Goal: Task Accomplishment & Management: Use online tool/utility

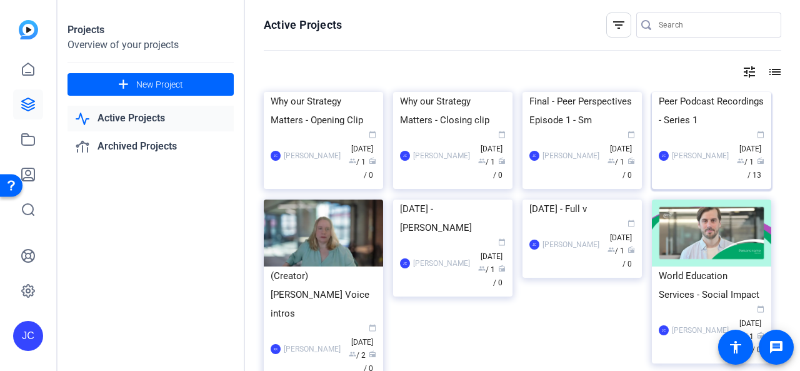
click at [692, 92] on img at bounding box center [711, 92] width 119 height 0
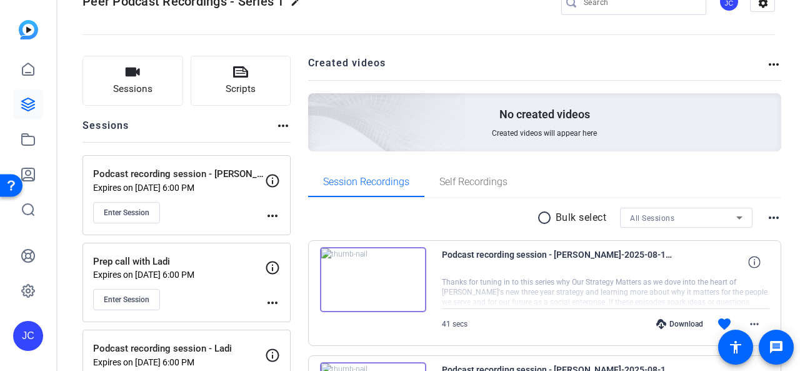
scroll to position [63, 0]
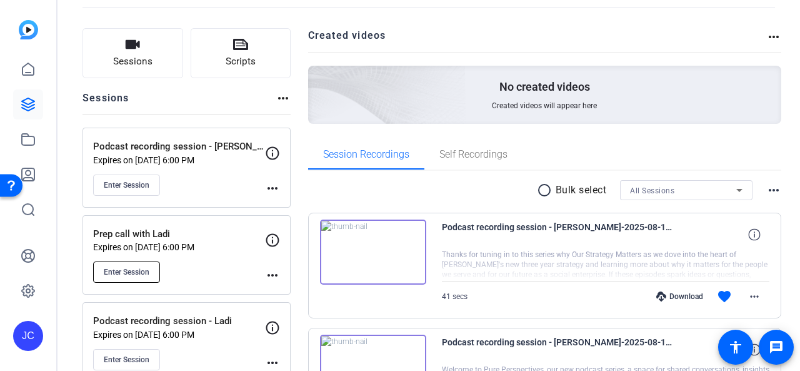
click at [138, 267] on span "Enter Session" at bounding box center [127, 272] width 46 height 10
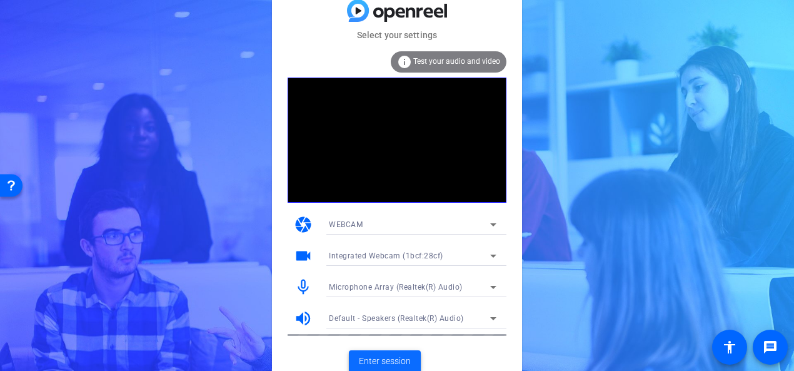
click at [381, 358] on span "Enter session" at bounding box center [385, 361] width 52 height 13
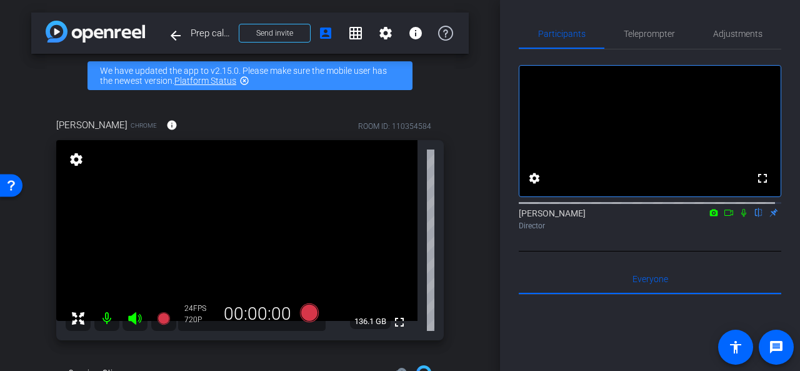
click at [472, 144] on div "arrow_back Prep call with Ladi Back to project Send invite account_box grid_on …" at bounding box center [250, 185] width 500 height 371
click at [651, 33] on span "Teleprompter" at bounding box center [649, 33] width 51 height 9
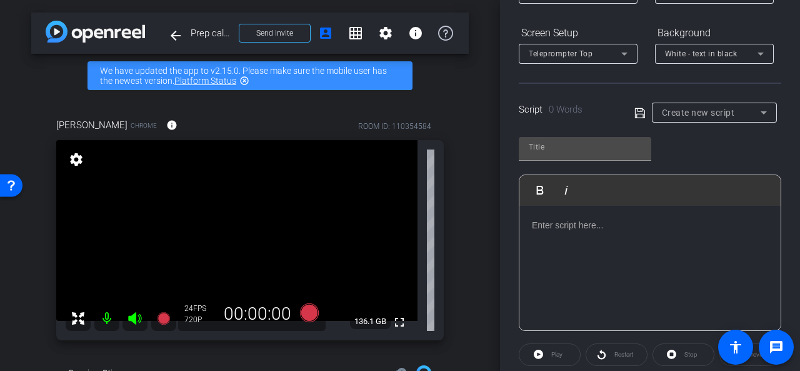
scroll to position [311, 0]
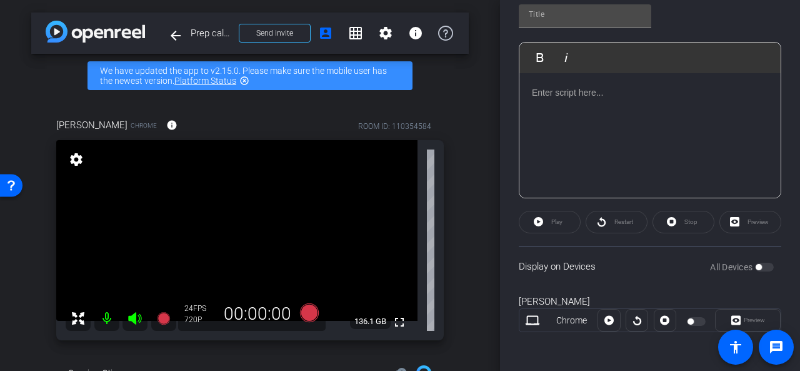
click at [557, 95] on p at bounding box center [650, 93] width 236 height 14
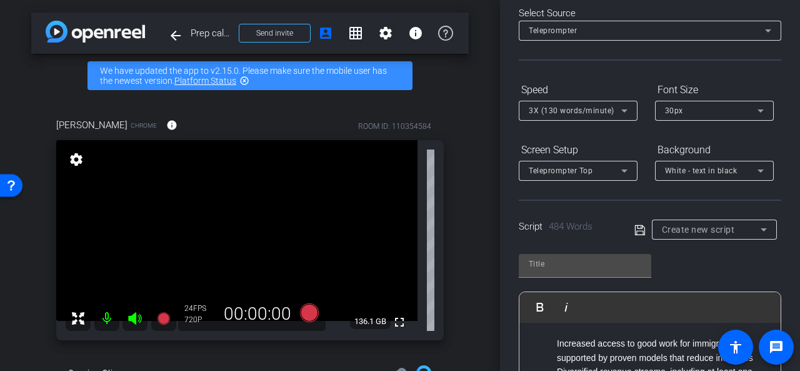
scroll to position [61, 0]
click at [637, 230] on icon at bounding box center [640, 230] width 11 height 15
click at [635, 231] on icon at bounding box center [640, 230] width 10 height 10
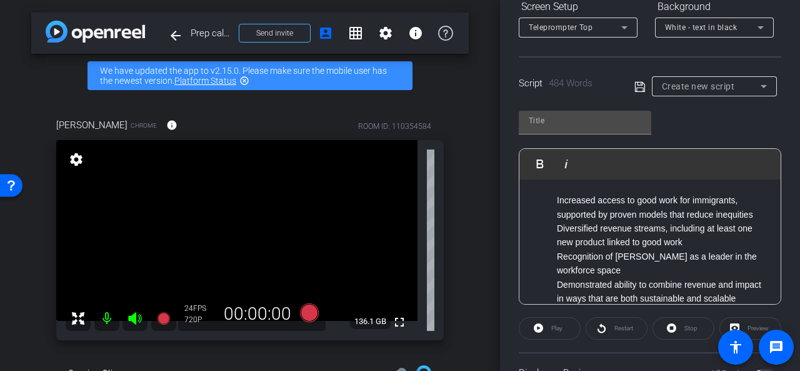
scroll to position [311, 0]
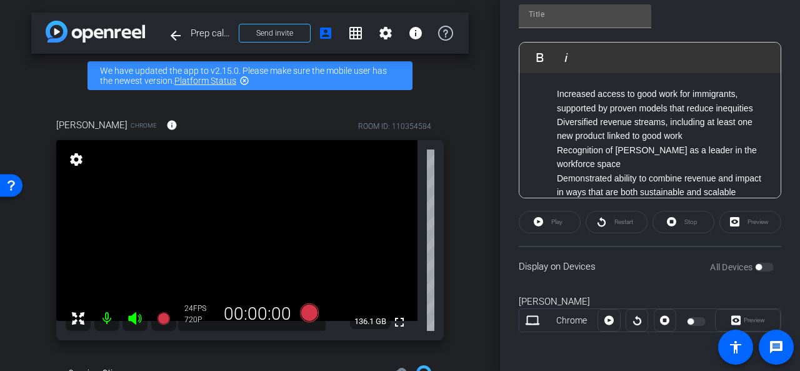
type input "Default title 3905"
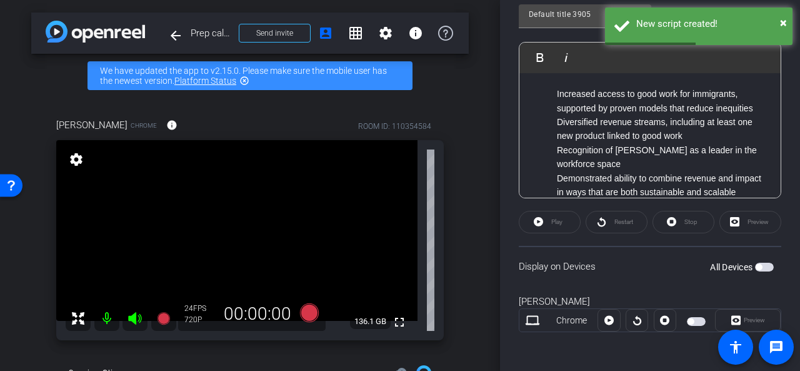
click at [688, 320] on span "button" at bounding box center [691, 321] width 6 height 6
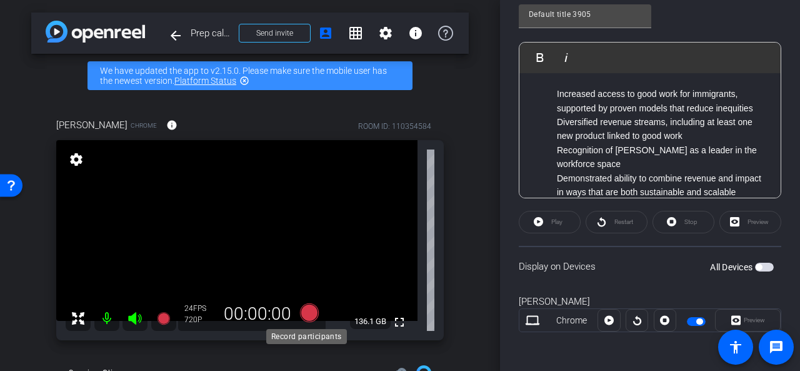
click at [310, 311] on icon at bounding box center [309, 312] width 19 height 19
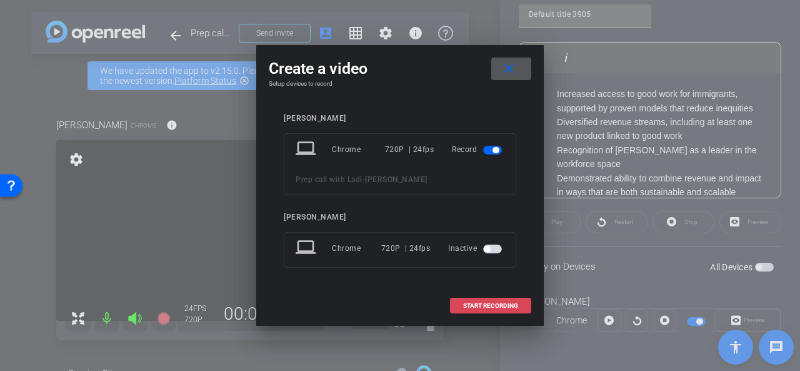
click at [490, 303] on span "START RECORDING" at bounding box center [490, 306] width 55 height 6
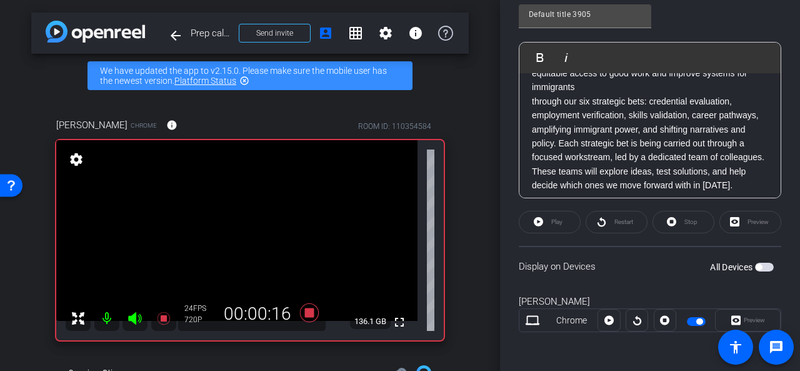
scroll to position [0, 0]
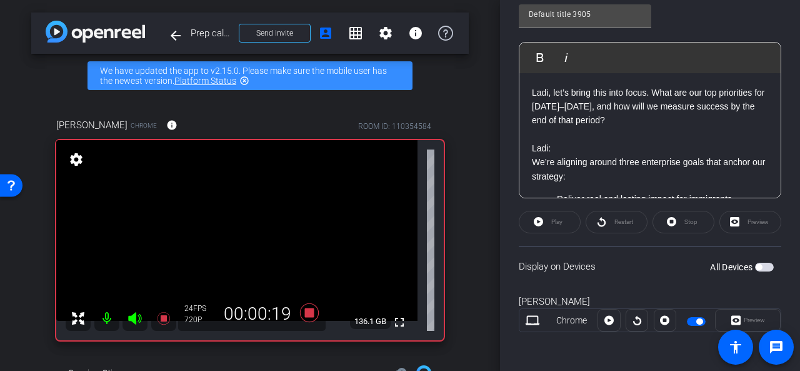
click at [756, 268] on span "button" at bounding box center [759, 267] width 6 height 6
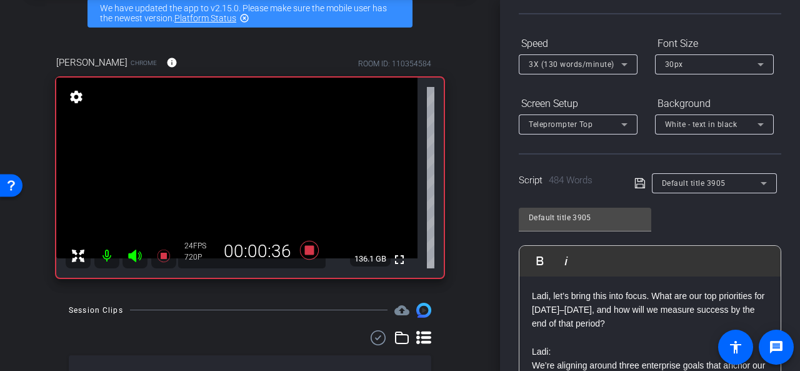
scroll to position [63, 0]
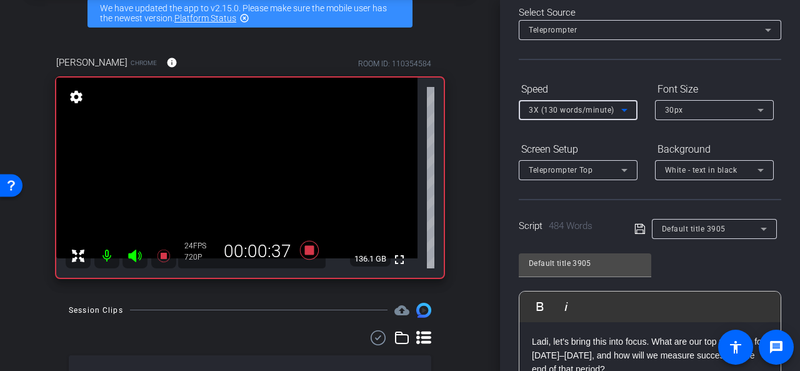
click at [627, 112] on icon at bounding box center [624, 110] width 15 height 15
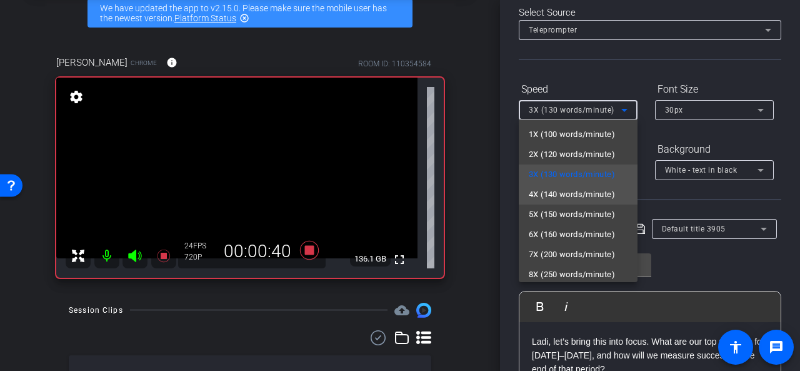
click at [583, 194] on span "4X (140 words/minute)" at bounding box center [572, 194] width 86 height 15
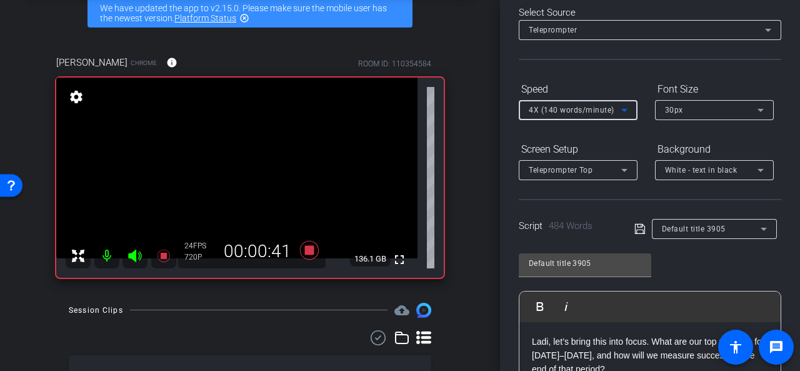
scroll to position [250, 0]
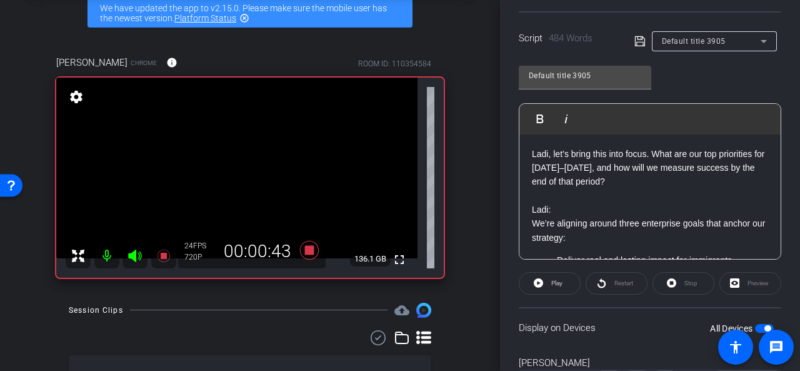
click at [614, 284] on div "Restart" at bounding box center [617, 283] width 62 height 23
click at [601, 281] on div "Restart" at bounding box center [617, 283] width 62 height 23
click at [674, 281] on div "Stop" at bounding box center [684, 283] width 62 height 23
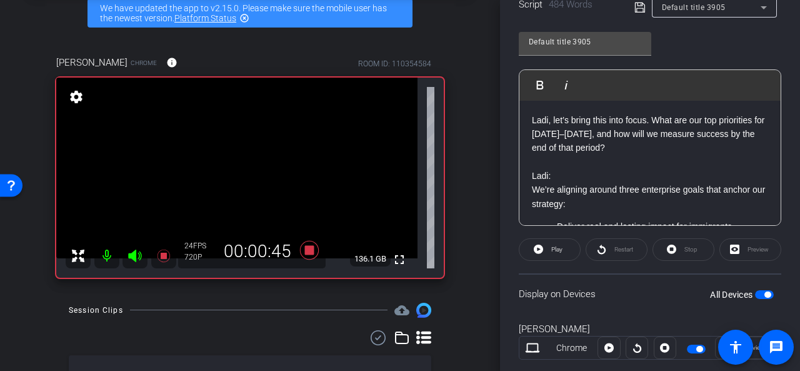
scroll to position [311, 0]
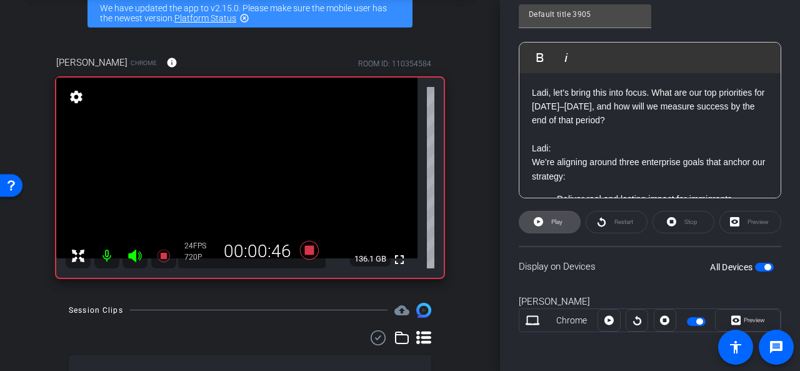
click at [550, 225] on span "Play" at bounding box center [555, 222] width 14 height 18
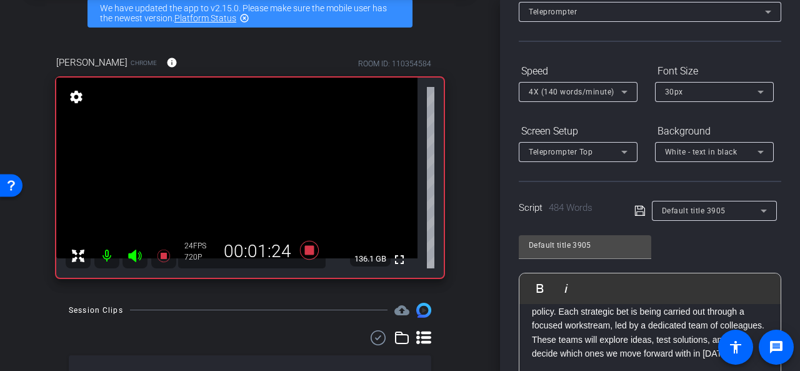
scroll to position [61, 0]
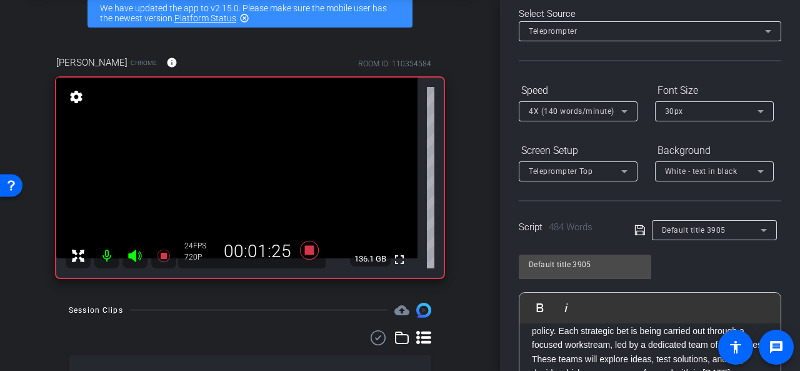
click at [590, 108] on span "4X (140 words/minute)" at bounding box center [572, 111] width 86 height 9
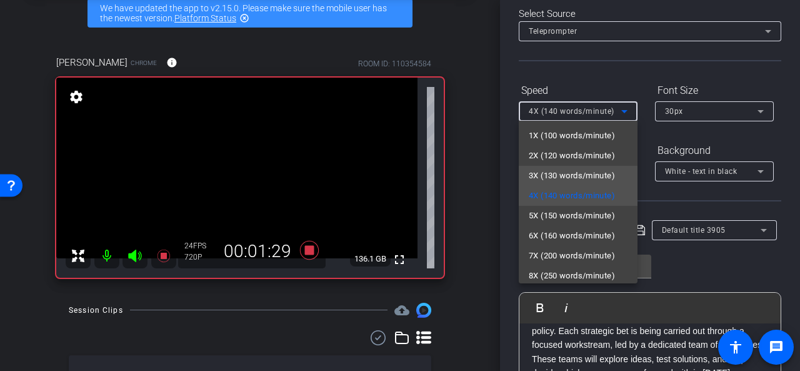
click at [583, 171] on span "3X (130 words/minute)" at bounding box center [572, 175] width 86 height 15
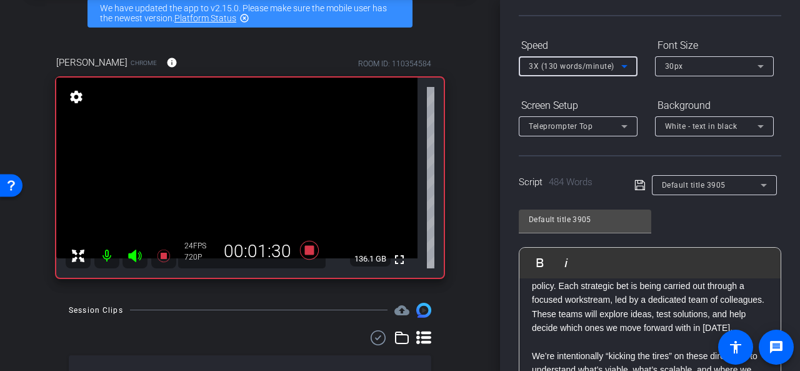
scroll to position [186, 0]
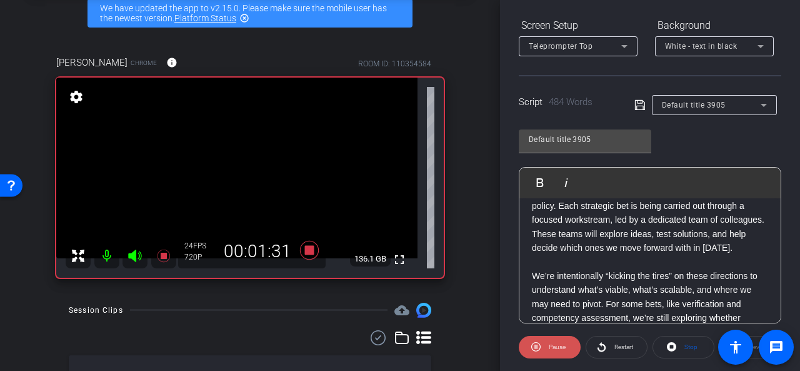
click at [546, 345] on span "Pause" at bounding box center [556, 347] width 20 height 18
click at [618, 348] on span "Restart" at bounding box center [624, 346] width 19 height 7
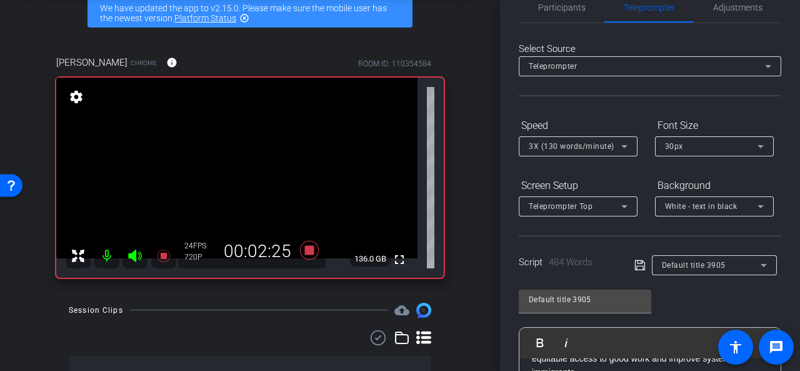
scroll to position [0, 0]
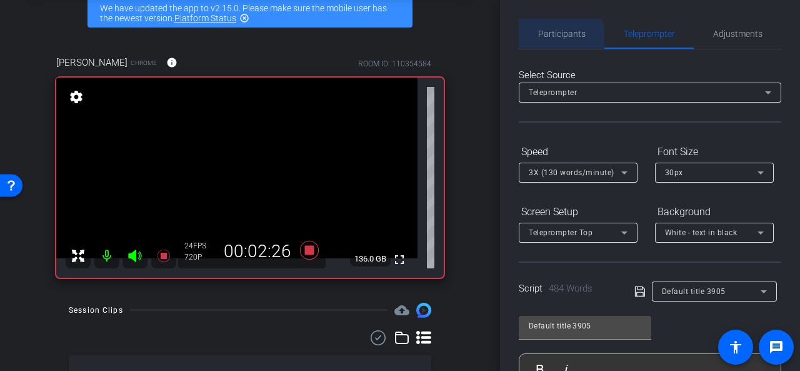
click at [555, 38] on span "Participants" at bounding box center [562, 33] width 48 height 9
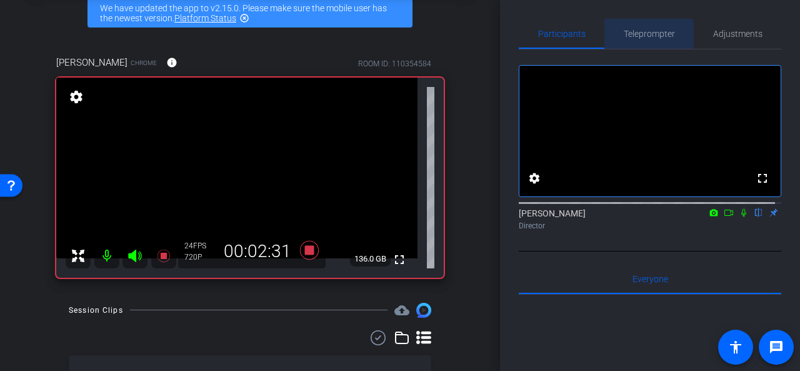
click at [638, 38] on span "Teleprompter" at bounding box center [649, 33] width 51 height 9
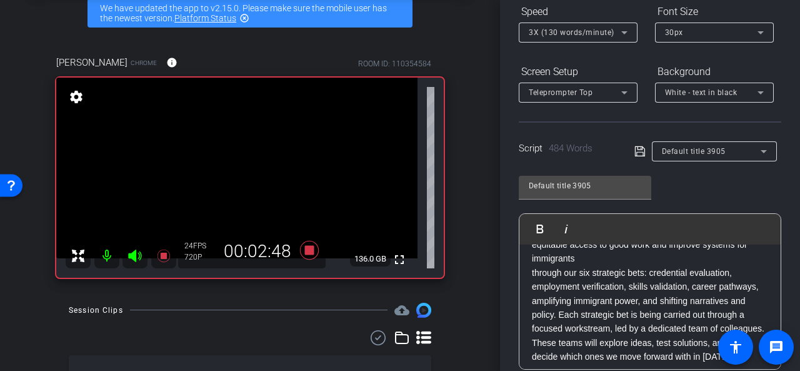
scroll to position [63, 0]
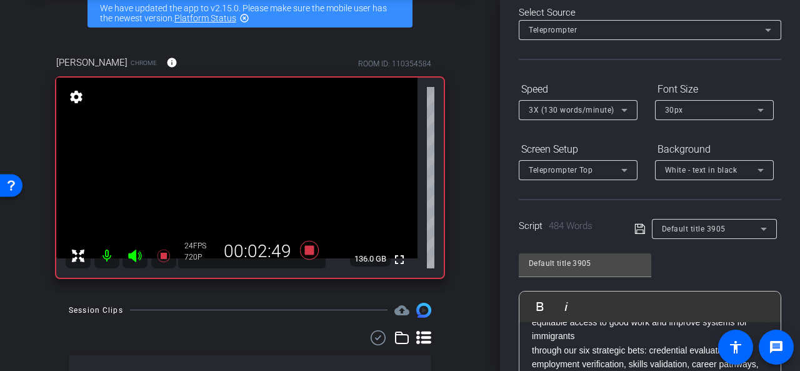
click at [623, 108] on icon at bounding box center [624, 110] width 15 height 15
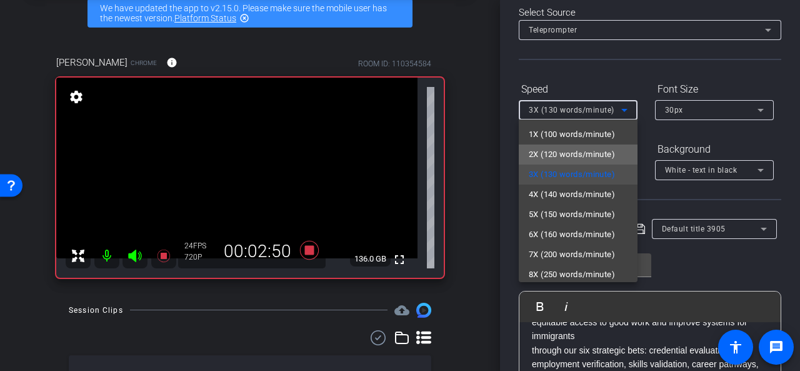
click at [594, 152] on span "2X (120 words/minute)" at bounding box center [572, 154] width 86 height 15
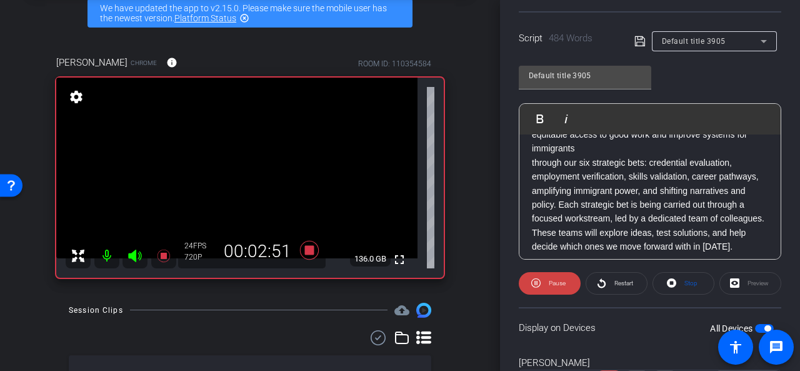
scroll to position [311, 0]
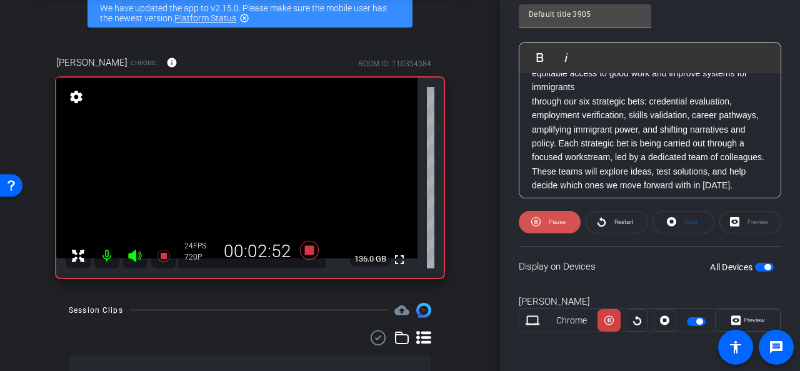
click at [546, 220] on span "Pause" at bounding box center [556, 222] width 20 height 18
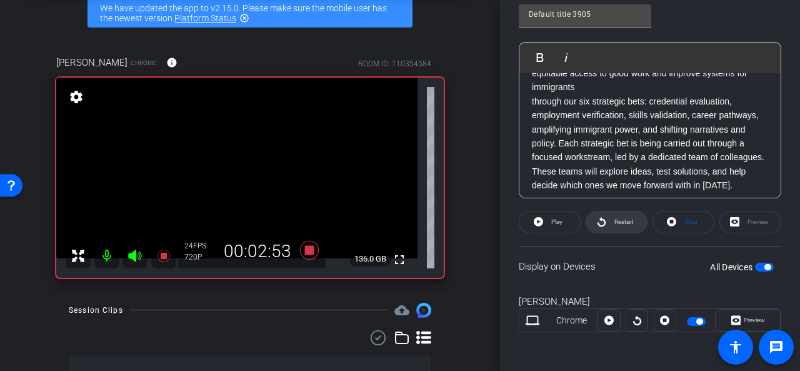
click at [615, 222] on span "Restart" at bounding box center [624, 221] width 19 height 7
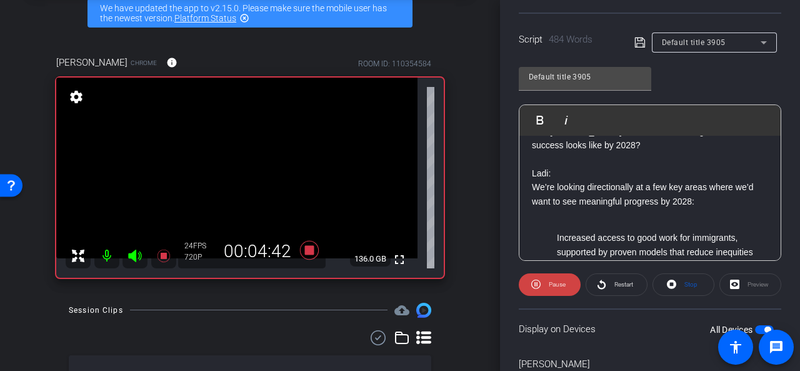
scroll to position [500, 0]
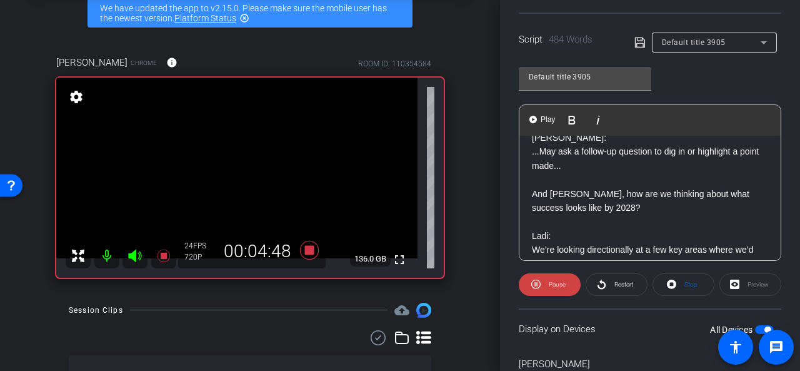
drag, startPoint x: 598, startPoint y: 213, endPoint x: 519, endPoint y: 178, distance: 86.2
click at [520, 178] on div "Ladi, let’s bring this into focus. What are our top priorities for 2026–2028, a…" at bounding box center [650, 254] width 261 height 1239
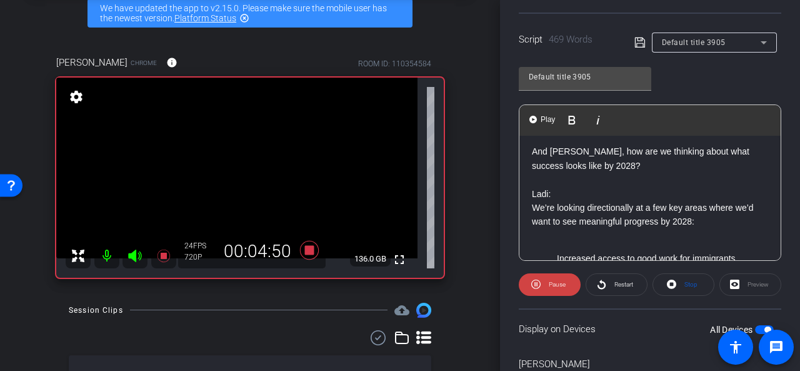
click at [532, 191] on div "Ladi, let’s bring this into focus. What are our top priorities for 2026–2028, a…" at bounding box center [650, 234] width 261 height 1198
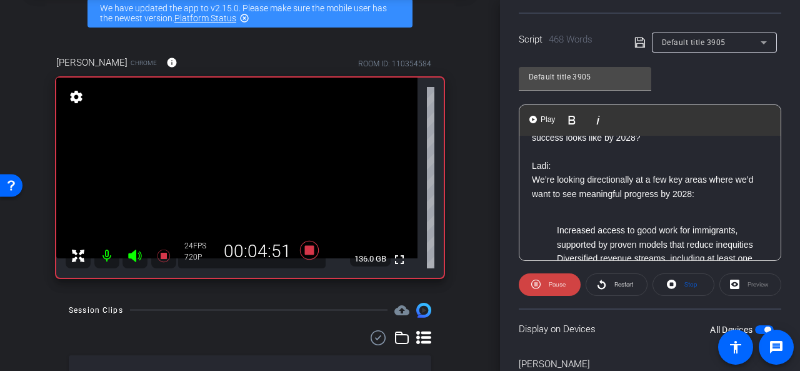
scroll to position [438, 0]
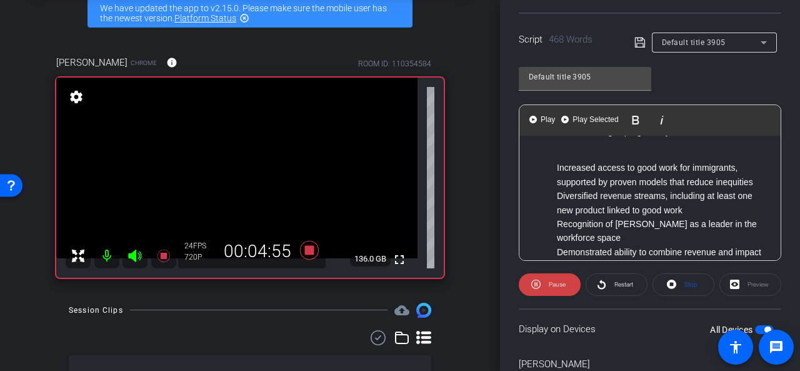
drag, startPoint x: 597, startPoint y: 188, endPoint x: 527, endPoint y: 164, distance: 73.2
click at [517, 165] on div "Participants Teleprompter Adjustments settings Jessica Cheng flip Director Ever…" at bounding box center [650, 185] width 300 height 371
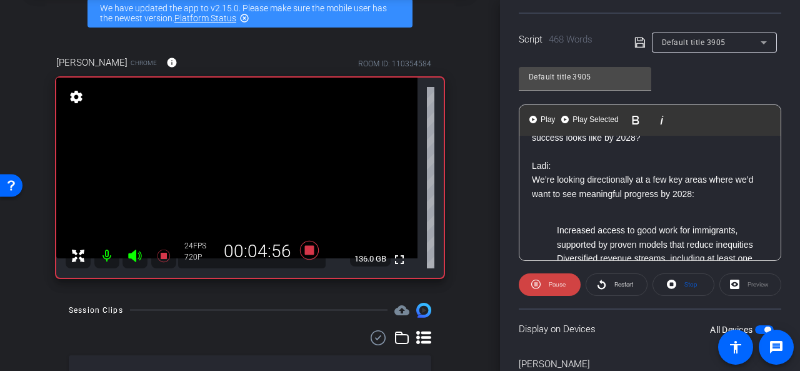
click at [598, 145] on p "And Ladi, how are we thinking about what success looks like by 2028?" at bounding box center [650, 131] width 236 height 28
drag, startPoint x: 595, startPoint y: 181, endPoint x: 518, endPoint y: 166, distance: 78.5
click at [518, 166] on div "Participants Teleprompter Adjustments settings Jessica Cheng flip Director Ever…" at bounding box center [650, 185] width 300 height 371
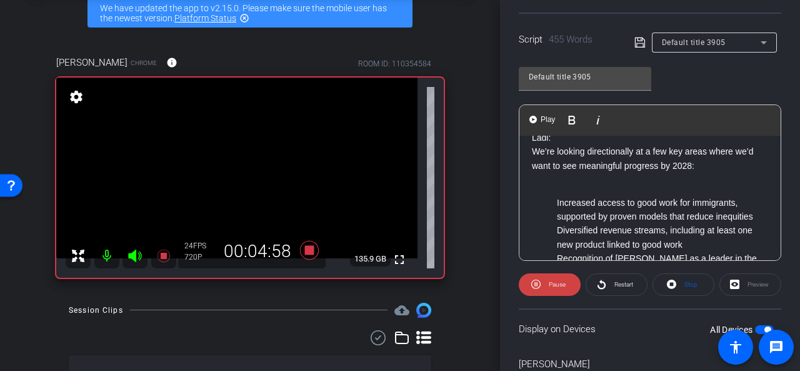
click at [530, 170] on div "Ladi, let’s bring this into focus. What are our top priorities for 2026–2028, a…" at bounding box center [650, 206] width 261 height 1142
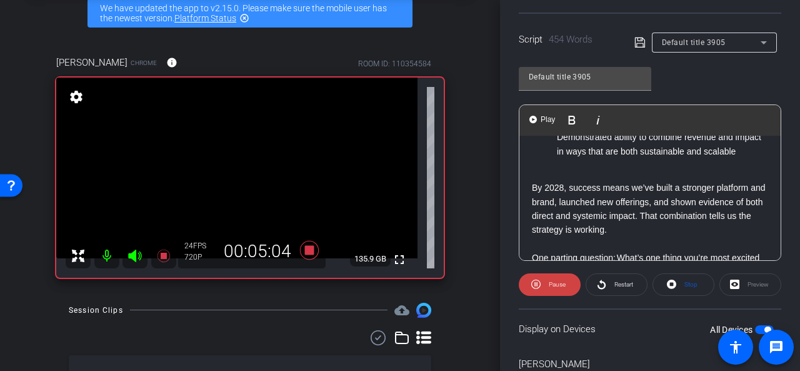
scroll to position [625, 0]
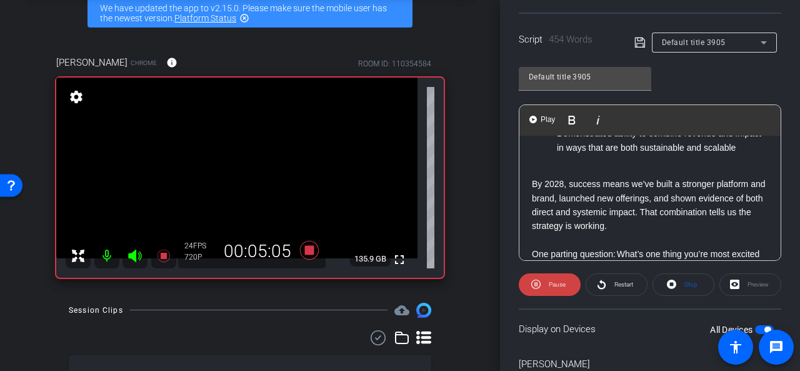
click at [557, 177] on p at bounding box center [650, 170] width 236 height 14
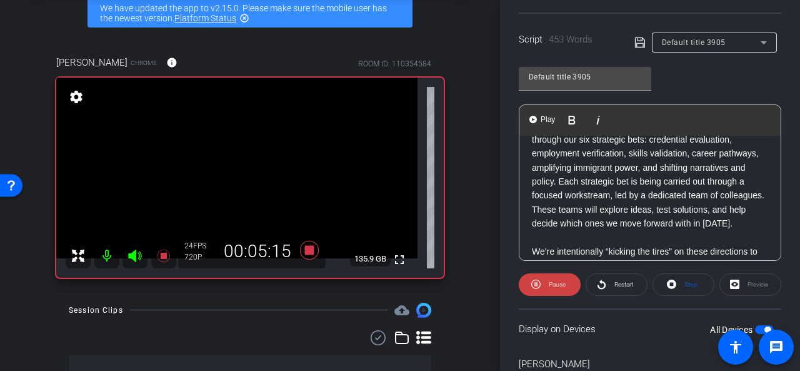
scroll to position [266, 0]
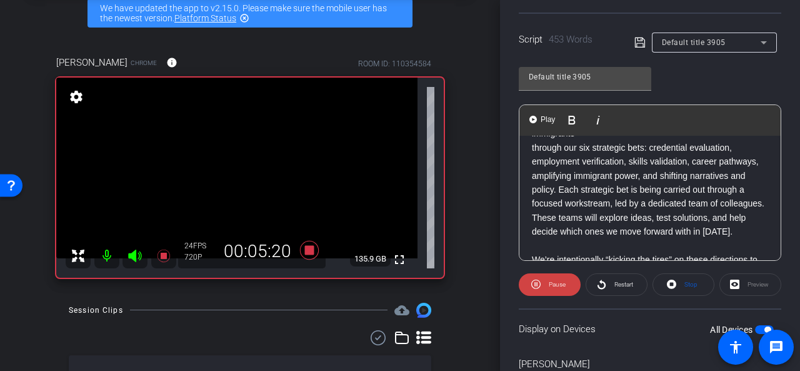
click at [647, 161] on p "through our six strategic bets: credential evaluation, employment verification,…" at bounding box center [650, 190] width 236 height 98
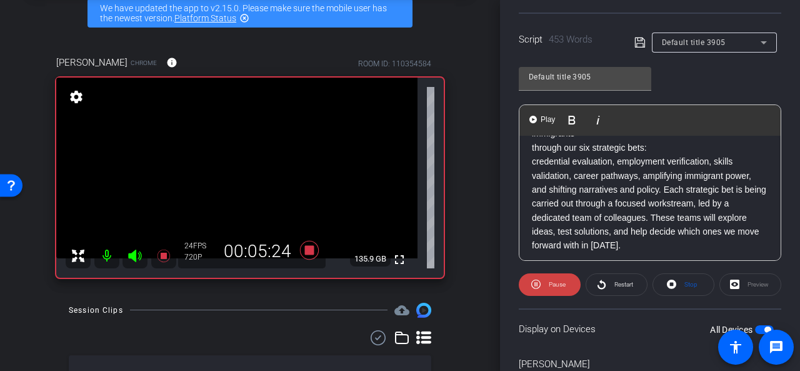
click at [619, 175] on p "credential evaluation, employment verification, skills validation, career pathw…" at bounding box center [650, 203] width 236 height 98
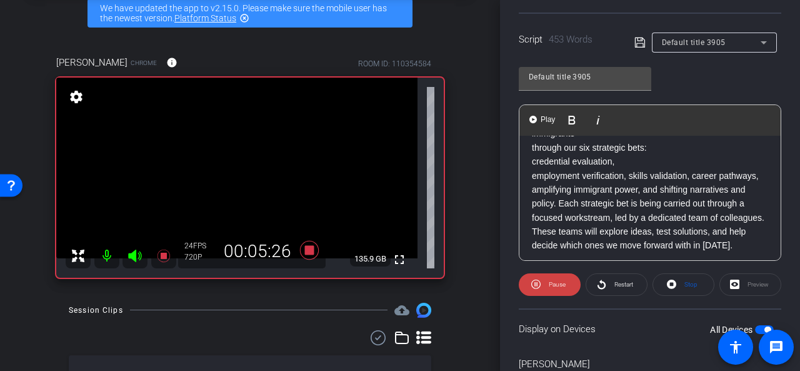
click at [628, 188] on p "employment verification, skills validation, career pathways, amplifying immigra…" at bounding box center [650, 211] width 236 height 84
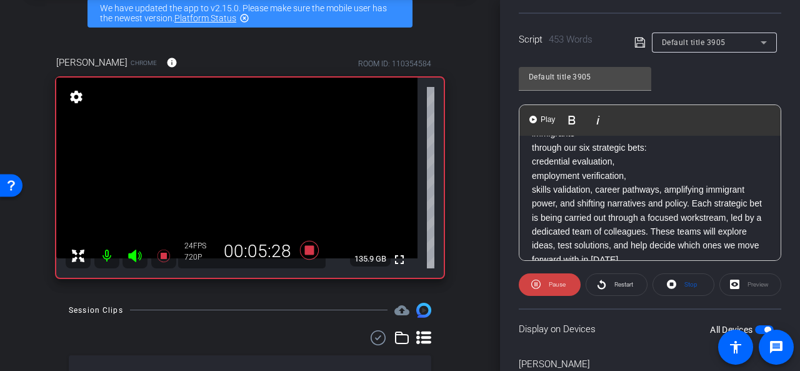
click at [593, 204] on p "skills validation, career pathways, amplifying immigrant power, and shifting na…" at bounding box center [650, 225] width 236 height 84
click at [602, 216] on p "career pathways, amplifying immigrant power, and shifting narratives and policy…" at bounding box center [650, 238] width 236 height 84
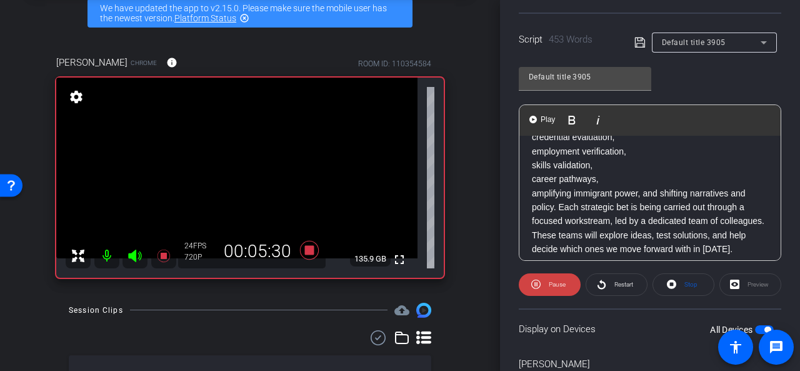
scroll to position [329, 0]
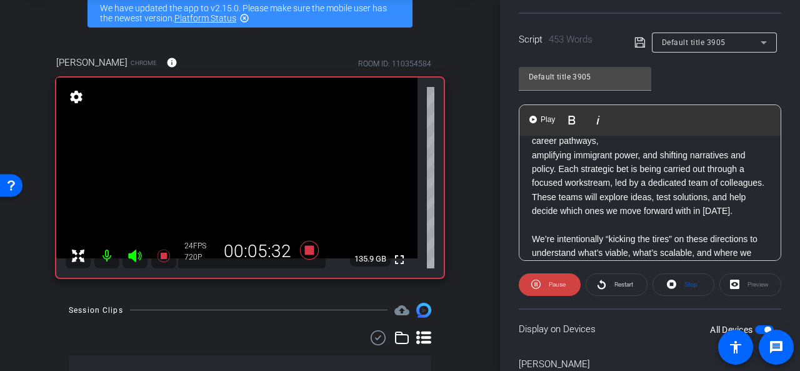
click at [642, 171] on p "amplifying immigrant power, and shifting narratives and policy. Each strategic …" at bounding box center [650, 183] width 236 height 70
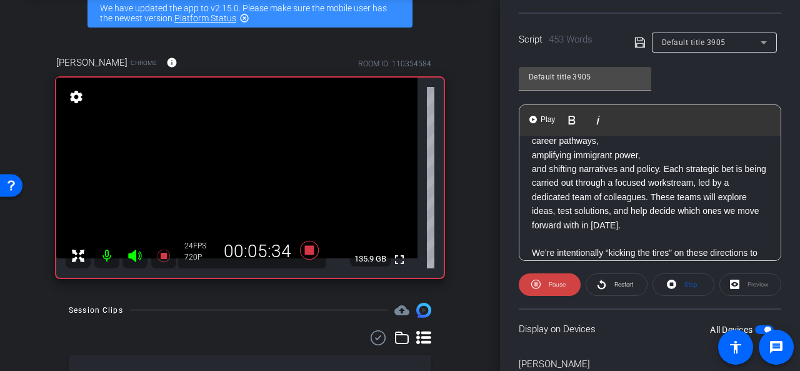
click at [662, 185] on p "and shifting narratives and policy. Each strategic bet is being carried out thr…" at bounding box center [650, 197] width 236 height 70
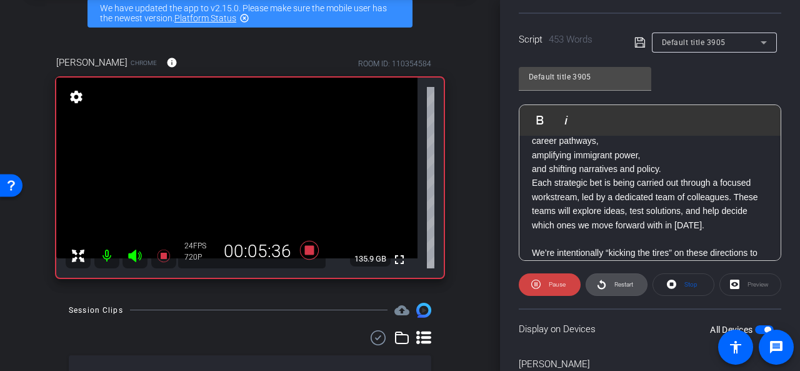
click at [623, 281] on span "Restart" at bounding box center [624, 284] width 19 height 7
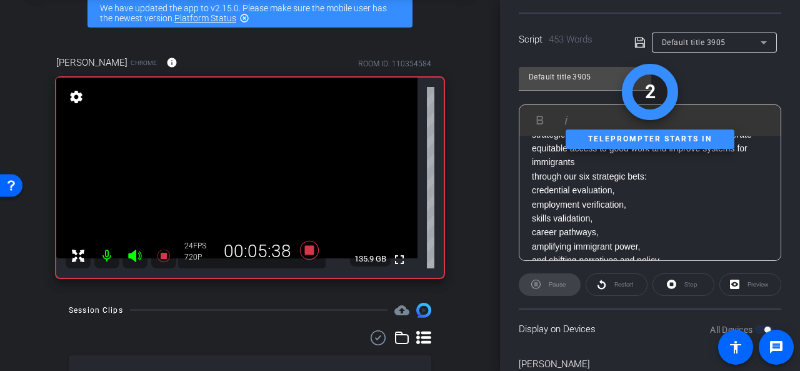
scroll to position [141, 0]
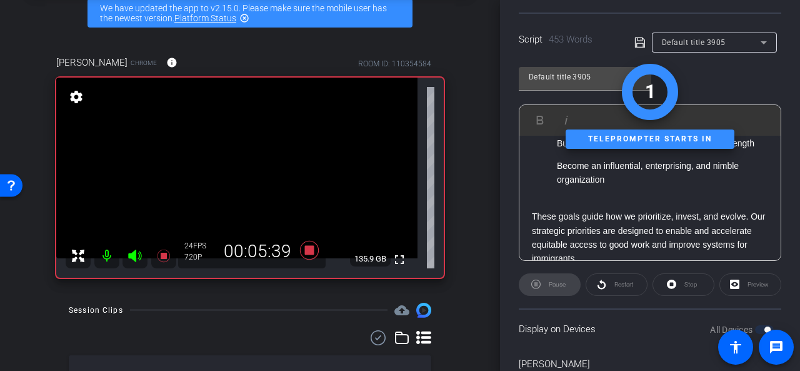
click at [552, 281] on div "Pause" at bounding box center [550, 284] width 62 height 23
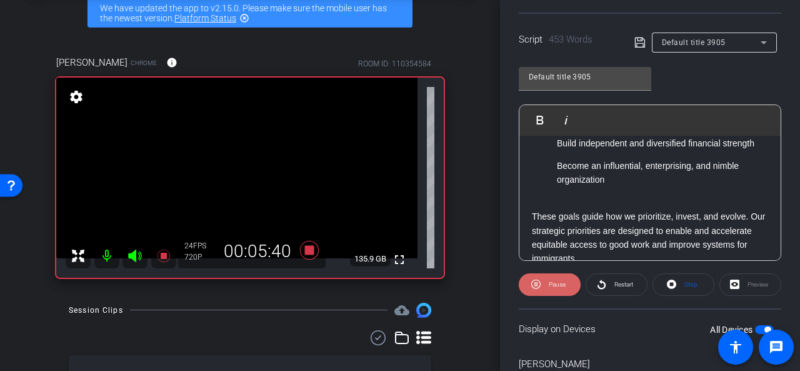
click at [551, 283] on span "Pause" at bounding box center [557, 284] width 17 height 7
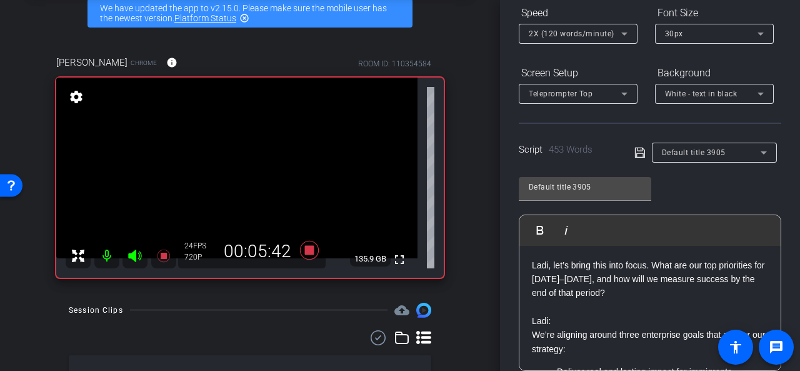
scroll to position [250, 0]
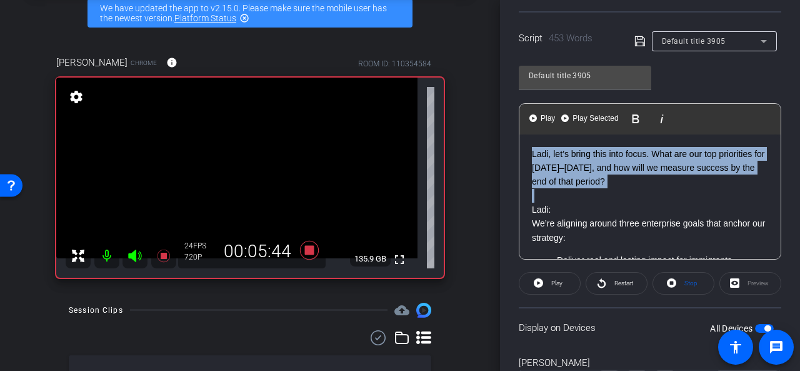
drag, startPoint x: 629, startPoint y: 192, endPoint x: 516, endPoint y: 154, distance: 119.4
click at [516, 154] on div "Participants Teleprompter Adjustments settings Jessica Cheng flip Director Ever…" at bounding box center [650, 185] width 300 height 371
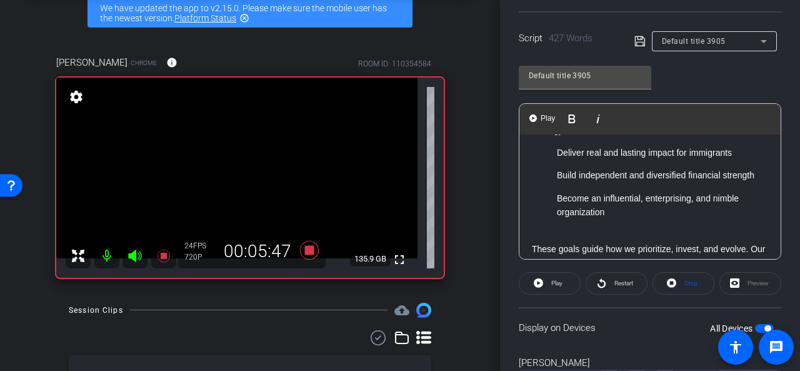
scroll to position [188, 0]
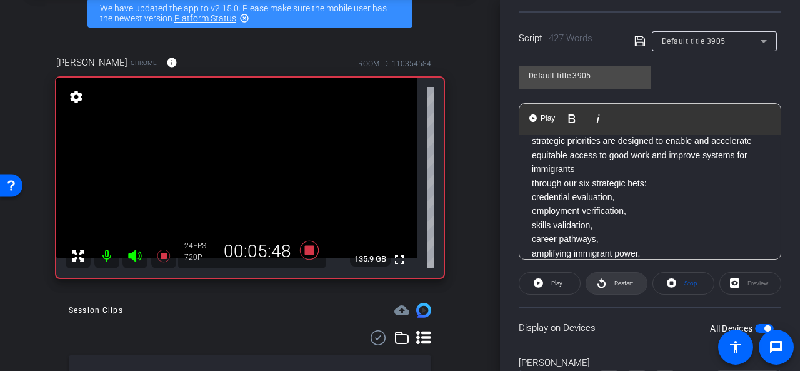
click at [620, 283] on span "Restart" at bounding box center [624, 283] width 19 height 7
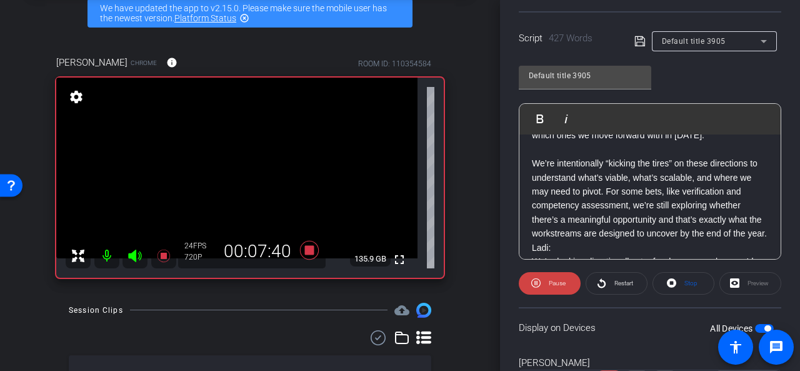
scroll to position [500, 0]
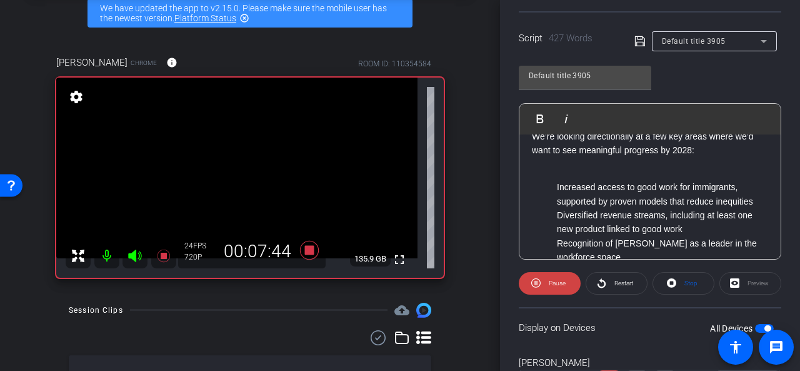
drag, startPoint x: 557, startPoint y: 201, endPoint x: 578, endPoint y: 203, distance: 21.4
click at [558, 202] on div "Ladi: We’re aligning around three enterprise goals that anchor our strategy: De…" at bounding box center [650, 191] width 261 height 1114
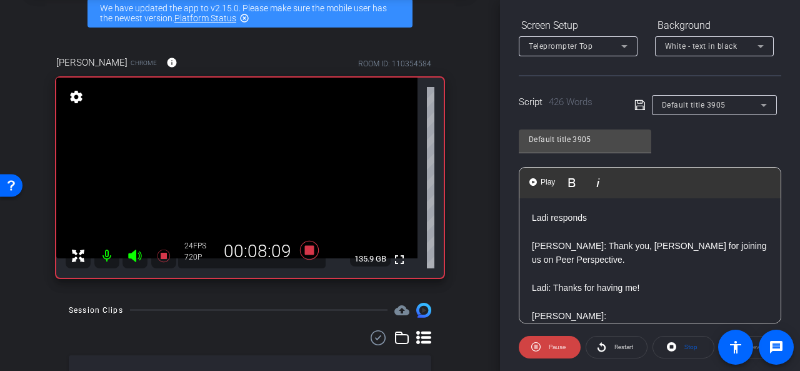
scroll to position [690, 0]
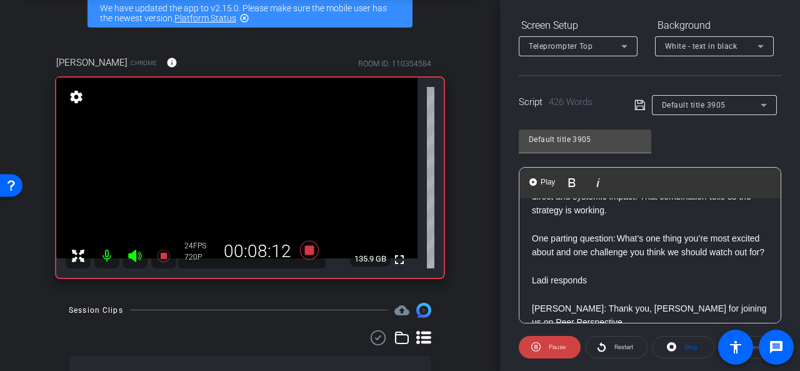
click at [532, 260] on p "One parting question: What’s one thing you’re most excited about and one challe…" at bounding box center [650, 245] width 236 height 28
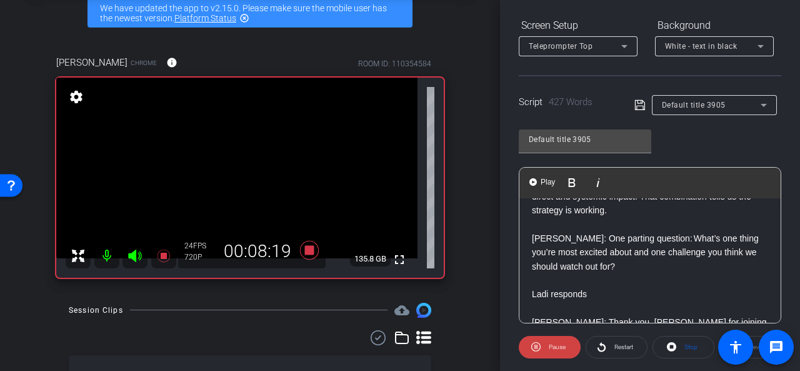
click at [626, 273] on p "Lety: One parting question: What’s one thing you’re most excited about and one …" at bounding box center [650, 252] width 236 height 42
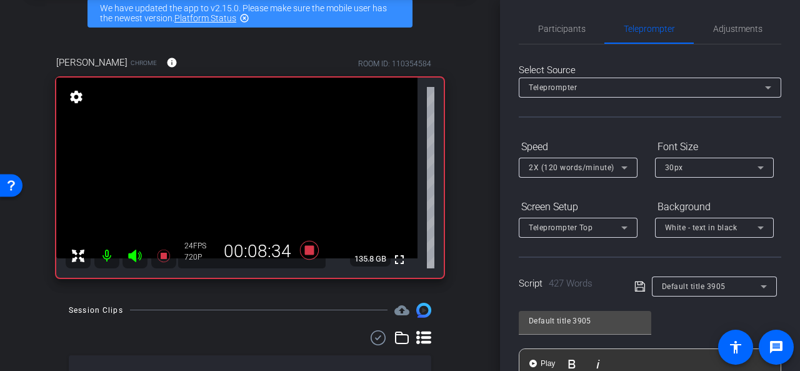
scroll to position [0, 0]
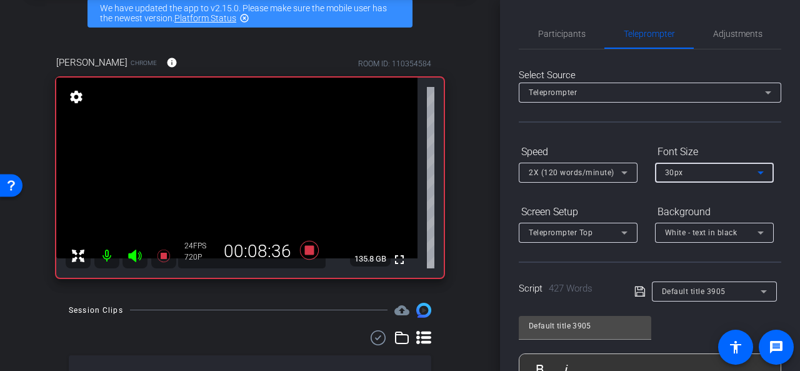
click at [763, 175] on icon at bounding box center [761, 172] width 15 height 15
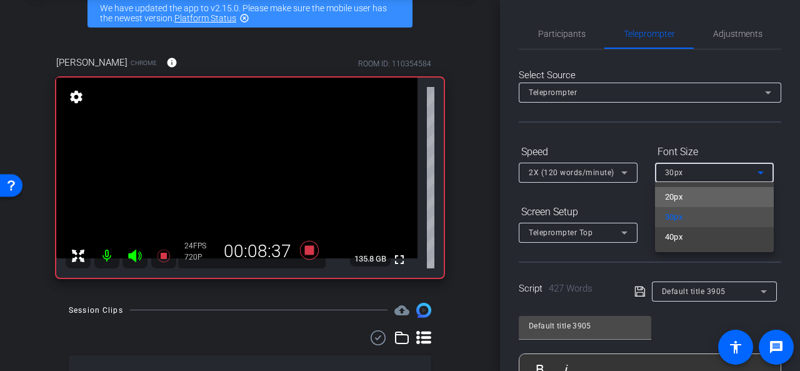
click at [686, 196] on mat-option "20px" at bounding box center [714, 197] width 119 height 20
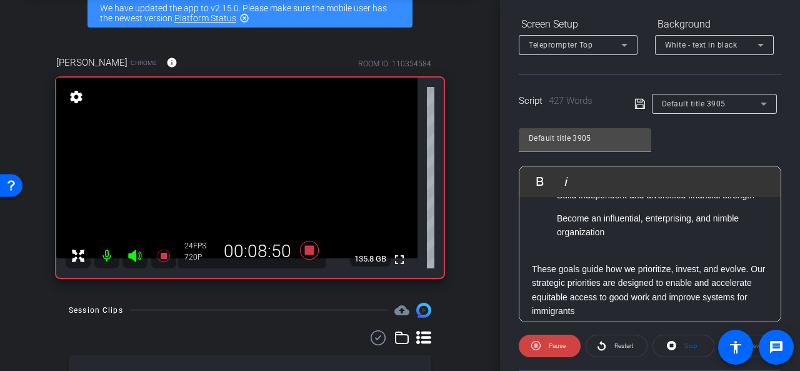
scroll to position [188, 0]
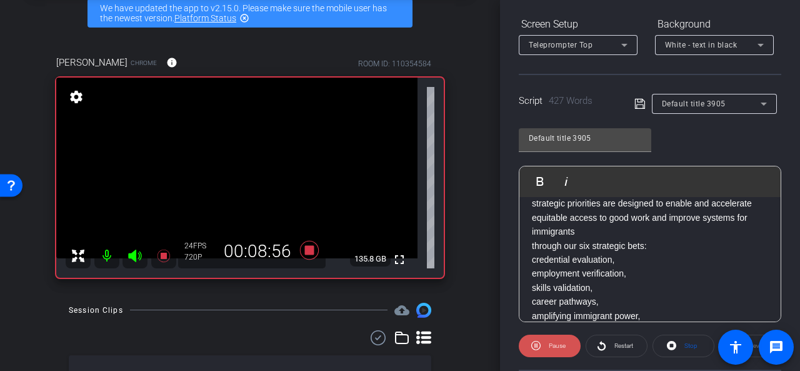
click at [551, 345] on span "Pause" at bounding box center [557, 345] width 17 height 7
click at [619, 346] on span "Restart" at bounding box center [624, 345] width 19 height 7
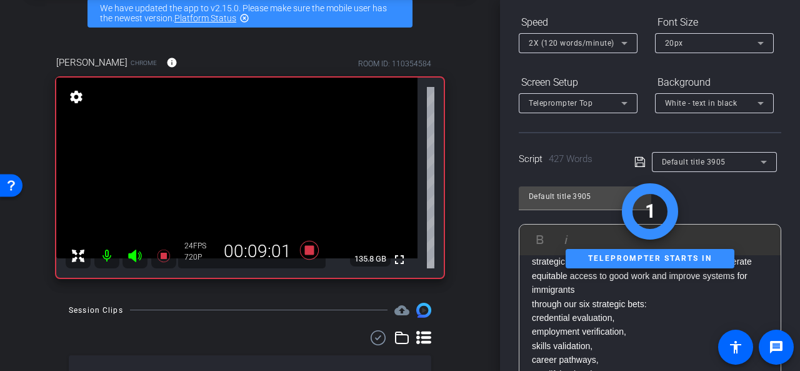
scroll to position [63, 0]
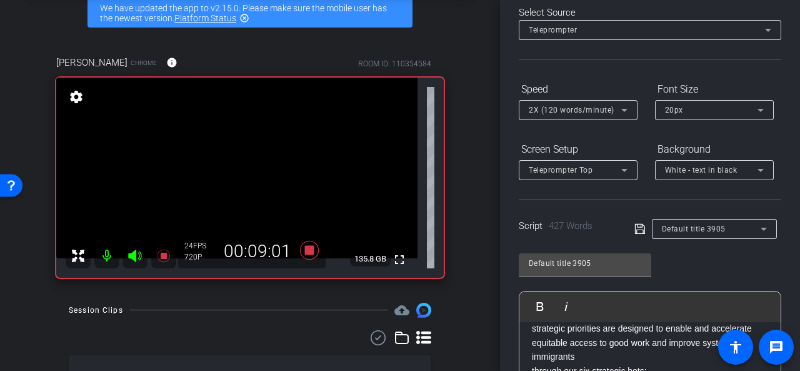
click at [760, 109] on icon at bounding box center [761, 110] width 6 height 3
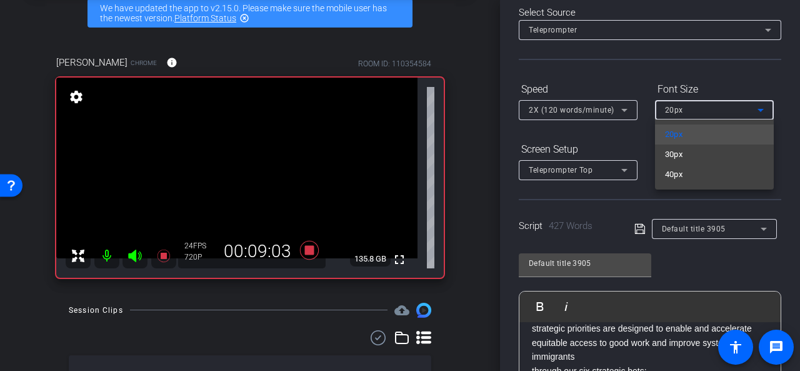
click at [716, 260] on div at bounding box center [400, 185] width 800 height 371
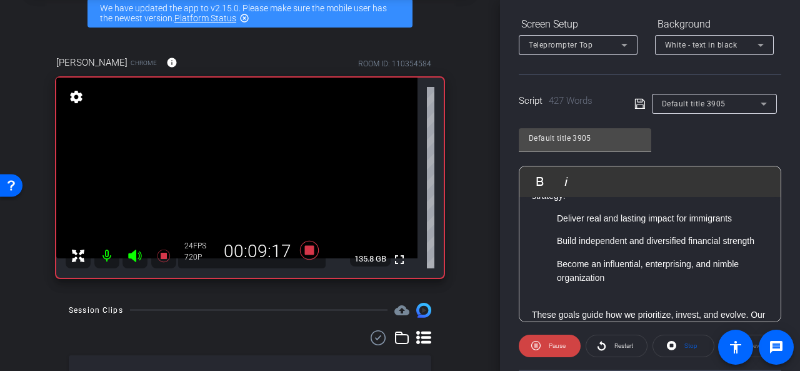
click at [733, 216] on p "Deliver real and lasting impact for immigrants" at bounding box center [662, 218] width 211 height 14
click at [589, 248] on p "Build independent and diversified financial strength" at bounding box center [662, 241] width 211 height 14
click at [605, 285] on p "Become an influential, enterprising, and nimble organization" at bounding box center [662, 271] width 211 height 28
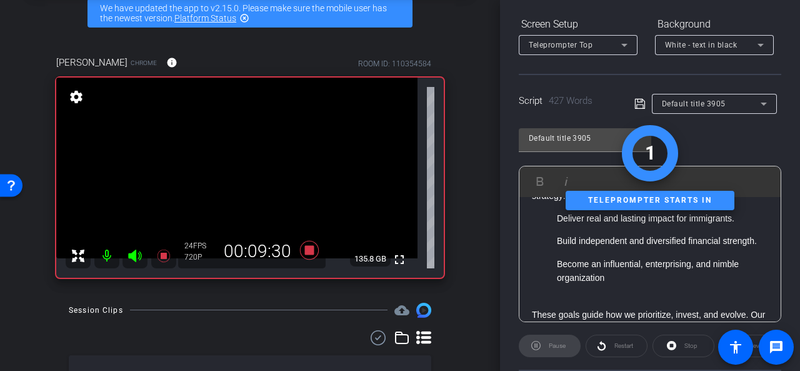
scroll to position [125, 0]
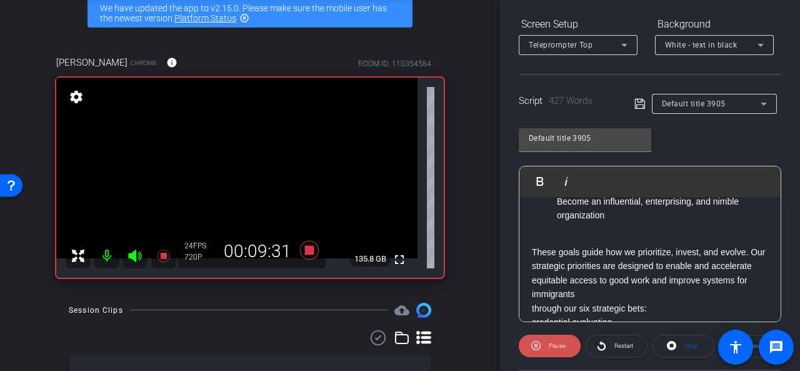
click at [547, 345] on span "Pause" at bounding box center [556, 346] width 20 height 18
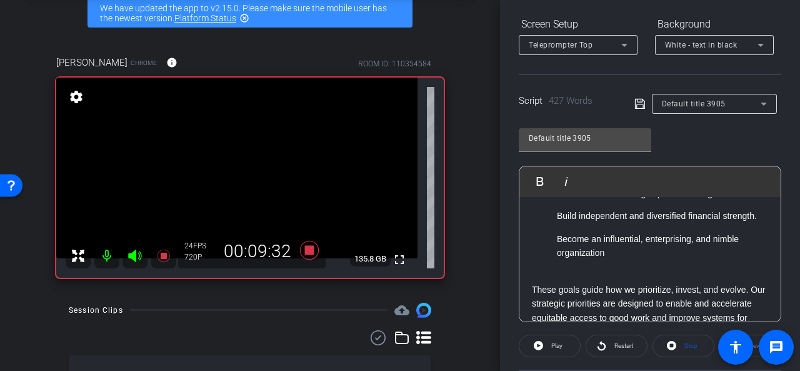
scroll to position [63, 0]
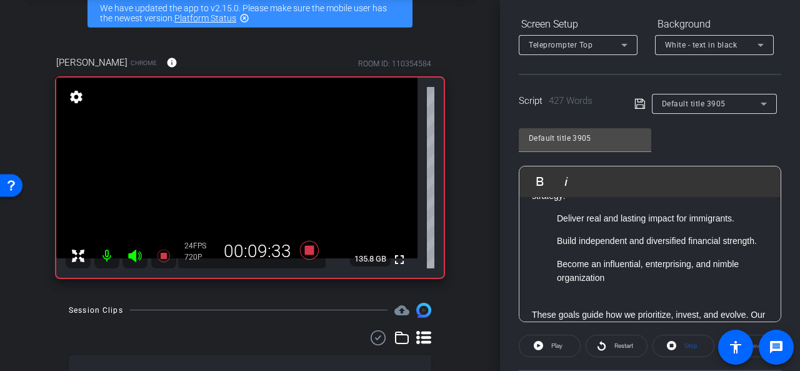
click at [607, 285] on p "Become an influential, enterprising, and nimble organization" at bounding box center [662, 271] width 211 height 28
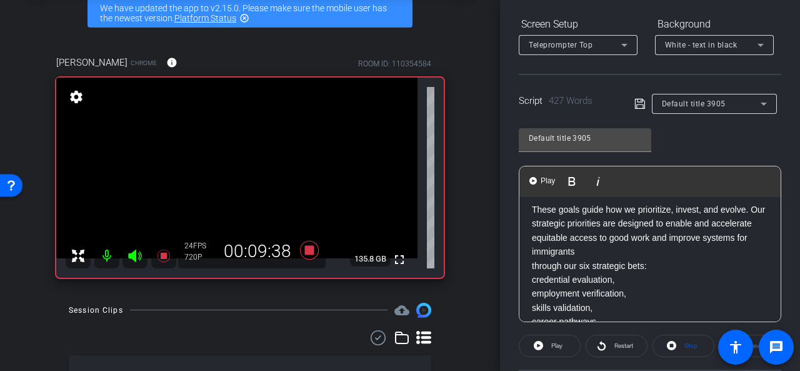
scroll to position [188, 0]
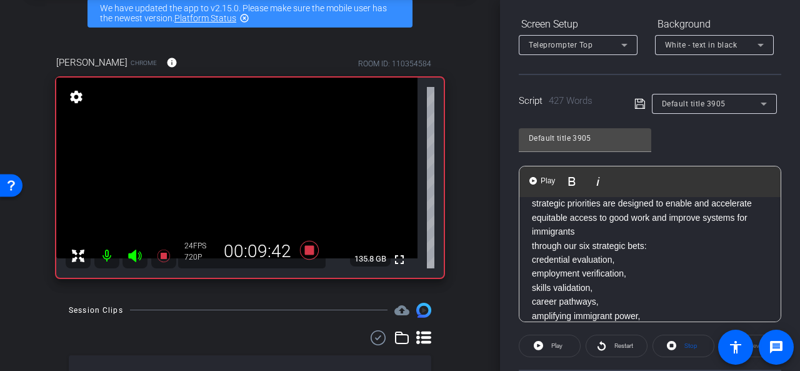
click at [532, 253] on p "through our six strategic bets:" at bounding box center [650, 246] width 236 height 14
click at [533, 253] on p "credential evaluation," at bounding box center [650, 246] width 236 height 14
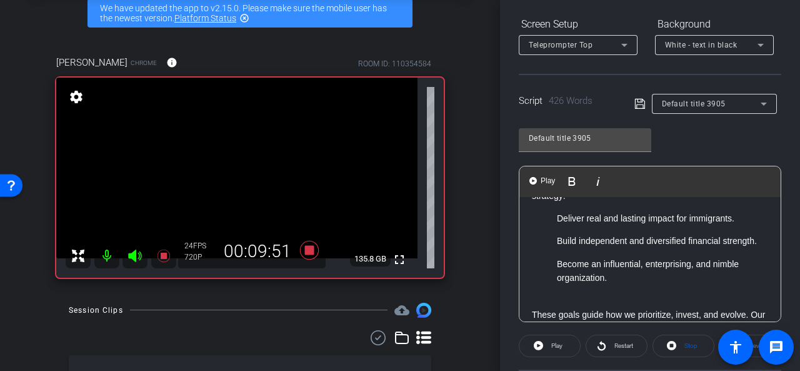
click at [557, 213] on ol "Deliver real and lasting impact for immigrants." at bounding box center [650, 218] width 236 height 14
click at [557, 241] on p "Build independent and diversified financial strength." at bounding box center [662, 241] width 211 height 14
click at [555, 278] on ol "Become an influential, enterprising, and nimble organization." at bounding box center [650, 271] width 236 height 28
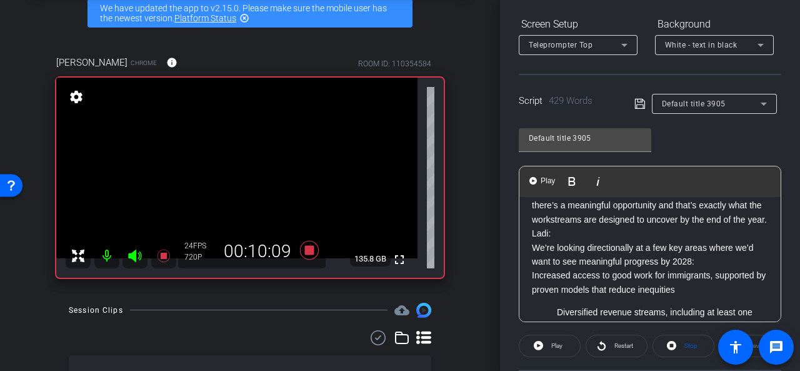
scroll to position [500, 0]
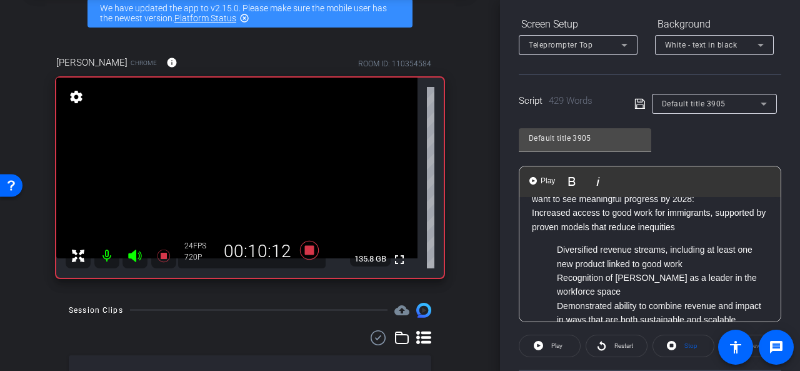
click at [533, 234] on p "Increased access to good work for immigrants, supported by proven models that r…" at bounding box center [650, 220] width 236 height 28
click at [554, 276] on ul "Diversified revenue streams, including at least one new product linked to good …" at bounding box center [650, 285] width 236 height 84
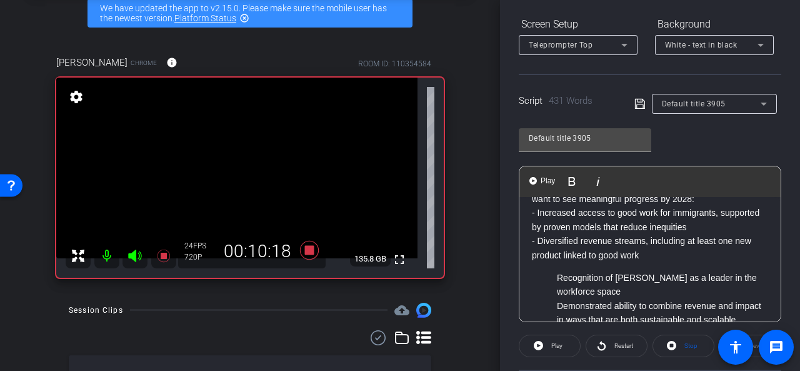
click at [555, 303] on ul "Recognition of WES as a leader in the workforce space Demonstrated ability to c…" at bounding box center [650, 299] width 236 height 56
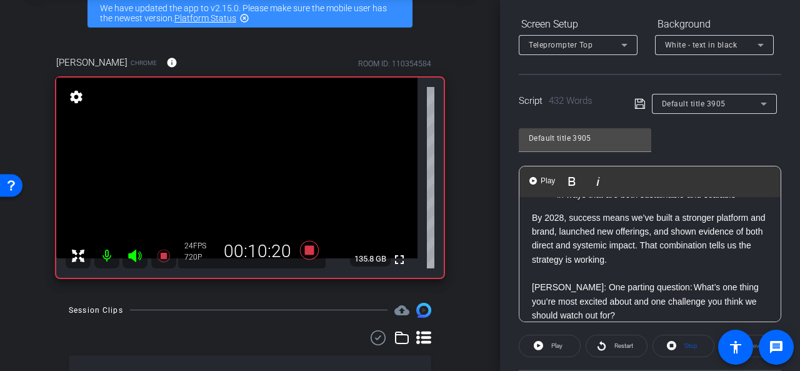
scroll to position [563, 0]
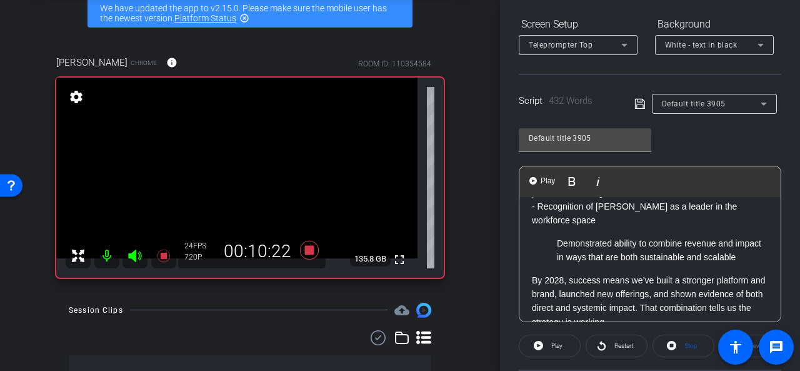
click at [640, 199] on p "- Diversified revenue streams, including at least one new product linked to goo…" at bounding box center [650, 185] width 236 height 28
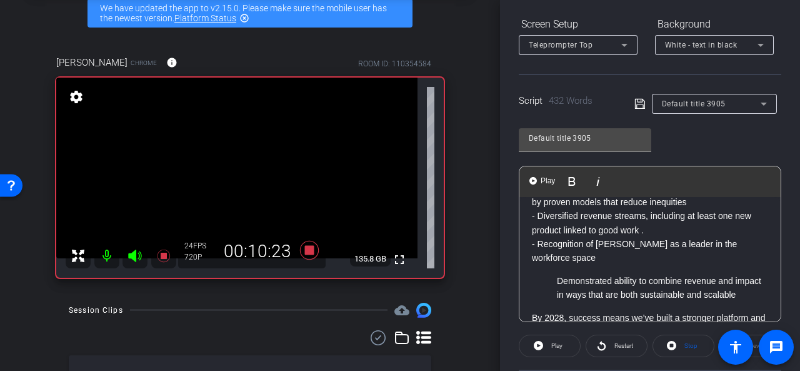
scroll to position [500, 0]
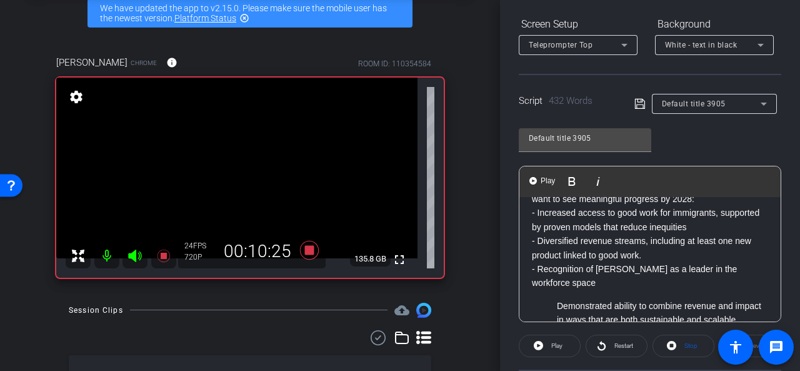
click at [728, 234] on p "- Increased access to good work for immigrants, supported by proven models that…" at bounding box center [650, 220] width 236 height 28
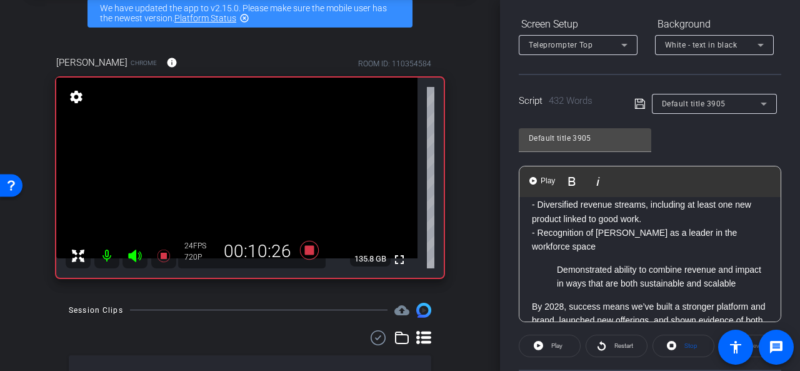
scroll to position [563, 0]
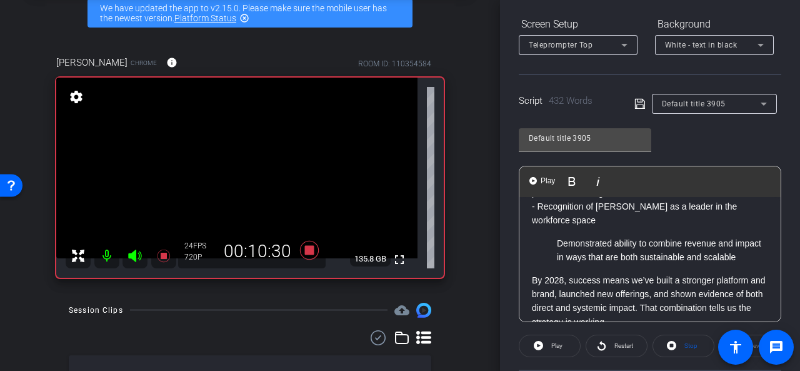
click at [750, 228] on p "- Recognition of WES as a leader in the workforce space" at bounding box center [650, 213] width 236 height 28
click at [555, 265] on ul "Demonstrated ability to combine revenue and impact in ways that are both sustai…" at bounding box center [650, 250] width 236 height 28
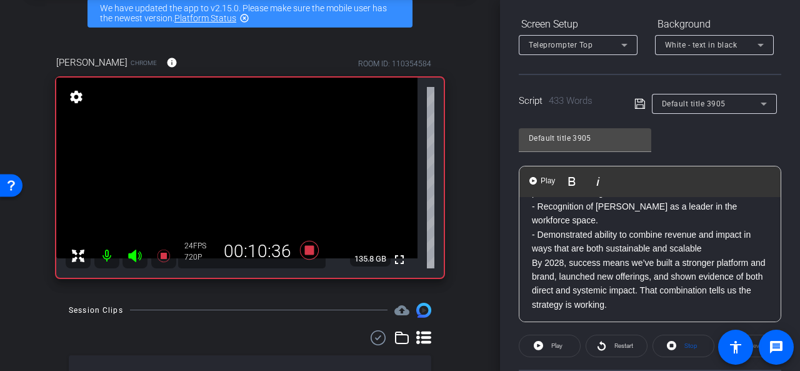
click at [705, 256] on p "- Demonstrated ability to combine revenue and impact in ways that are both sust…" at bounding box center [650, 242] width 236 height 28
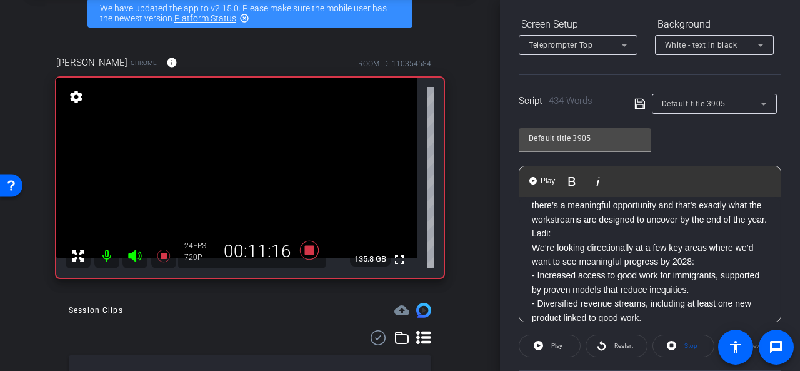
scroll to position [0, 0]
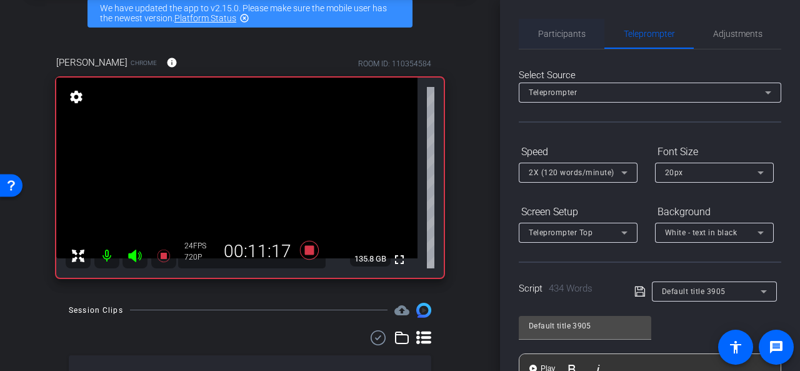
click at [547, 37] on span "Participants" at bounding box center [562, 33] width 48 height 9
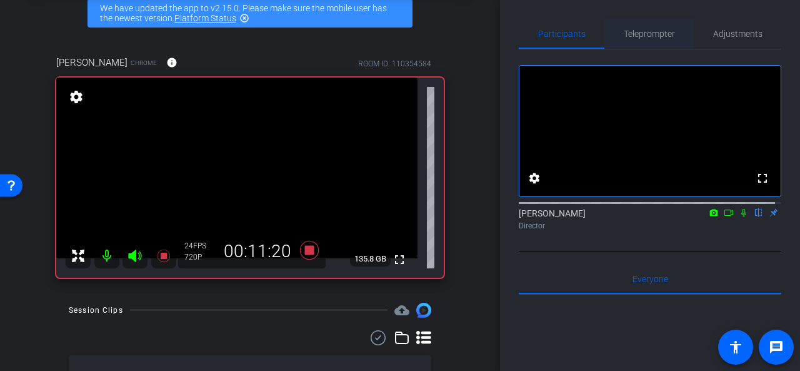
click at [645, 39] on span "Teleprompter" at bounding box center [649, 34] width 51 height 30
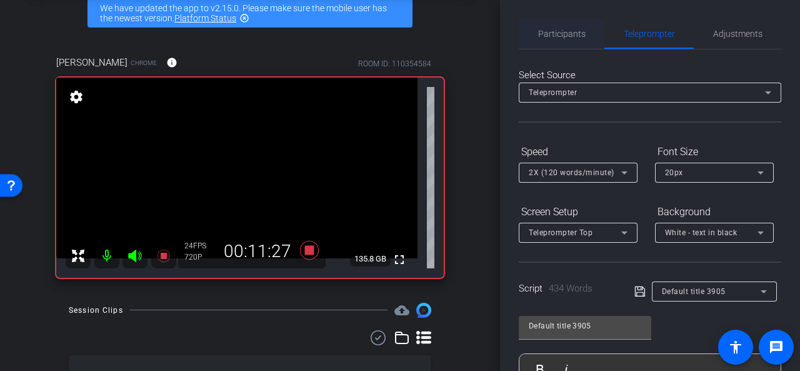
click at [562, 29] on span "Participants" at bounding box center [562, 33] width 48 height 9
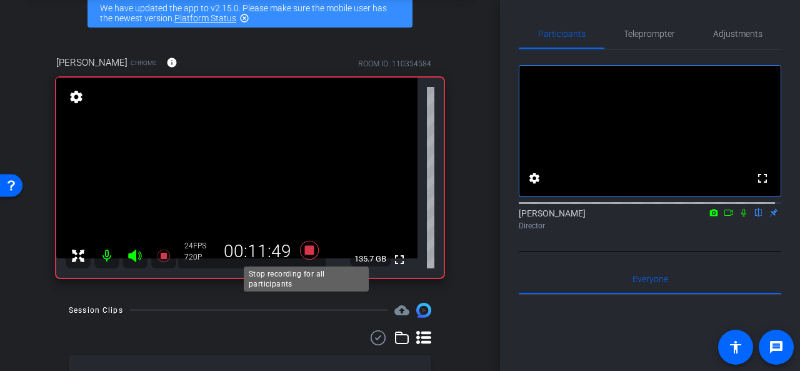
click at [304, 248] on icon at bounding box center [309, 249] width 19 height 19
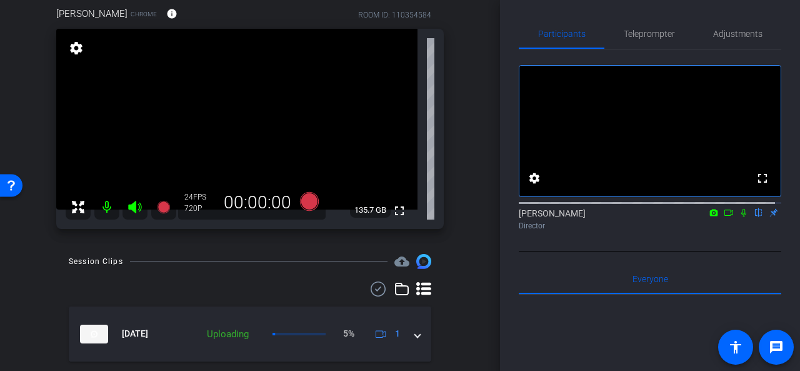
scroll to position [146, 0]
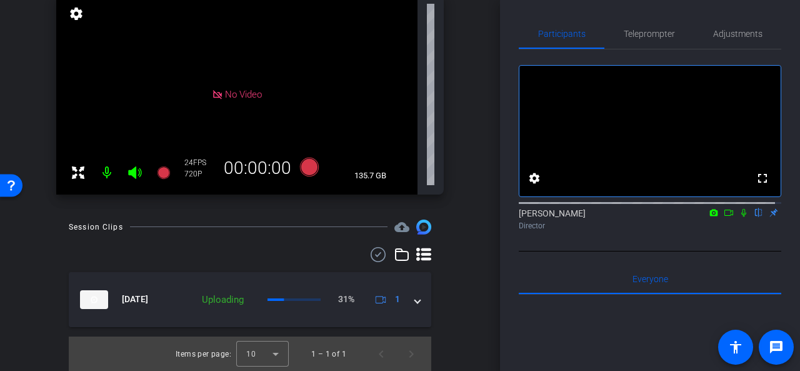
click at [105, 176] on mat-icon at bounding box center [106, 172] width 25 height 25
click at [109, 176] on mat-icon at bounding box center [106, 172] width 25 height 25
click at [724, 217] on icon at bounding box center [729, 212] width 10 height 9
click at [754, 217] on icon at bounding box center [759, 212] width 10 height 9
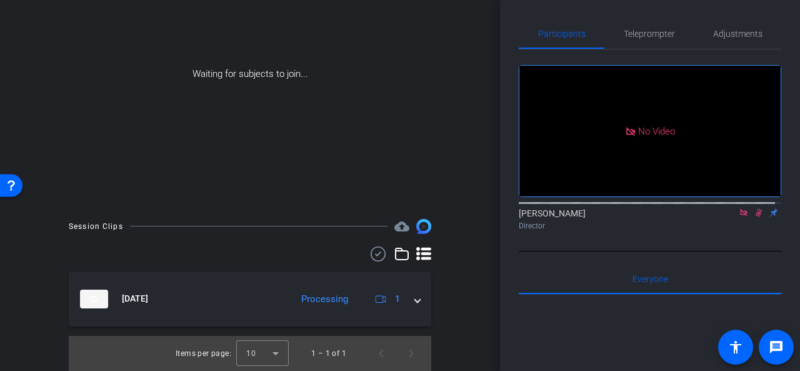
scroll to position [155, 0]
click at [740, 217] on icon at bounding box center [744, 212] width 10 height 9
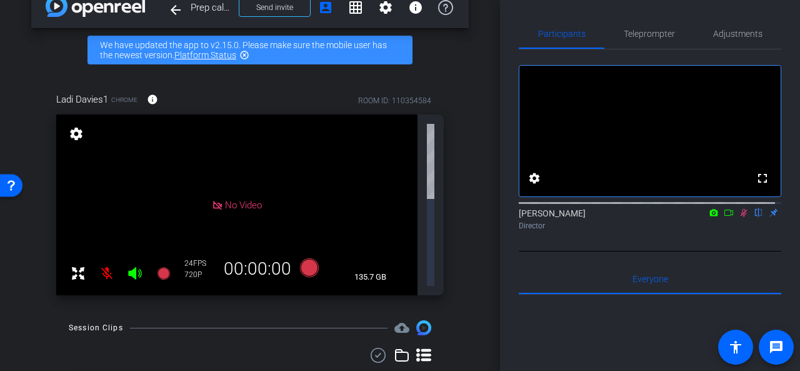
scroll to position [40, 0]
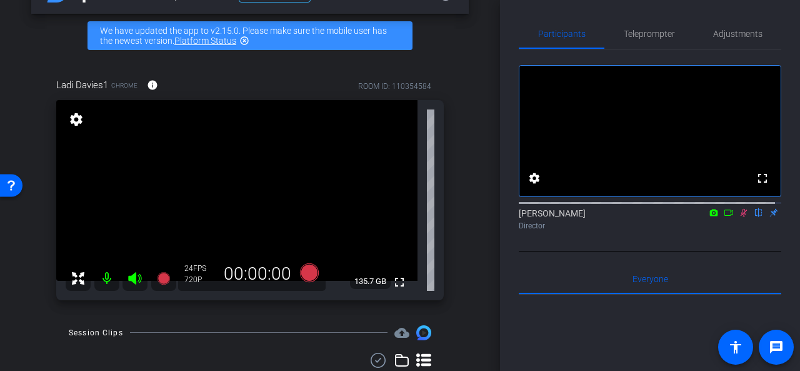
click at [739, 217] on icon at bounding box center [744, 212] width 10 height 9
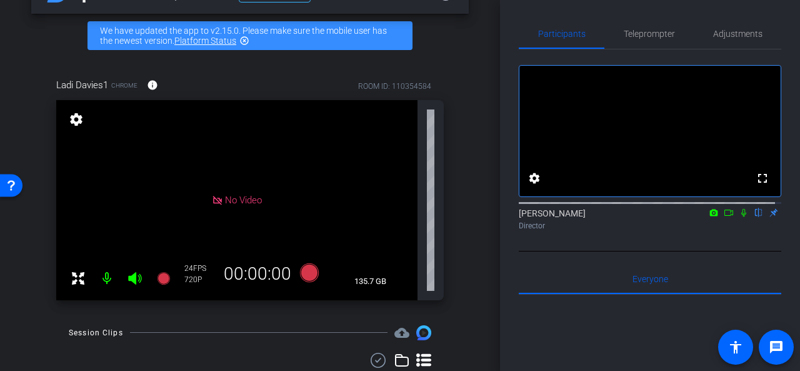
click at [739, 217] on icon at bounding box center [744, 212] width 10 height 9
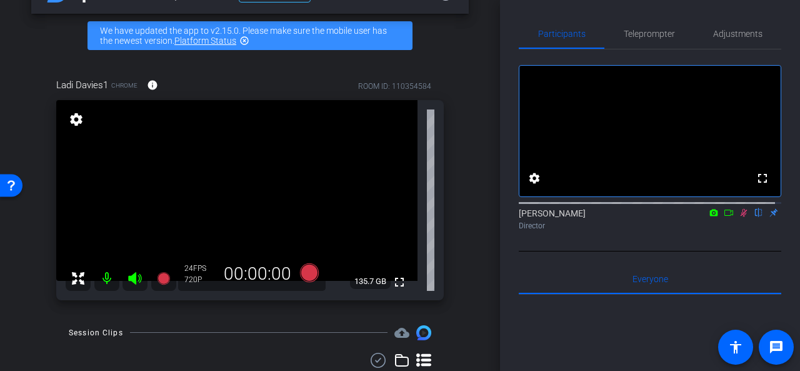
click at [741, 217] on icon at bounding box center [744, 213] width 7 height 8
click at [645, 28] on span "Teleprompter" at bounding box center [649, 34] width 51 height 30
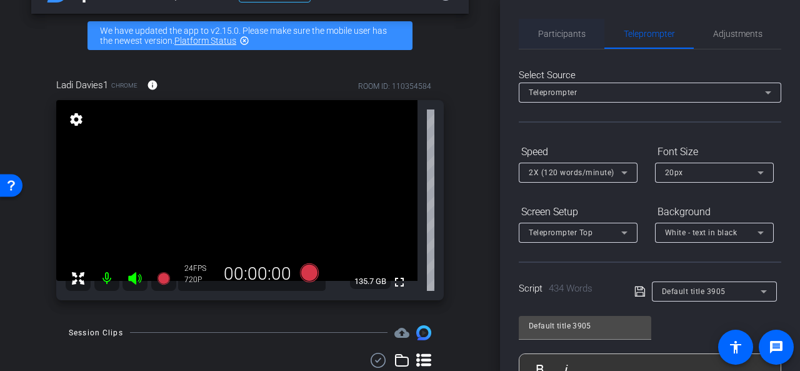
click at [553, 36] on span "Participants" at bounding box center [562, 33] width 48 height 9
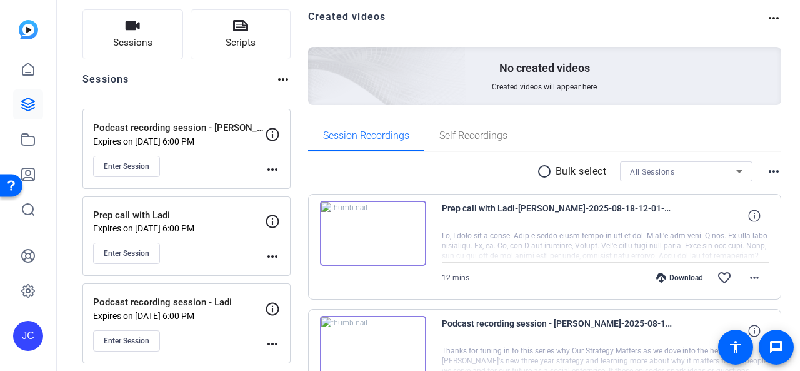
scroll to position [188, 0]
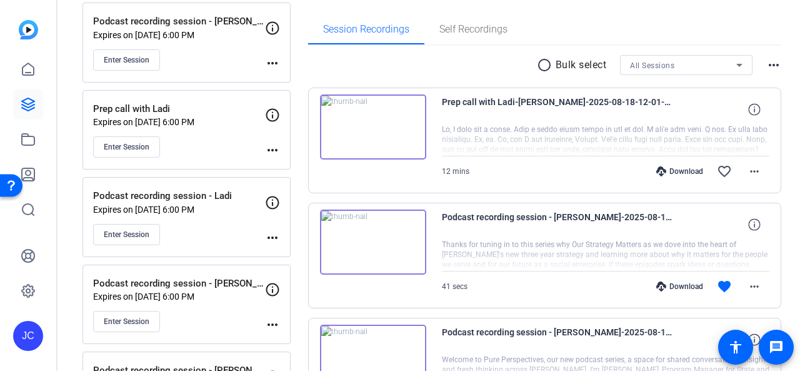
click at [410, 139] on img at bounding box center [373, 126] width 106 height 65
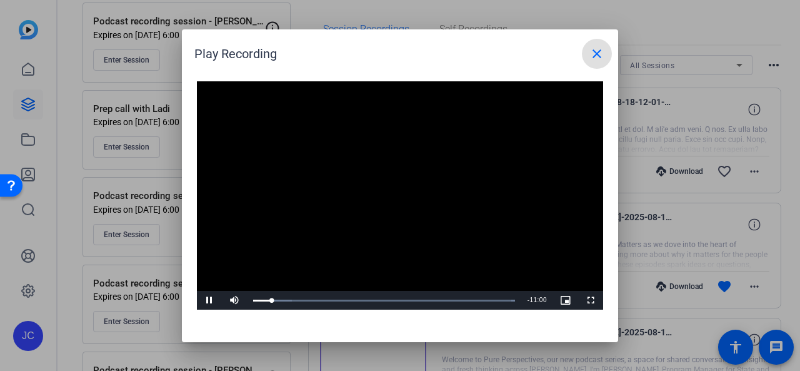
click at [600, 51] on mat-icon "close" at bounding box center [597, 53] width 15 height 15
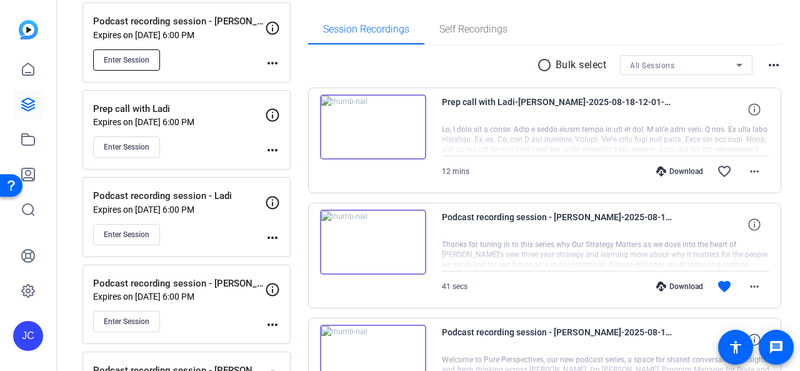
click at [124, 55] on span "Enter Session" at bounding box center [127, 60] width 46 height 10
click at [121, 61] on span "Enter Session" at bounding box center [127, 60] width 46 height 10
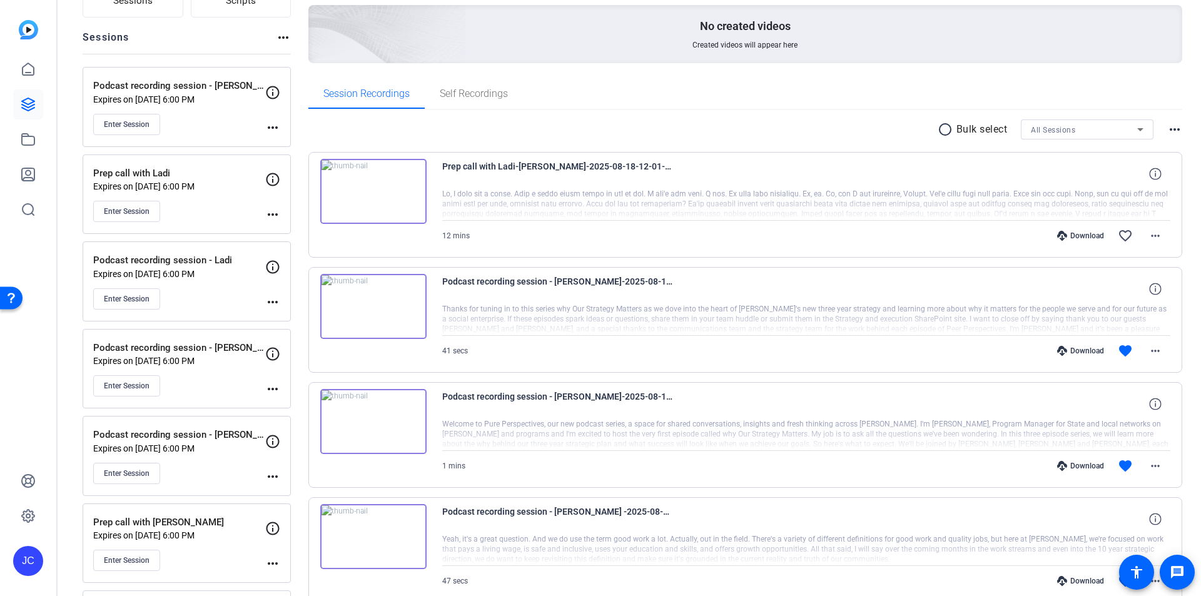
scroll to position [0, 0]
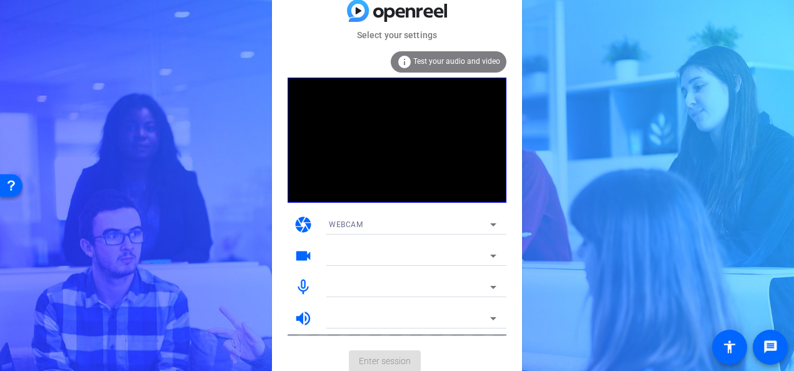
click at [388, 361] on mat-card-actions "Enter session" at bounding box center [397, 361] width 250 height 33
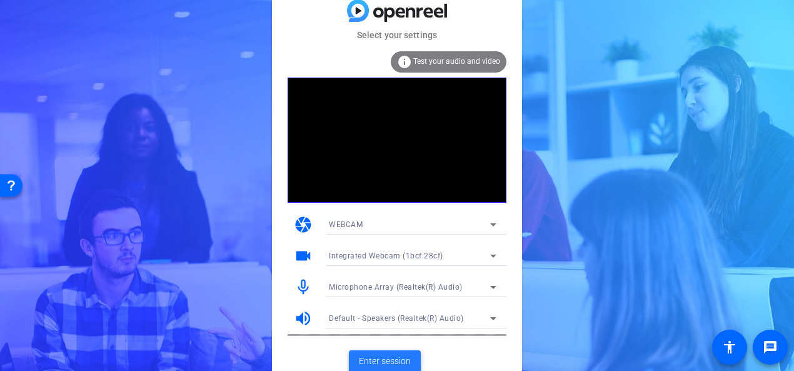
click at [392, 355] on span "Enter session" at bounding box center [385, 361] width 52 height 13
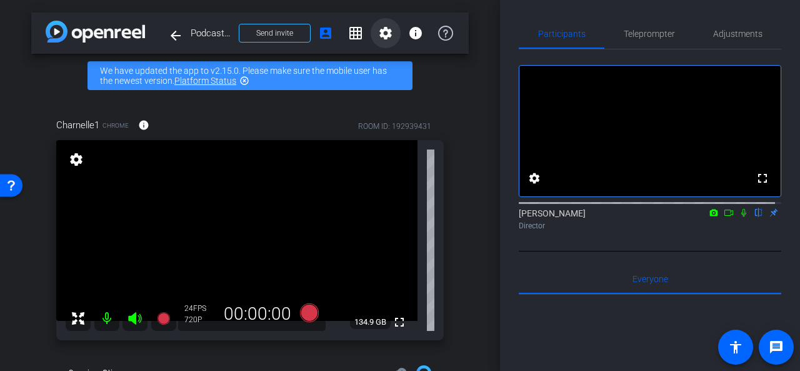
click at [383, 33] on mat-icon "settings" at bounding box center [385, 33] width 15 height 15
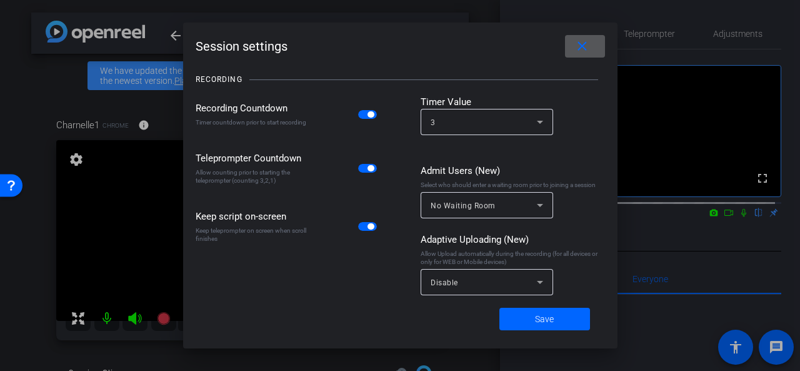
click at [576, 52] on mat-icon "close" at bounding box center [583, 47] width 16 height 16
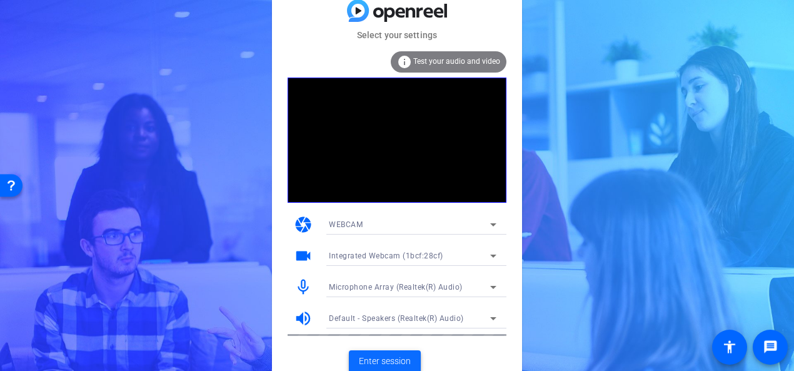
click at [400, 361] on span "Enter session" at bounding box center [385, 361] width 52 height 13
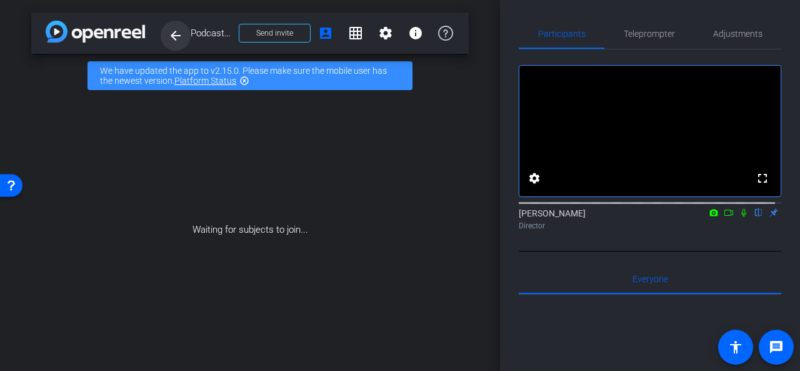
click at [175, 38] on mat-icon "arrow_back" at bounding box center [175, 35] width 15 height 15
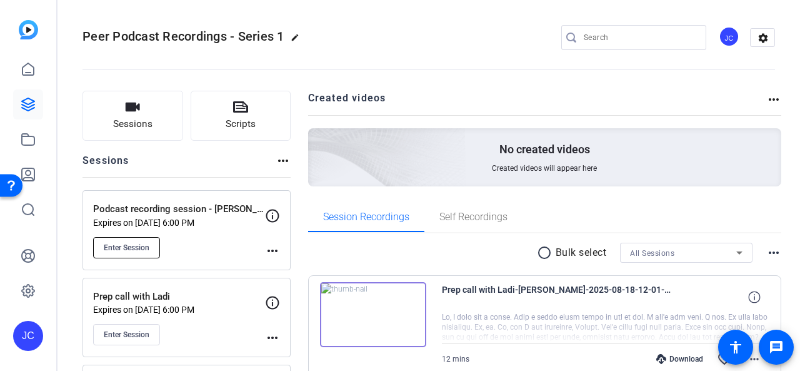
click at [130, 251] on span "Enter Session" at bounding box center [127, 248] width 46 height 10
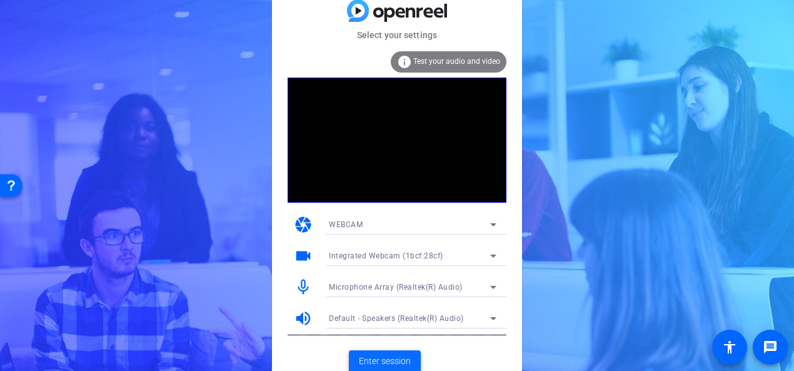
click at [394, 357] on span "Enter session" at bounding box center [385, 361] width 52 height 13
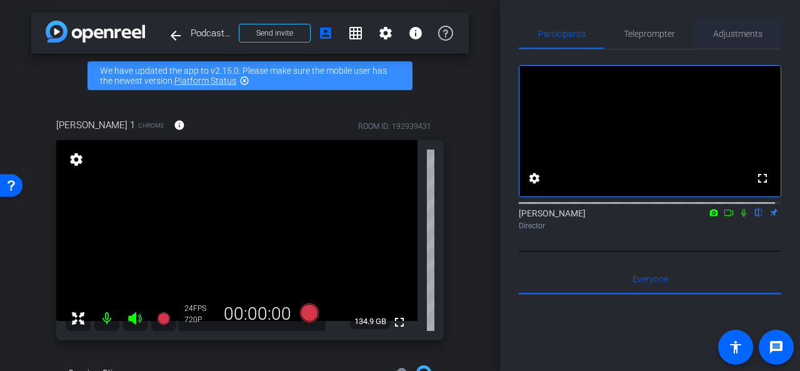
click at [726, 32] on span "Adjustments" at bounding box center [738, 33] width 49 height 9
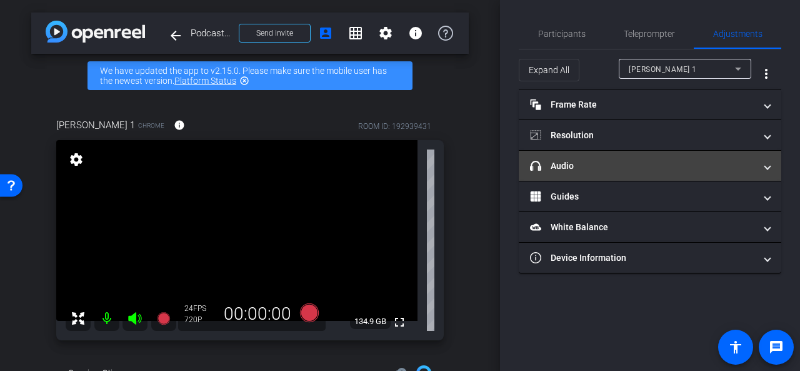
click at [777, 164] on mat-expansion-panel-header "headphone icon Audio" at bounding box center [650, 166] width 263 height 30
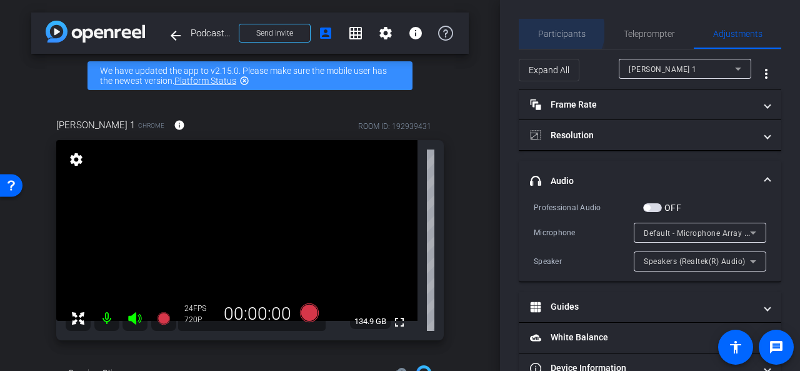
click at [557, 31] on span "Participants" at bounding box center [562, 33] width 48 height 9
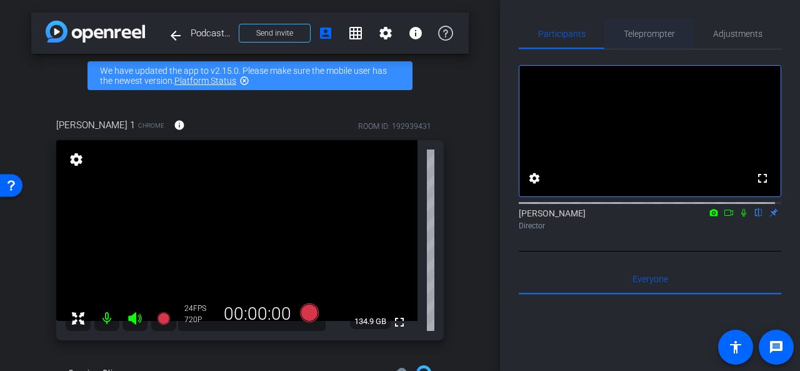
click at [659, 36] on span "Teleprompter" at bounding box center [649, 33] width 51 height 9
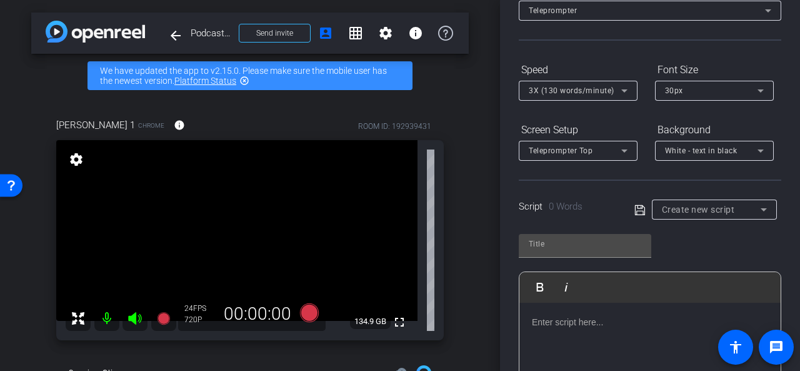
scroll to position [125, 0]
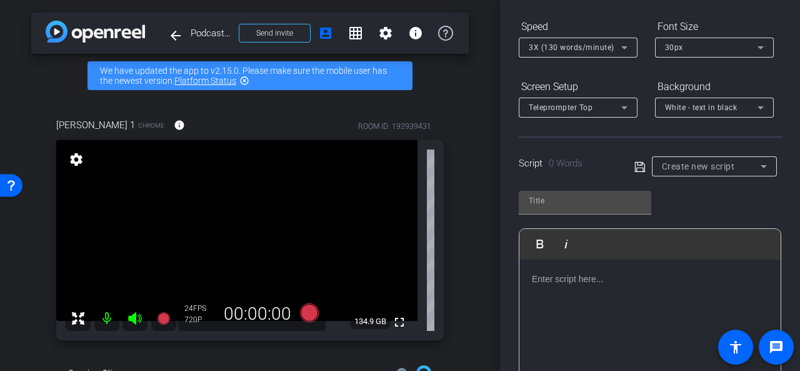
click at [553, 278] on p at bounding box center [650, 279] width 236 height 14
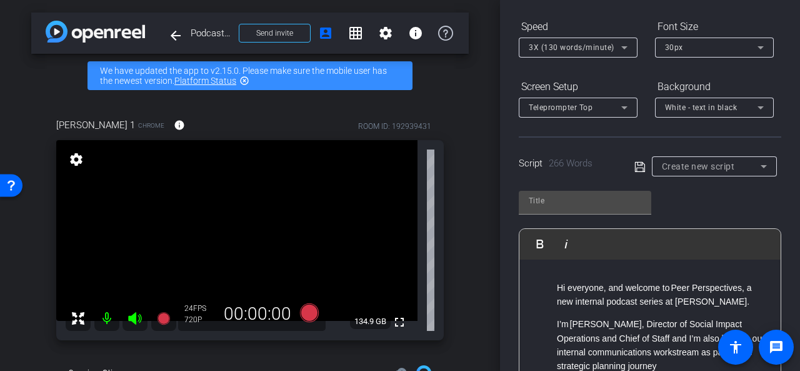
scroll to position [63, 0]
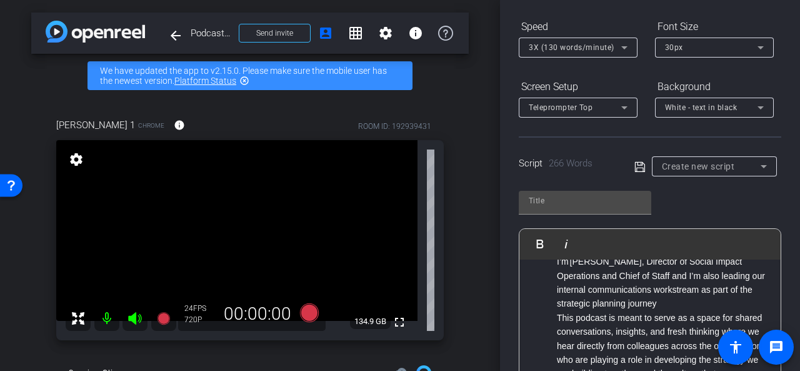
click at [689, 302] on p "I’m Charnelle Etti, Director of Social Impact Operations and Chief of Staff and…" at bounding box center [662, 283] width 211 height 56
click at [675, 303] on p "I’m Charnelle Etti, Director of Social Impact Operations and Chief of Staff and…" at bounding box center [662, 283] width 211 height 56
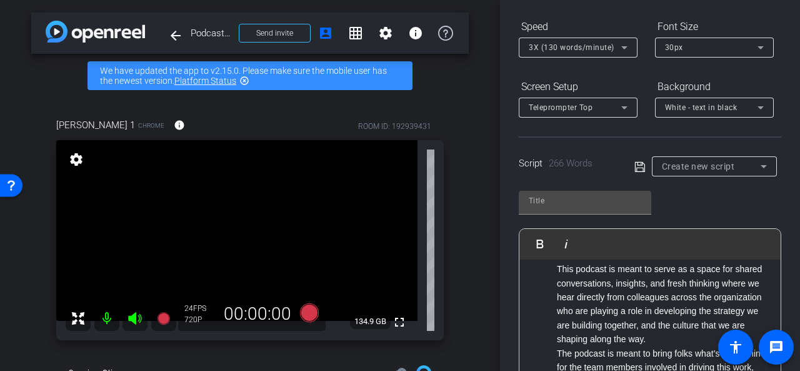
scroll to position [188, 0]
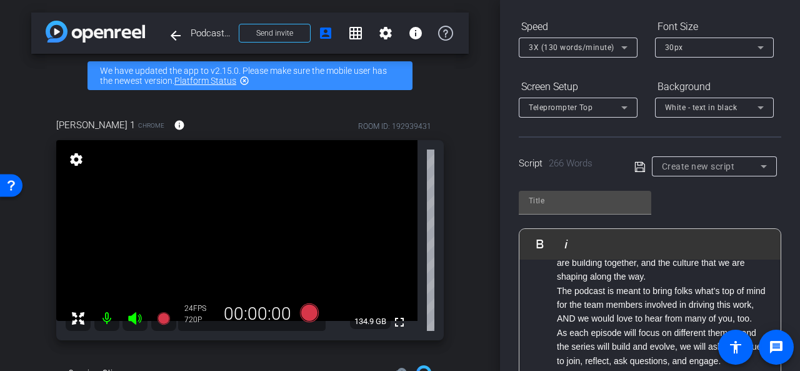
click at [721, 276] on p "This podcast is meant to serve as a space for shared conversations, insights, a…" at bounding box center [662, 241] width 211 height 84
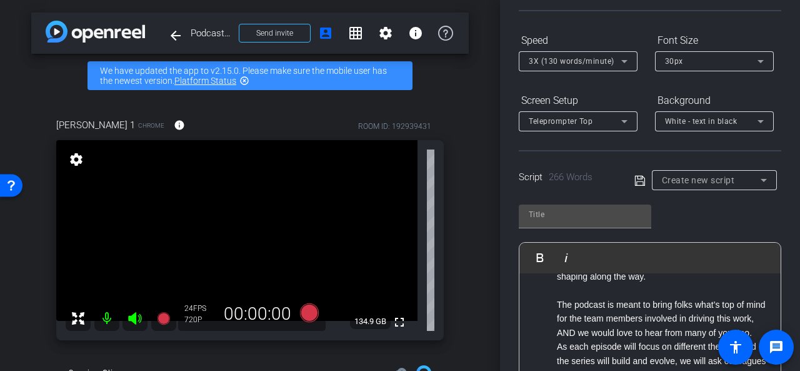
click at [594, 340] on p "The podcast is meant to bring folks what’s top of mind for the team members inv…" at bounding box center [662, 319] width 211 height 42
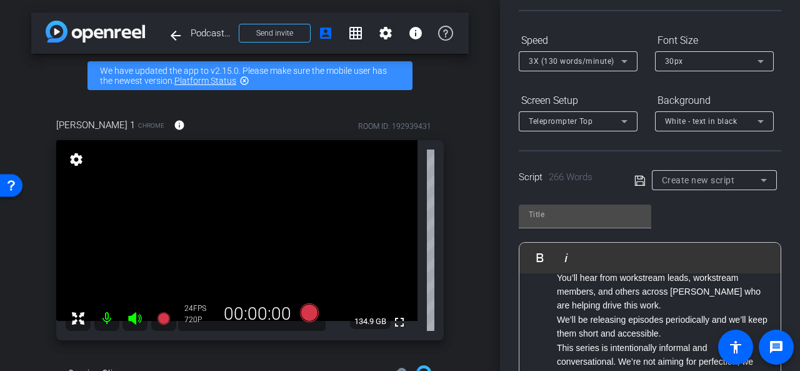
click at [600, 271] on p "As each episode will focus on different themes, and the series will build and e…" at bounding box center [662, 250] width 211 height 42
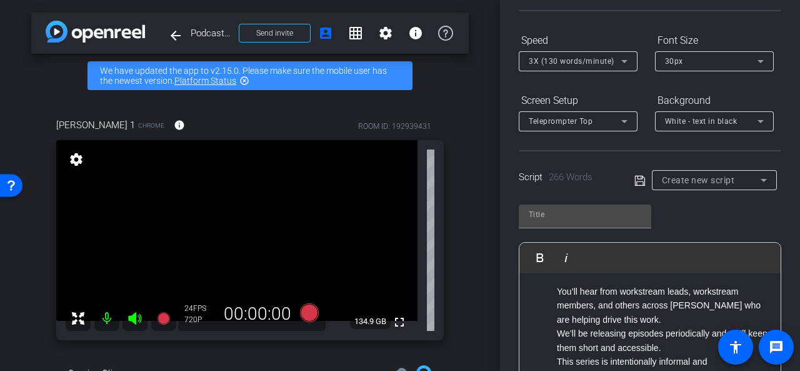
click at [633, 326] on p "You’ll hear from workstream leads, workstream members, and others across WES wh…" at bounding box center [662, 306] width 211 height 42
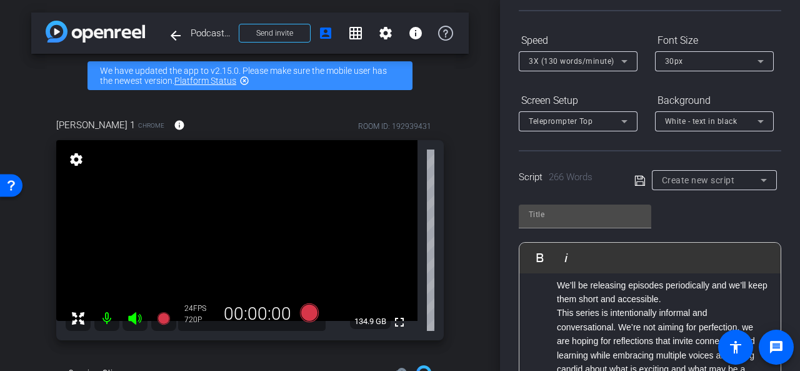
click at [692, 306] on p "We’ll be releasing episodes periodically and we’ll keep them short and accessib…" at bounding box center [662, 292] width 211 height 28
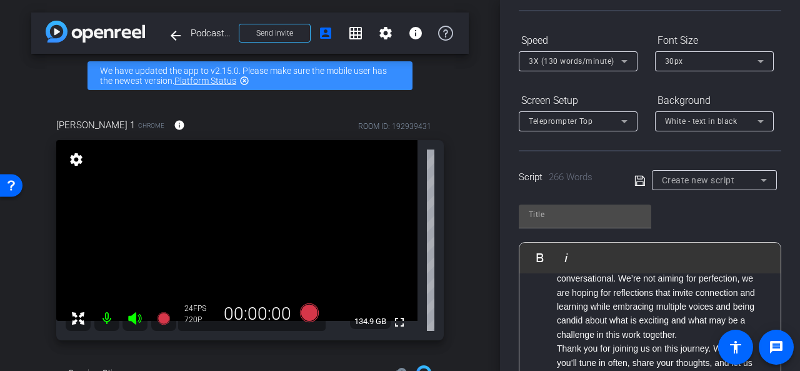
click at [681, 341] on p "This series is intentionally informal and conversational. We’re not aiming for …" at bounding box center [662, 300] width 211 height 84
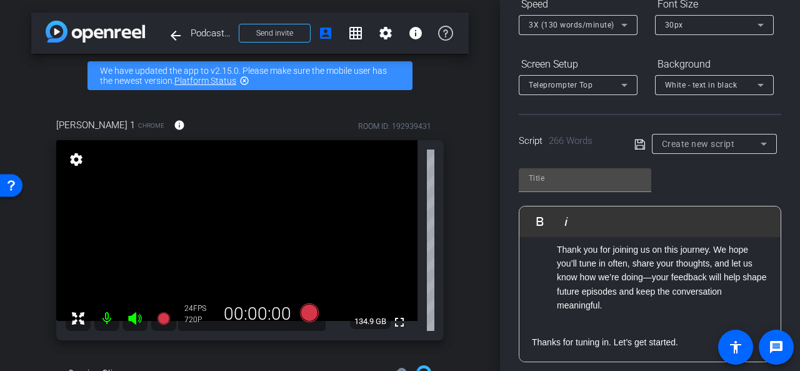
scroll to position [174, 0]
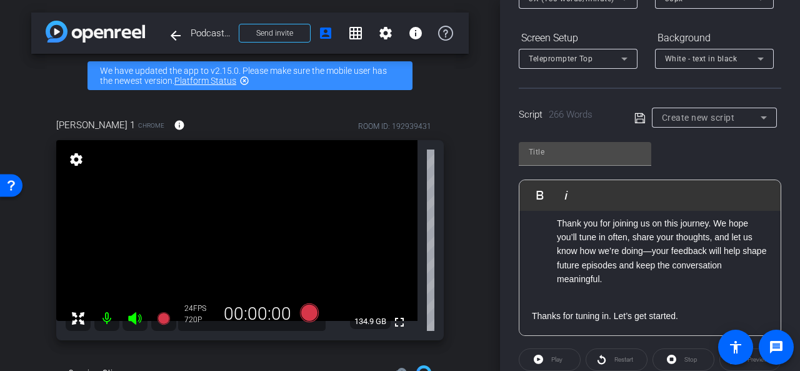
click at [532, 317] on div "Hi everyone, and welcome to Peer Perspectives, a new internal podcast series at…" at bounding box center [650, 9] width 261 height 654
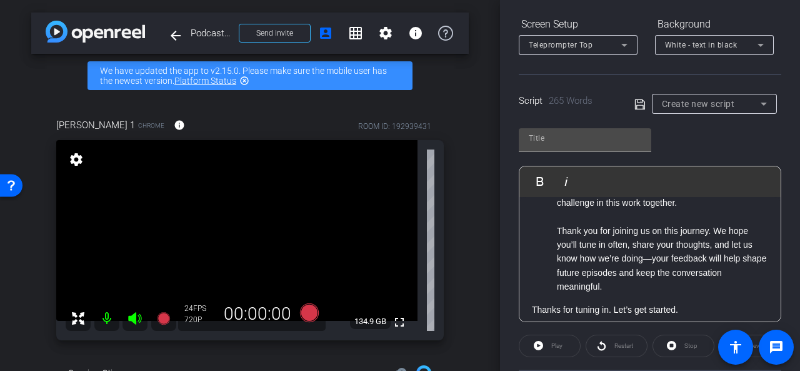
scroll to position [480, 0]
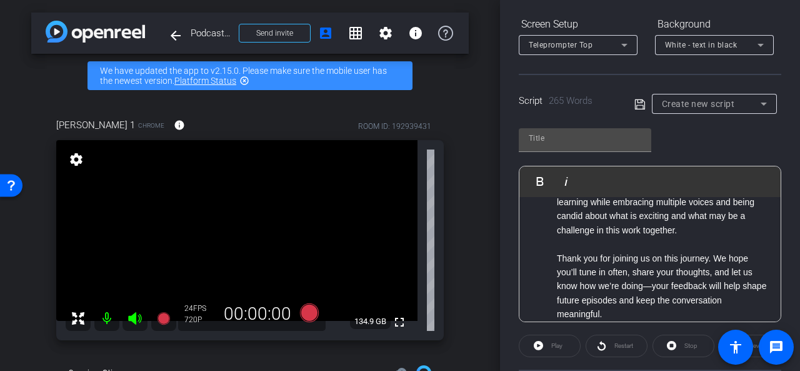
click at [553, 283] on ul "I’m Charnelle Etti, Director of Social Impact Operations and Chief of Staff and…" at bounding box center [650, 48] width 236 height 546
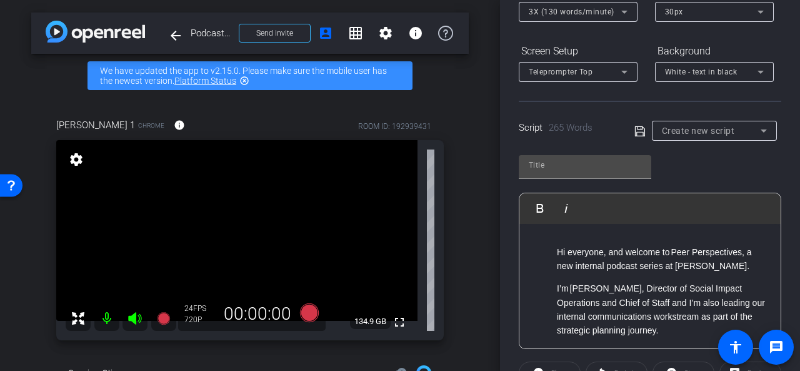
scroll to position [188, 0]
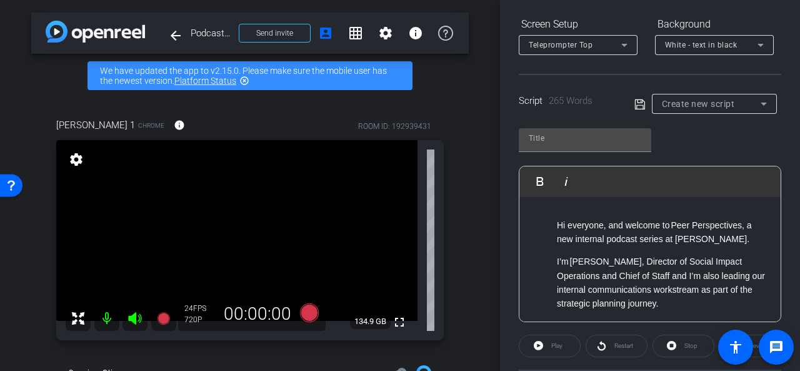
click at [638, 105] on icon at bounding box center [640, 104] width 11 height 15
type input "Default title 5527"
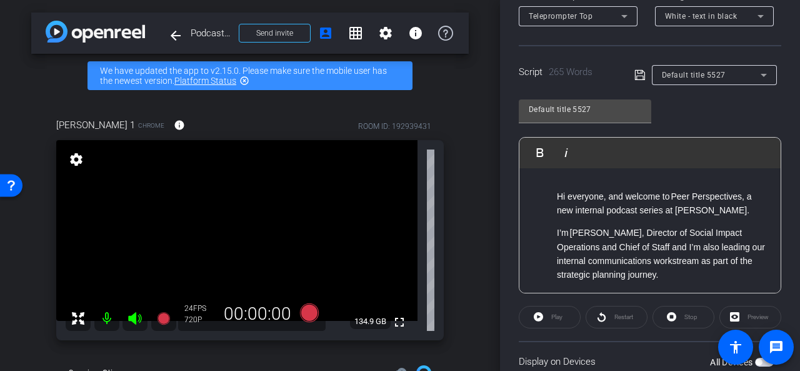
scroll to position [311, 0]
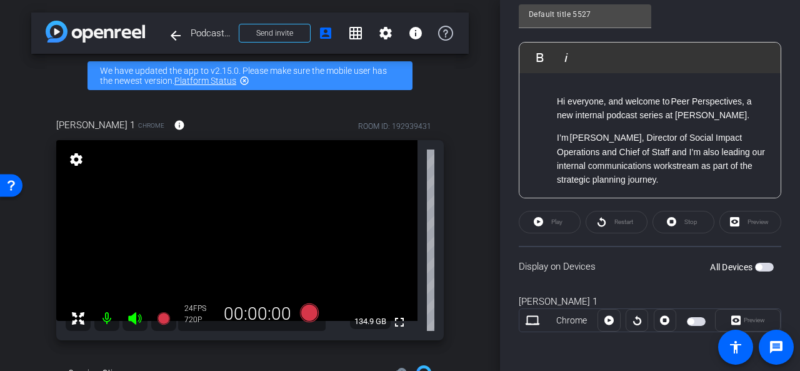
click at [756, 263] on span "button" at bounding box center [764, 267] width 19 height 9
click at [562, 223] on span "Play" at bounding box center [557, 221] width 11 height 7
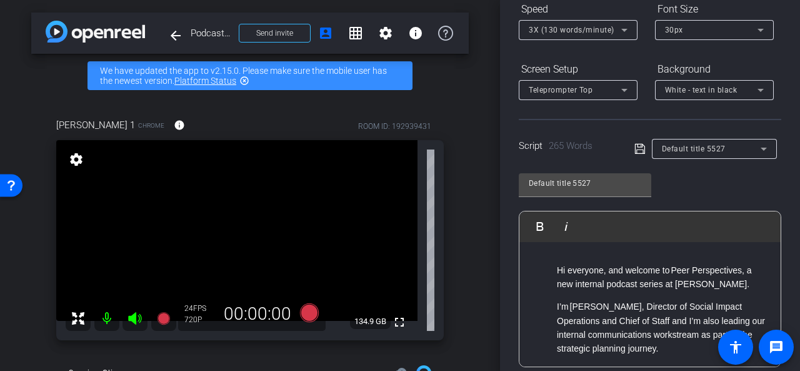
scroll to position [124, 0]
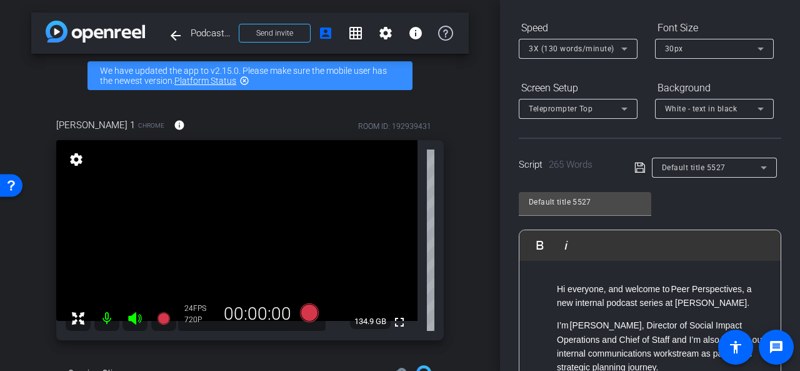
click at [627, 48] on icon at bounding box center [624, 48] width 15 height 15
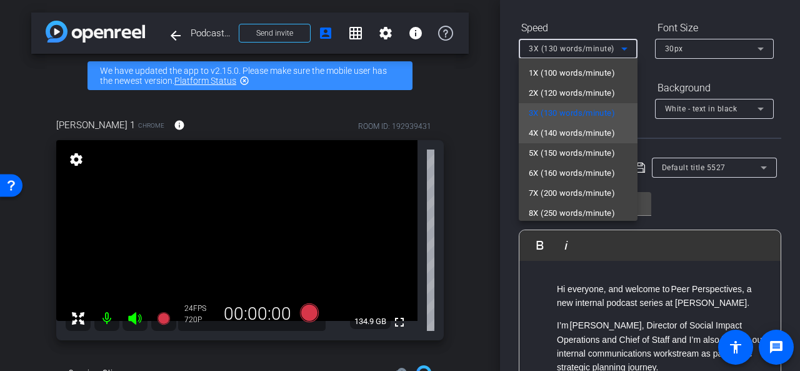
click at [580, 133] on span "4X (140 words/minute)" at bounding box center [572, 133] width 86 height 15
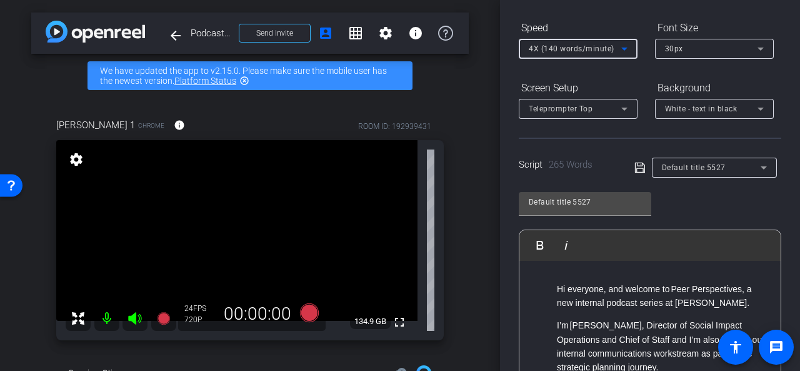
scroll to position [311, 0]
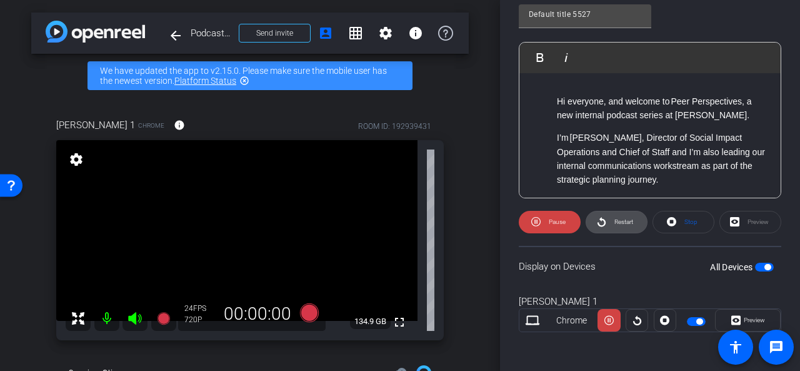
click at [615, 218] on span "Restart" at bounding box center [624, 221] width 19 height 7
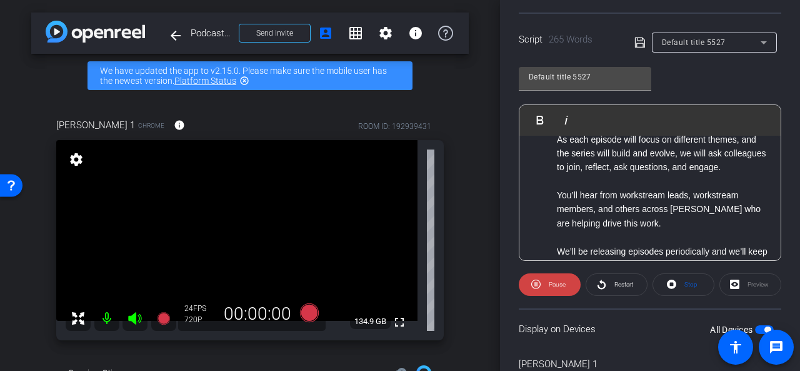
scroll to position [313, 0]
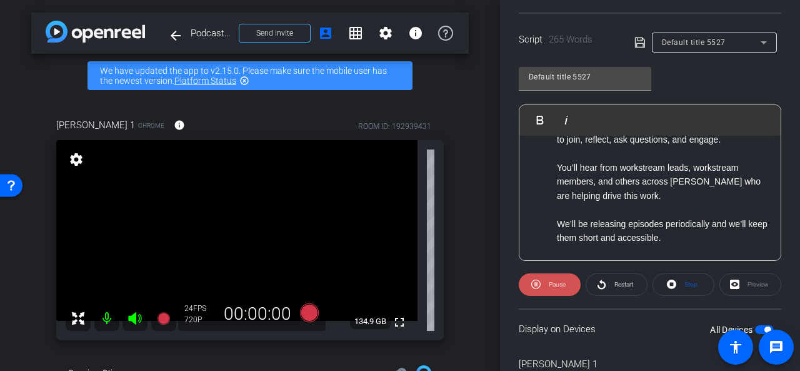
click at [550, 286] on span "Pause" at bounding box center [557, 284] width 17 height 7
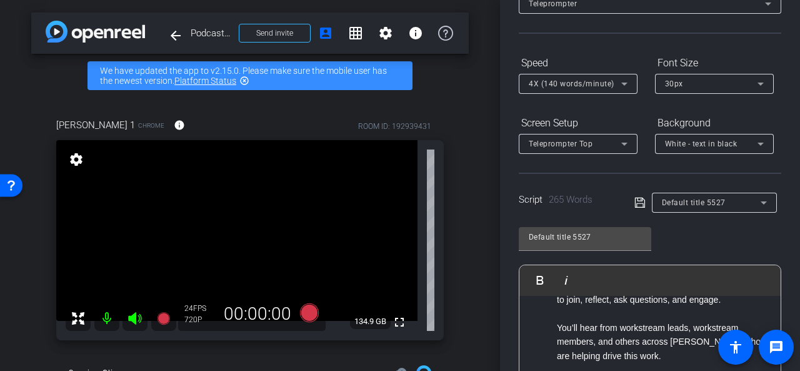
scroll to position [0, 0]
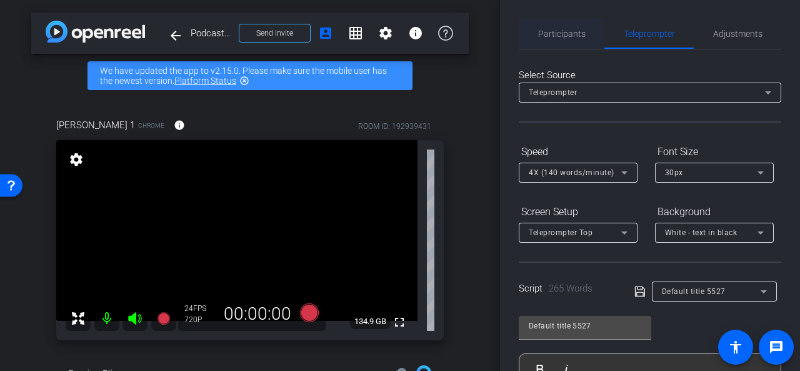
click at [566, 36] on span "Participants" at bounding box center [562, 33] width 48 height 9
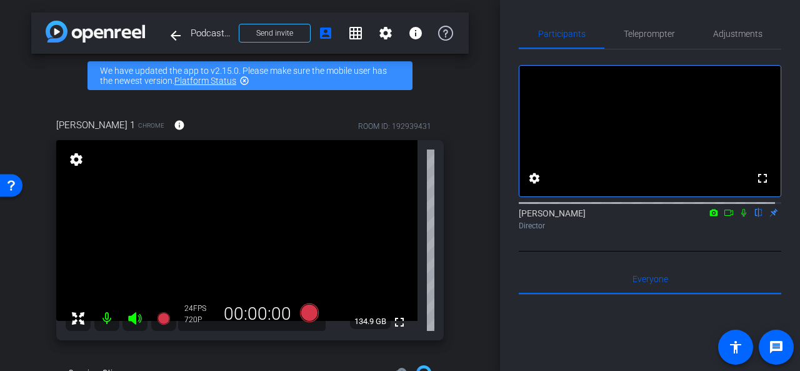
click at [742, 217] on icon at bounding box center [744, 213] width 5 height 8
click at [740, 217] on icon at bounding box center [744, 212] width 10 height 9
click at [471, 189] on div "arrow_back Podcast recording session - Charnelle Back to project Send invite ac…" at bounding box center [250, 185] width 500 height 371
click at [460, 196] on div "Charnelle 1 Chrome info ROOM ID: 192939431 fullscreen settings 134.9 GB 24 FPS …" at bounding box center [250, 225] width 438 height 255
click at [470, 164] on div "arrow_back Podcast recording session - Charnelle Back to project Send invite ac…" at bounding box center [250, 185] width 500 height 371
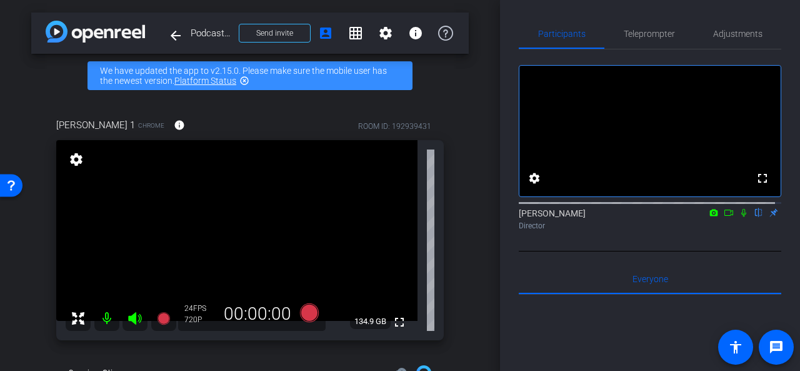
click at [472, 148] on div "arrow_back Podcast recording session - Charnelle Back to project Send invite ac…" at bounding box center [250, 185] width 500 height 371
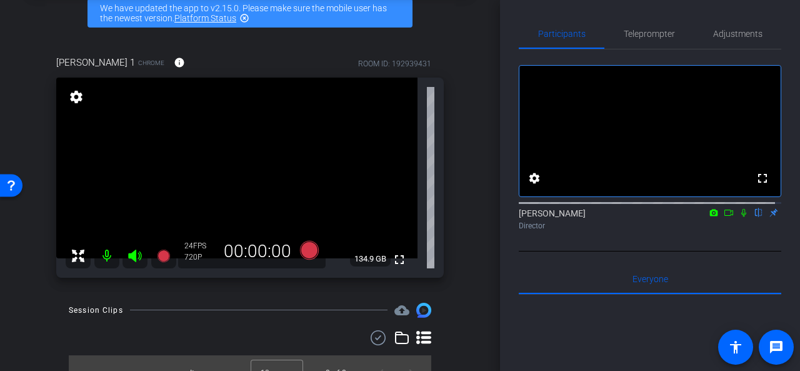
scroll to position [81, 0]
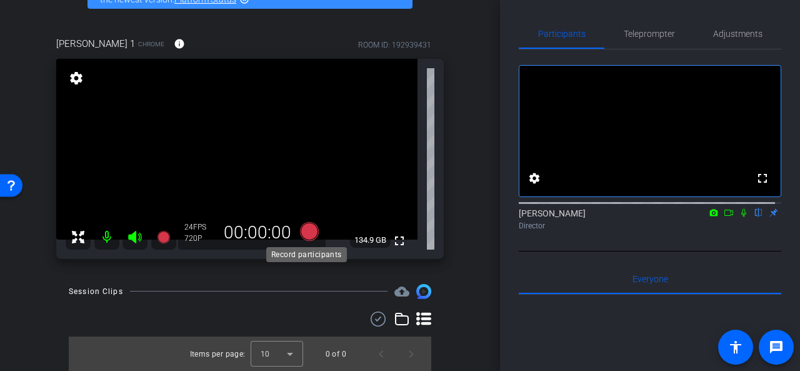
click at [307, 230] on icon at bounding box center [309, 230] width 19 height 19
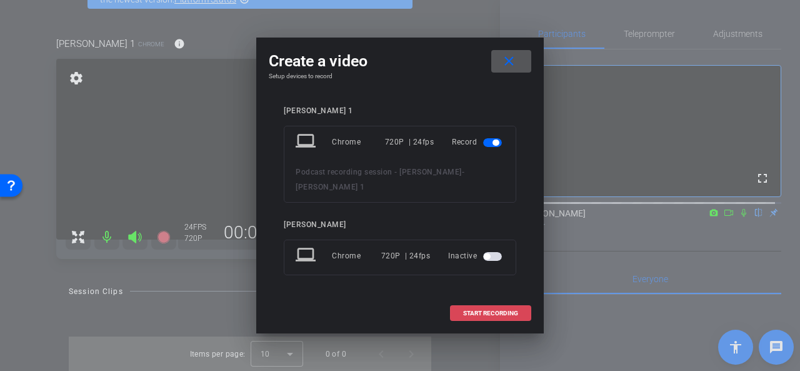
click at [477, 310] on span "START RECORDING" at bounding box center [490, 313] width 55 height 6
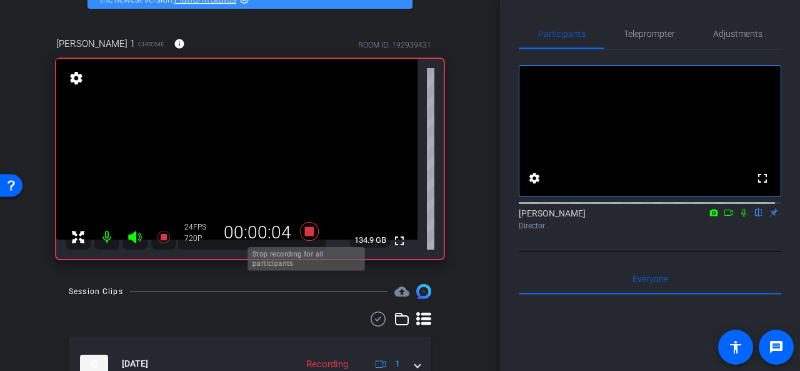
click at [305, 231] on icon at bounding box center [309, 230] width 19 height 19
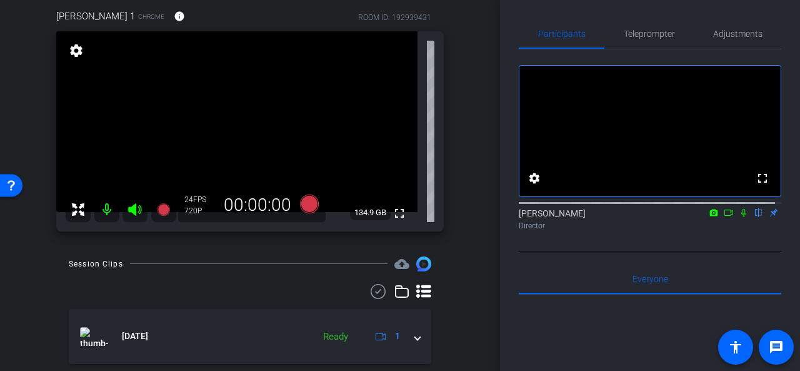
scroll to position [83, 0]
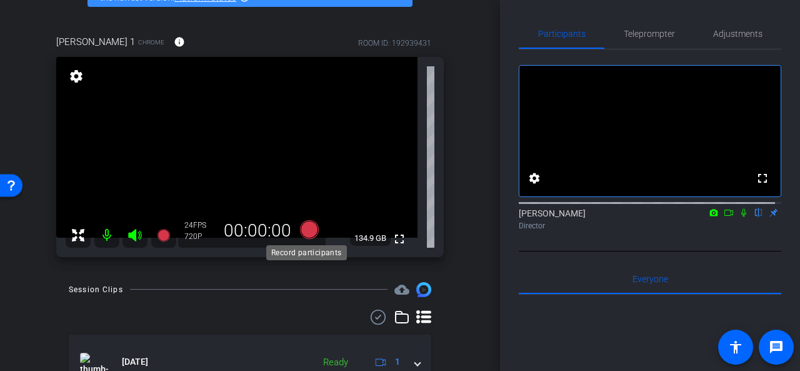
click at [303, 225] on icon at bounding box center [309, 229] width 19 height 19
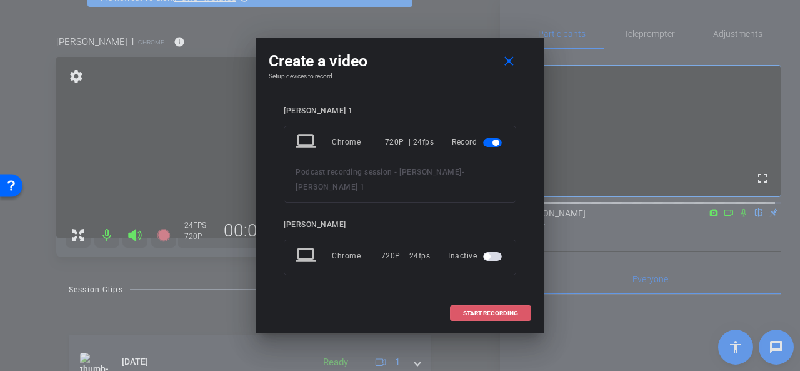
click at [485, 310] on span "START RECORDING" at bounding box center [490, 313] width 55 height 6
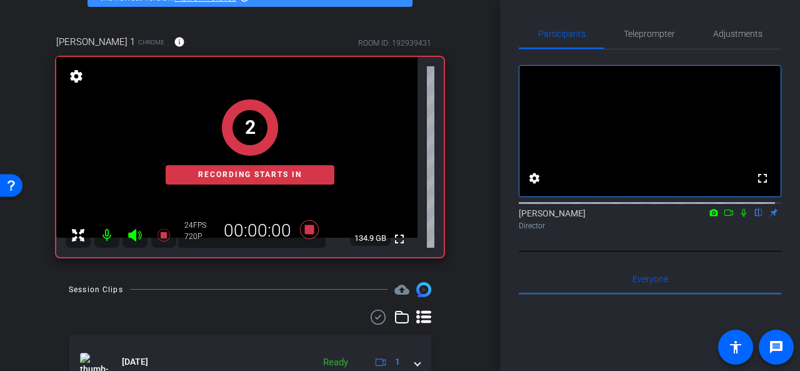
click at [724, 217] on icon at bounding box center [729, 212] width 10 height 9
click at [754, 217] on icon at bounding box center [759, 212] width 10 height 9
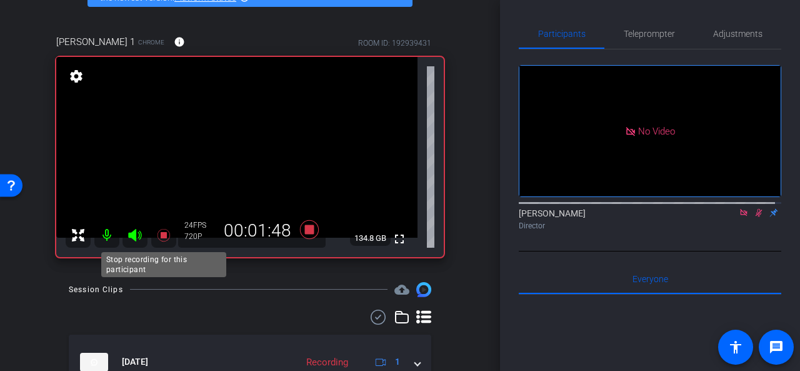
click at [164, 234] on icon at bounding box center [163, 234] width 13 height 13
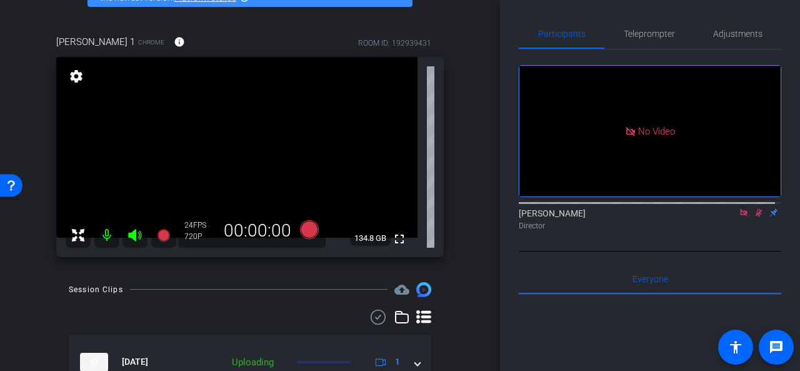
click at [739, 217] on icon at bounding box center [744, 212] width 10 height 9
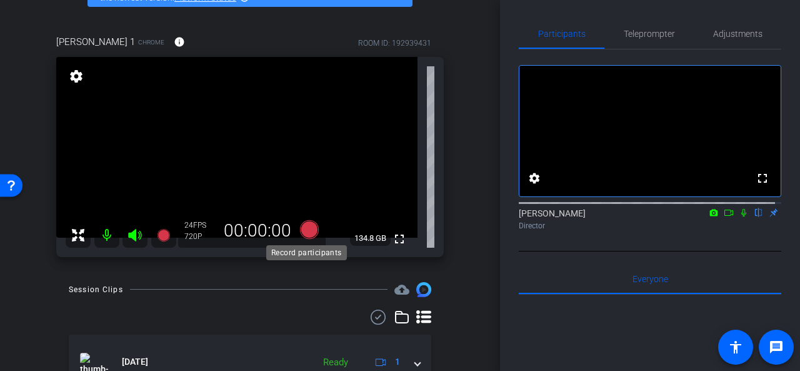
click at [306, 228] on icon at bounding box center [309, 229] width 19 height 19
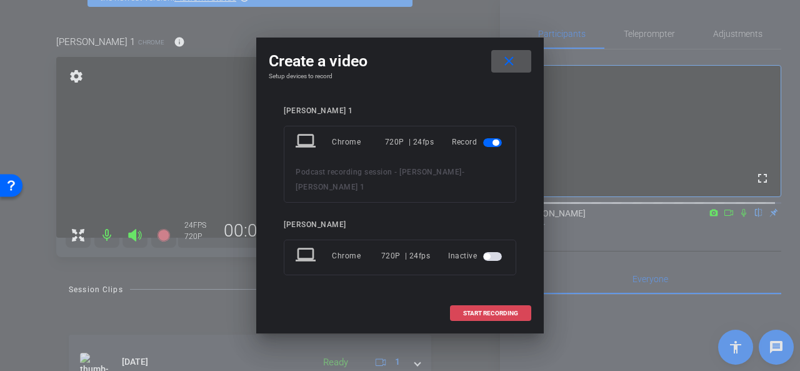
click at [485, 310] on span "START RECORDING" at bounding box center [490, 313] width 55 height 6
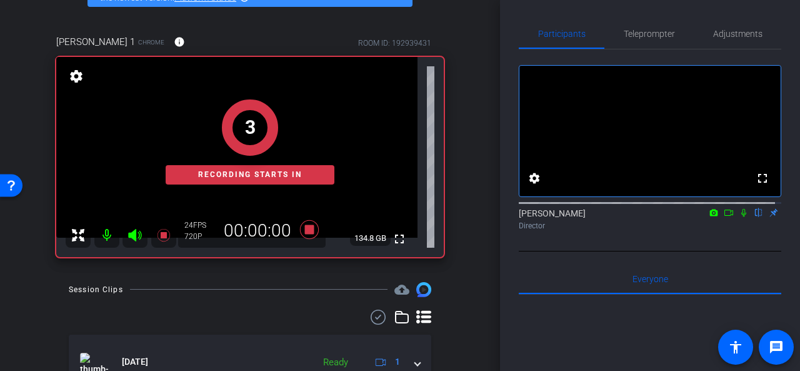
click at [724, 217] on icon at bounding box center [729, 212] width 10 height 9
click at [757, 217] on icon at bounding box center [759, 213] width 5 height 8
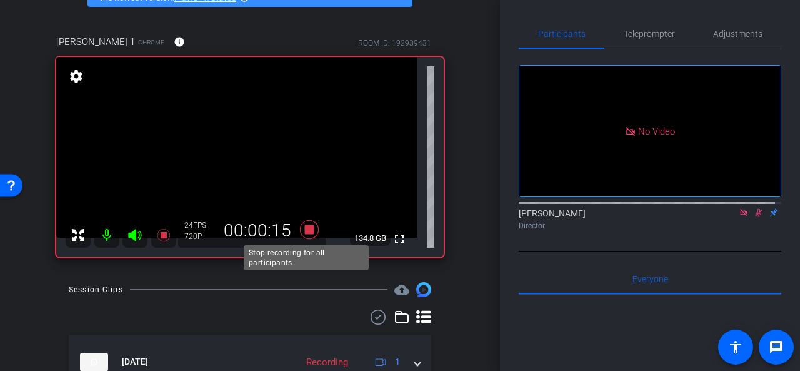
click at [311, 227] on icon at bounding box center [310, 229] width 30 height 23
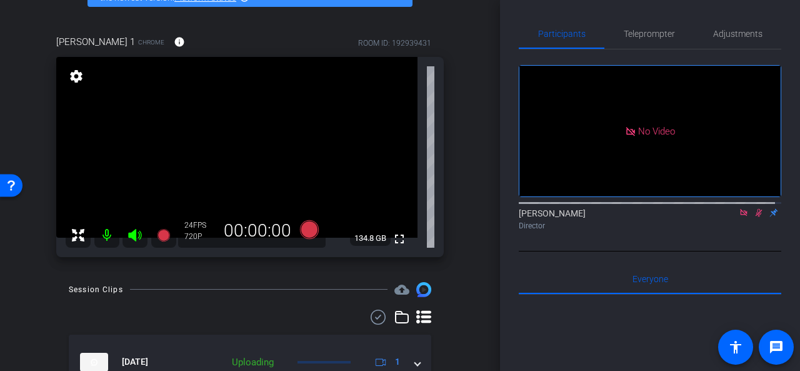
click at [739, 217] on icon at bounding box center [744, 212] width 10 height 9
click at [741, 217] on icon at bounding box center [744, 213] width 7 height 8
click at [469, 201] on div "arrow_back Podcast recording session - Charnelle Back to project Send invite ac…" at bounding box center [250, 102] width 500 height 371
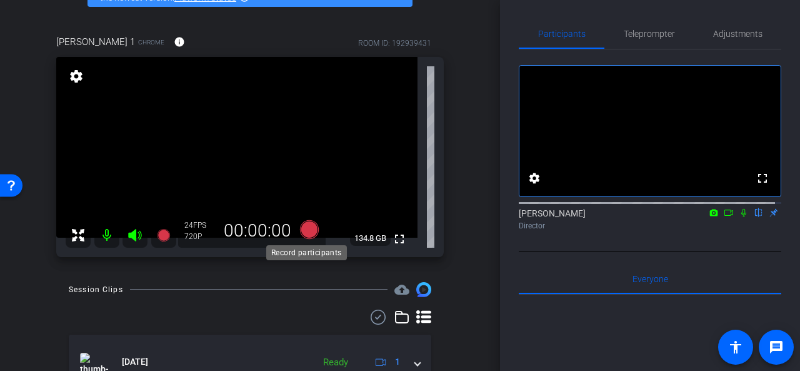
click at [305, 227] on icon at bounding box center [309, 229] width 19 height 19
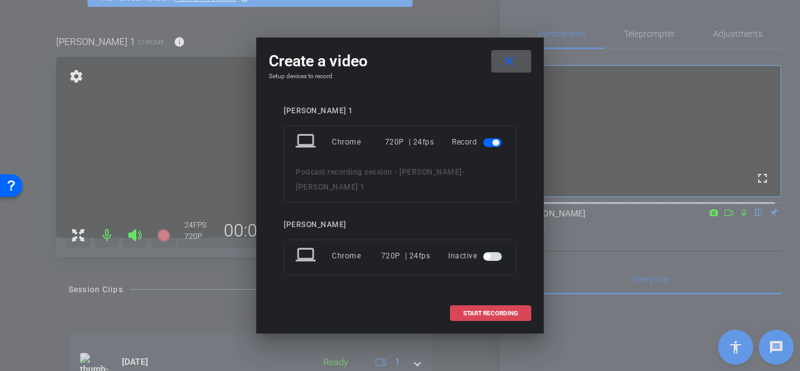
click at [462, 306] on span at bounding box center [491, 313] width 80 height 30
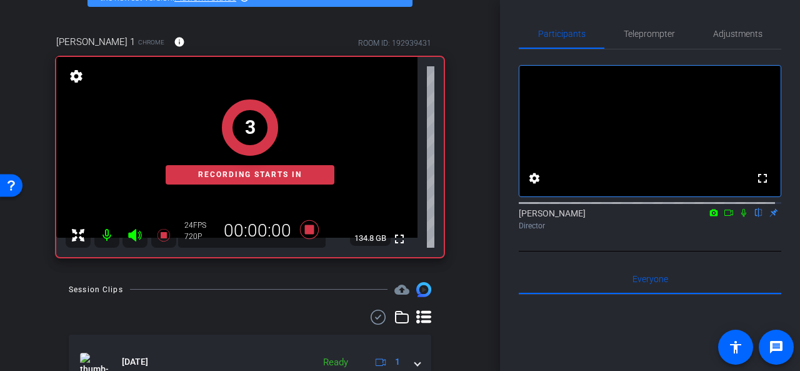
click at [725, 217] on icon at bounding box center [729, 212] width 10 height 9
click at [754, 217] on icon at bounding box center [759, 212] width 10 height 9
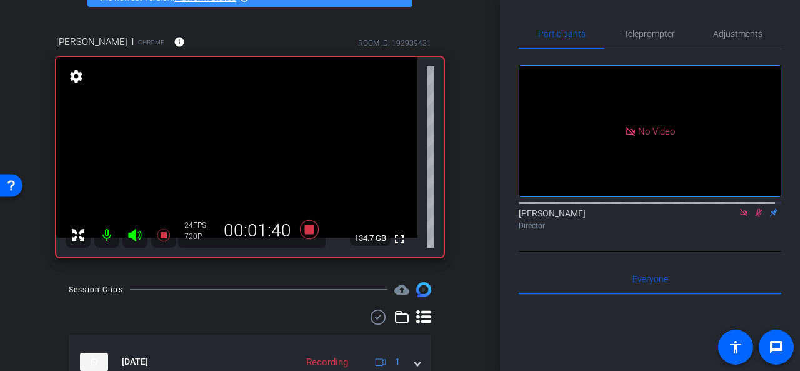
click at [740, 216] on icon at bounding box center [743, 212] width 7 height 7
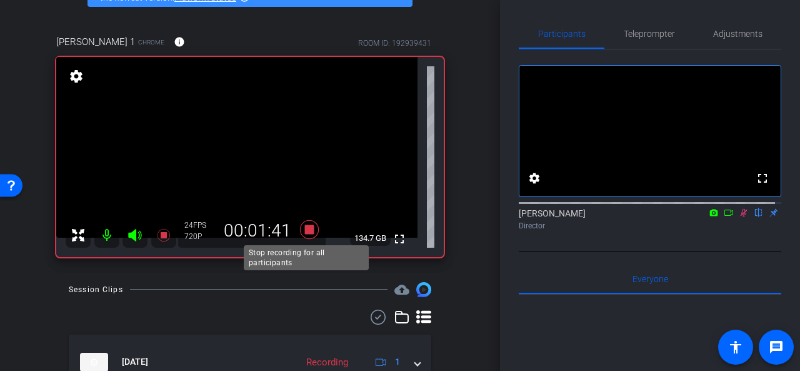
click at [306, 228] on icon at bounding box center [309, 229] width 19 height 19
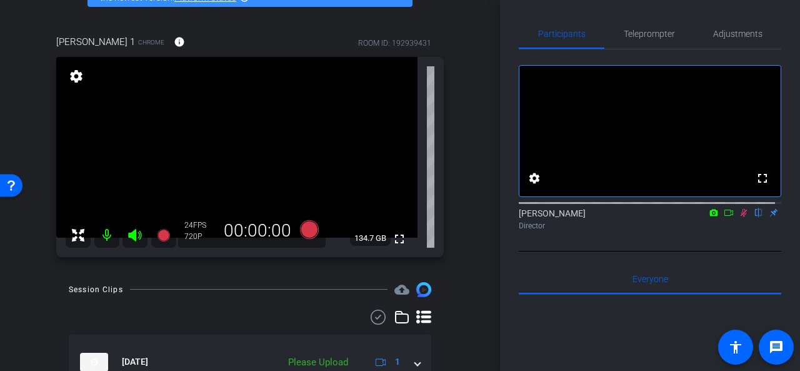
click at [739, 217] on icon at bounding box center [744, 212] width 10 height 9
click at [649, 34] on span "Teleprompter" at bounding box center [649, 33] width 51 height 9
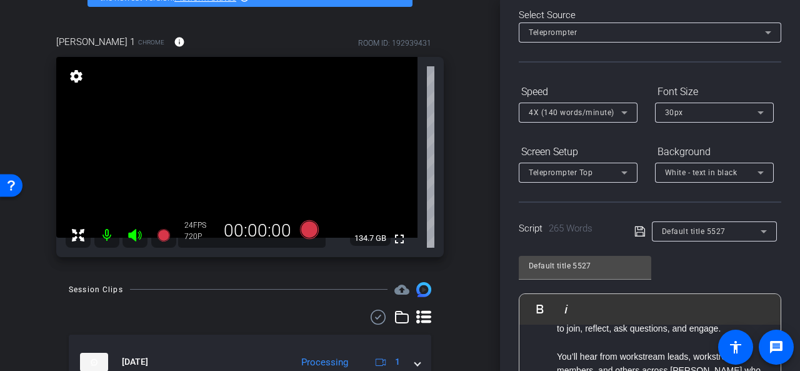
scroll to position [188, 0]
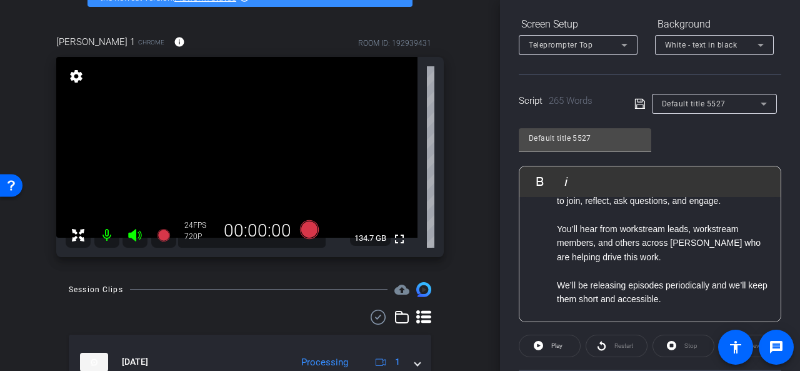
click at [587, 264] on p "You’ll hear from workstream leads, workstream members, and others across WES wh…" at bounding box center [662, 243] width 211 height 42
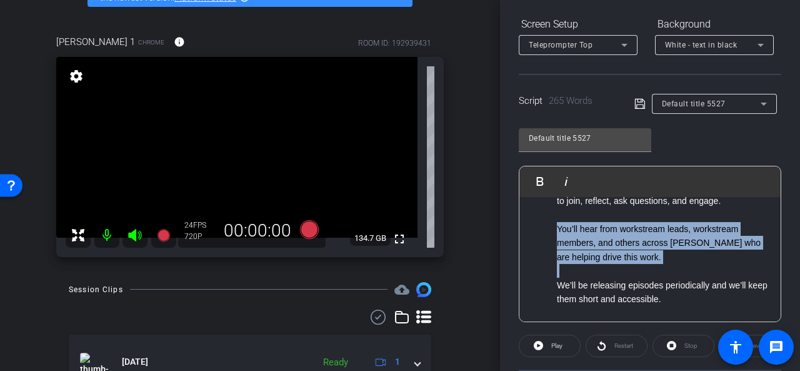
click at [587, 264] on p "You’ll hear from workstream leads, workstream members, and others across WES wh…" at bounding box center [662, 243] width 211 height 42
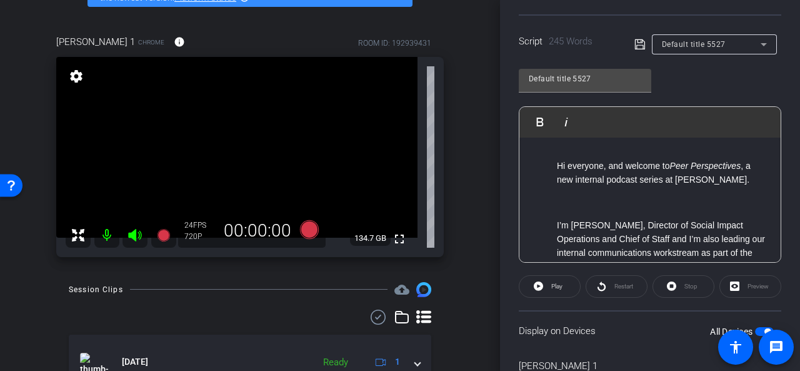
scroll to position [186, 0]
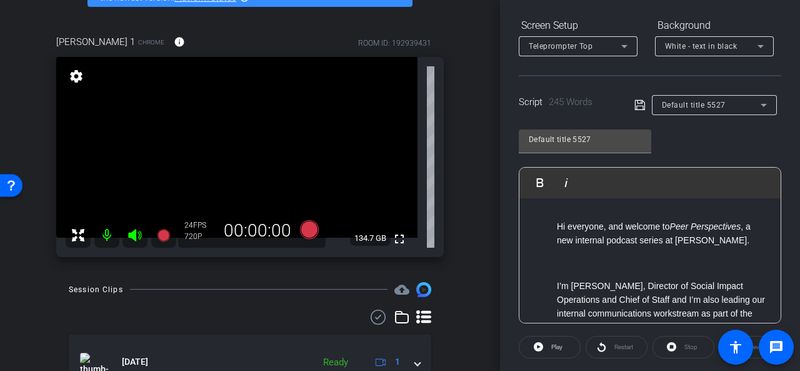
click at [555, 225] on ul "Hi everyone, and welcome to Peer Perspectives , a new internal podcast series a…" at bounding box center [650, 234] width 236 height 28
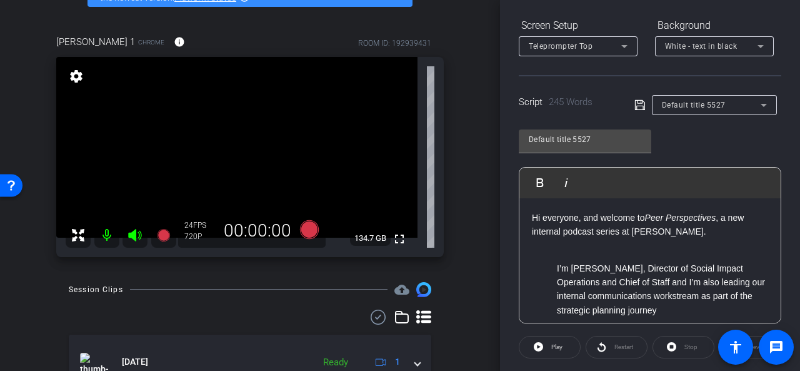
scroll to position [214, 0]
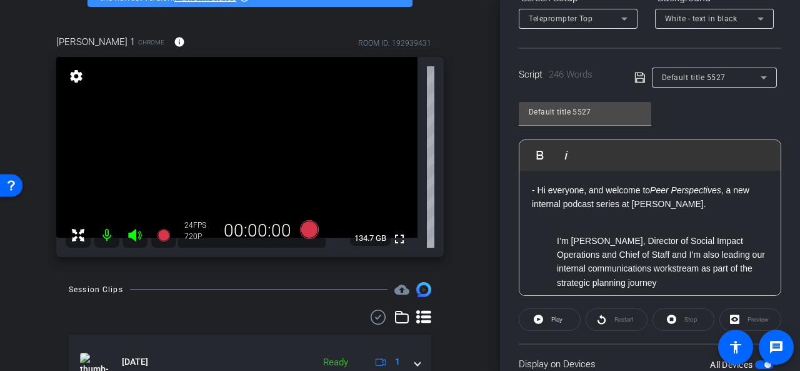
click at [555, 242] on ul "I’m Charnelle Etti, Director of Social Impact Operations and Chief of Staff and…" at bounding box center [650, 262] width 236 height 56
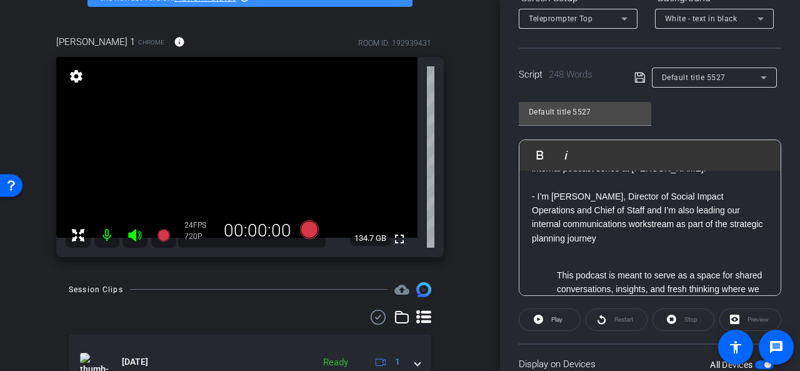
scroll to position [63, 0]
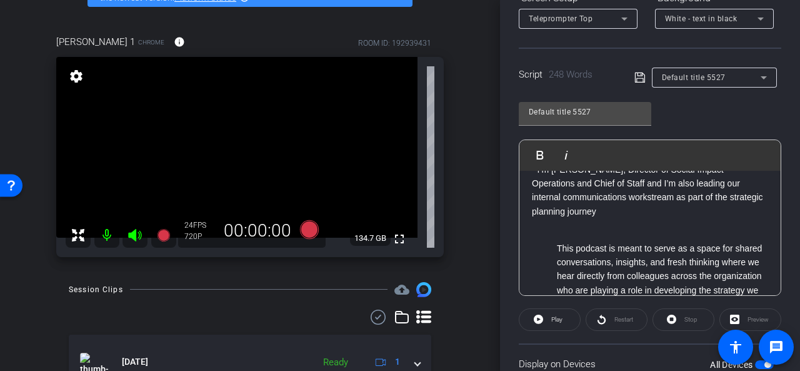
drag, startPoint x: 557, startPoint y: 246, endPoint x: 572, endPoint y: 244, distance: 14.6
click at [559, 246] on li "This podcast is meant to serve as a space for shared conversations, insights, a…" at bounding box center [662, 283] width 211 height 84
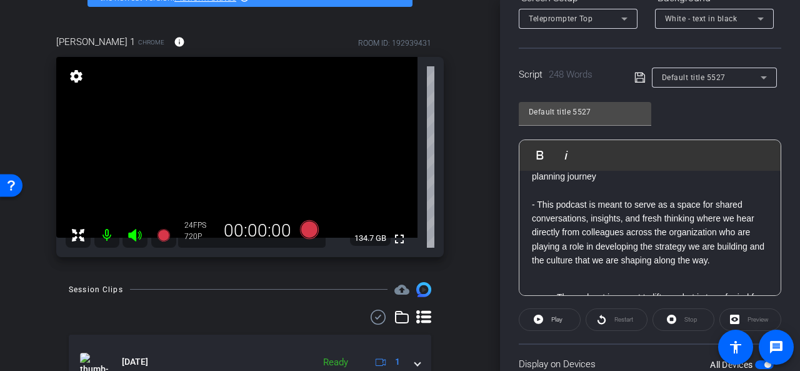
scroll to position [125, 0]
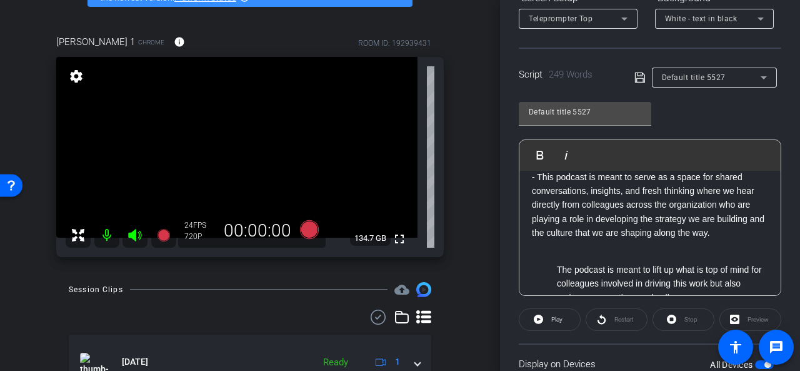
click at [555, 267] on ul "The podcast is meant to lift up what is top of mind for colleagues involved in …" at bounding box center [650, 291] width 236 height 56
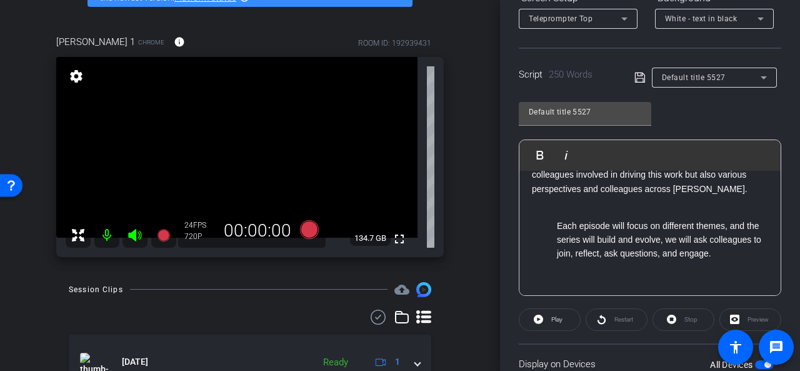
scroll to position [250, 0]
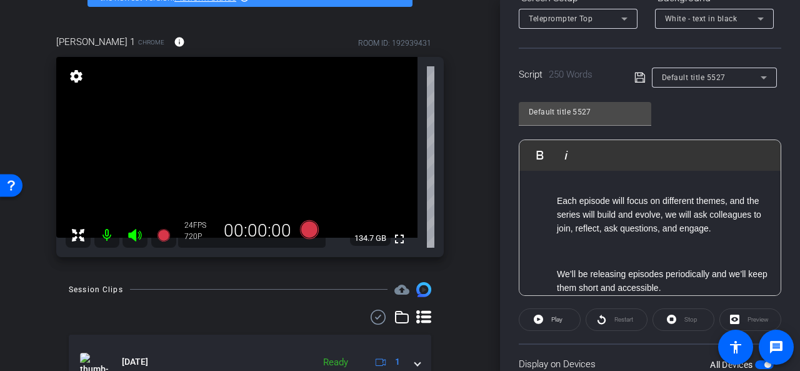
click at [555, 198] on ul "Each episode will focus on different themes, and the series will build and evol…" at bounding box center [650, 215] width 236 height 42
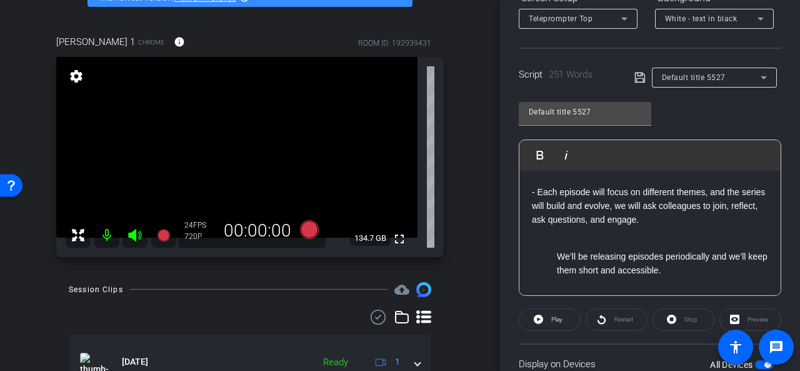
click at [557, 253] on ul "We’ll be releasing episodes periodically and we’ll keep them short and accessib…" at bounding box center [650, 264] width 236 height 28
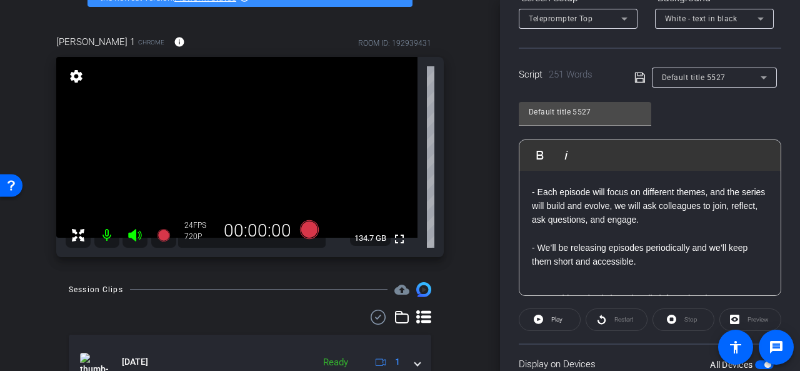
scroll to position [313, 0]
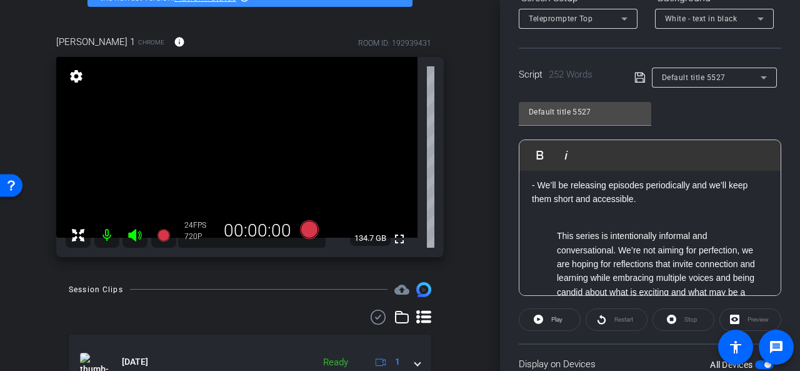
click at [557, 236] on ul "This series is intentionally informal and conversational. We’re not aiming for …" at bounding box center [650, 271] width 236 height 84
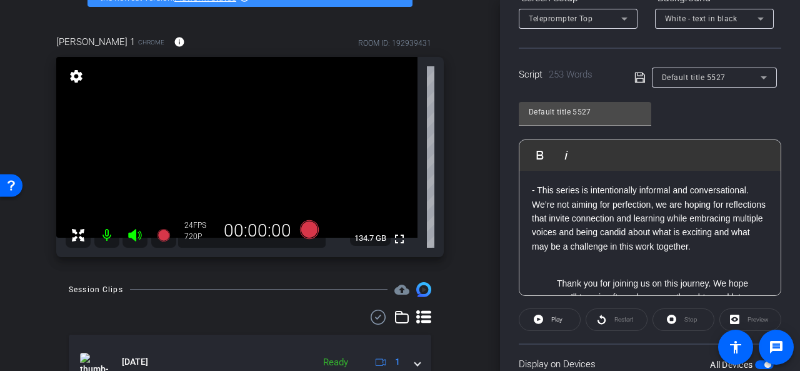
scroll to position [375, 0]
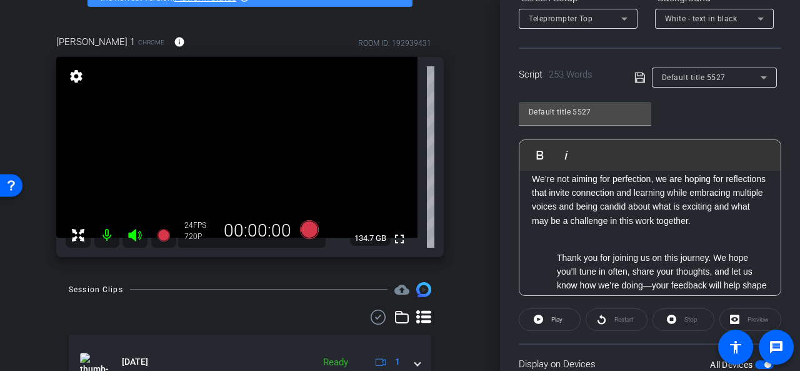
click at [556, 270] on ul "Thank you for joining us on this journey. We hope you’ll tune in often, share y…" at bounding box center [650, 286] width 236 height 70
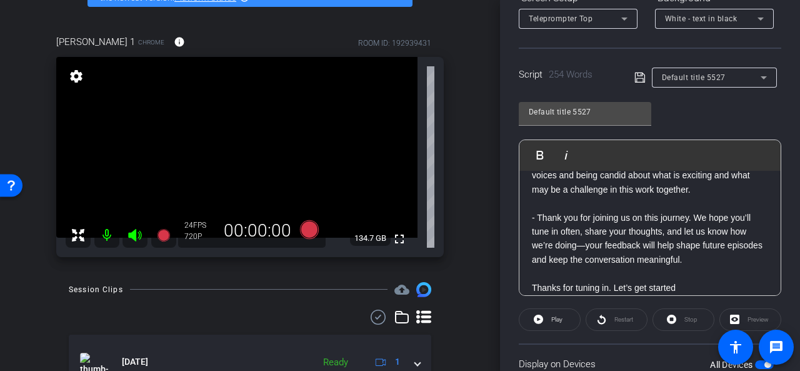
scroll to position [431, 0]
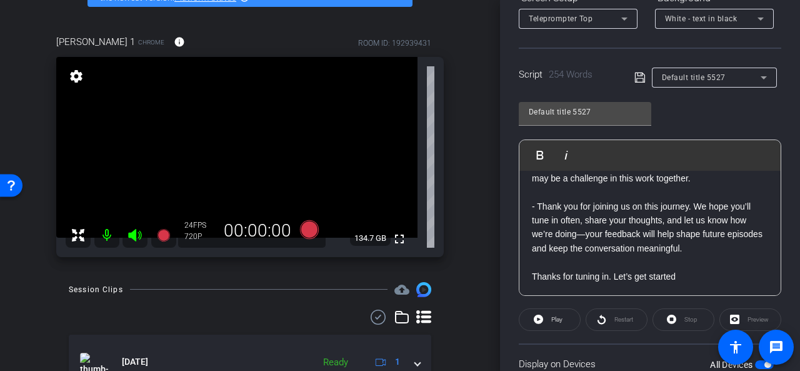
click at [532, 273] on p "Thanks for tuning in. Let’s get started" at bounding box center [650, 277] width 236 height 14
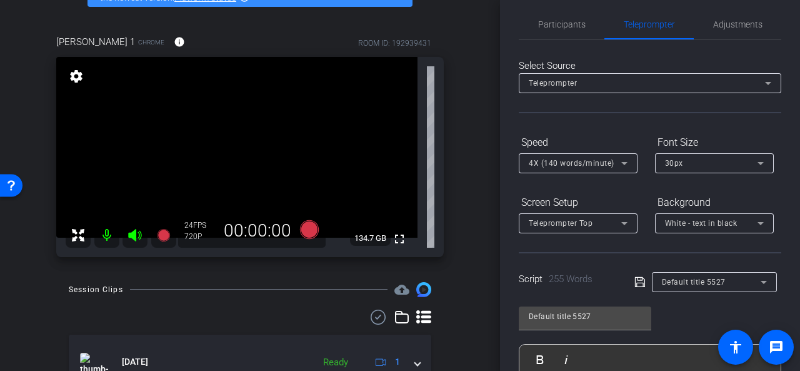
scroll to position [0, 0]
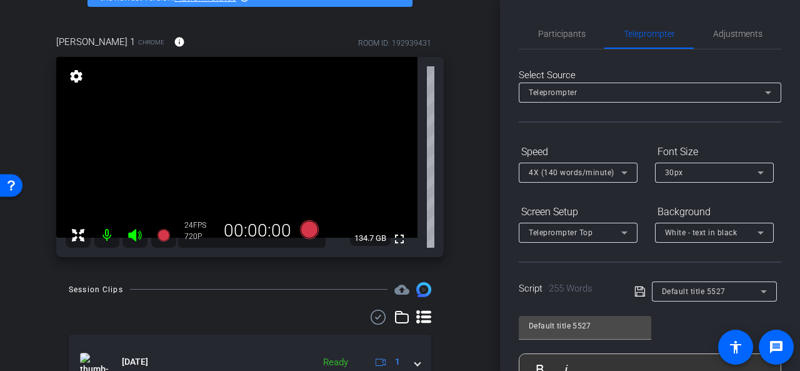
click at [626, 233] on icon at bounding box center [624, 232] width 15 height 15
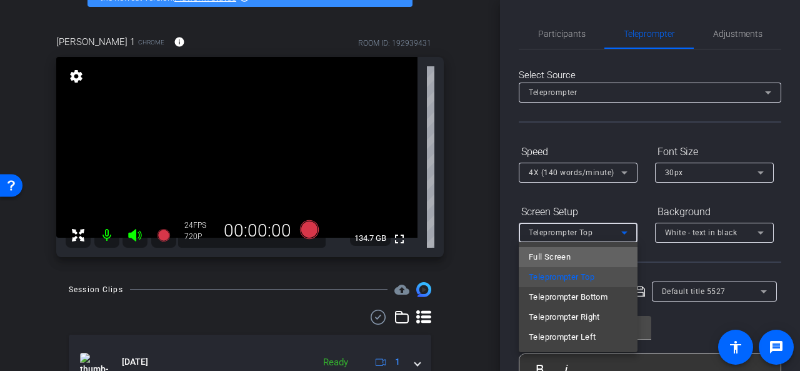
click at [574, 255] on mat-option "Full Screen" at bounding box center [578, 257] width 119 height 20
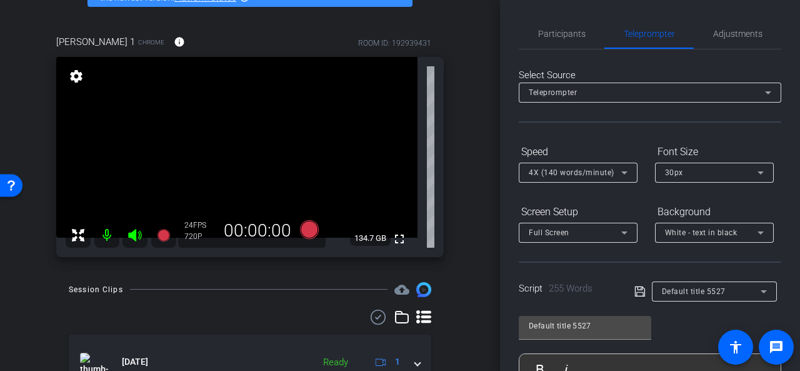
click at [640, 201] on div "Screen Setup Full Screen Background White - text in black" at bounding box center [650, 221] width 263 height 41
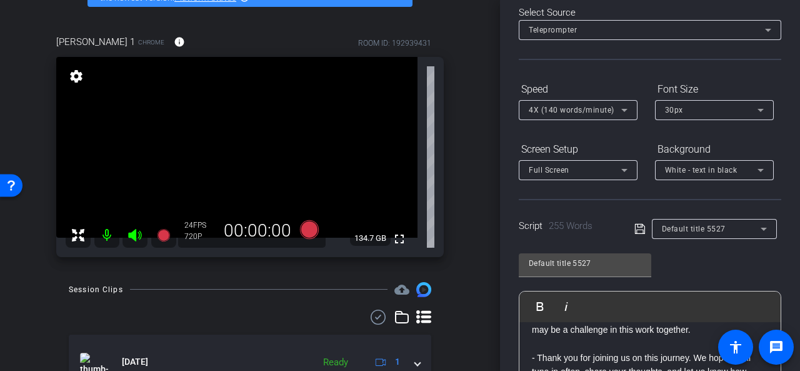
click at [630, 228] on div "Script 255 Words Default title 5527" at bounding box center [650, 219] width 263 height 40
click at [635, 228] on icon at bounding box center [640, 228] width 11 height 15
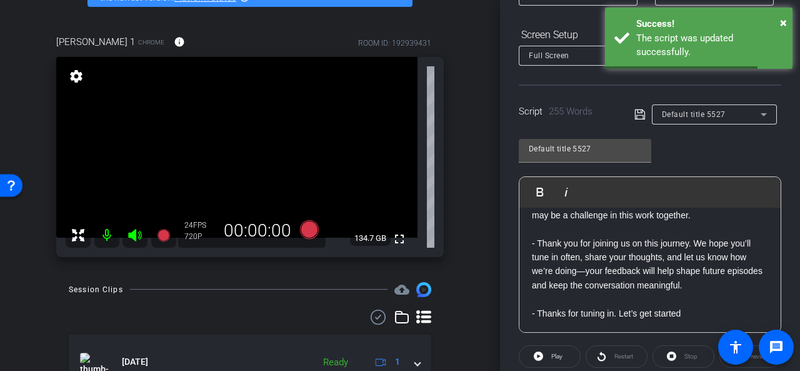
scroll to position [250, 0]
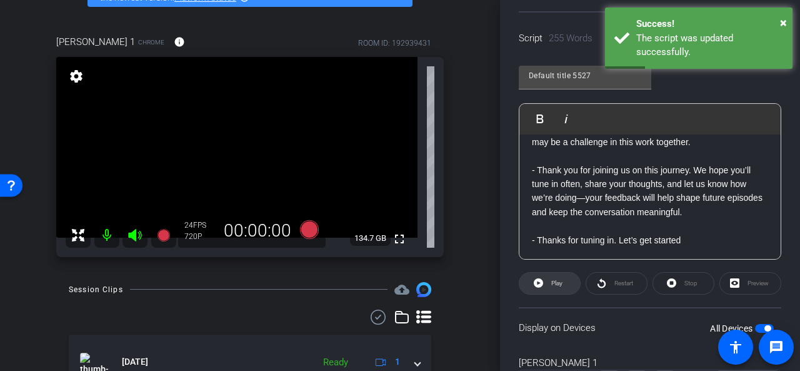
click at [553, 283] on span "Play" at bounding box center [557, 283] width 11 height 7
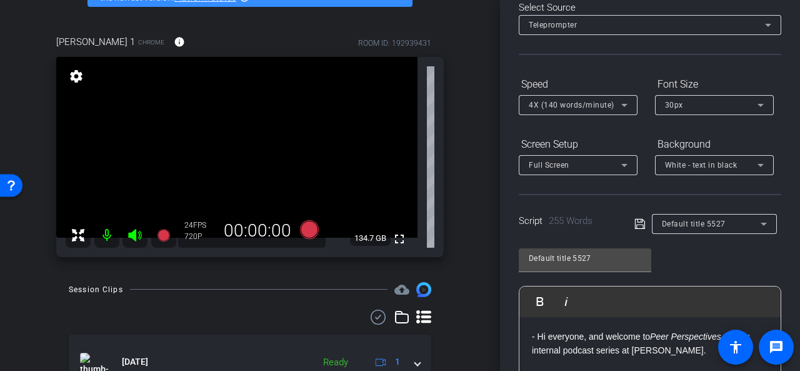
scroll to position [0, 0]
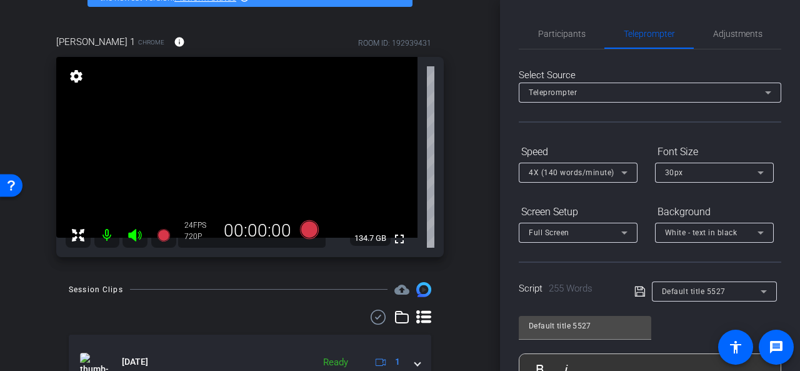
click at [625, 174] on icon at bounding box center [624, 172] width 15 height 15
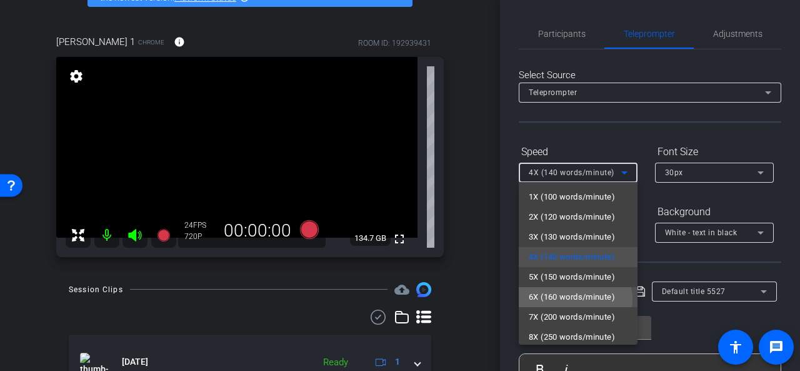
click at [573, 300] on span "6X (160 words/minute)" at bounding box center [572, 297] width 86 height 15
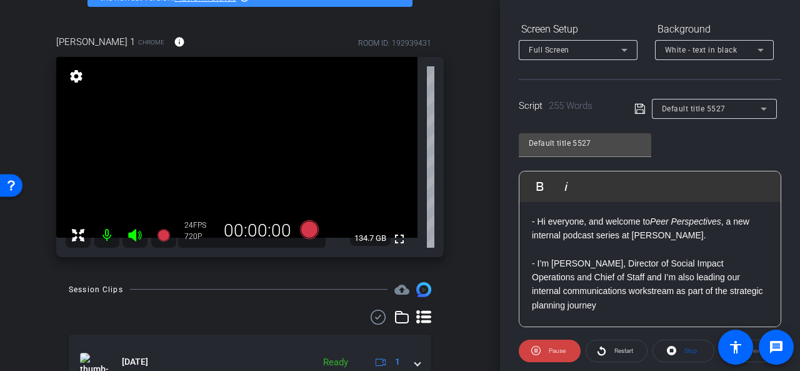
scroll to position [311, 0]
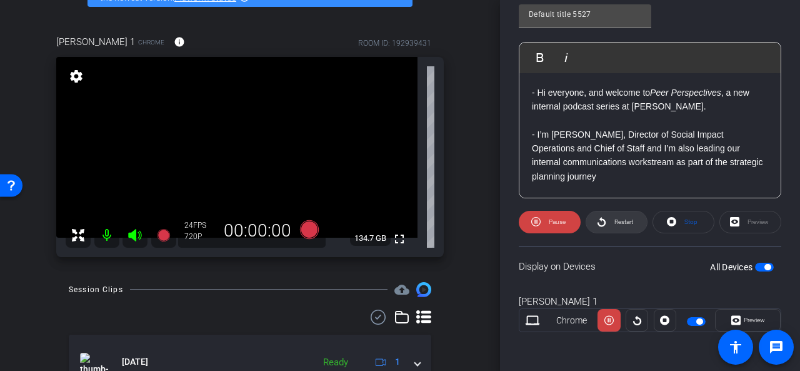
click at [621, 220] on span "Restart" at bounding box center [624, 221] width 19 height 7
click at [605, 222] on span at bounding box center [617, 222] width 61 height 30
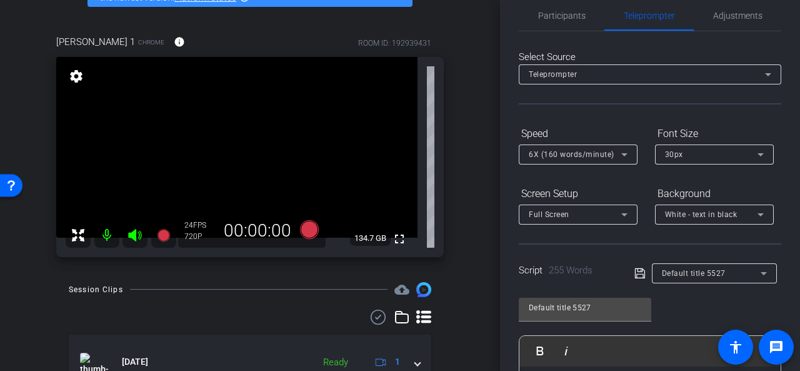
scroll to position [0, 0]
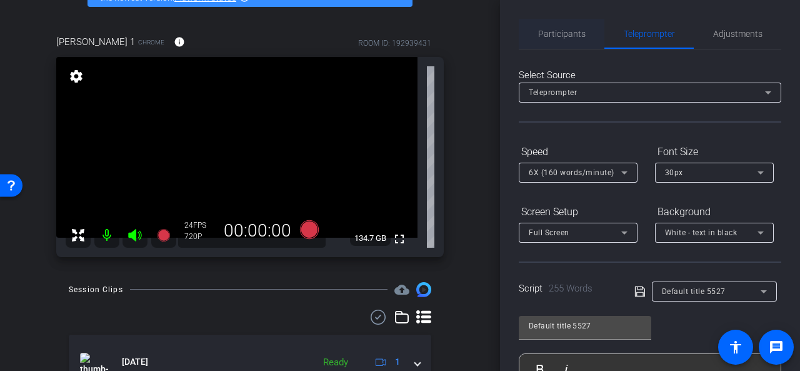
click at [567, 31] on span "Participants" at bounding box center [562, 33] width 48 height 9
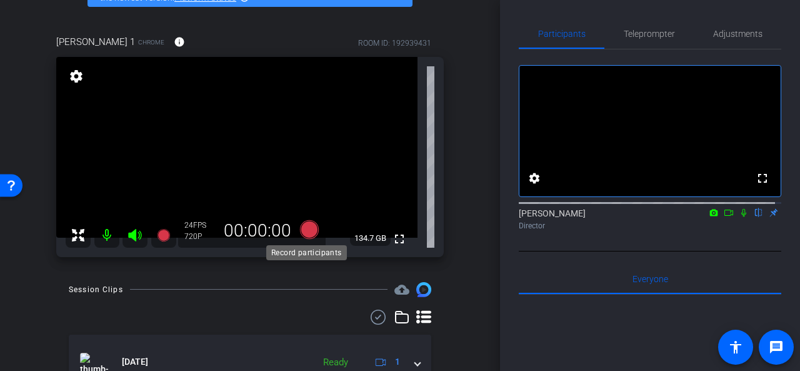
click at [306, 226] on icon at bounding box center [309, 229] width 19 height 19
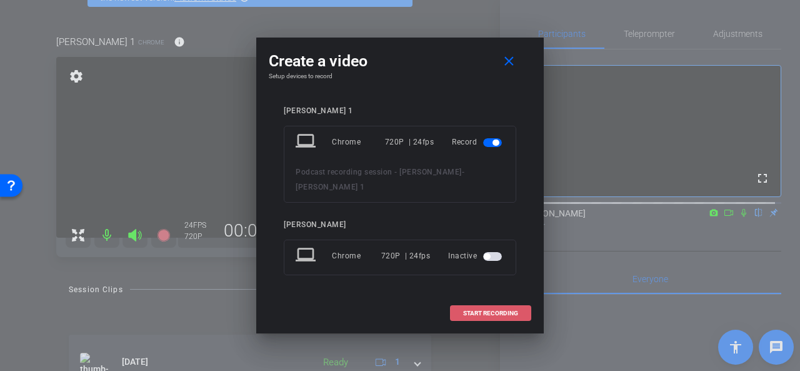
click at [482, 310] on span "START RECORDING" at bounding box center [490, 313] width 55 height 6
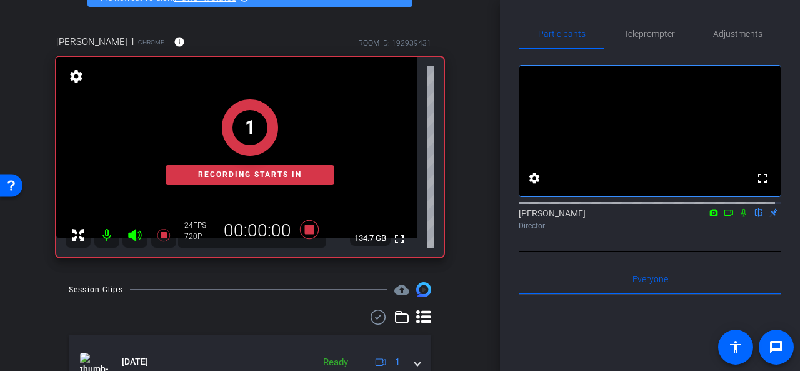
click at [724, 217] on icon at bounding box center [729, 212] width 10 height 9
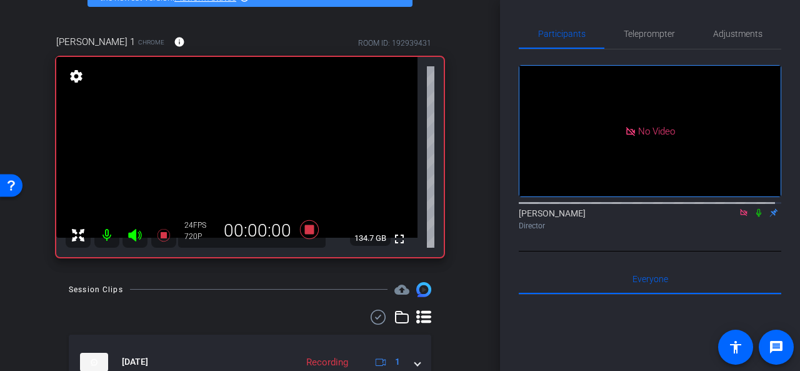
click at [757, 217] on icon at bounding box center [759, 213] width 5 height 8
click at [740, 216] on icon at bounding box center [743, 212] width 7 height 7
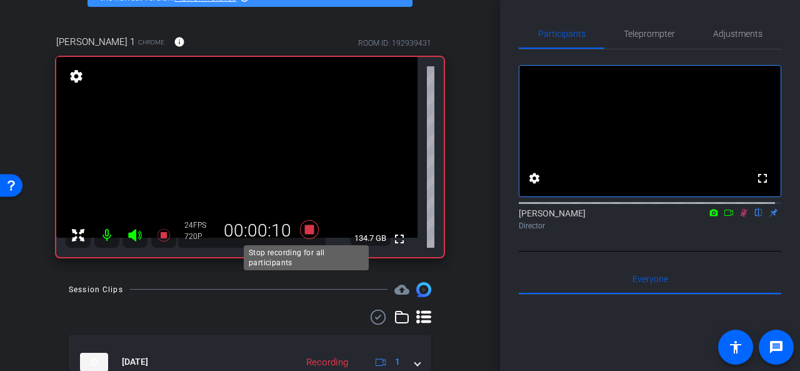
click at [306, 226] on icon at bounding box center [309, 229] width 19 height 19
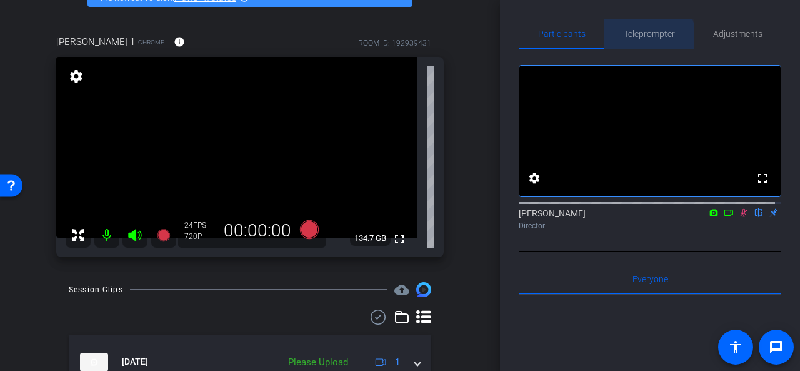
click at [643, 37] on span "Teleprompter" at bounding box center [649, 33] width 51 height 9
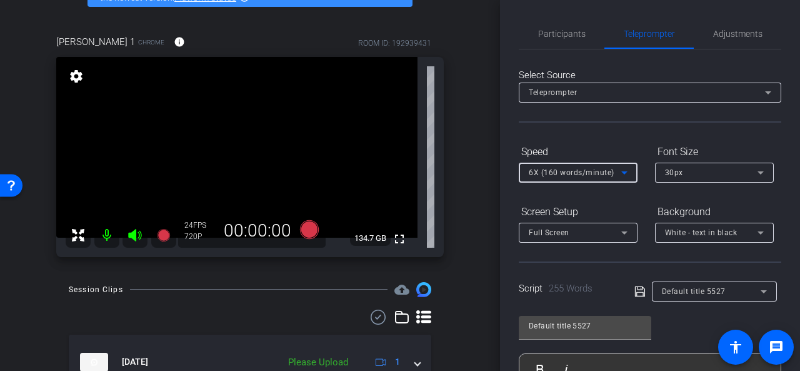
click at [621, 173] on icon at bounding box center [624, 172] width 15 height 15
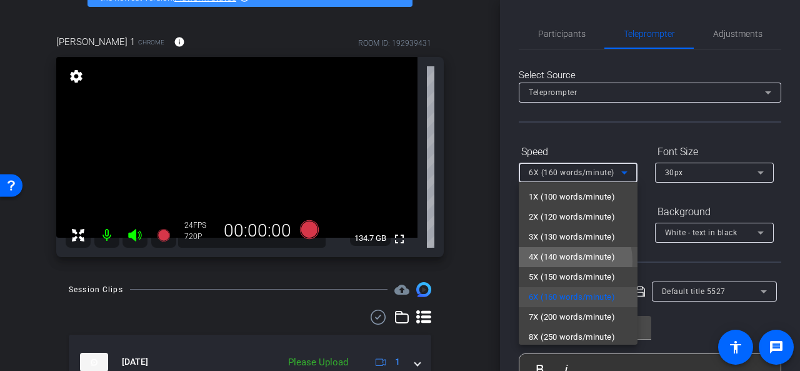
click at [557, 261] on span "4X (140 words/minute)" at bounding box center [572, 257] width 86 height 15
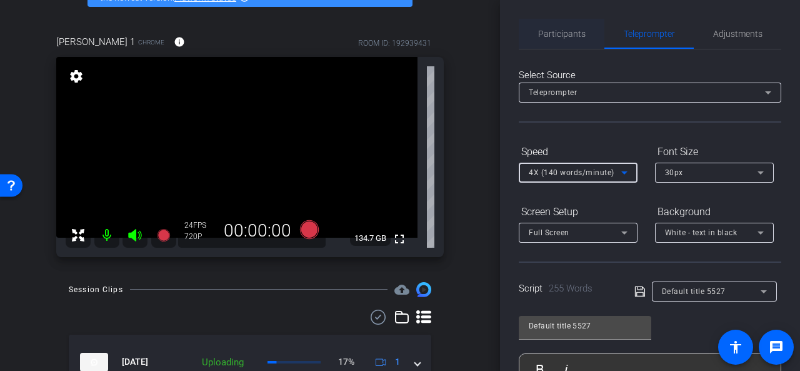
click at [562, 32] on span "Participants" at bounding box center [562, 33] width 48 height 9
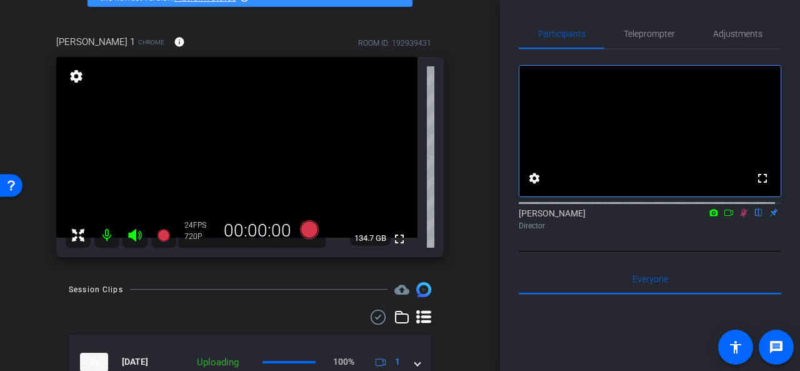
click at [741, 217] on icon at bounding box center [744, 213] width 7 height 8
click at [639, 34] on span "Teleprompter" at bounding box center [649, 33] width 51 height 9
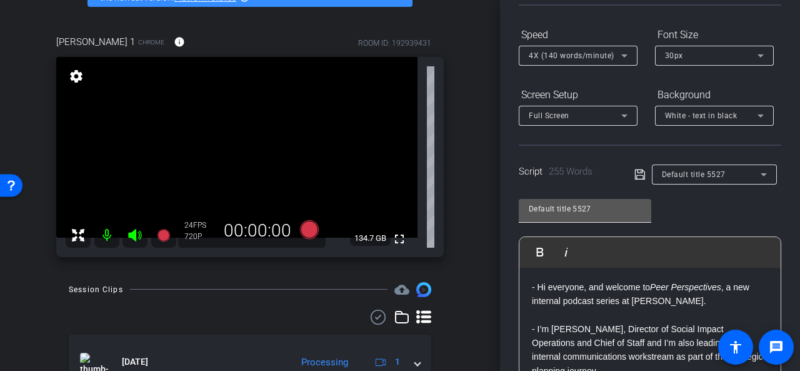
scroll to position [125, 0]
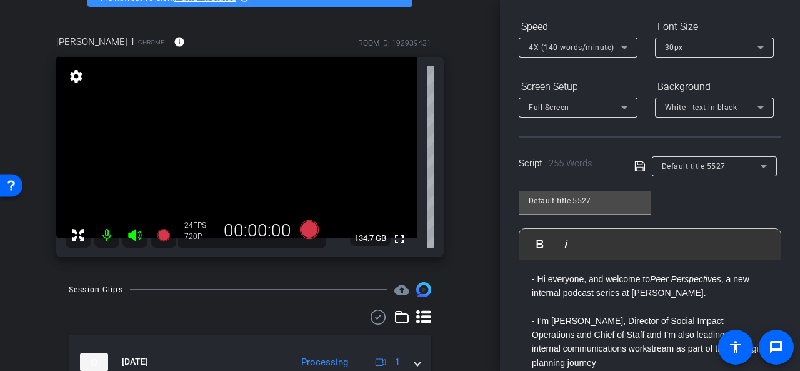
click at [635, 164] on icon at bounding box center [640, 166] width 10 height 10
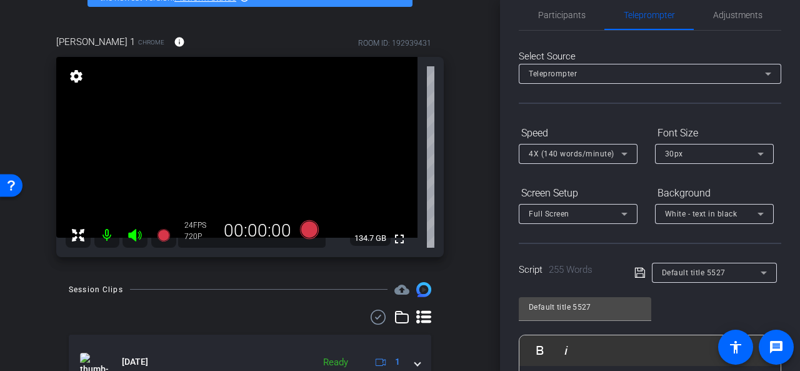
scroll to position [0, 0]
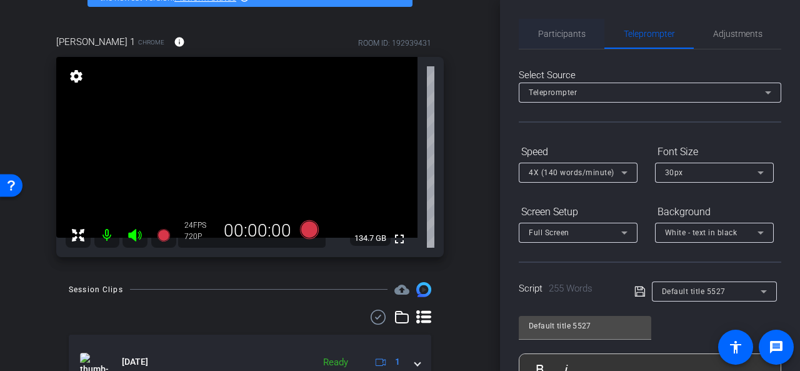
click at [543, 32] on span "Participants" at bounding box center [562, 33] width 48 height 9
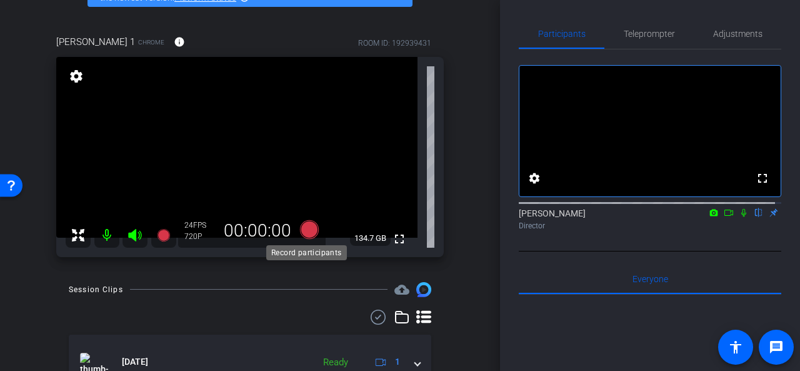
click at [306, 228] on icon at bounding box center [309, 229] width 19 height 19
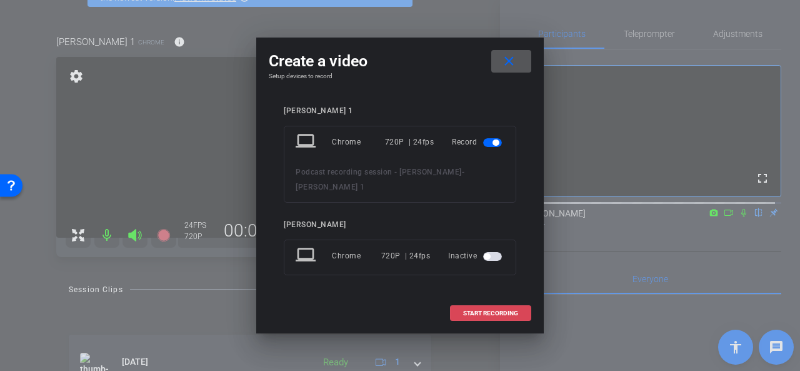
click at [503, 310] on span "START RECORDING" at bounding box center [490, 313] width 55 height 6
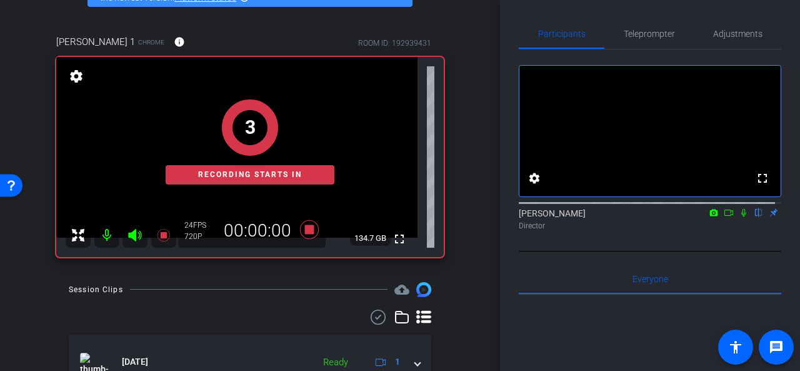
click at [724, 217] on icon at bounding box center [729, 212] width 10 height 9
click at [754, 217] on icon at bounding box center [759, 212] width 10 height 9
click at [637, 35] on span "Teleprompter" at bounding box center [649, 33] width 51 height 9
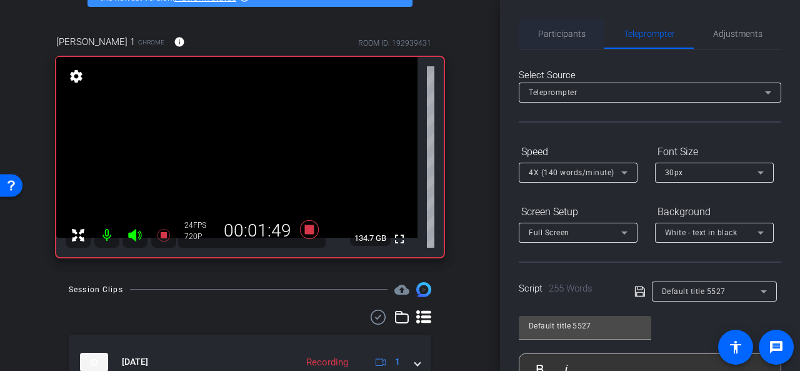
click at [558, 31] on span "Participants" at bounding box center [562, 33] width 48 height 9
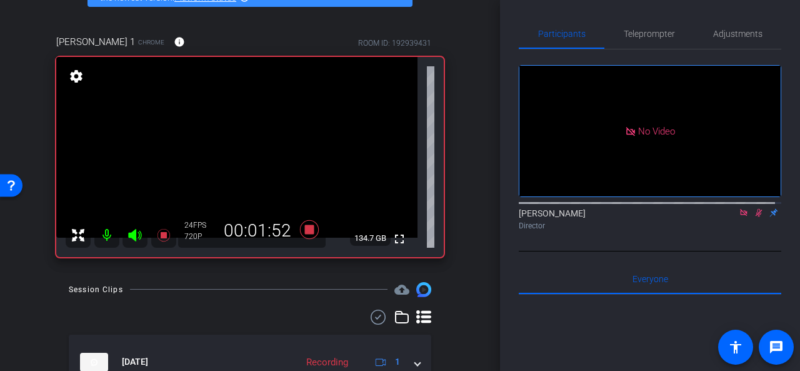
click at [740, 209] on icon at bounding box center [743, 212] width 7 height 7
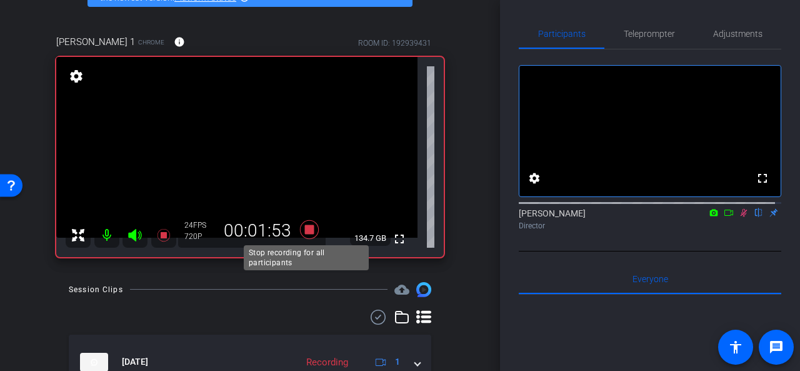
click at [310, 226] on icon at bounding box center [309, 229] width 19 height 19
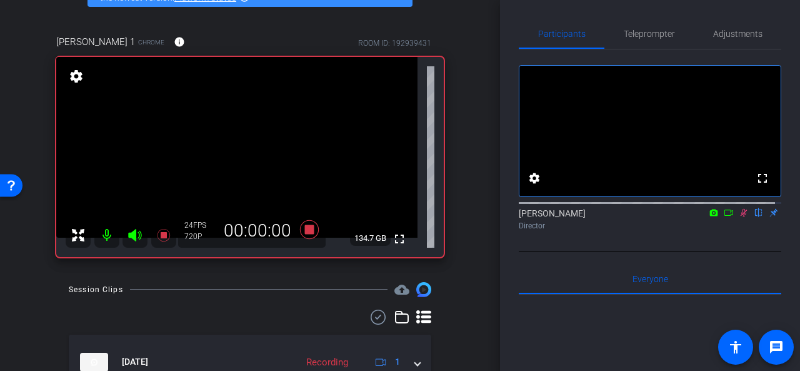
click at [741, 217] on icon at bounding box center [744, 213] width 7 height 8
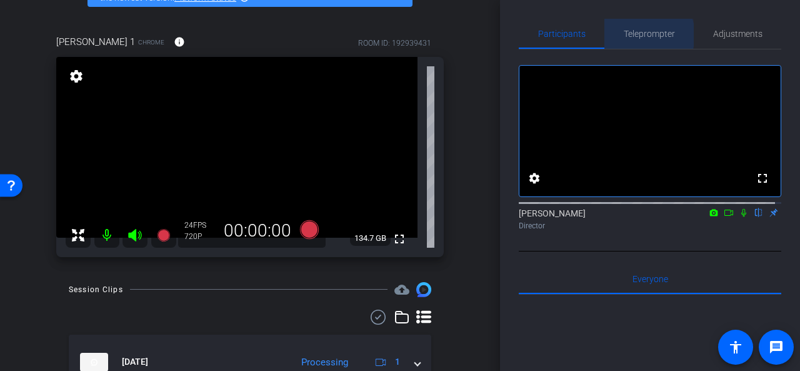
click at [640, 35] on span "Teleprompter" at bounding box center [649, 33] width 51 height 9
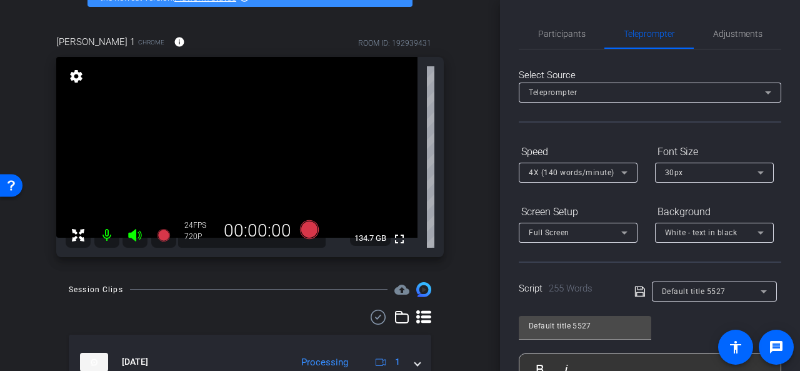
click at [610, 230] on div "Full Screen" at bounding box center [575, 233] width 93 height 16
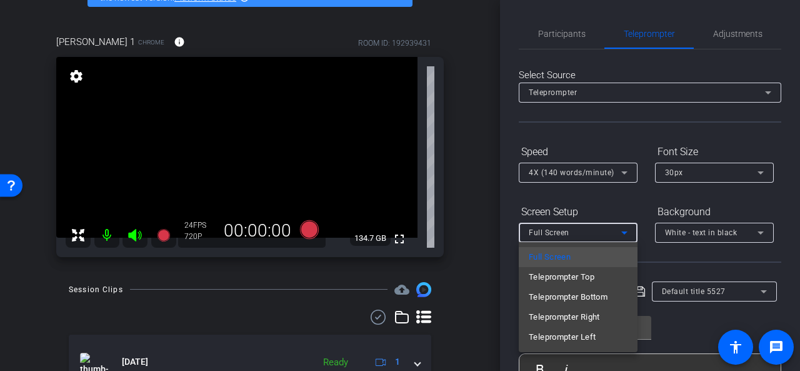
click at [463, 277] on div at bounding box center [400, 185] width 800 height 371
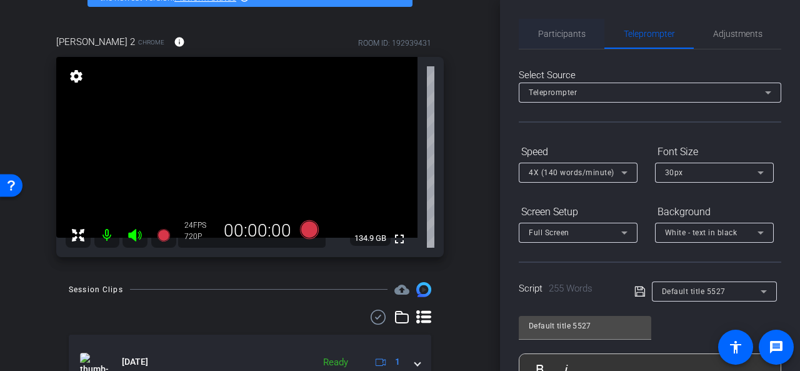
click at [558, 33] on span "Participants" at bounding box center [562, 33] width 48 height 9
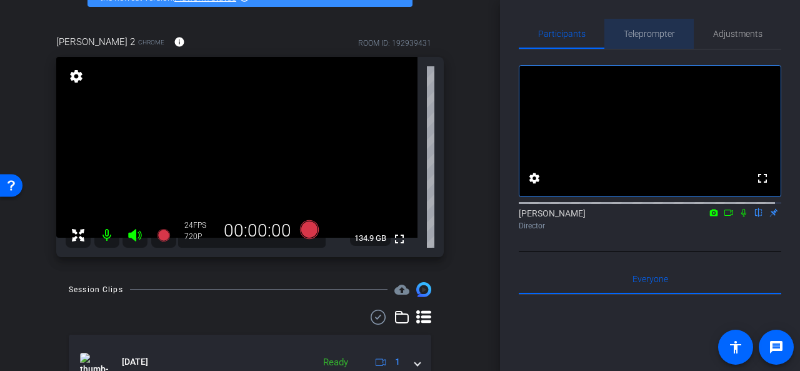
click at [649, 32] on span "Teleprompter" at bounding box center [649, 33] width 51 height 9
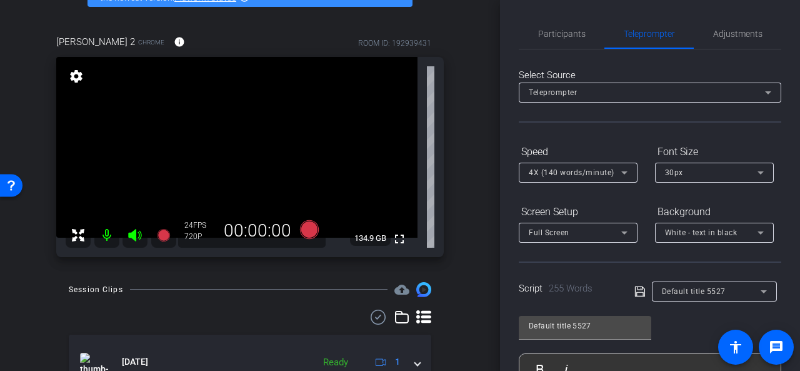
scroll to position [311, 0]
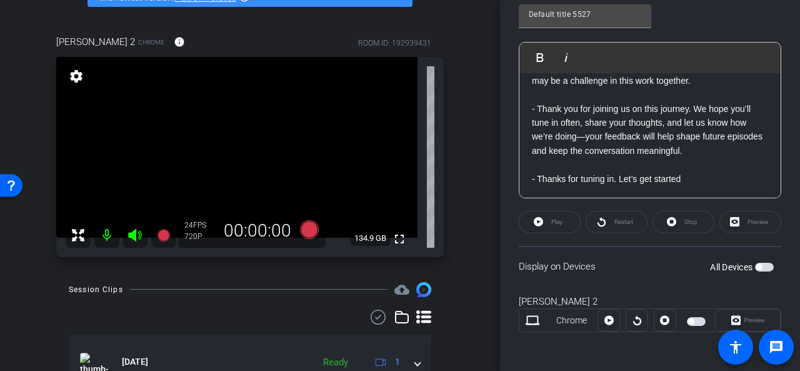
click at [625, 128] on p "- Thank you for joining us on this journey. We hope you’ll tune in often, share…" at bounding box center [650, 130] width 236 height 56
click at [551, 220] on div "Play" at bounding box center [550, 222] width 62 height 23
click at [688, 318] on span "button" at bounding box center [691, 321] width 6 height 6
click at [756, 266] on span "button" at bounding box center [759, 267] width 6 height 6
click at [604, 221] on div "Restart" at bounding box center [617, 222] width 62 height 23
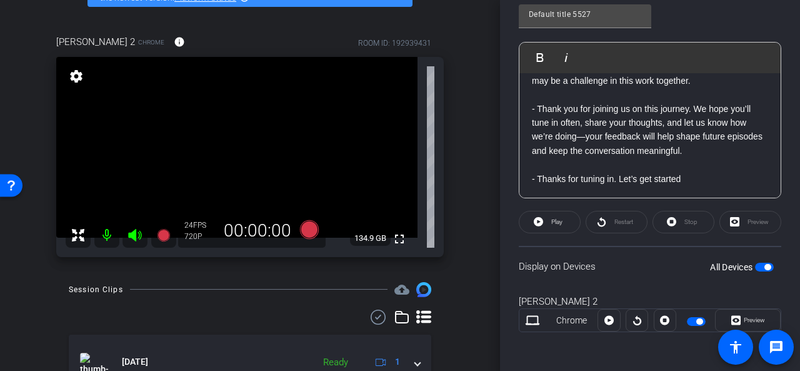
click at [600, 222] on div "Restart" at bounding box center [617, 222] width 62 height 23
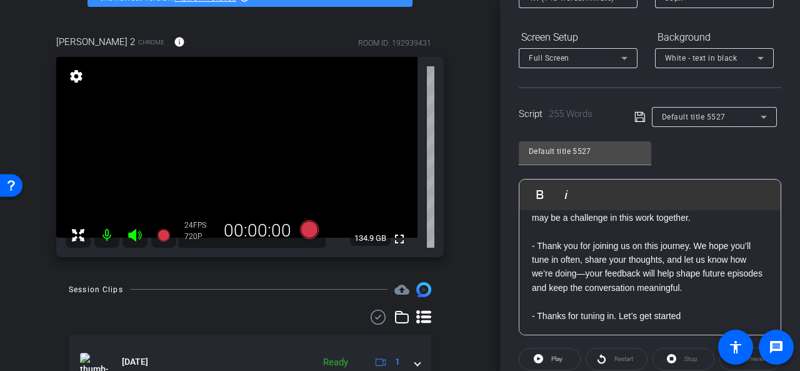
scroll to position [61, 0]
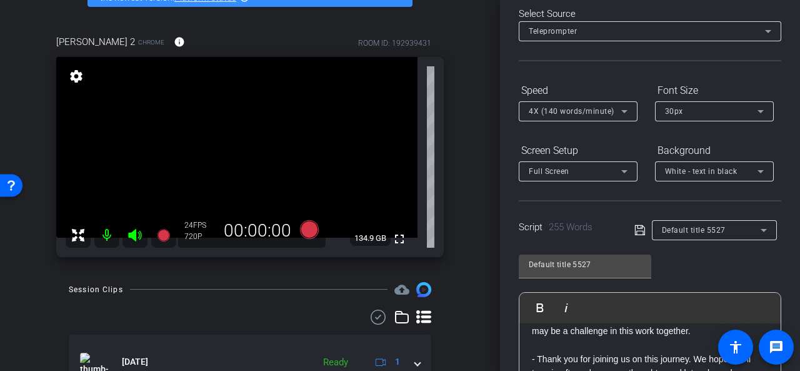
click at [638, 231] on icon at bounding box center [640, 230] width 10 height 10
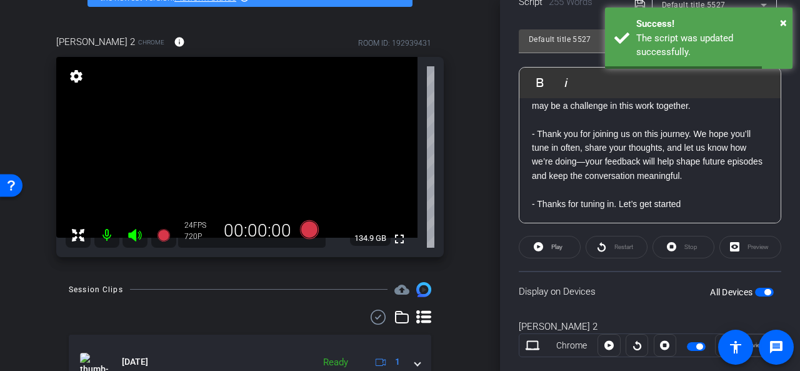
scroll to position [311, 0]
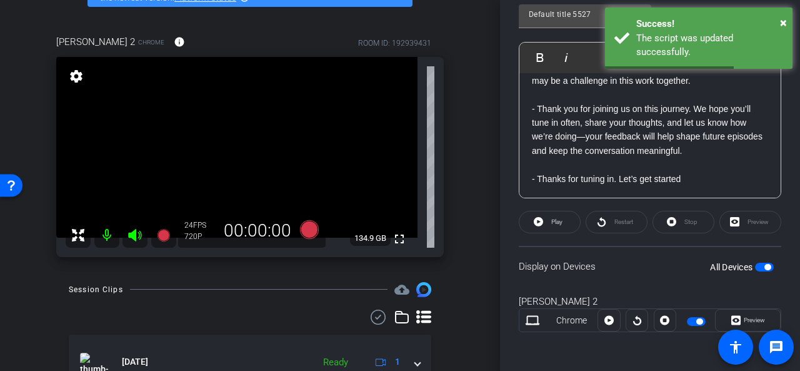
click at [613, 223] on div "Restart" at bounding box center [617, 222] width 62 height 23
click at [586, 218] on div "Restart" at bounding box center [617, 222] width 62 height 23
drag, startPoint x: 605, startPoint y: 220, endPoint x: 561, endPoint y: 220, distance: 43.8
click at [605, 221] on div "Restart" at bounding box center [617, 222] width 62 height 23
click at [553, 220] on span "Play" at bounding box center [557, 221] width 11 height 7
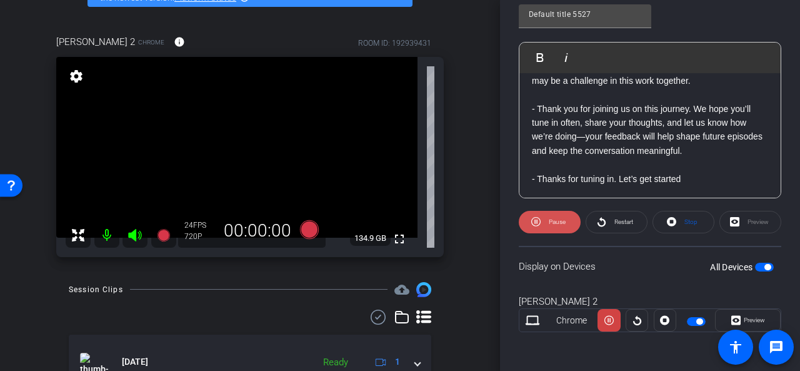
click at [556, 220] on span "Pause" at bounding box center [557, 221] width 17 height 7
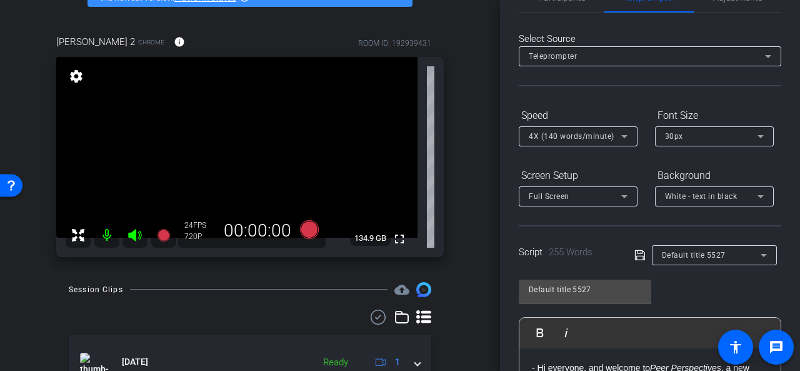
scroll to position [0, 0]
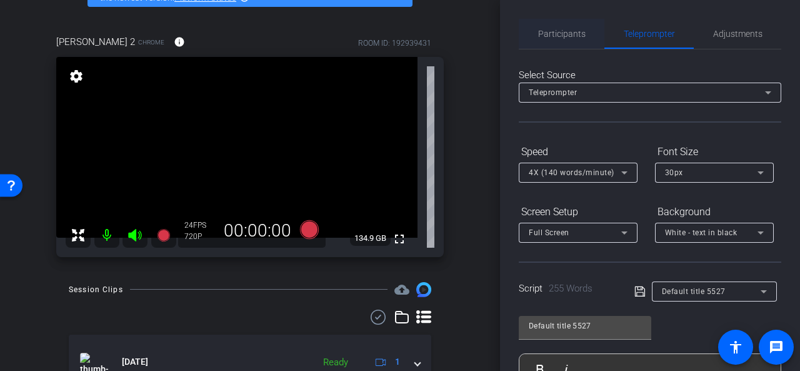
click at [559, 39] on span "Participants" at bounding box center [562, 34] width 48 height 30
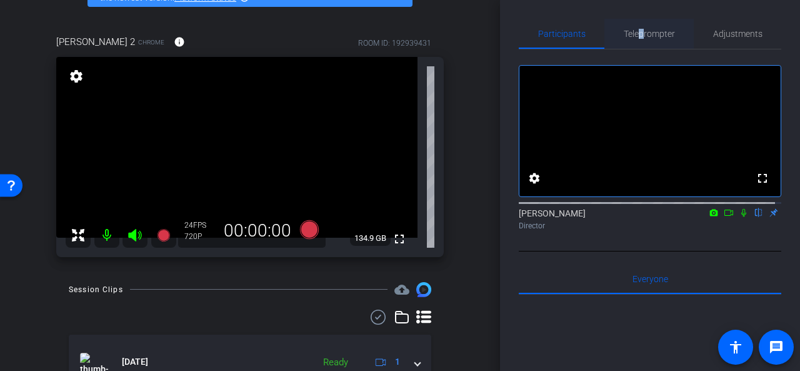
click at [638, 33] on span "Teleprompter" at bounding box center [649, 33] width 51 height 9
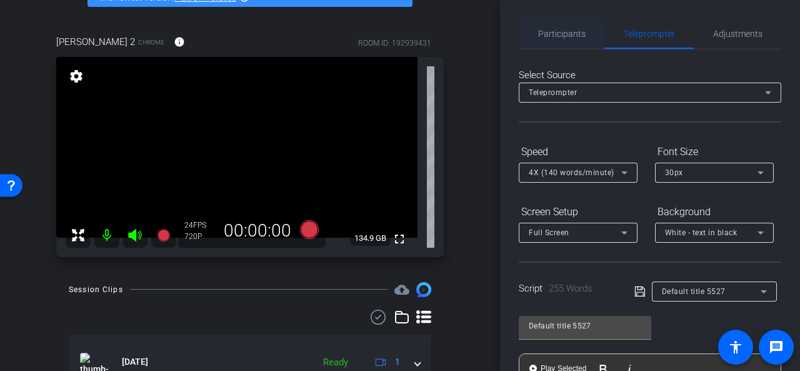
click at [557, 31] on span "Participants" at bounding box center [562, 33] width 48 height 9
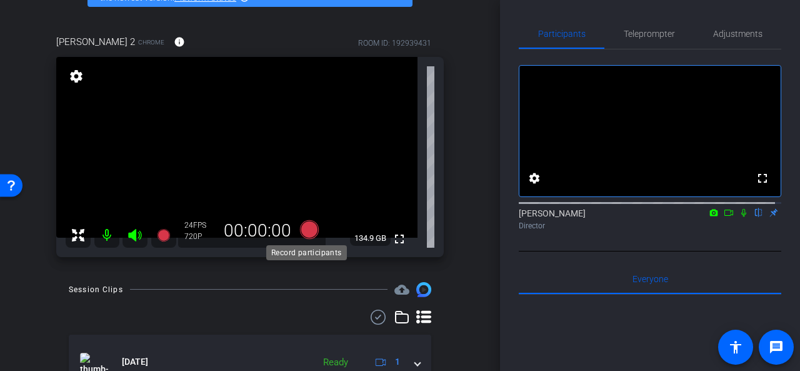
click at [305, 230] on icon at bounding box center [309, 229] width 19 height 19
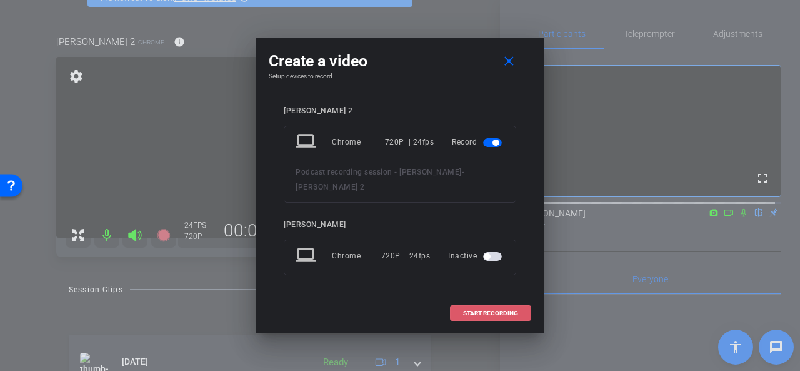
click at [483, 310] on span "START RECORDING" at bounding box center [490, 313] width 55 height 6
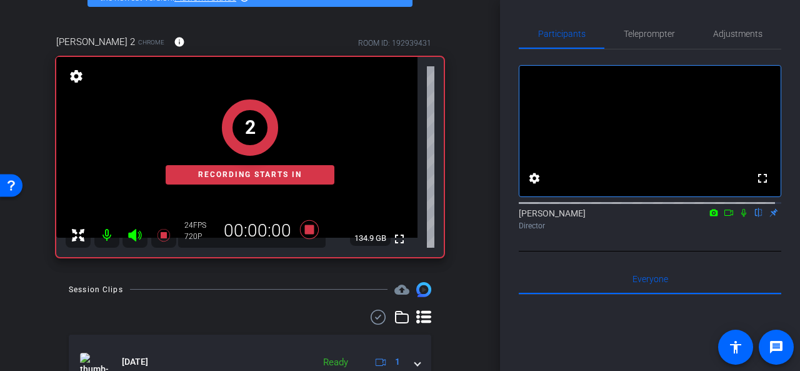
click at [725, 216] on icon at bounding box center [729, 212] width 9 height 6
click at [755, 217] on icon at bounding box center [759, 212] width 10 height 9
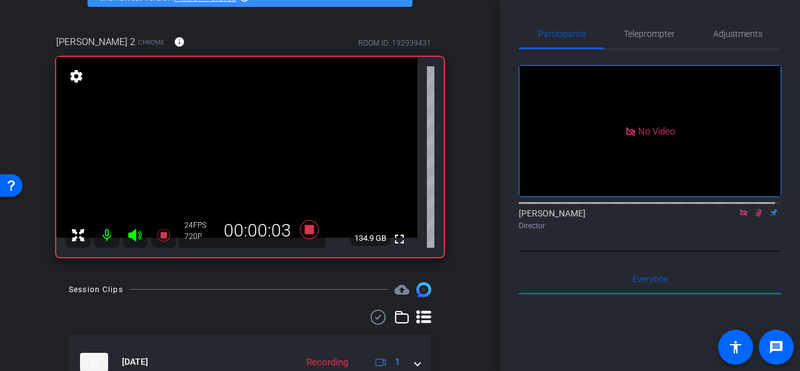
click at [755, 217] on icon at bounding box center [759, 212] width 10 height 9
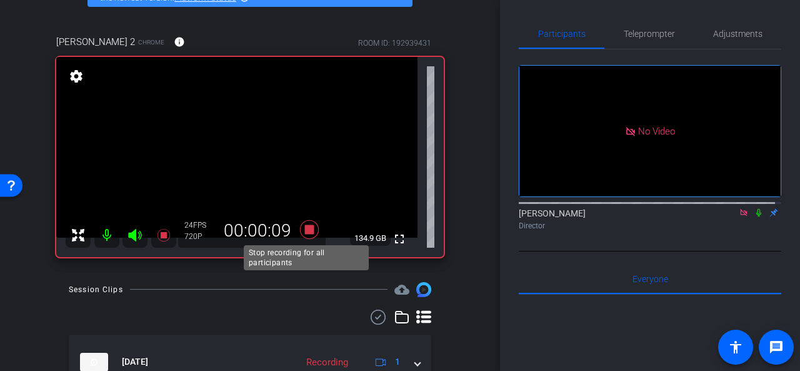
click at [305, 226] on icon at bounding box center [309, 229] width 19 height 19
click at [740, 217] on icon at bounding box center [744, 212] width 10 height 9
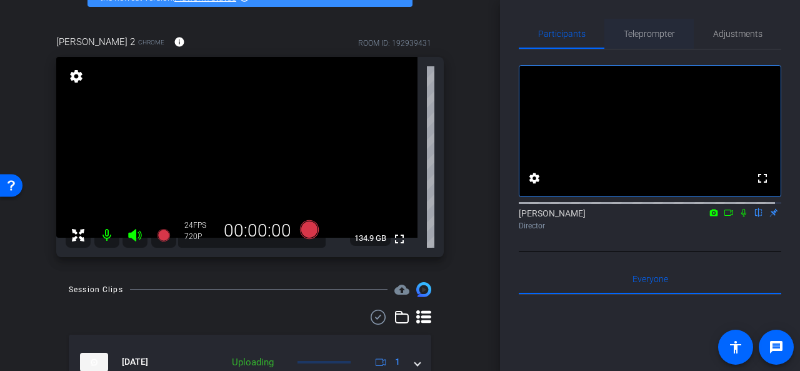
click at [656, 31] on span "Teleprompter" at bounding box center [649, 33] width 51 height 9
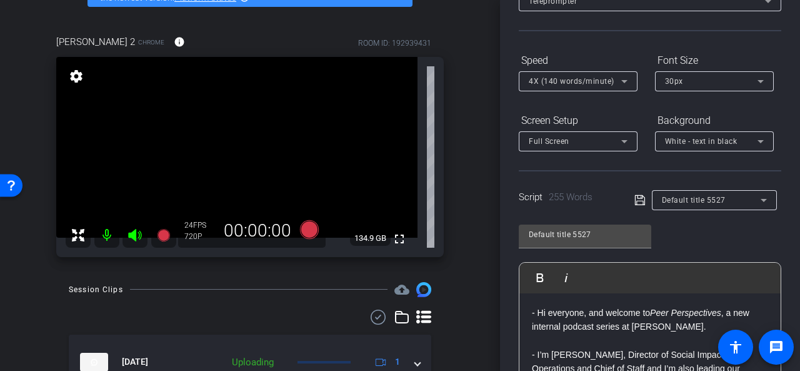
scroll to position [188, 0]
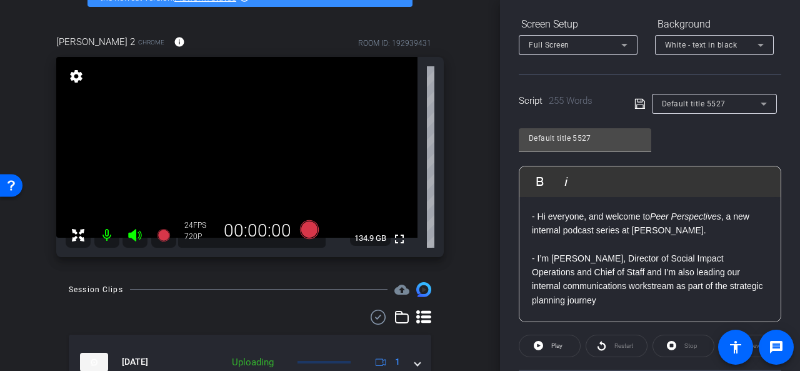
click at [637, 104] on icon at bounding box center [640, 104] width 10 height 10
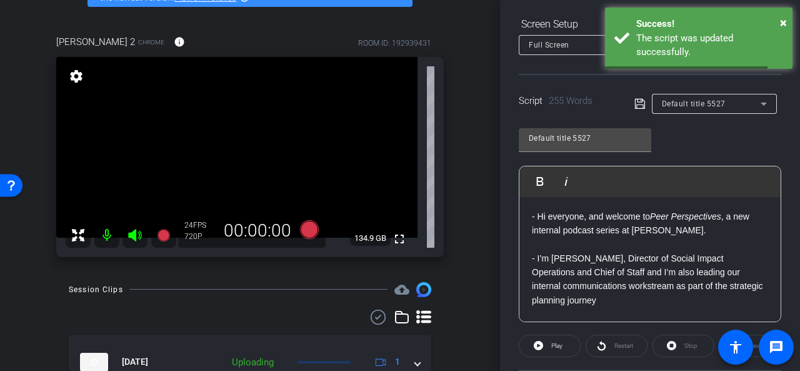
click at [586, 240] on p at bounding box center [650, 244] width 236 height 14
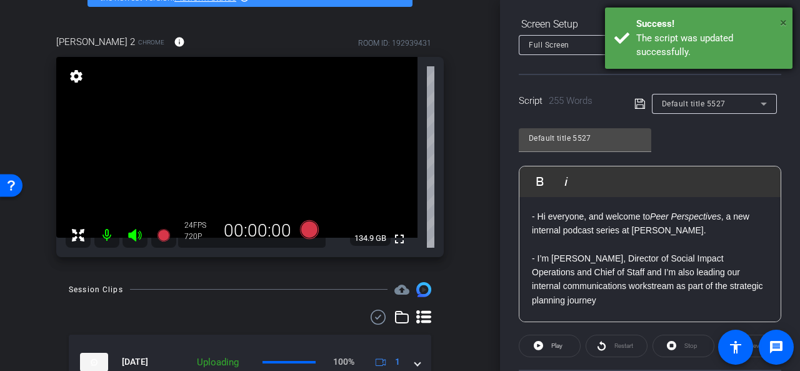
click at [784, 20] on span "×" at bounding box center [783, 22] width 7 height 15
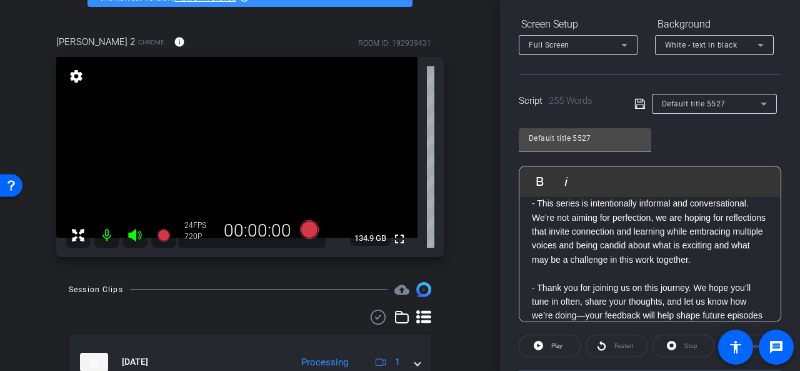
scroll to position [431, 0]
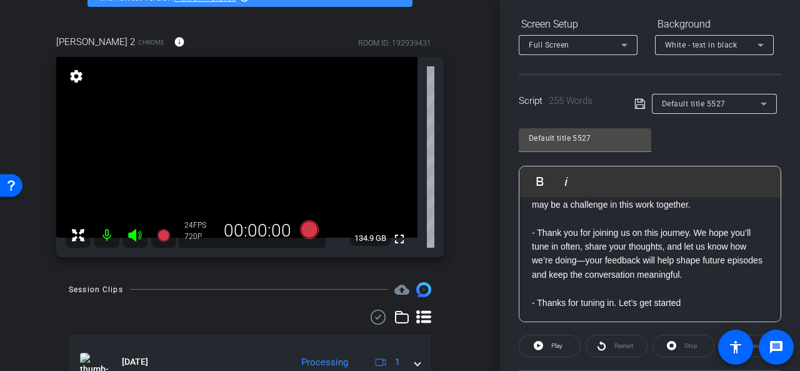
click at [613, 340] on div "Restart" at bounding box center [617, 346] width 62 height 23
click at [605, 345] on div "Restart" at bounding box center [617, 346] width 62 height 23
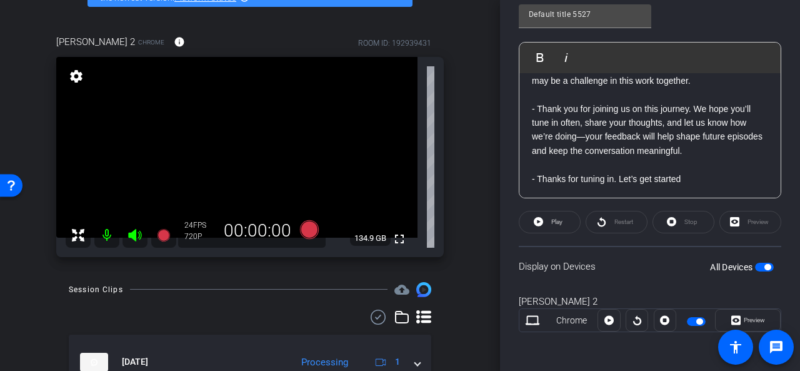
click at [680, 221] on div "Stop" at bounding box center [684, 222] width 62 height 23
click at [668, 220] on div "Stop" at bounding box center [684, 222] width 62 height 23
click at [600, 219] on div "Restart" at bounding box center [617, 222] width 62 height 23
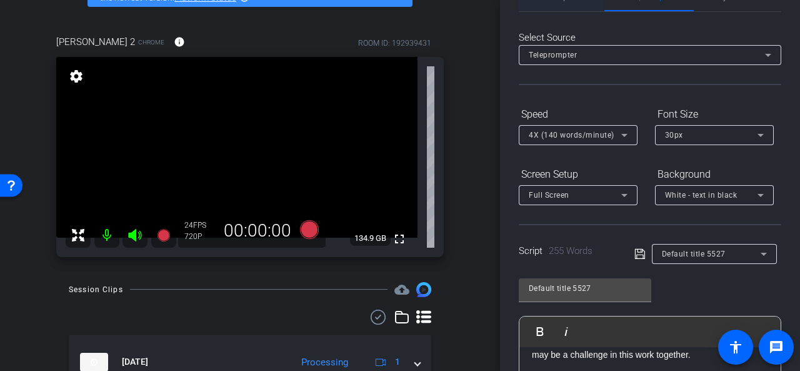
scroll to position [0, 0]
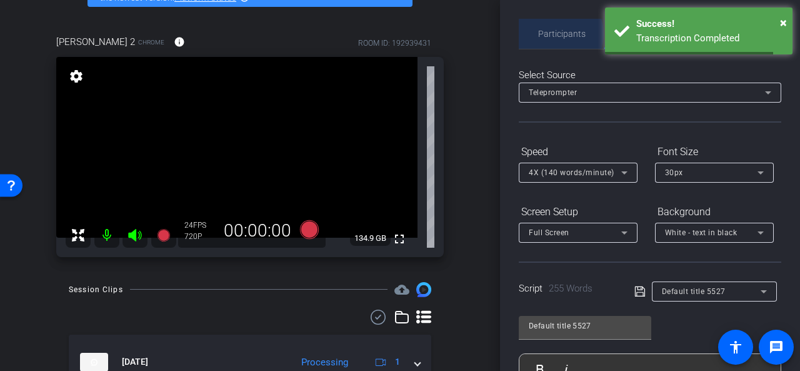
click at [557, 34] on span "Participants" at bounding box center [562, 33] width 48 height 9
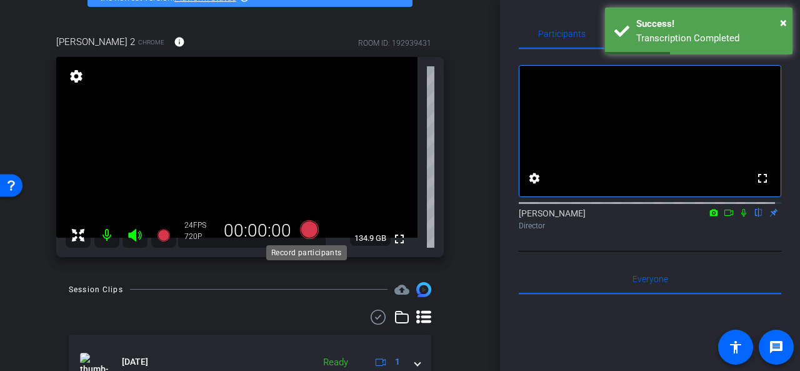
click at [308, 226] on icon at bounding box center [309, 229] width 19 height 19
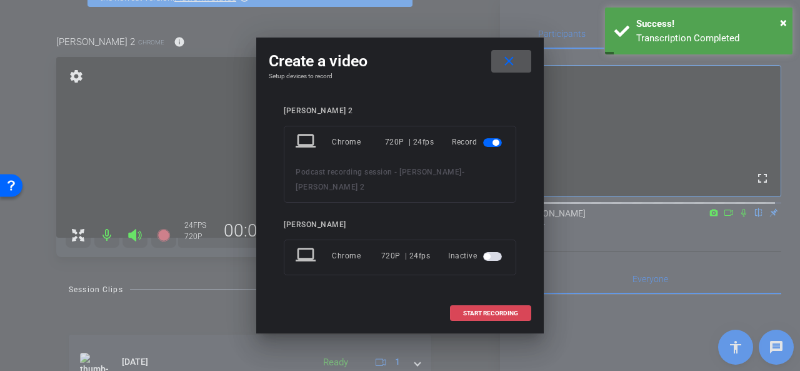
click at [477, 310] on span "START RECORDING" at bounding box center [490, 313] width 55 height 6
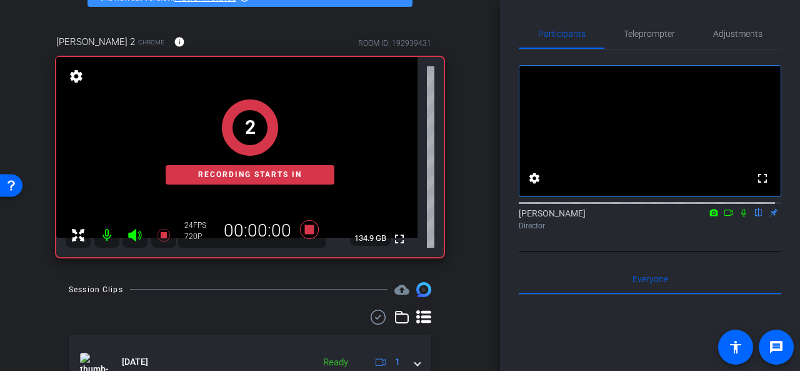
click at [724, 217] on icon at bounding box center [729, 212] width 10 height 9
click at [757, 217] on icon at bounding box center [759, 213] width 5 height 8
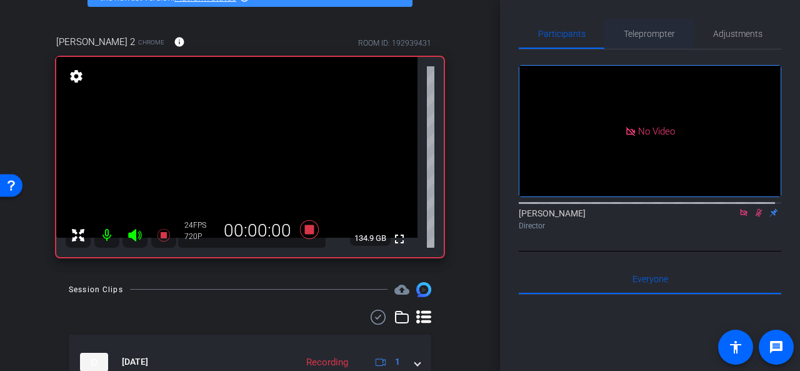
click at [648, 32] on span "Teleprompter" at bounding box center [649, 33] width 51 height 9
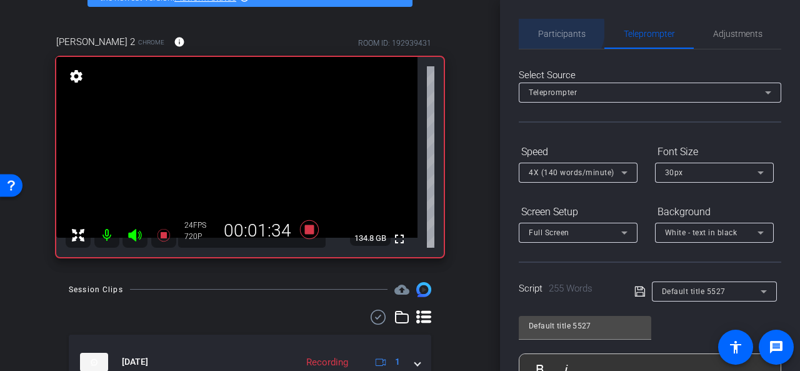
click at [553, 29] on span "Participants" at bounding box center [562, 33] width 48 height 9
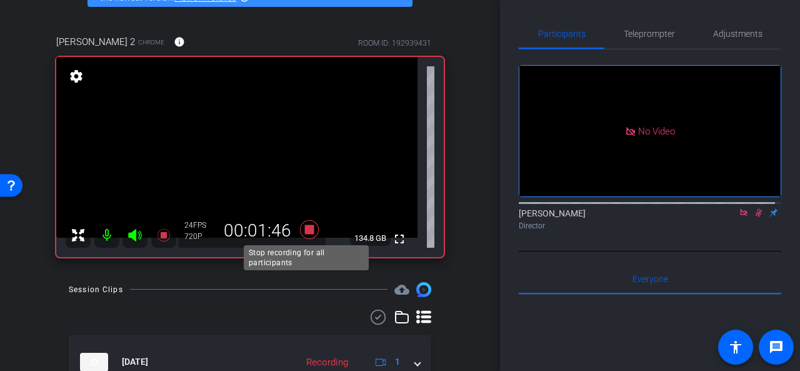
click at [309, 230] on icon at bounding box center [309, 229] width 19 height 19
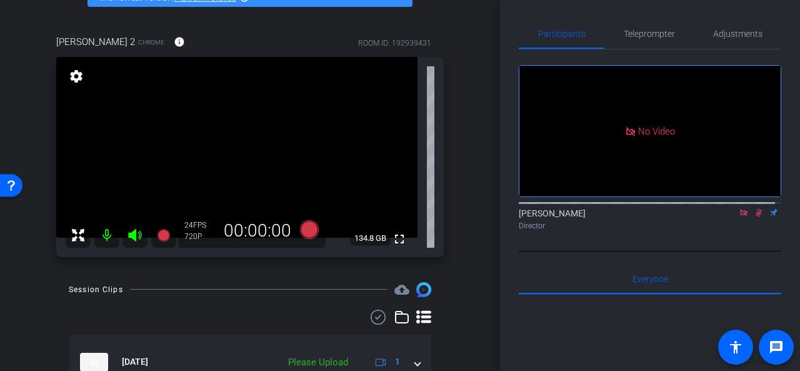
click at [740, 209] on icon at bounding box center [743, 212] width 7 height 7
click at [741, 217] on icon at bounding box center [744, 213] width 7 height 8
click at [478, 174] on div "arrow_back Podcast recording session - Charnelle Back to project Send invite ac…" at bounding box center [250, 102] width 500 height 371
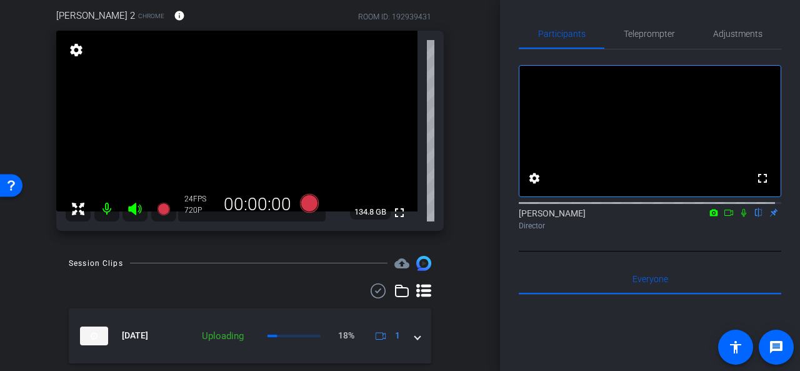
scroll to position [83, 0]
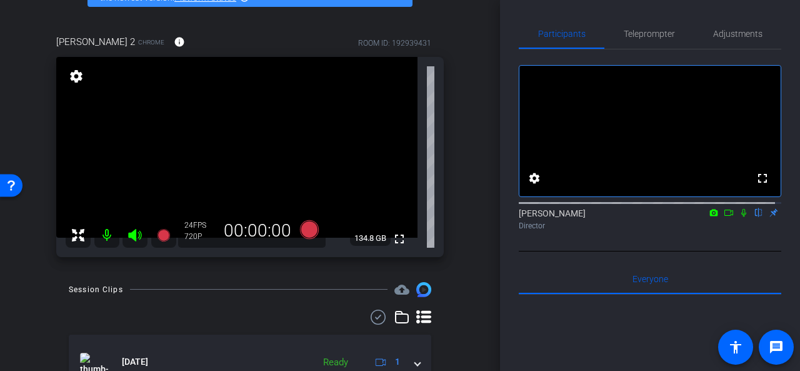
drag, startPoint x: 738, startPoint y: 222, endPoint x: 772, endPoint y: 221, distance: 33.8
click at [739, 217] on icon at bounding box center [744, 212] width 10 height 9
click at [741, 217] on icon at bounding box center [744, 213] width 7 height 8
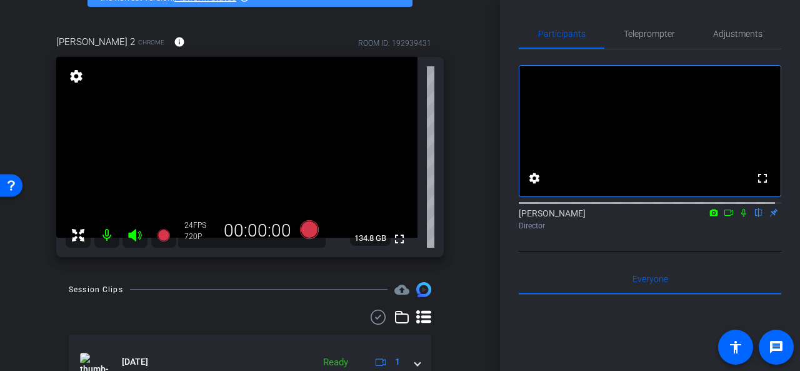
scroll to position [21, 0]
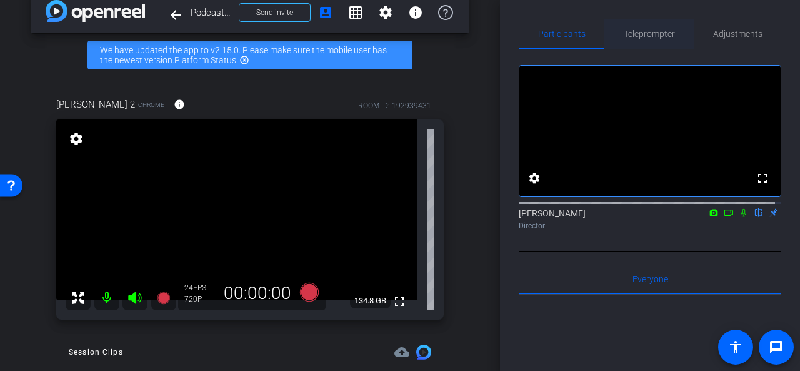
click at [660, 33] on span "Teleprompter" at bounding box center [649, 33] width 51 height 9
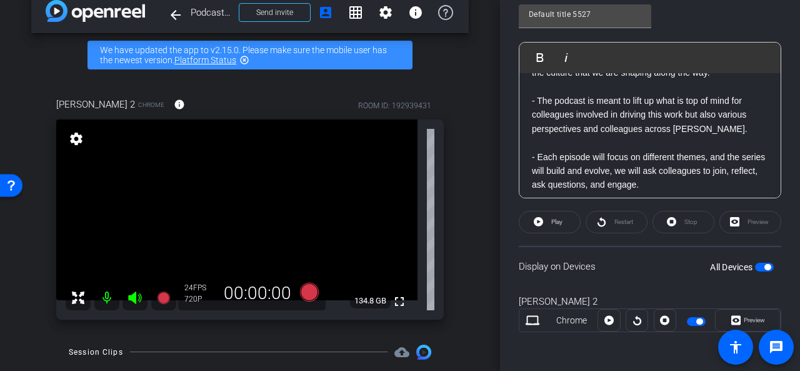
scroll to position [249, 0]
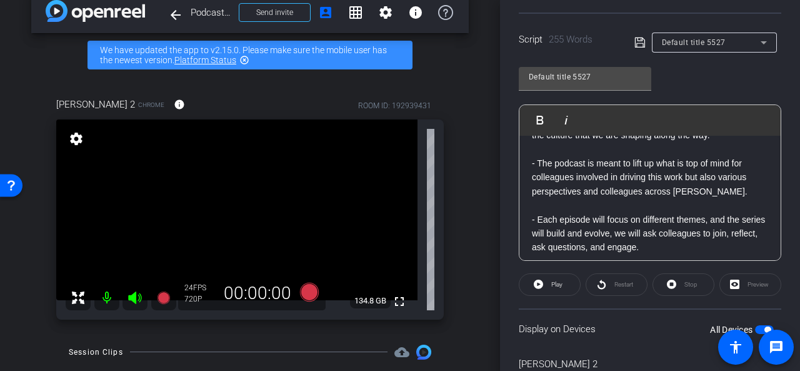
click at [623, 283] on div "Restart" at bounding box center [617, 284] width 62 height 23
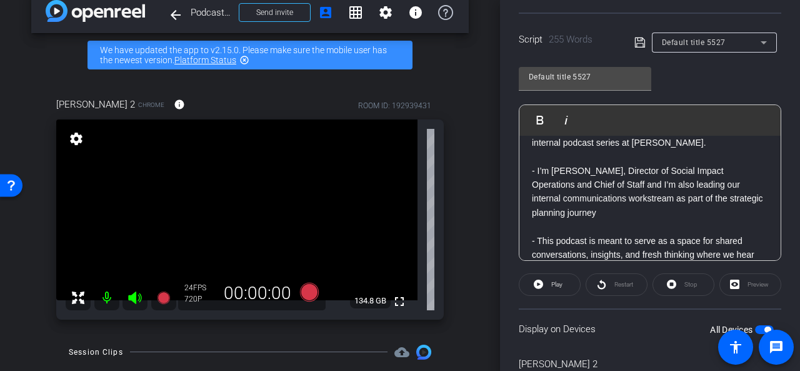
scroll to position [0, 0]
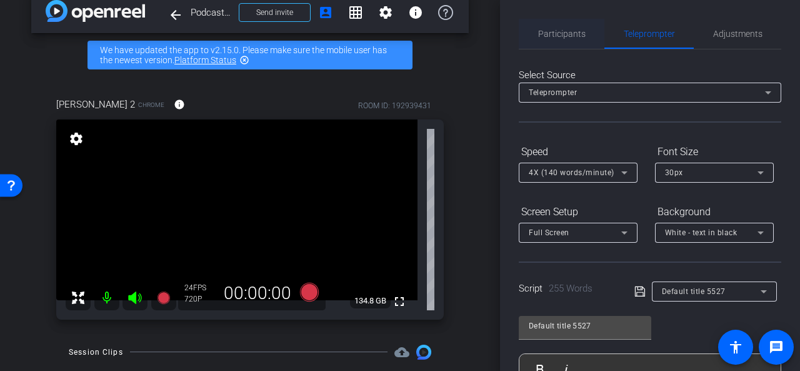
click at [544, 34] on span "Participants" at bounding box center [562, 33] width 48 height 9
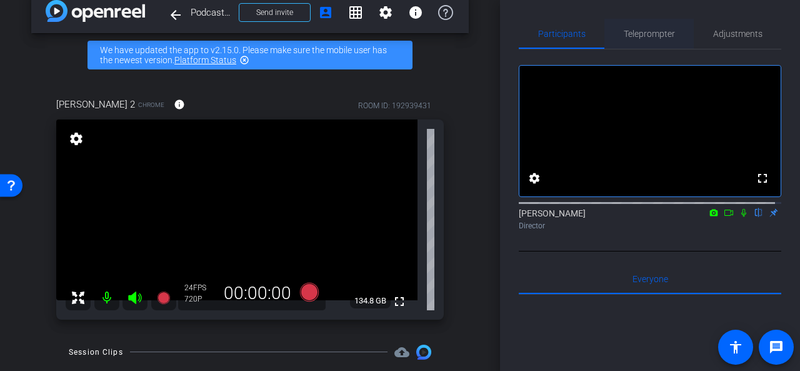
click at [653, 27] on span "Teleprompter" at bounding box center [649, 34] width 51 height 30
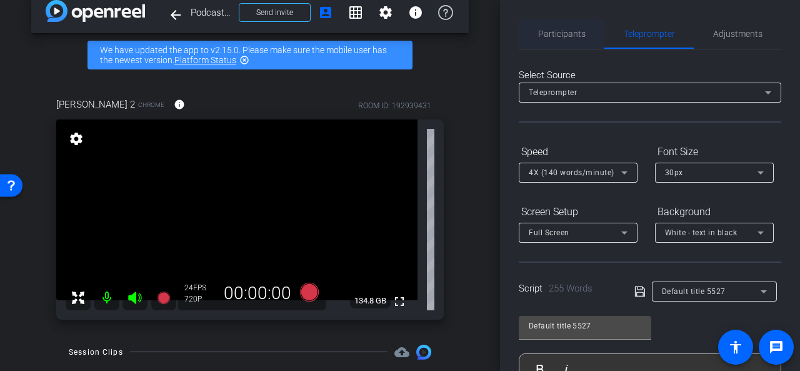
click at [541, 36] on span "Participants" at bounding box center [562, 33] width 48 height 9
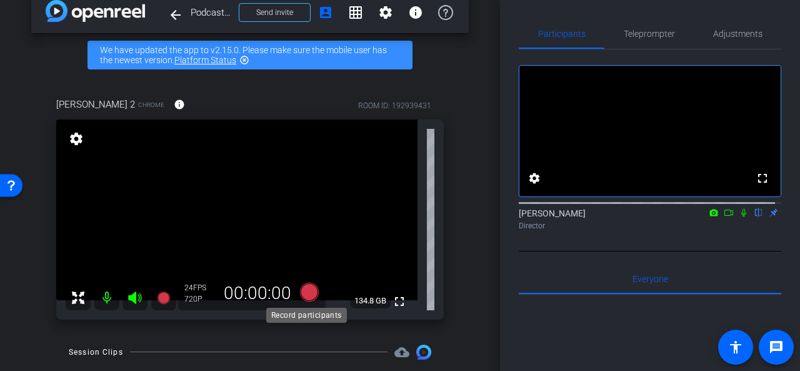
click at [309, 290] on icon at bounding box center [309, 291] width 19 height 19
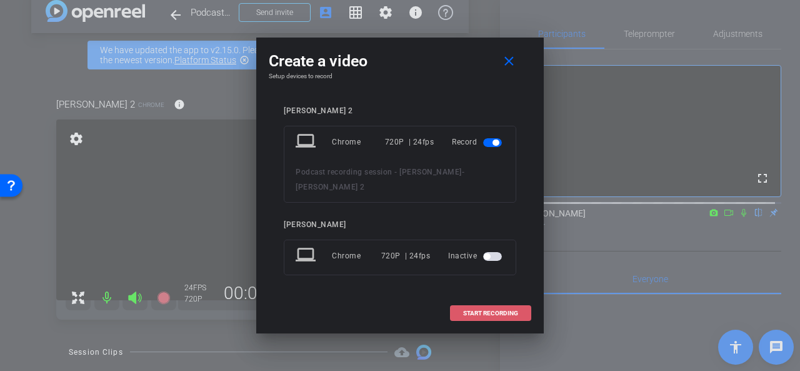
click at [472, 310] on span "START RECORDING" at bounding box center [490, 313] width 55 height 6
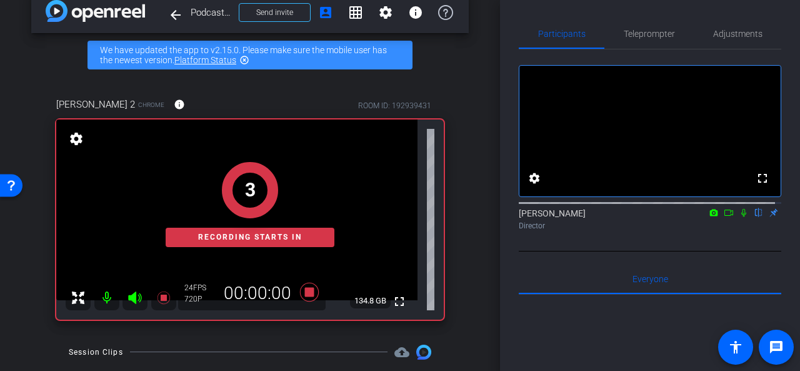
click at [724, 217] on icon at bounding box center [729, 212] width 10 height 9
click at [757, 217] on icon at bounding box center [759, 213] width 5 height 8
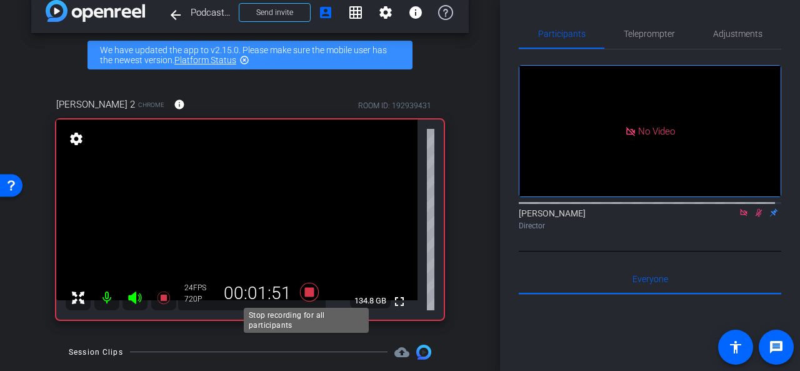
click at [307, 291] on icon at bounding box center [309, 291] width 19 height 19
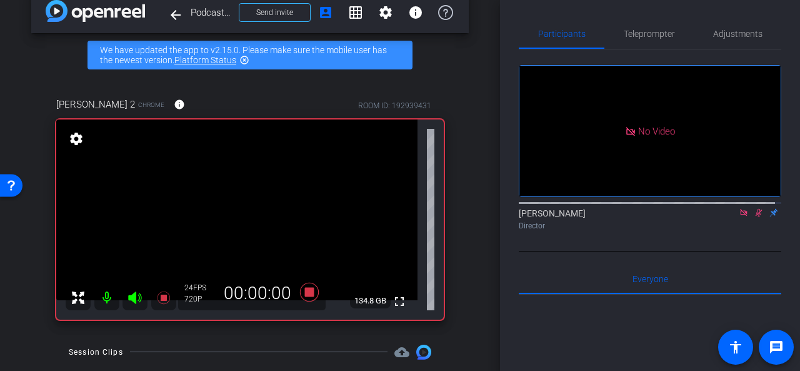
click at [739, 218] on mat-icon at bounding box center [744, 212] width 15 height 11
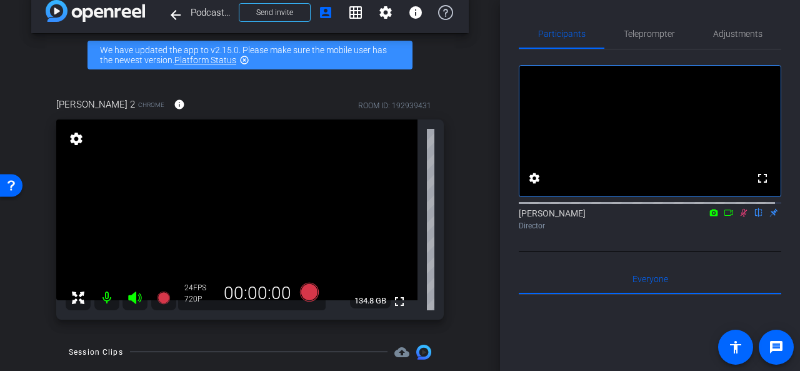
click at [739, 217] on icon at bounding box center [744, 212] width 10 height 9
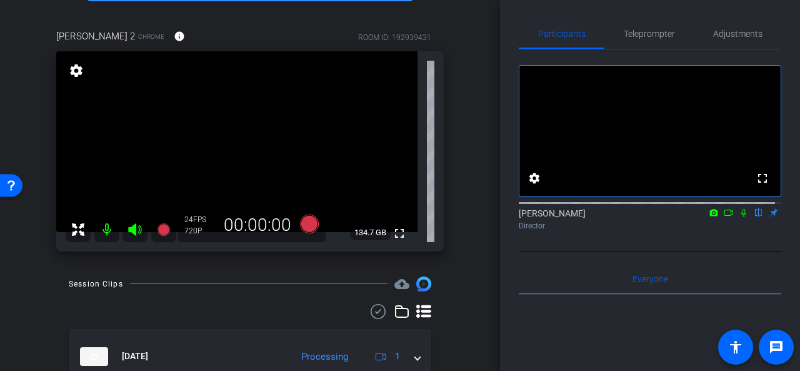
scroll to position [83, 0]
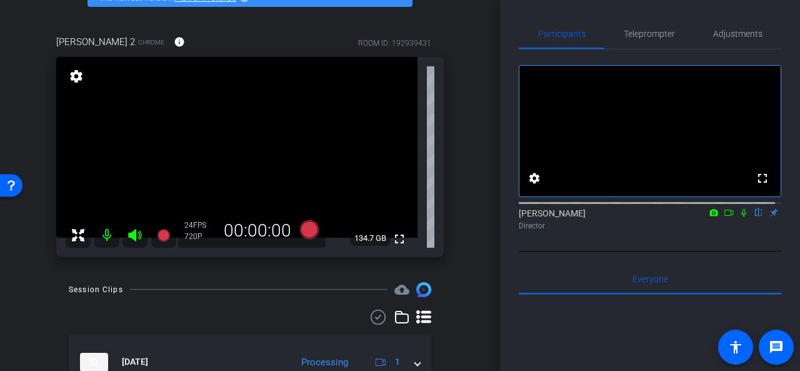
click at [457, 118] on div "Charnelle 2 Chrome info ROOM ID: 192939431 fullscreen settings 134.7 GB 24 FPS …" at bounding box center [250, 141] width 438 height 255
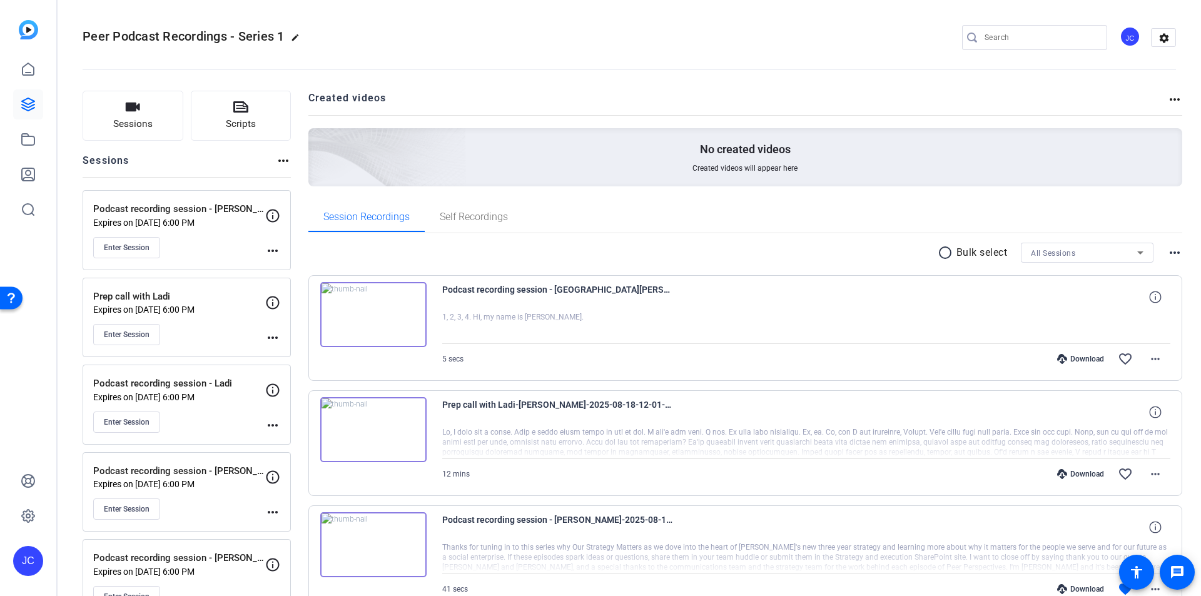
click at [370, 311] on img at bounding box center [373, 314] width 106 height 65
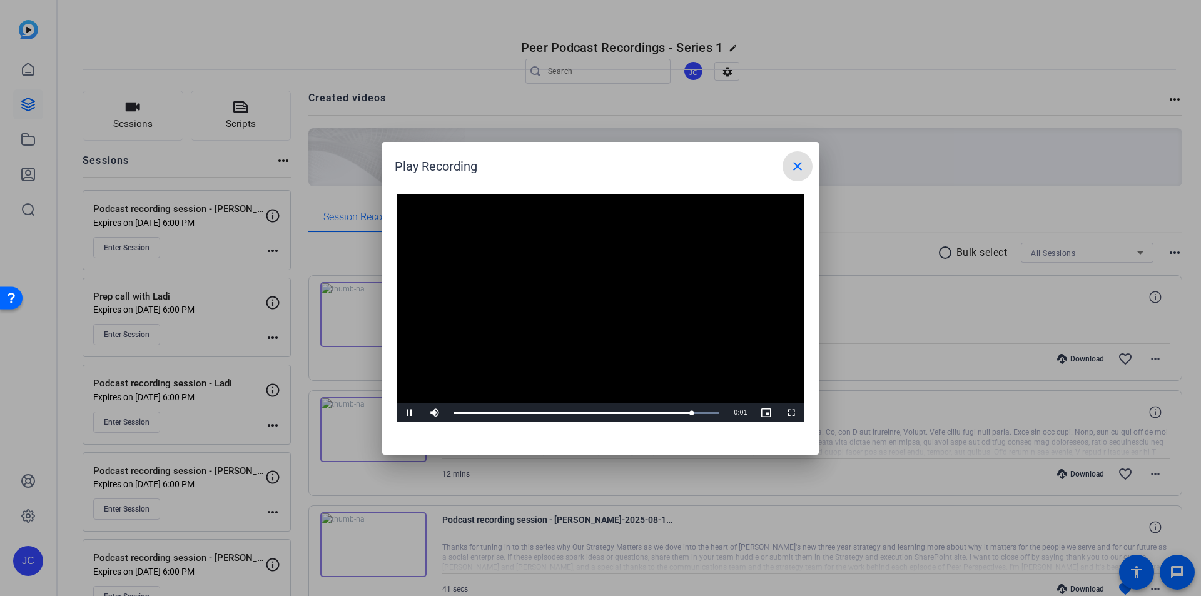
click at [799, 168] on mat-icon "close" at bounding box center [797, 166] width 15 height 15
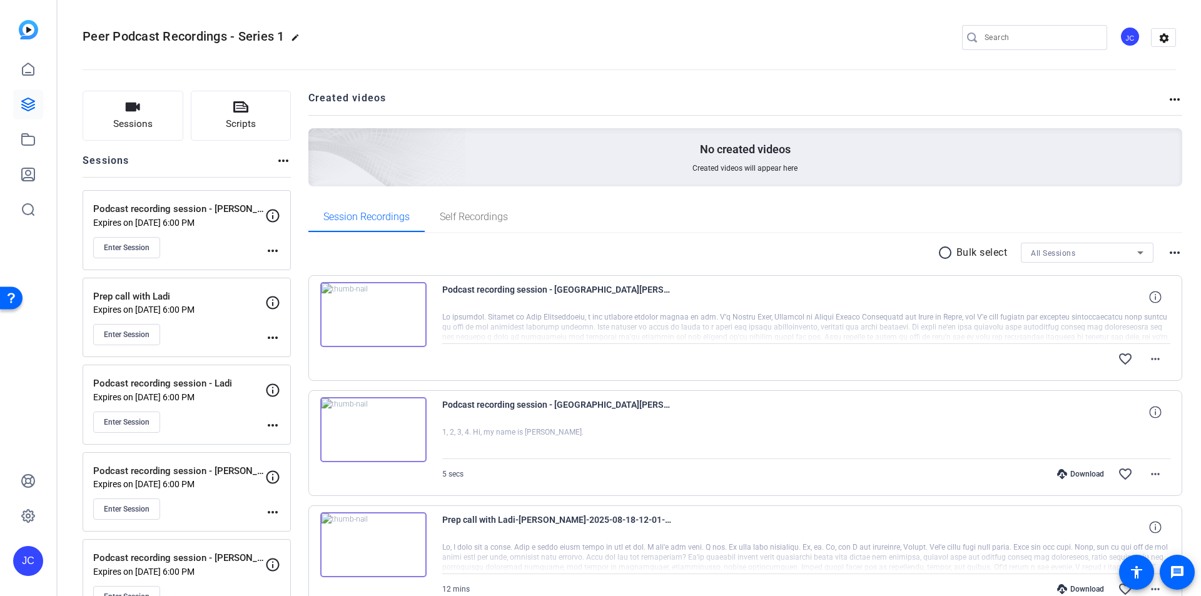
click at [374, 313] on img at bounding box center [373, 314] width 106 height 65
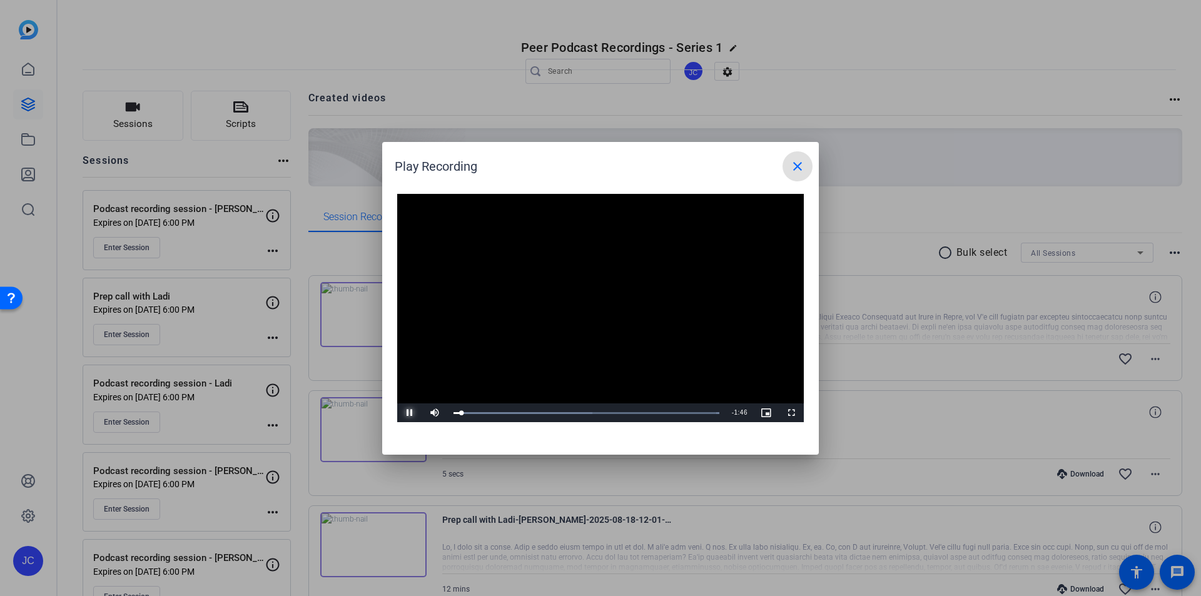
click at [409, 413] on span "Video Player" at bounding box center [409, 413] width 25 height 0
click at [684, 408] on div "Loaded : 100.00% 1:34 0:35" at bounding box center [586, 412] width 278 height 19
click at [406, 413] on span "Video Player" at bounding box center [409, 413] width 25 height 0
click at [797, 166] on mat-icon "close" at bounding box center [797, 166] width 15 height 15
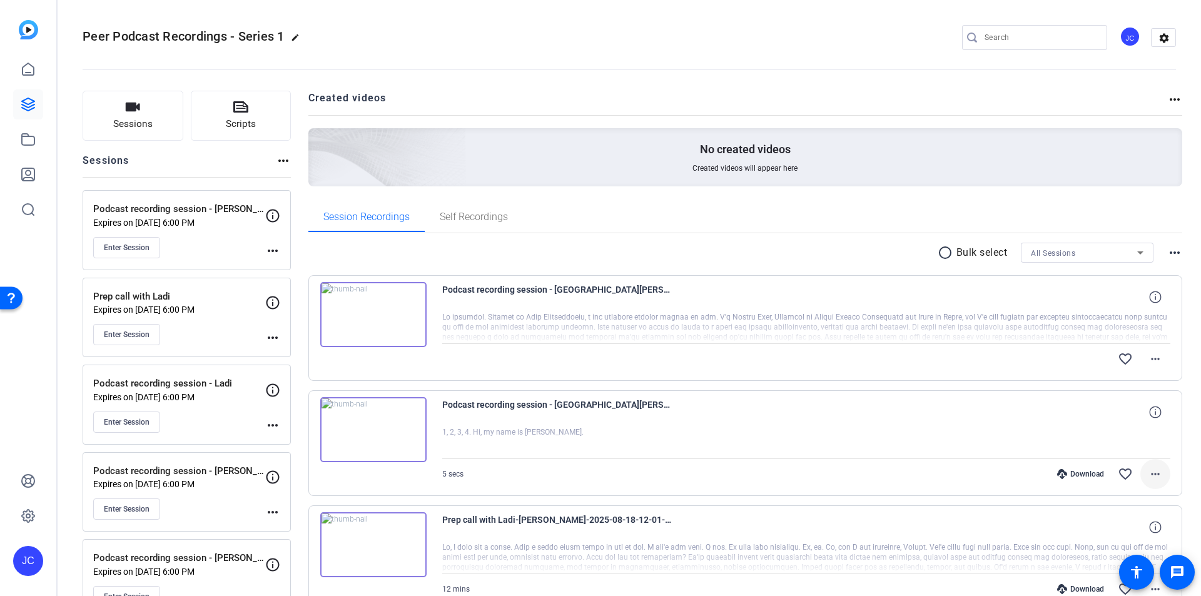
click at [1148, 475] on mat-icon "more_horiz" at bounding box center [1155, 474] width 15 height 15
click at [1099, 445] on span "Delete clip" at bounding box center [1116, 448] width 75 height 15
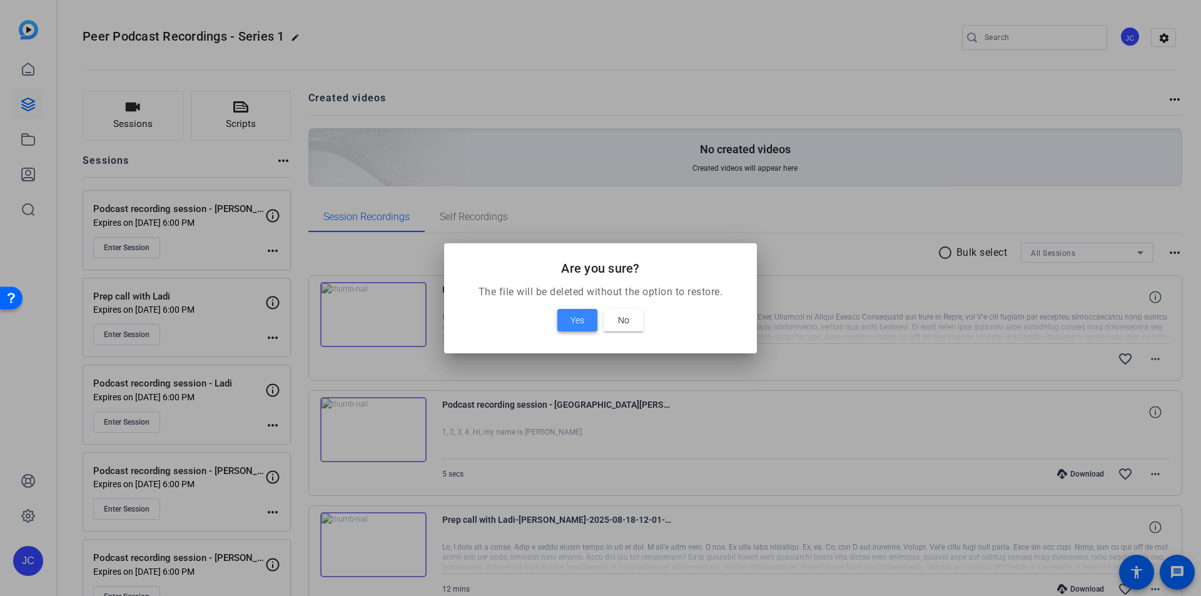
click at [580, 320] on span "Yes" at bounding box center [577, 320] width 14 height 15
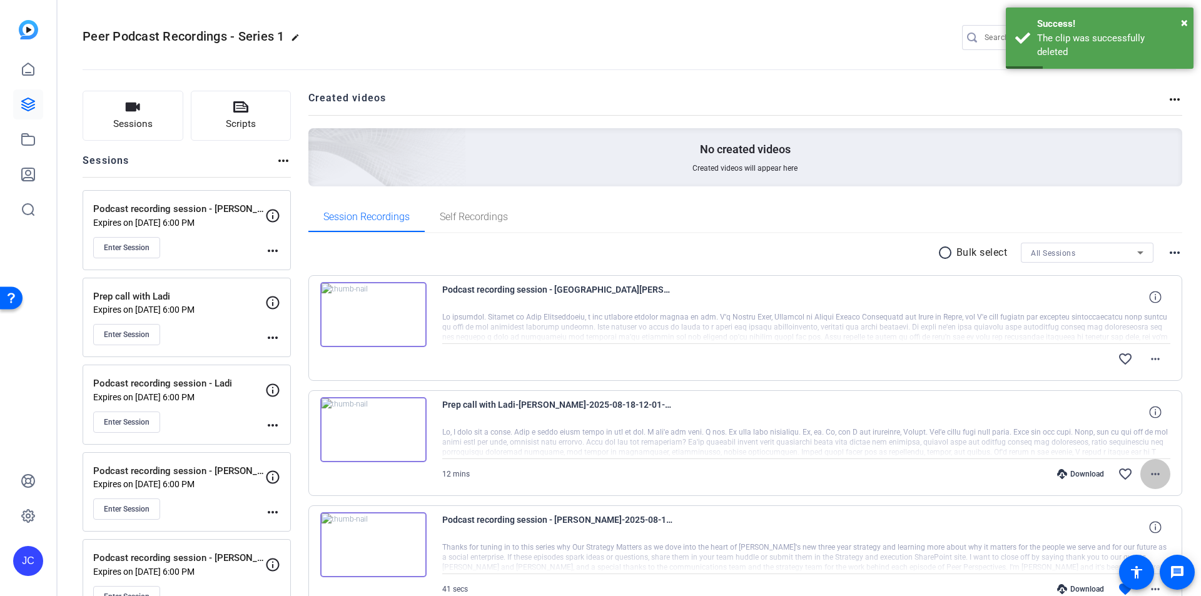
click at [1151, 473] on mat-icon "more_horiz" at bounding box center [1155, 474] width 15 height 15
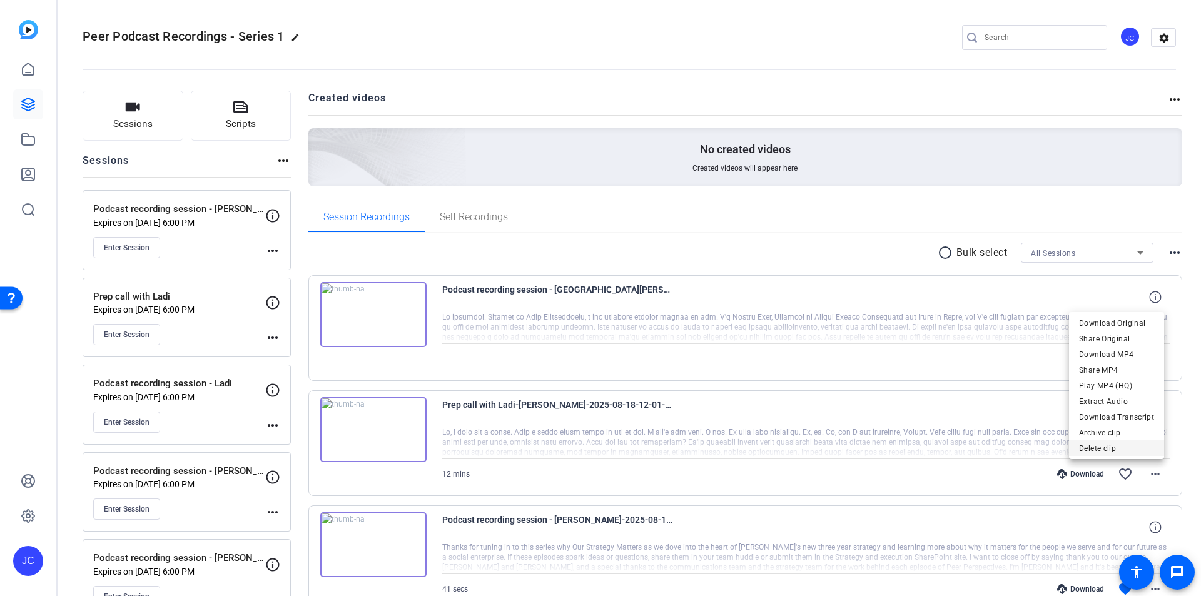
click at [1103, 446] on span "Delete clip" at bounding box center [1116, 448] width 75 height 15
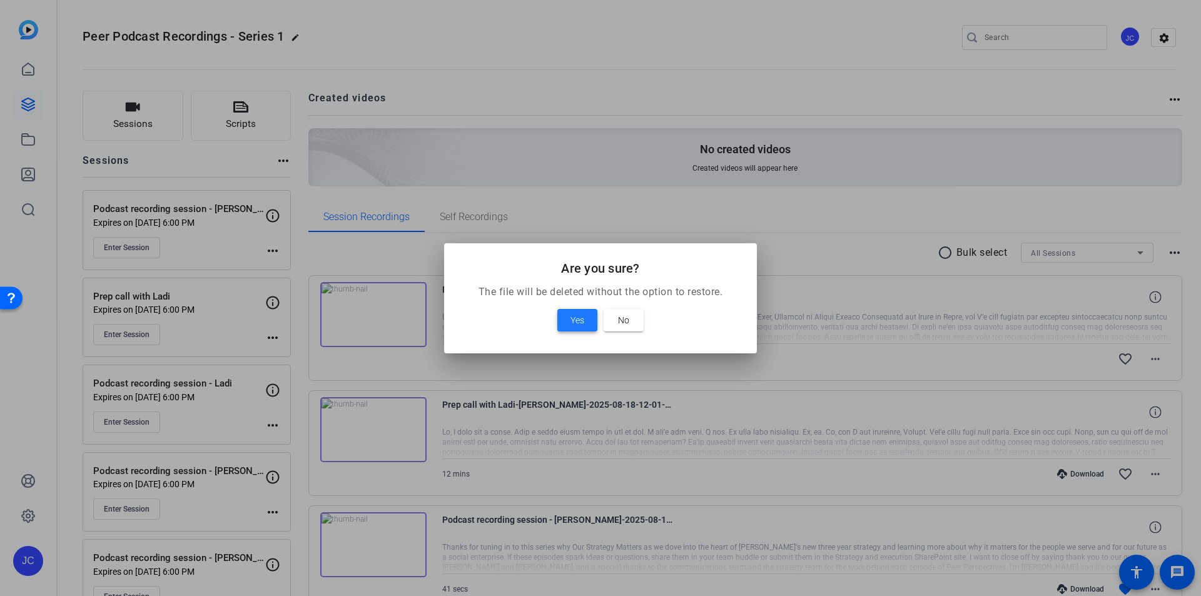
click at [577, 319] on span "Yes" at bounding box center [577, 320] width 14 height 15
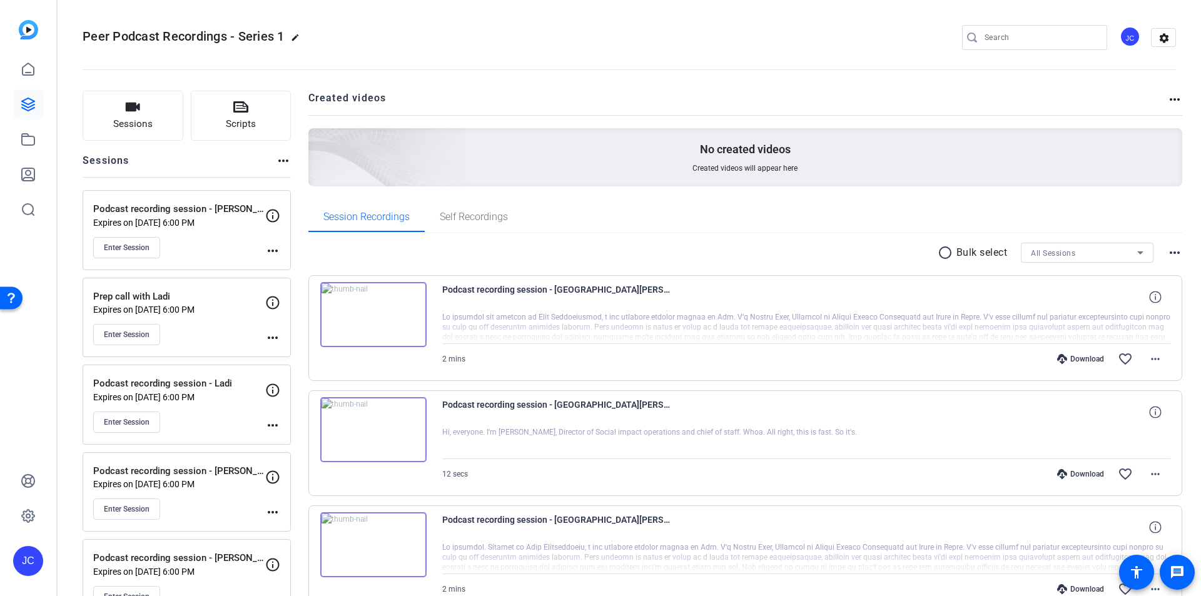
click at [373, 310] on img at bounding box center [373, 314] width 106 height 65
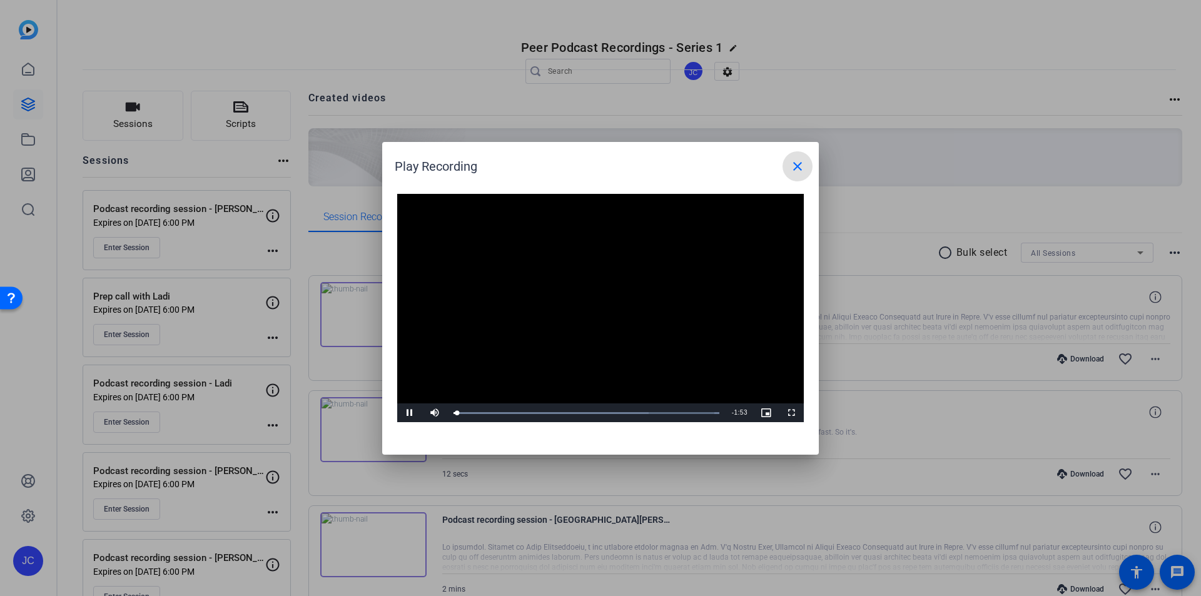
click at [803, 169] on mat-icon "close" at bounding box center [797, 166] width 15 height 15
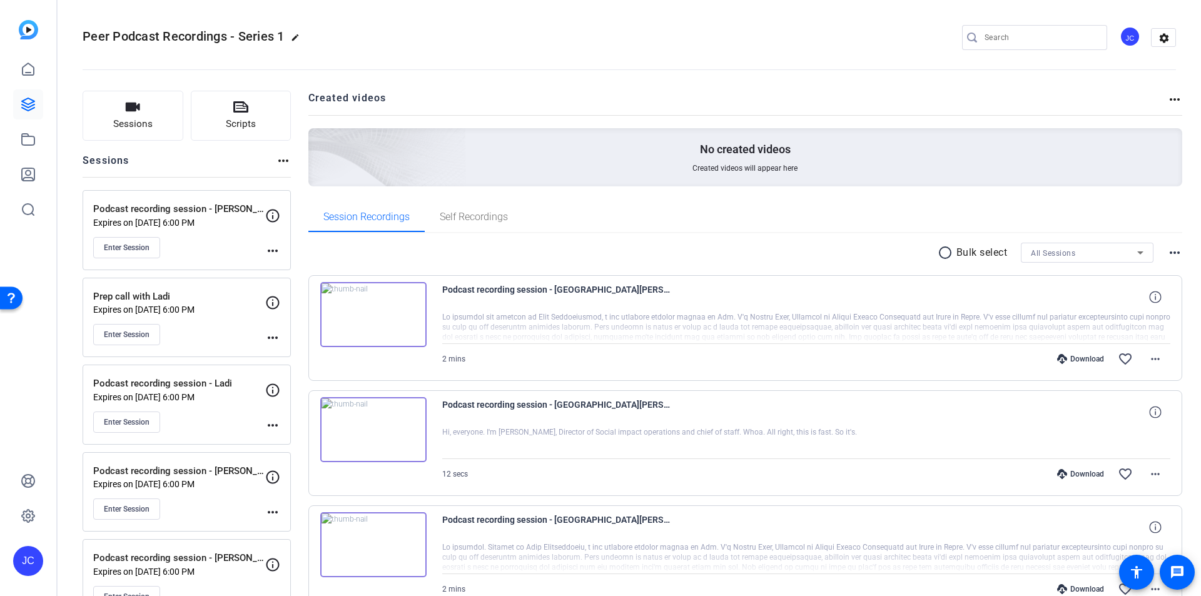
click at [1087, 356] on div "Download" at bounding box center [1080, 359] width 59 height 10
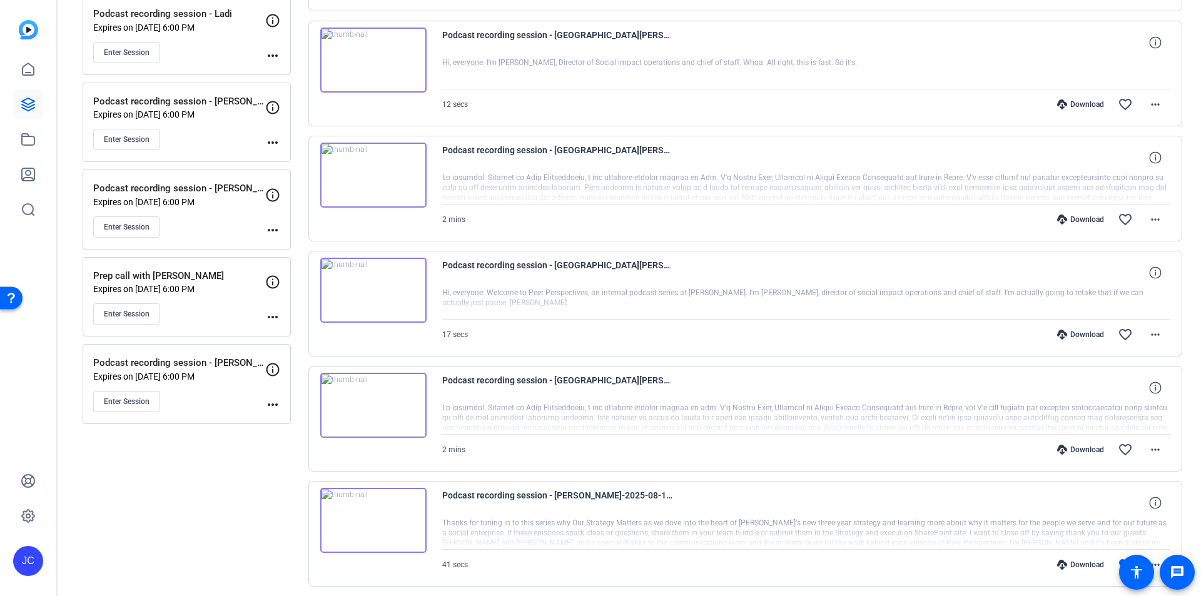
scroll to position [375, 0]
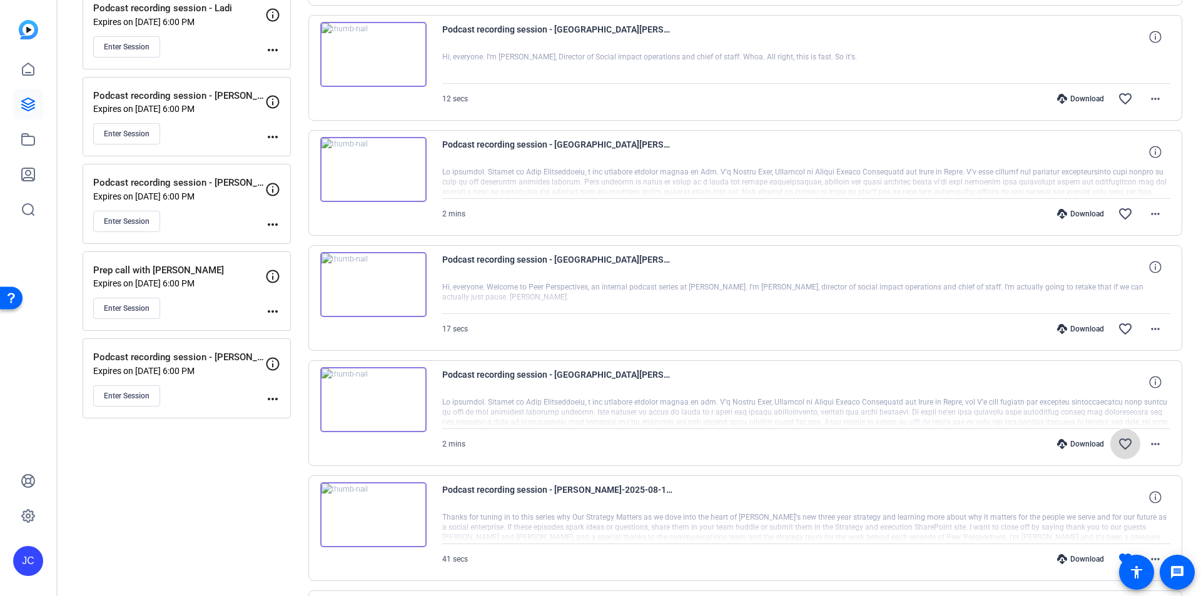
click at [1118, 443] on mat-icon "favorite_border" at bounding box center [1125, 444] width 15 height 15
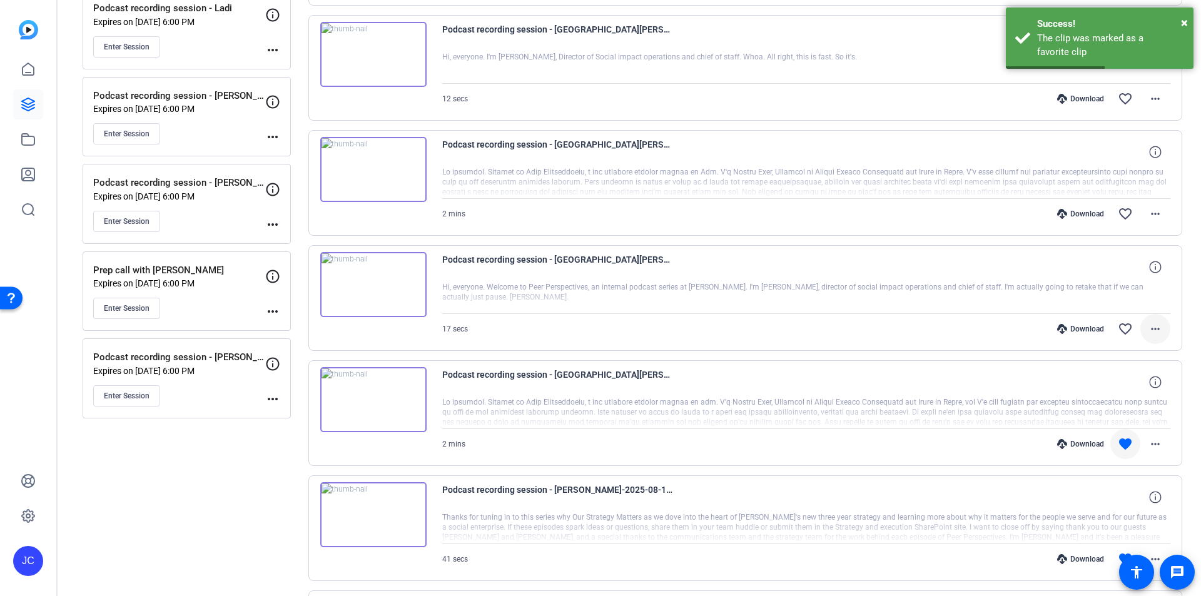
click at [1151, 323] on mat-icon "more_horiz" at bounding box center [1155, 328] width 15 height 15
click at [1114, 475] on span "Delete clip" at bounding box center [1116, 480] width 75 height 15
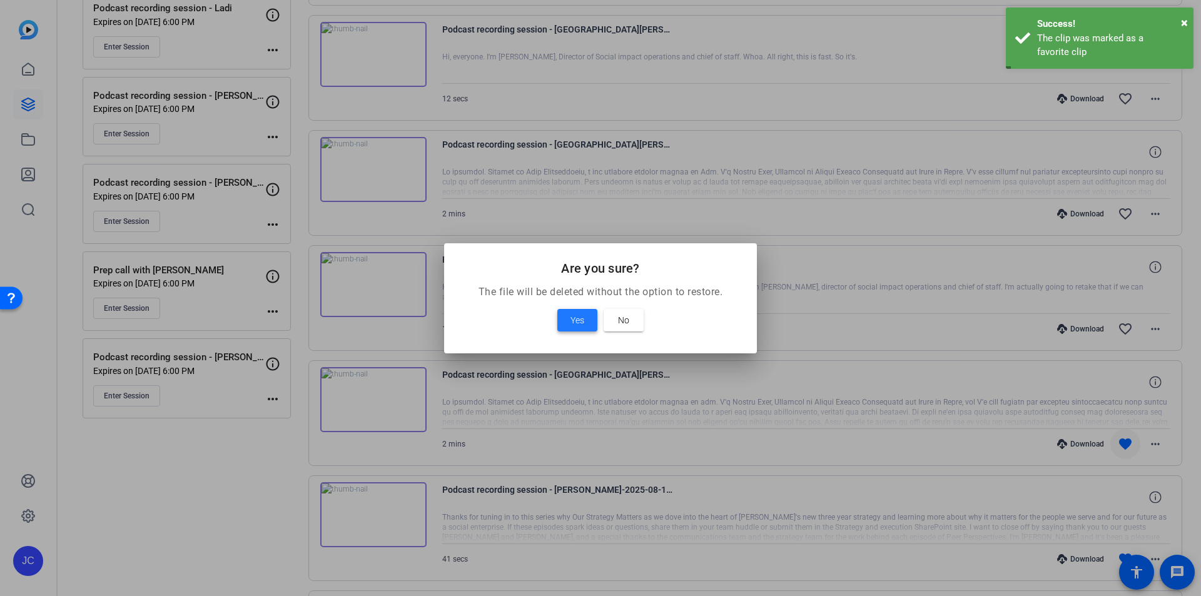
click at [573, 320] on span "Yes" at bounding box center [577, 320] width 14 height 15
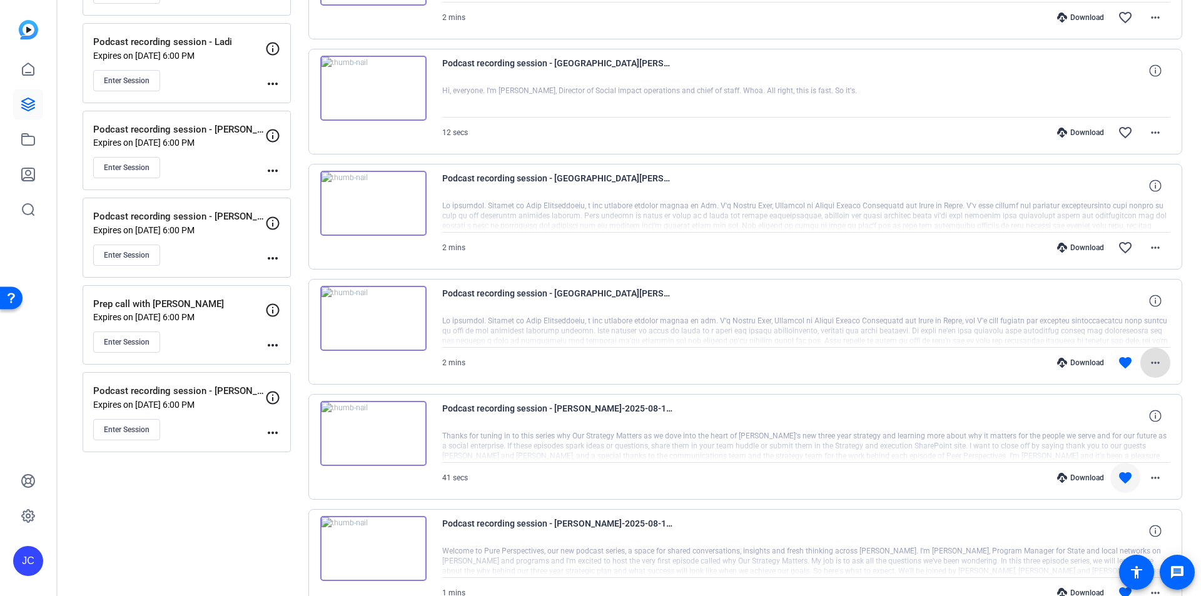
scroll to position [313, 0]
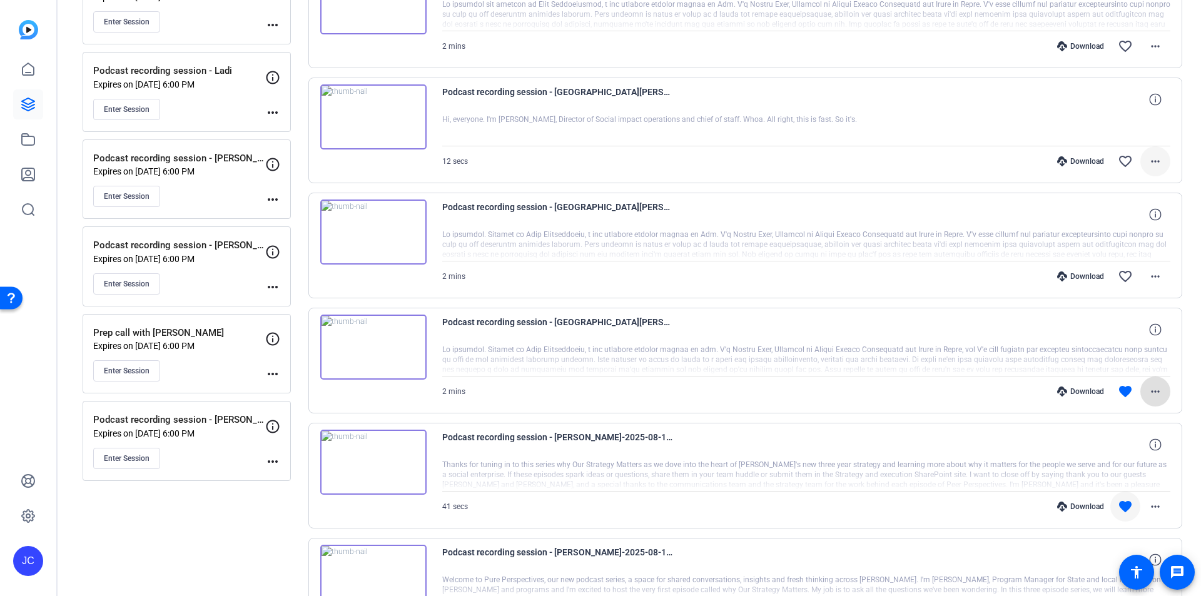
click at [1149, 160] on mat-icon "more_horiz" at bounding box center [1155, 161] width 15 height 15
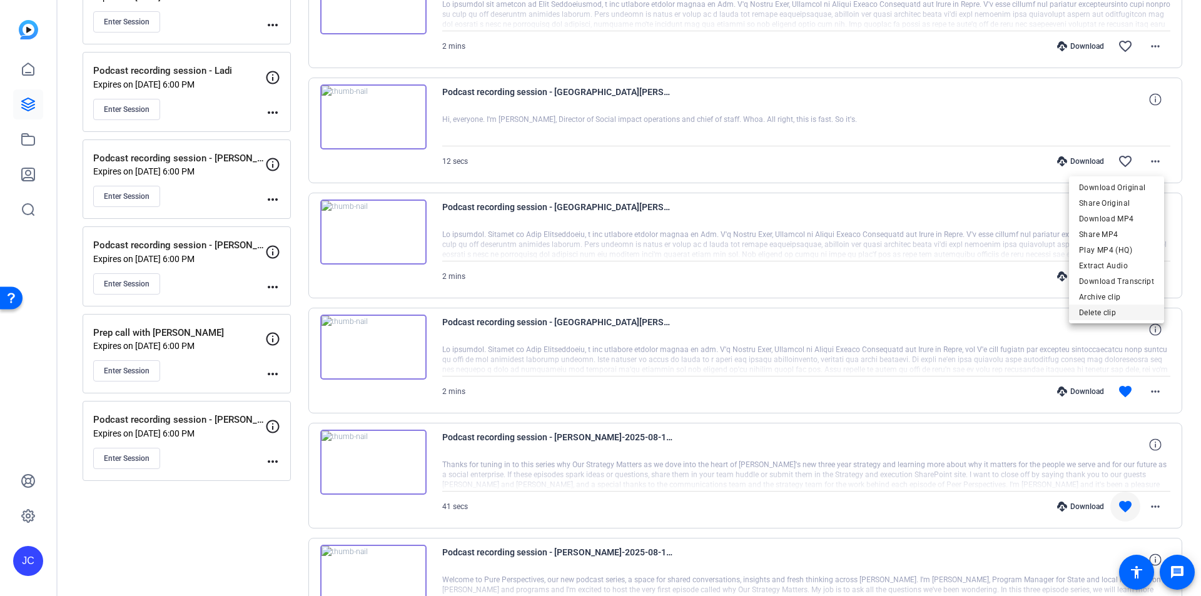
click at [1128, 313] on span "Delete clip" at bounding box center [1116, 312] width 75 height 15
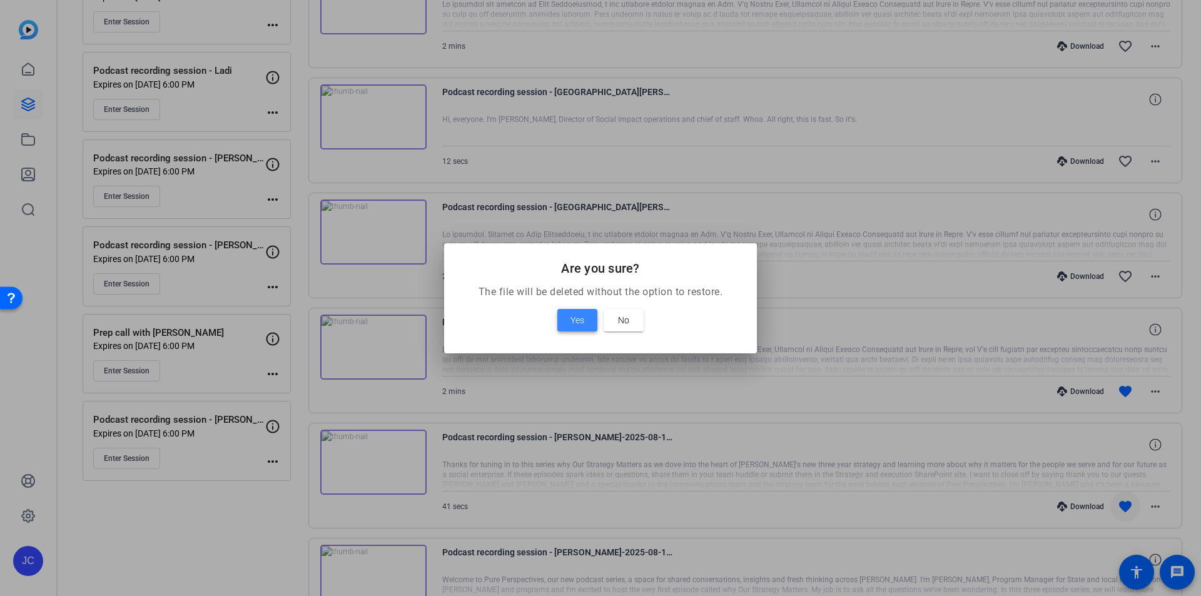
click at [572, 321] on span "Yes" at bounding box center [577, 320] width 14 height 15
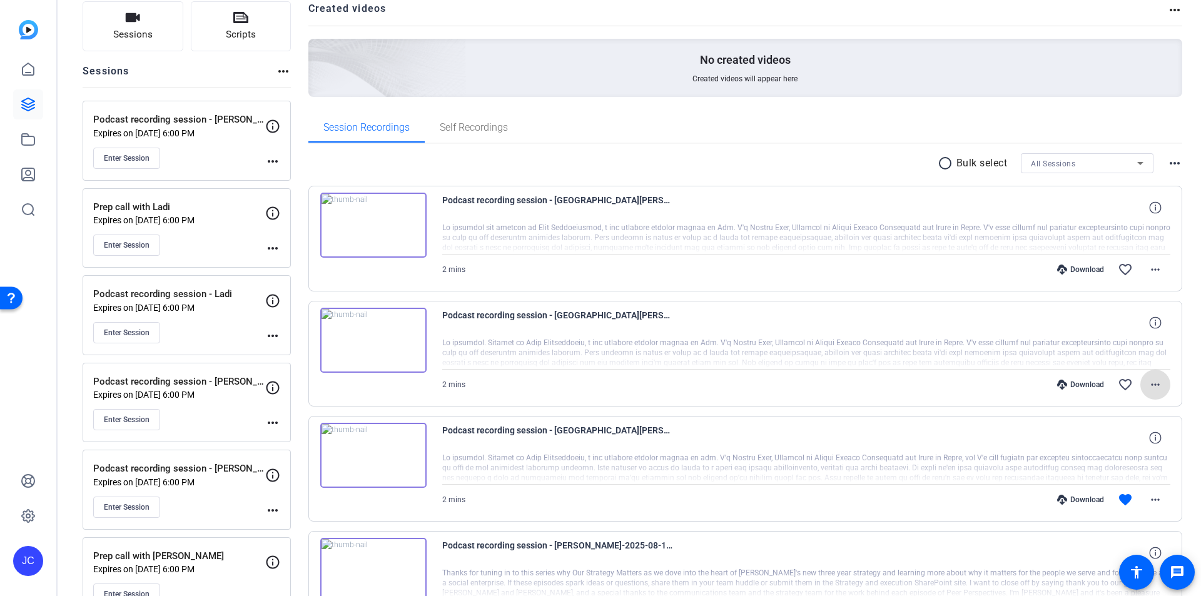
scroll to position [63, 0]
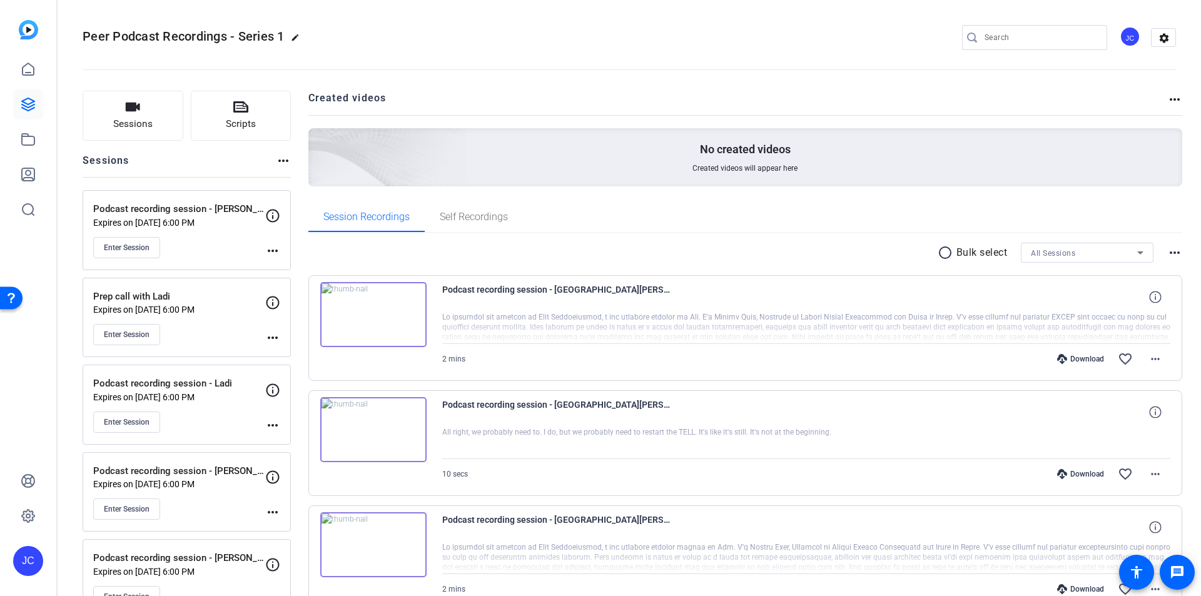
click at [374, 311] on img at bounding box center [373, 314] width 106 height 65
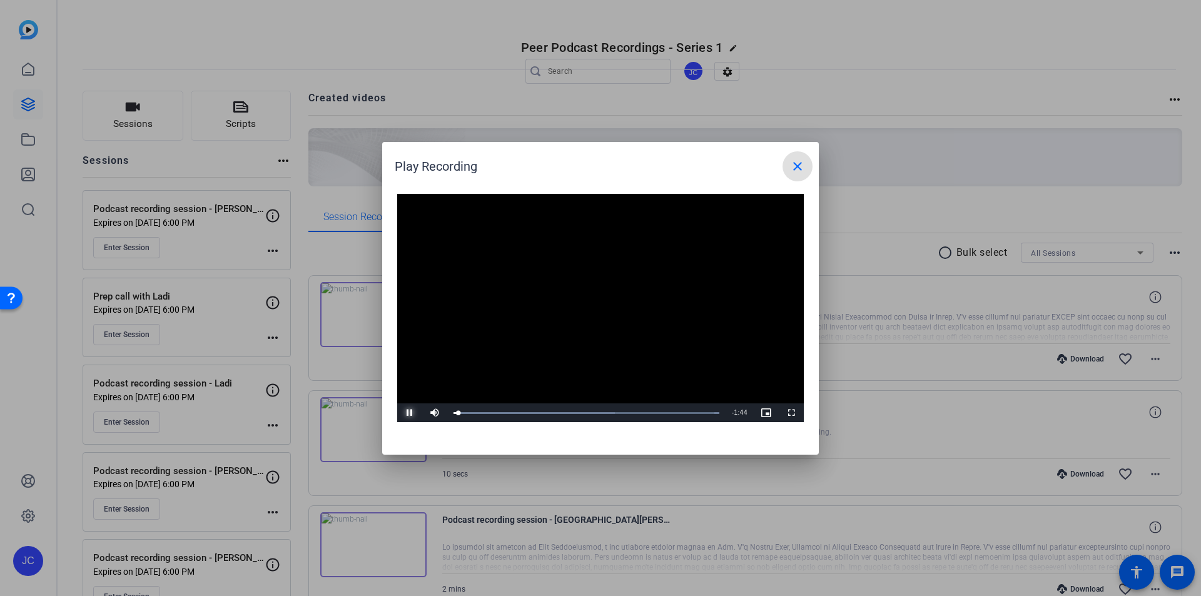
click at [407, 413] on span "Video Player" at bounding box center [409, 413] width 25 height 0
click at [797, 168] on mat-icon "close" at bounding box center [797, 166] width 15 height 15
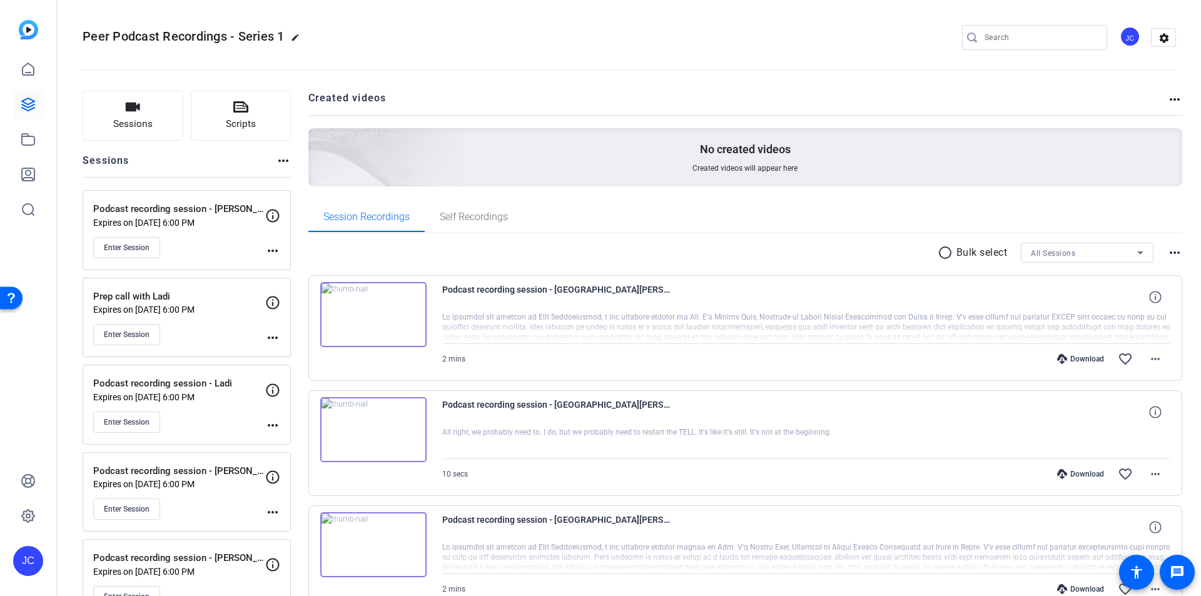
click at [1077, 355] on div "Download" at bounding box center [1080, 359] width 59 height 10
drag, startPoint x: 1118, startPoint y: 358, endPoint x: 1116, endPoint y: 367, distance: 9.6
click at [1118, 358] on mat-icon "favorite_border" at bounding box center [1125, 358] width 15 height 15
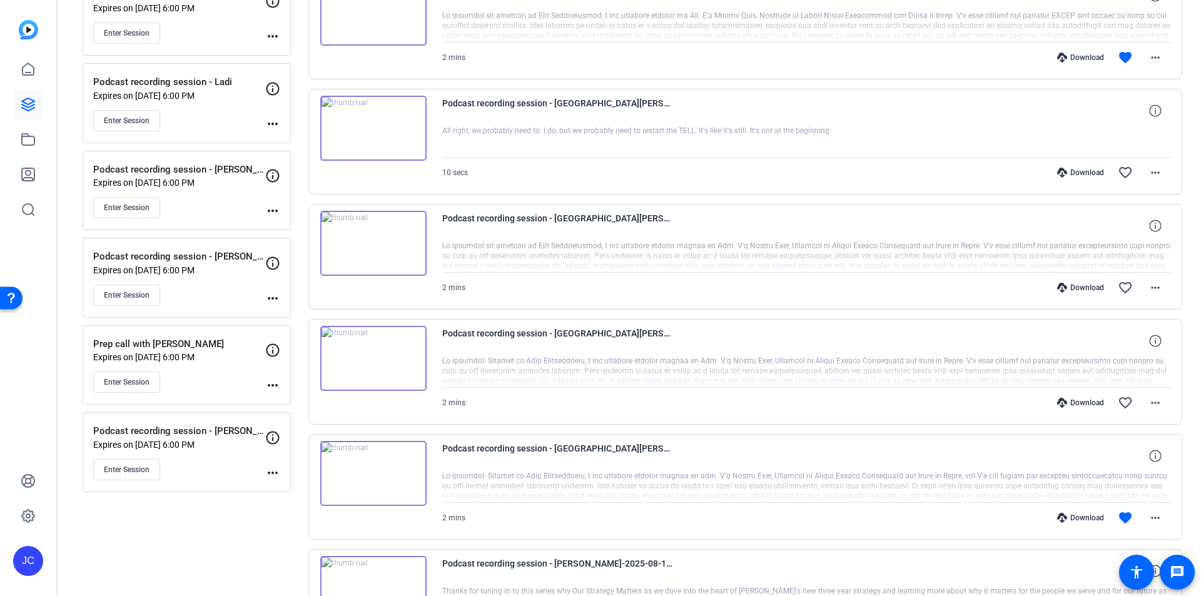
scroll to position [375, 0]
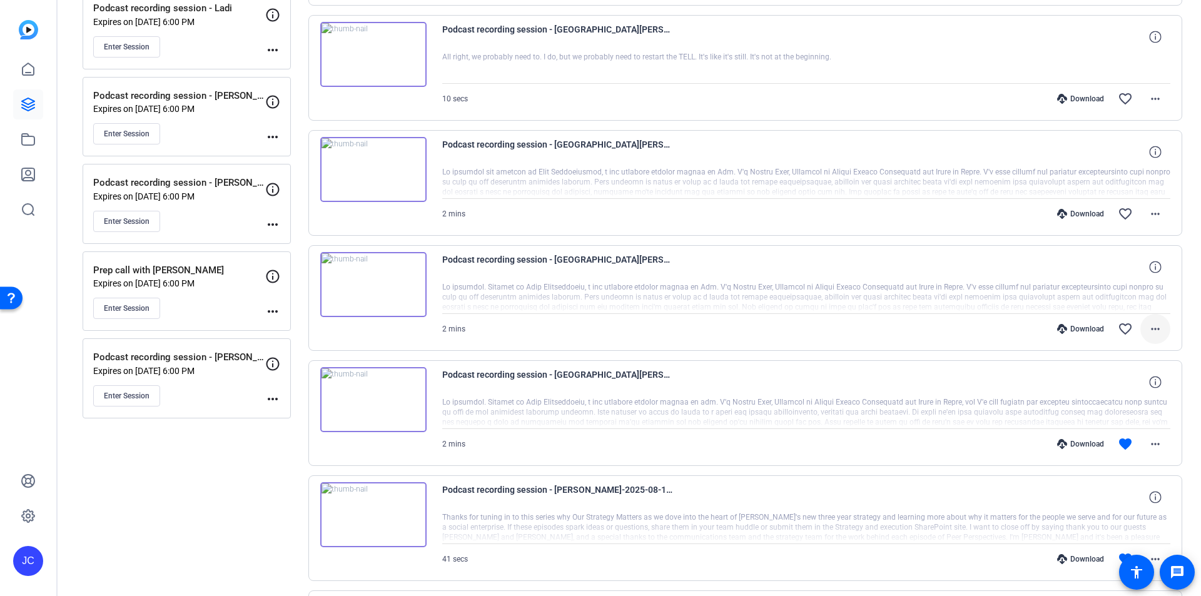
click at [1151, 328] on mat-icon "more_horiz" at bounding box center [1155, 328] width 15 height 15
click at [1098, 460] on span "Archive clip" at bounding box center [1116, 464] width 75 height 15
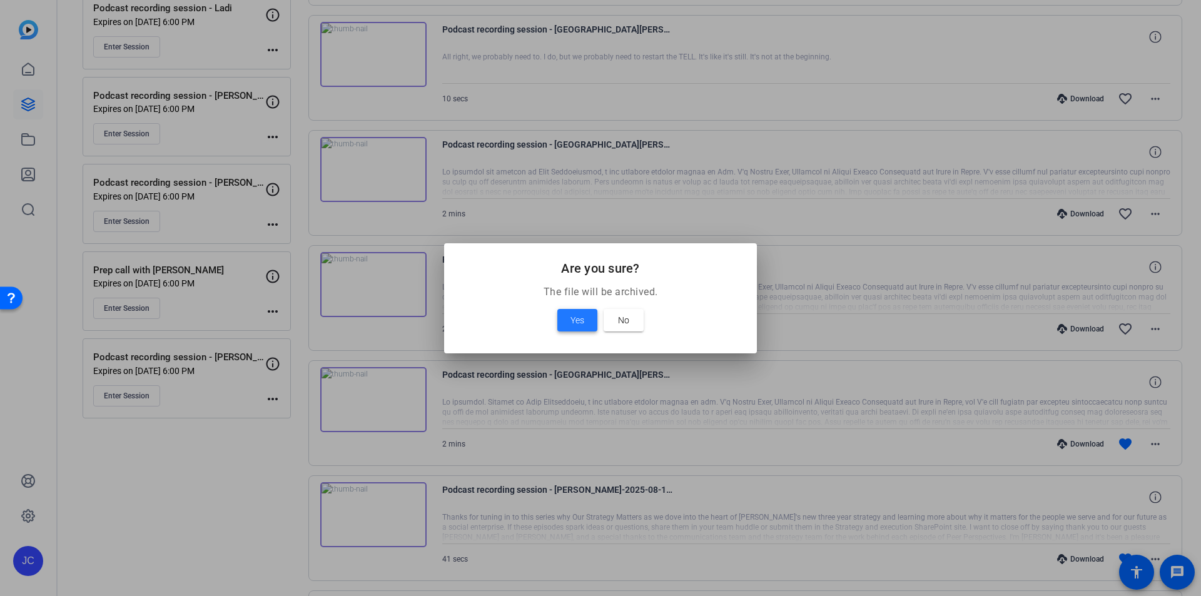
click at [581, 319] on span "Yes" at bounding box center [577, 320] width 14 height 15
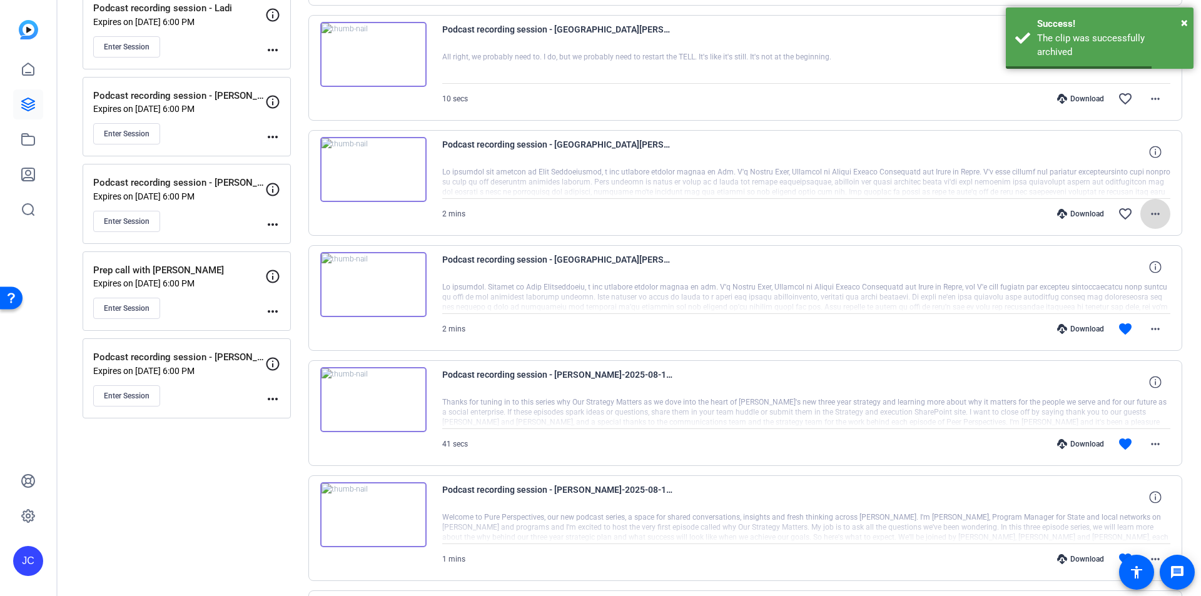
click at [1152, 211] on mat-icon "more_horiz" at bounding box center [1155, 213] width 15 height 15
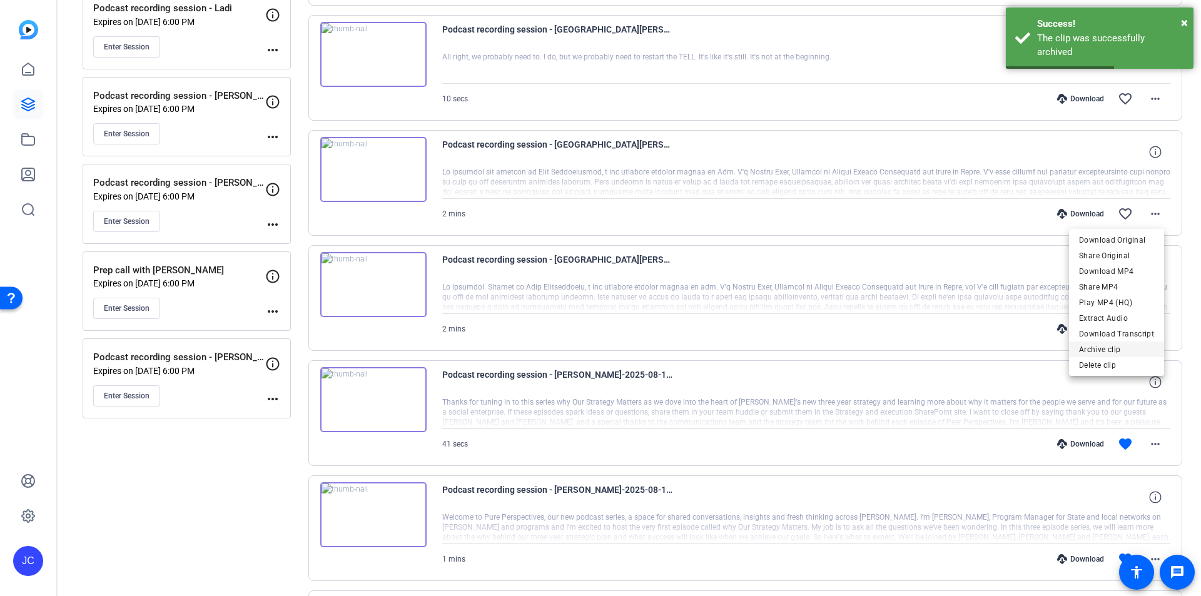
click at [1094, 348] on span "Archive clip" at bounding box center [1116, 349] width 75 height 15
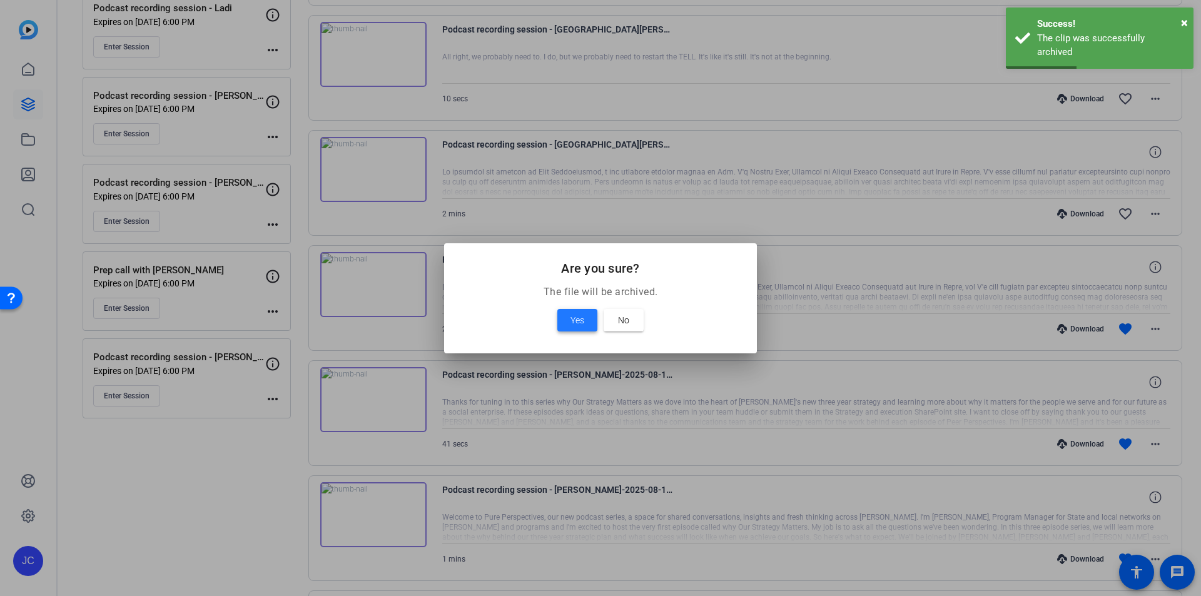
click at [574, 316] on span "Yes" at bounding box center [577, 320] width 14 height 15
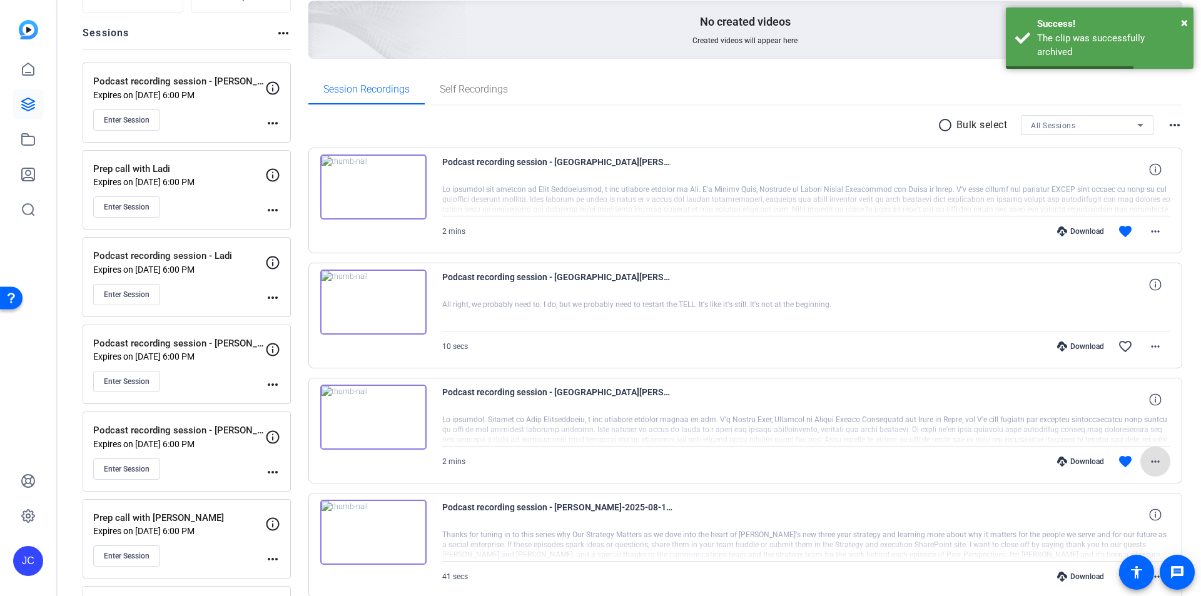
scroll to position [125, 0]
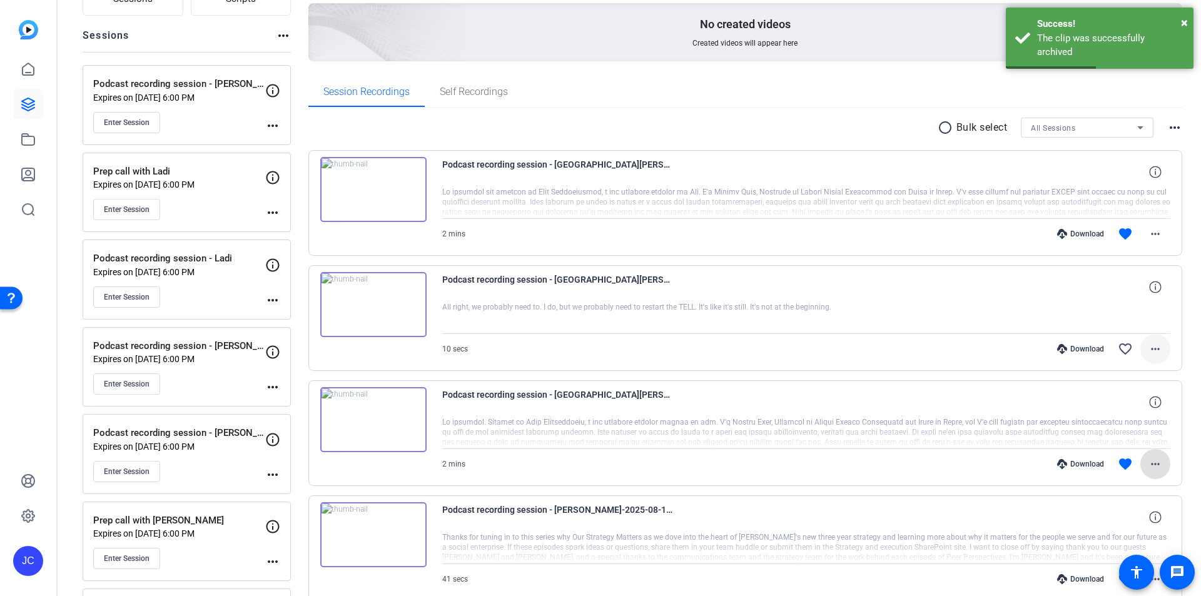
click at [1148, 348] on mat-icon "more_horiz" at bounding box center [1155, 348] width 15 height 15
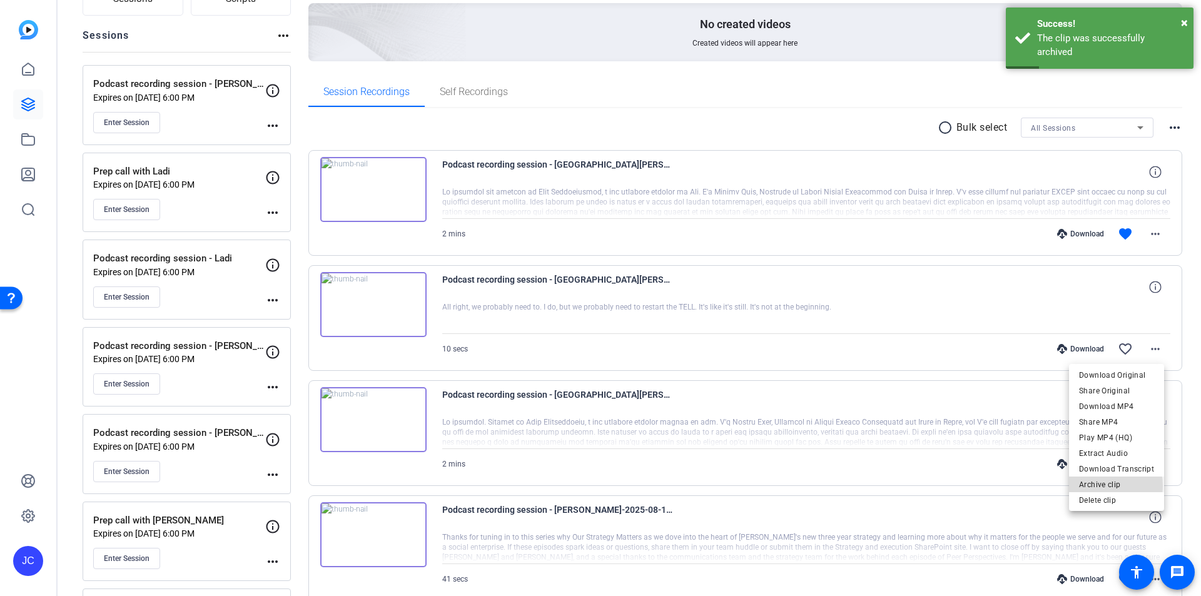
click at [1095, 486] on span "Archive clip" at bounding box center [1116, 484] width 75 height 15
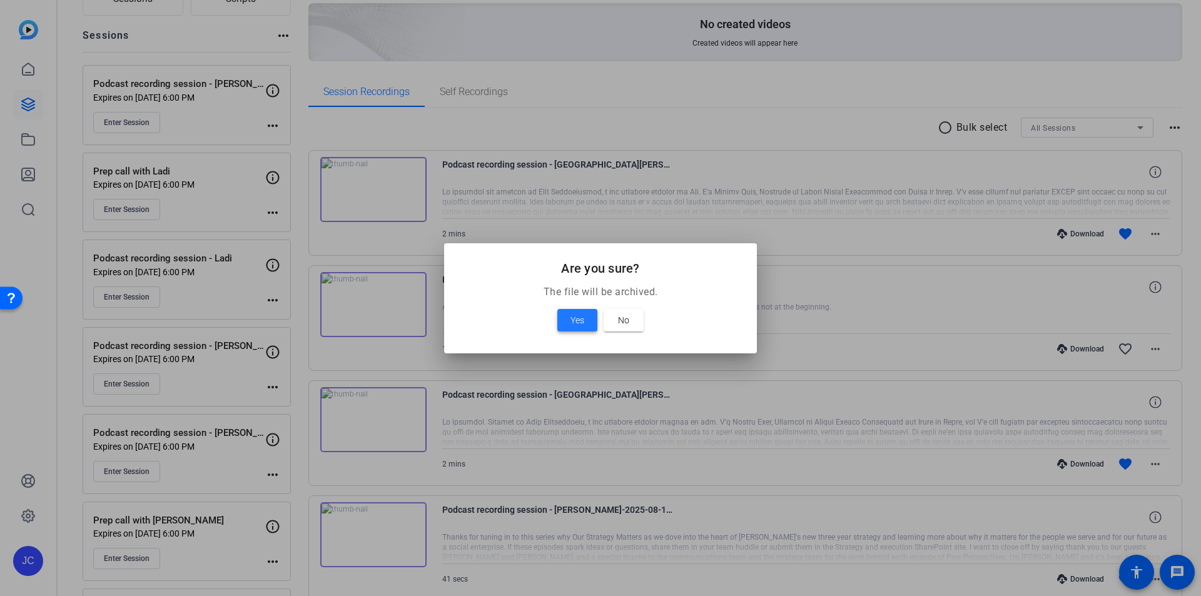
click at [577, 320] on span "Yes" at bounding box center [577, 320] width 14 height 15
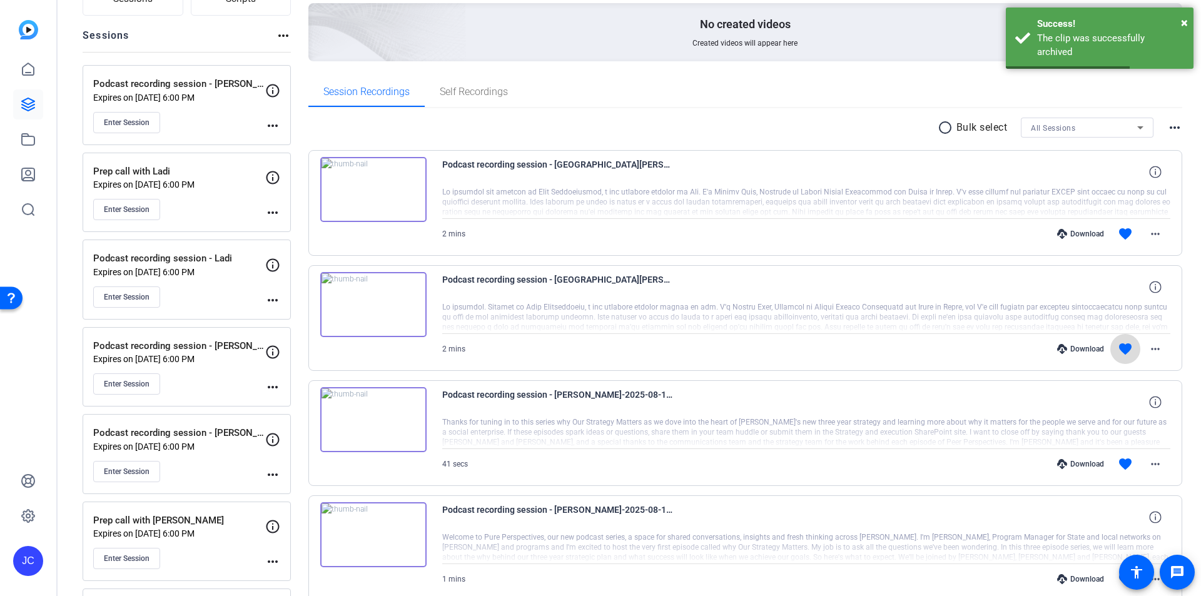
click at [1122, 346] on mat-icon "favorite" at bounding box center [1125, 348] width 15 height 15
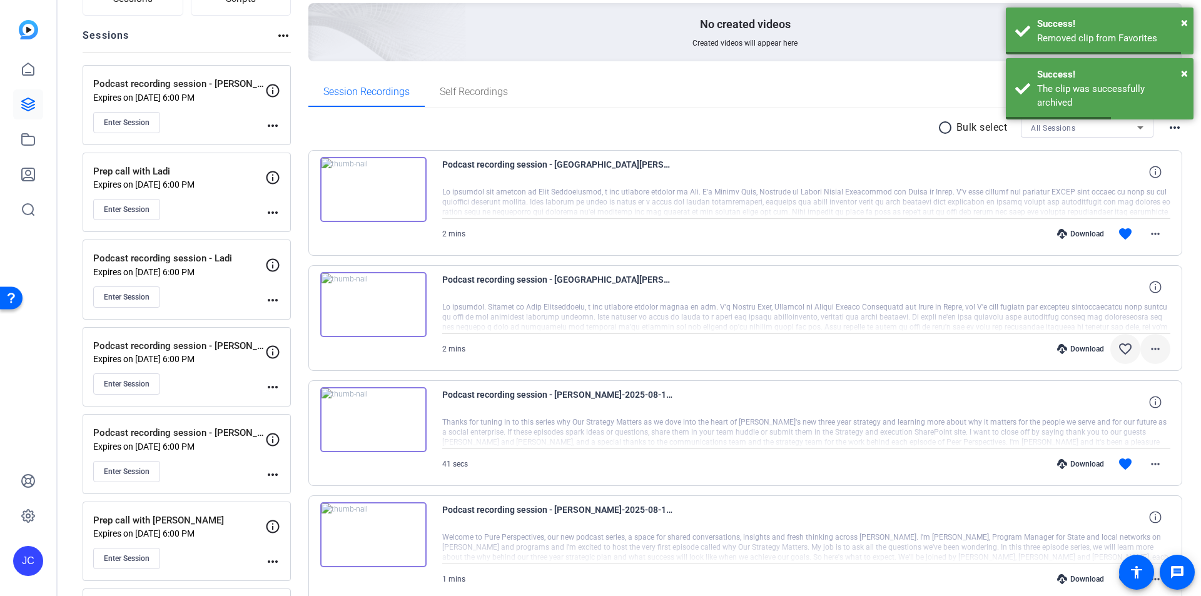
click at [1152, 348] on mat-icon "more_horiz" at bounding box center [1155, 348] width 15 height 15
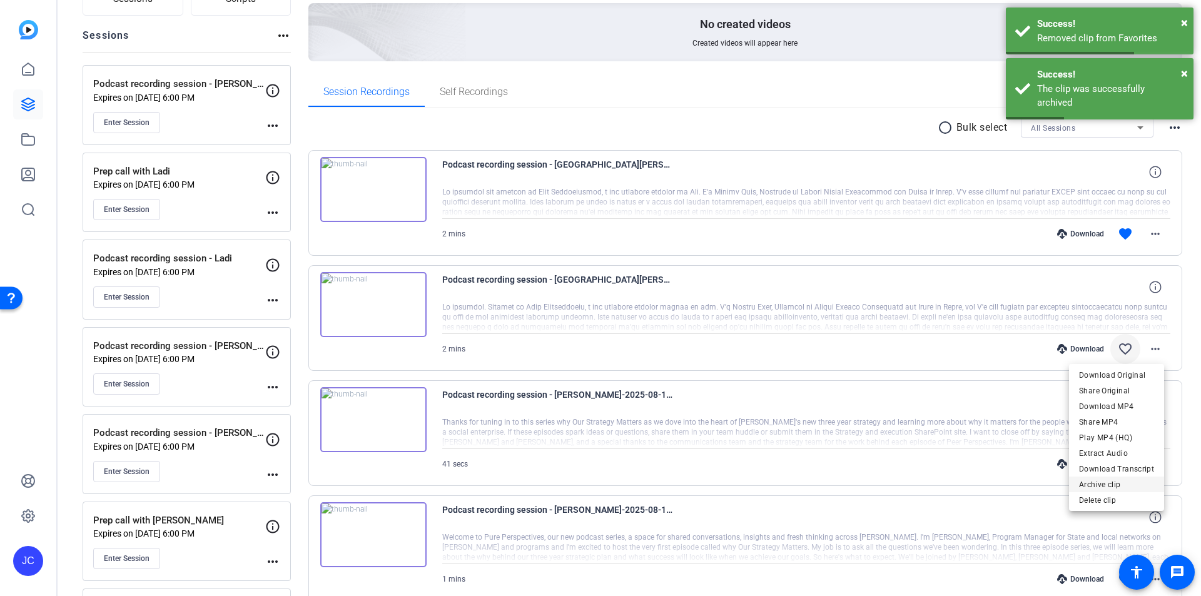
click at [1113, 483] on span "Archive clip" at bounding box center [1116, 484] width 75 height 15
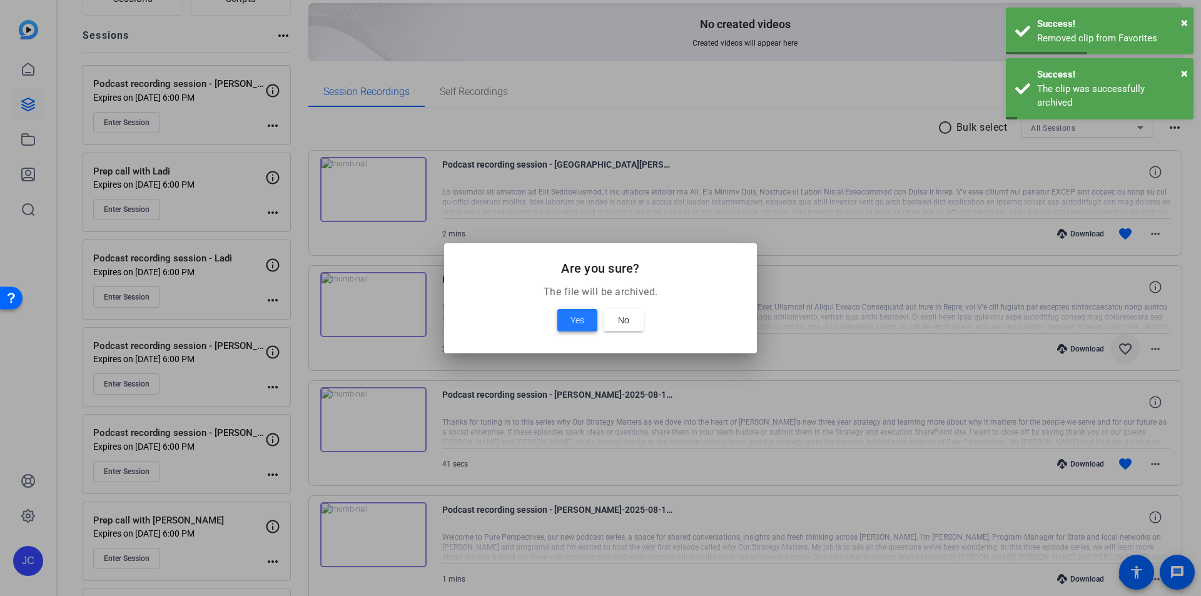
click at [576, 321] on span "Yes" at bounding box center [577, 320] width 14 height 15
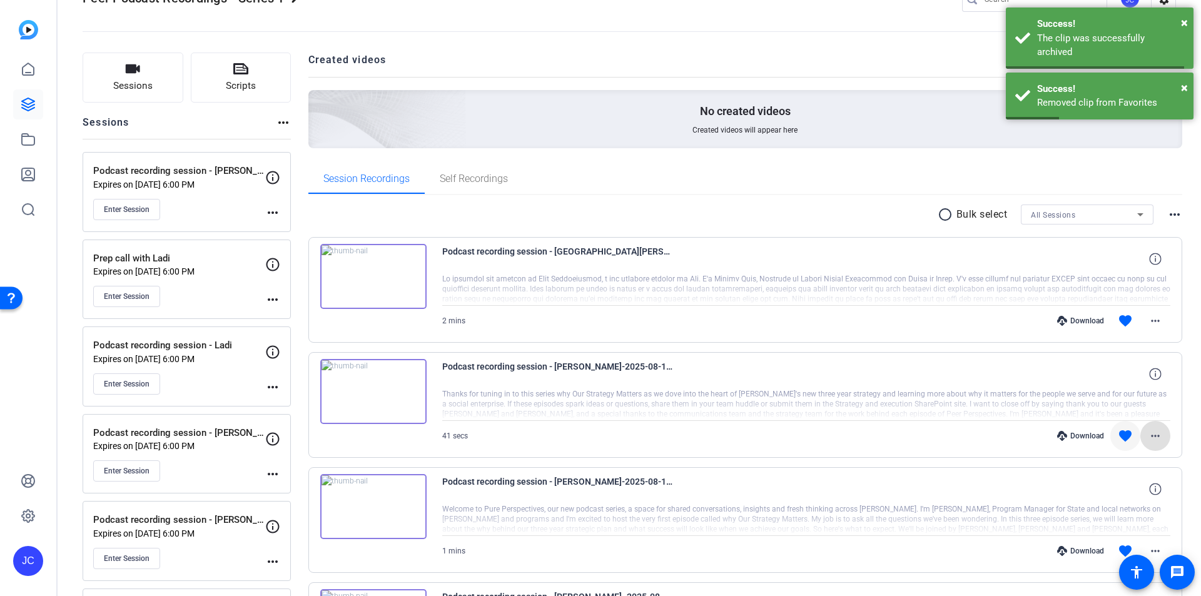
scroll to position [0, 0]
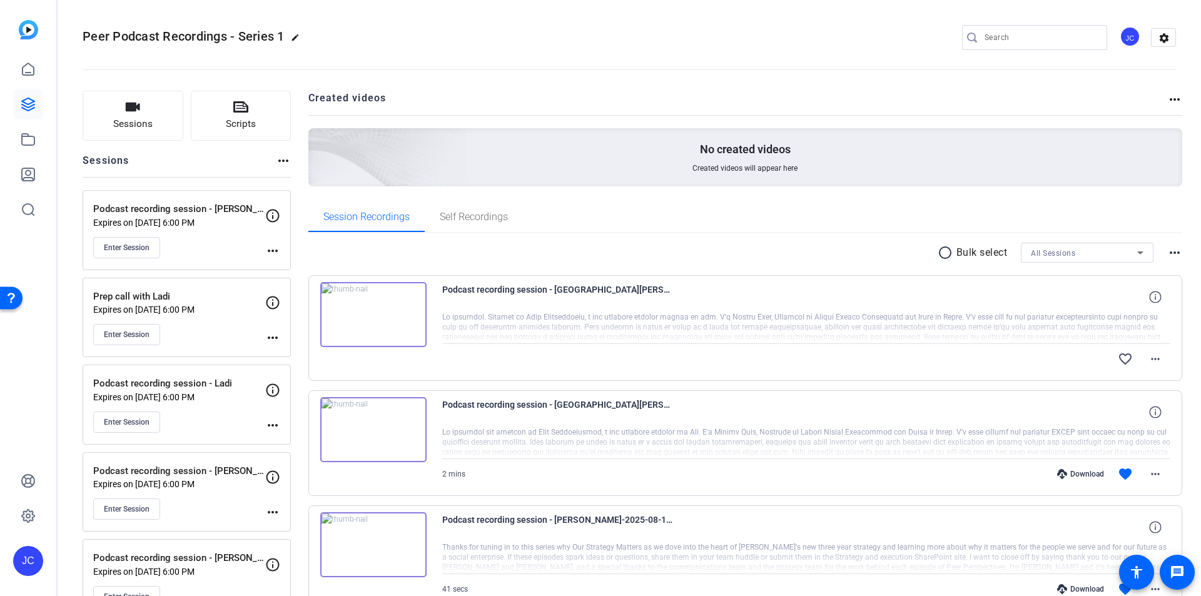
click at [371, 310] on img at bounding box center [373, 314] width 106 height 65
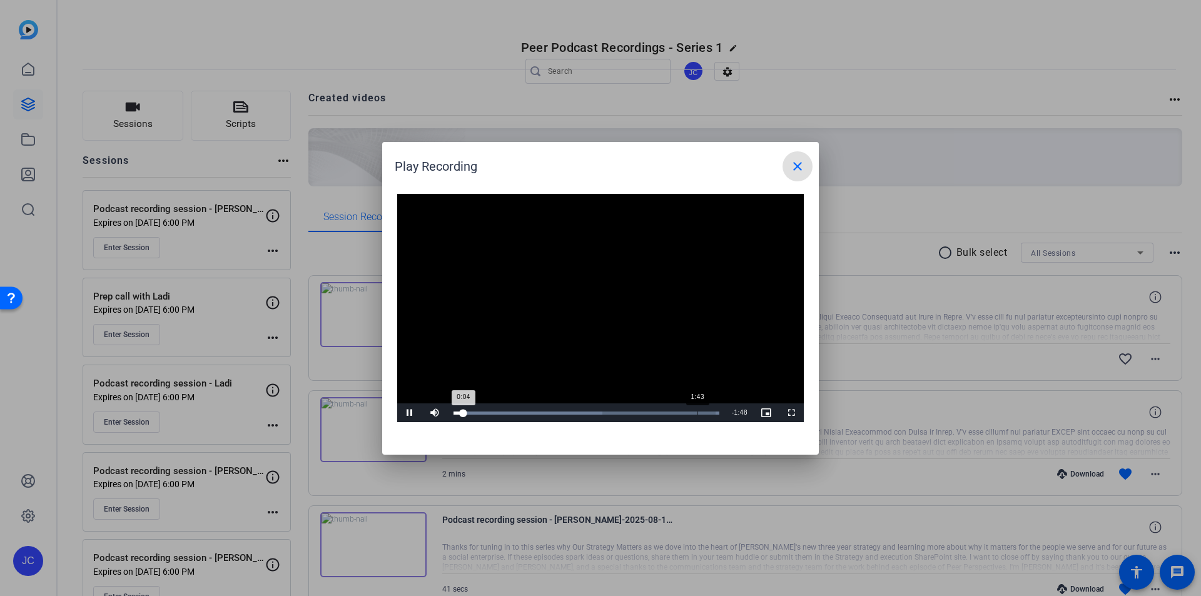
click at [697, 415] on div "Loaded : 100.00% 1:43 0:04" at bounding box center [586, 412] width 278 height 19
click at [707, 415] on div "Loaded : 100.00% 1:47 1:43" at bounding box center [586, 412] width 278 height 19
click at [404, 413] on span "Video Player" at bounding box center [409, 413] width 25 height 0
click at [800, 171] on mat-icon "close" at bounding box center [797, 166] width 15 height 15
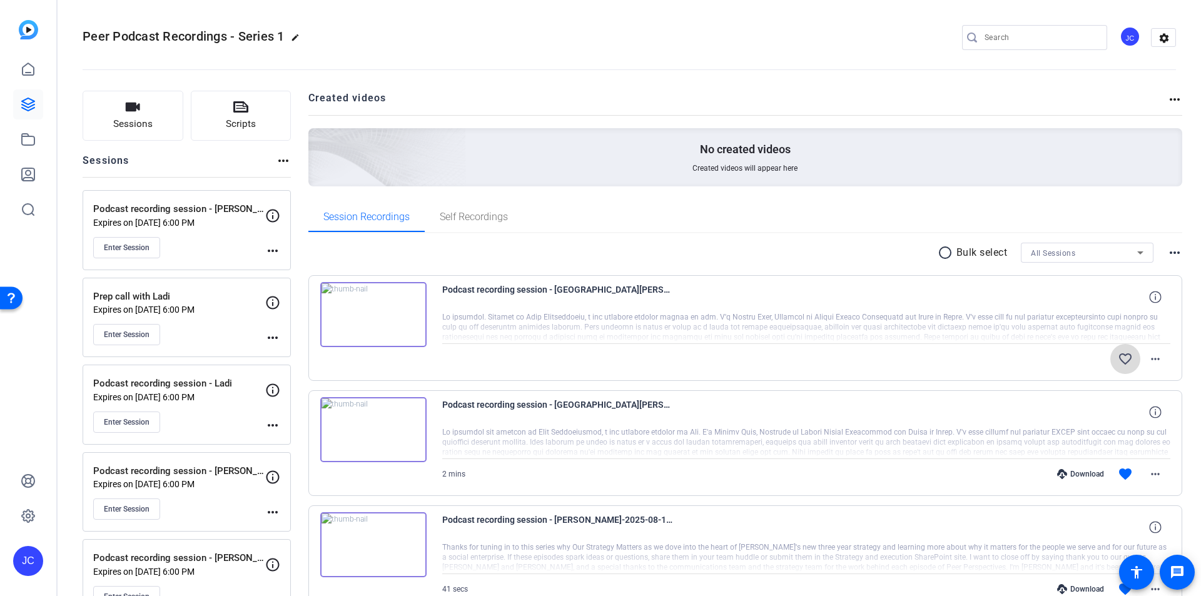
click at [1123, 354] on mat-icon "favorite_border" at bounding box center [1125, 358] width 15 height 15
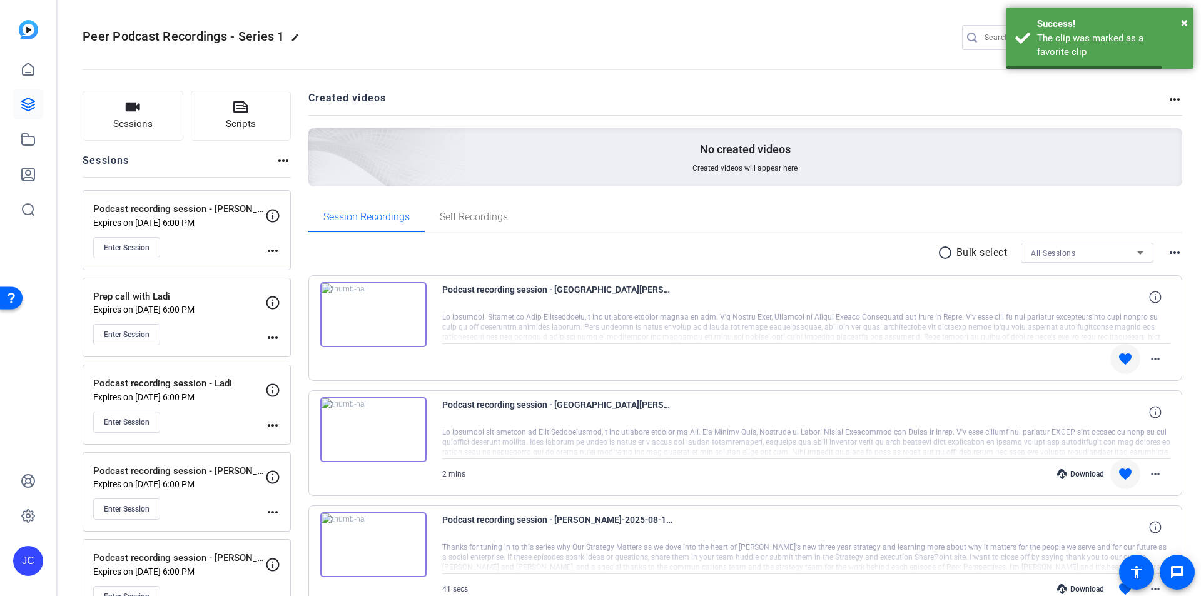
click at [1119, 471] on mat-icon "favorite" at bounding box center [1125, 474] width 15 height 15
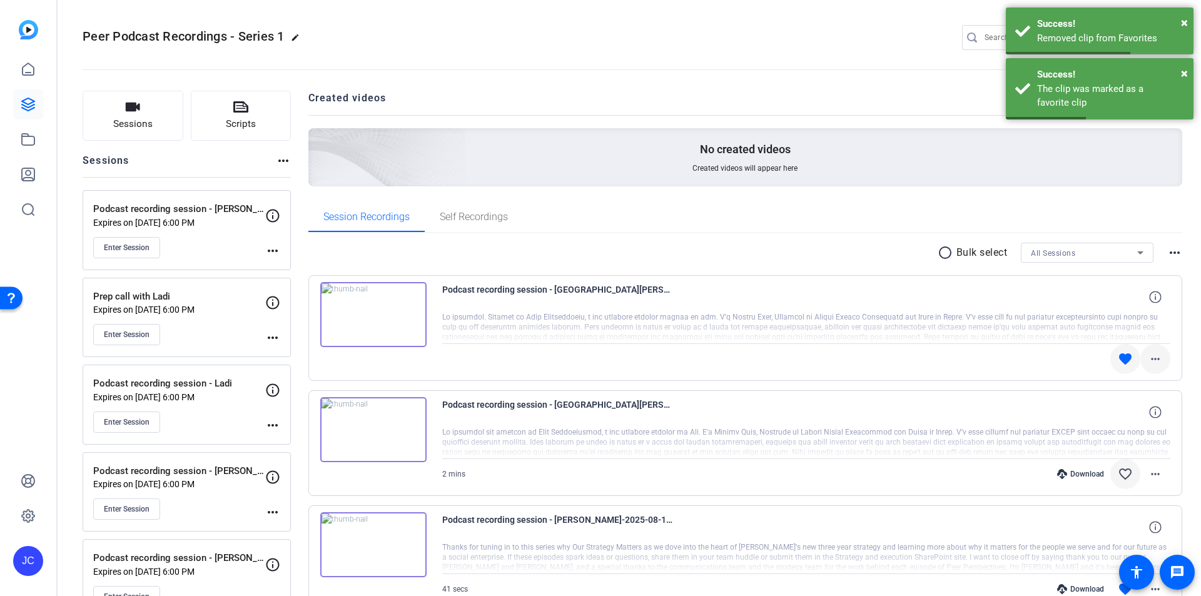
click at [1153, 356] on mat-icon "more_horiz" at bounding box center [1155, 358] width 15 height 15
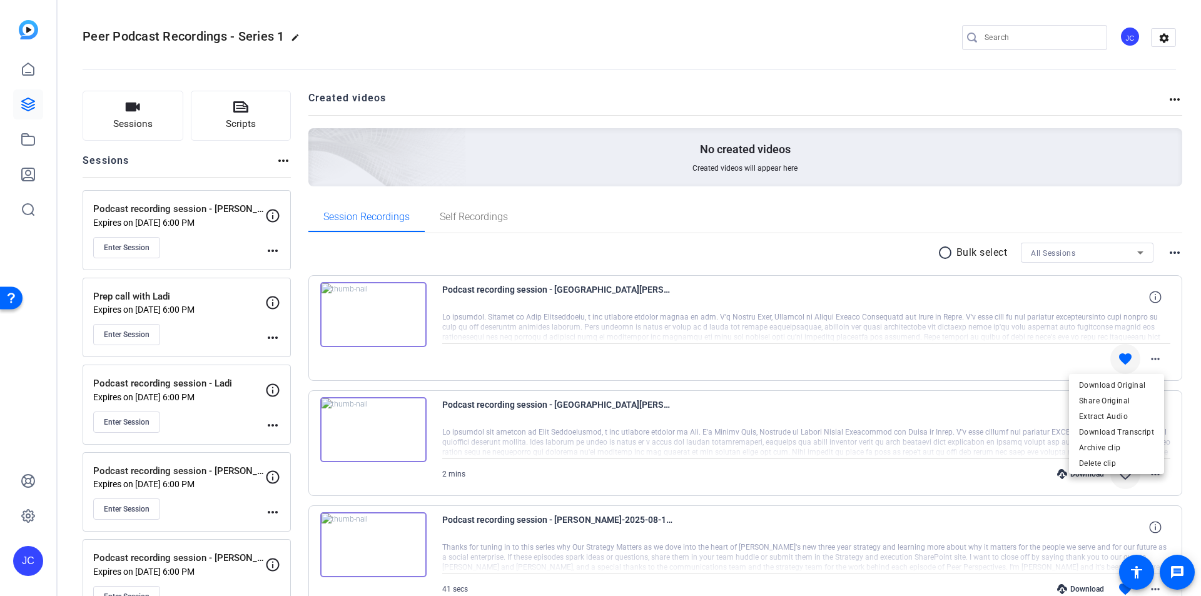
click at [756, 242] on div at bounding box center [600, 298] width 1201 height 596
click at [1150, 365] on mat-icon "more_horiz" at bounding box center [1155, 358] width 15 height 15
click at [26, 66] on div at bounding box center [600, 298] width 1201 height 596
click at [24, 66] on icon at bounding box center [28, 69] width 15 height 15
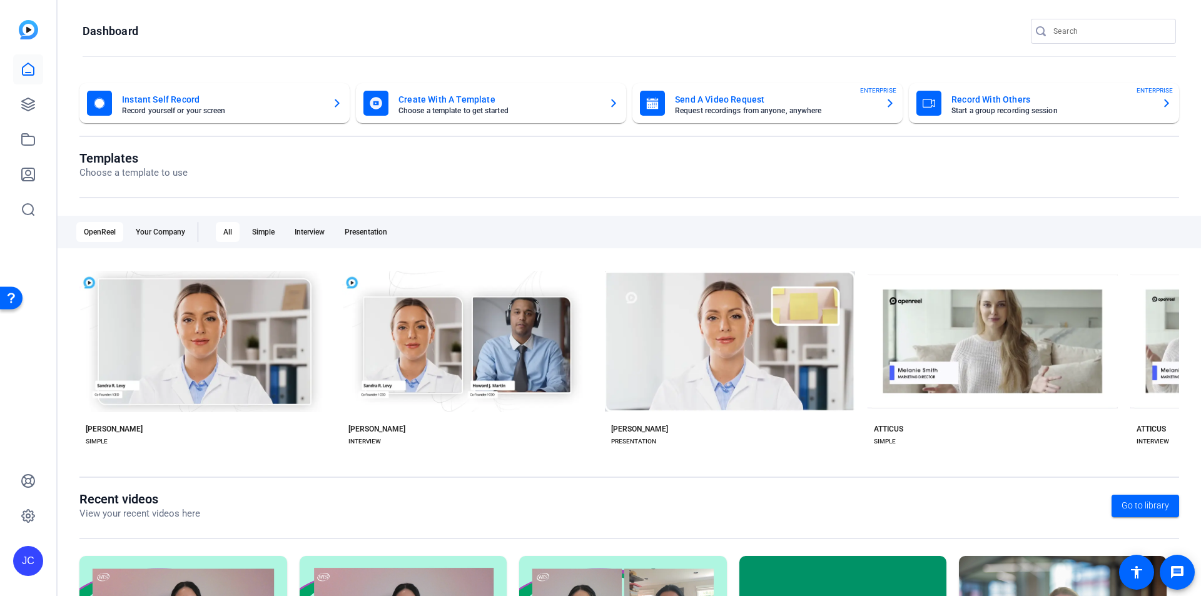
click at [553, 107] on mat-card-subtitle "Choose a template to get started" at bounding box center [498, 111] width 200 height 8
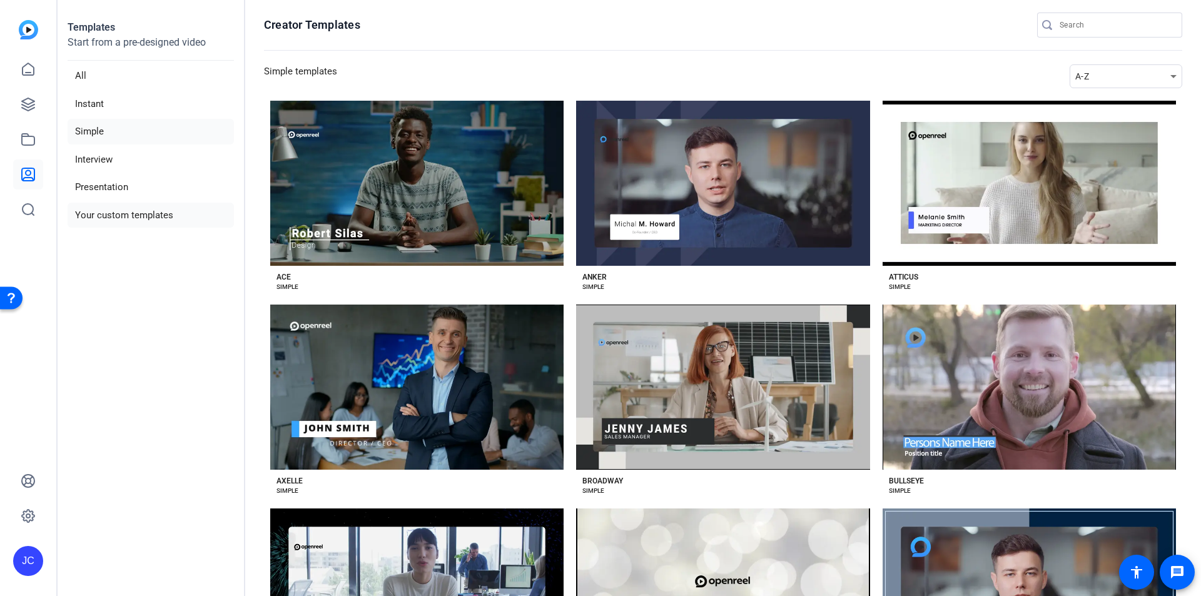
click at [98, 221] on li "Your custom templates" at bounding box center [151, 216] width 166 height 26
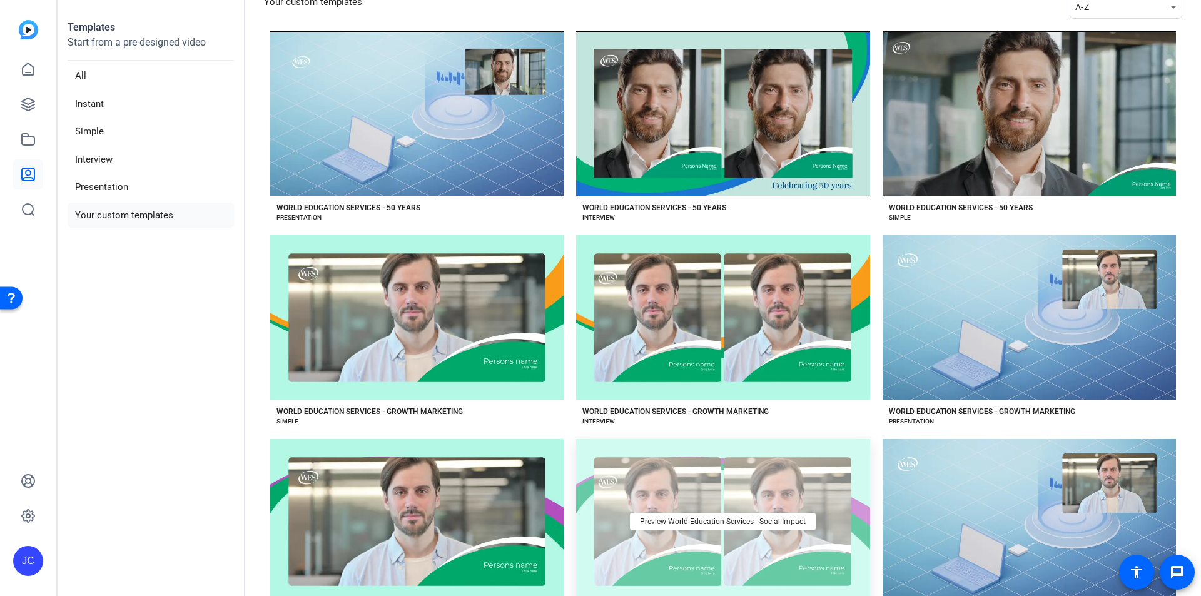
scroll to position [134, 0]
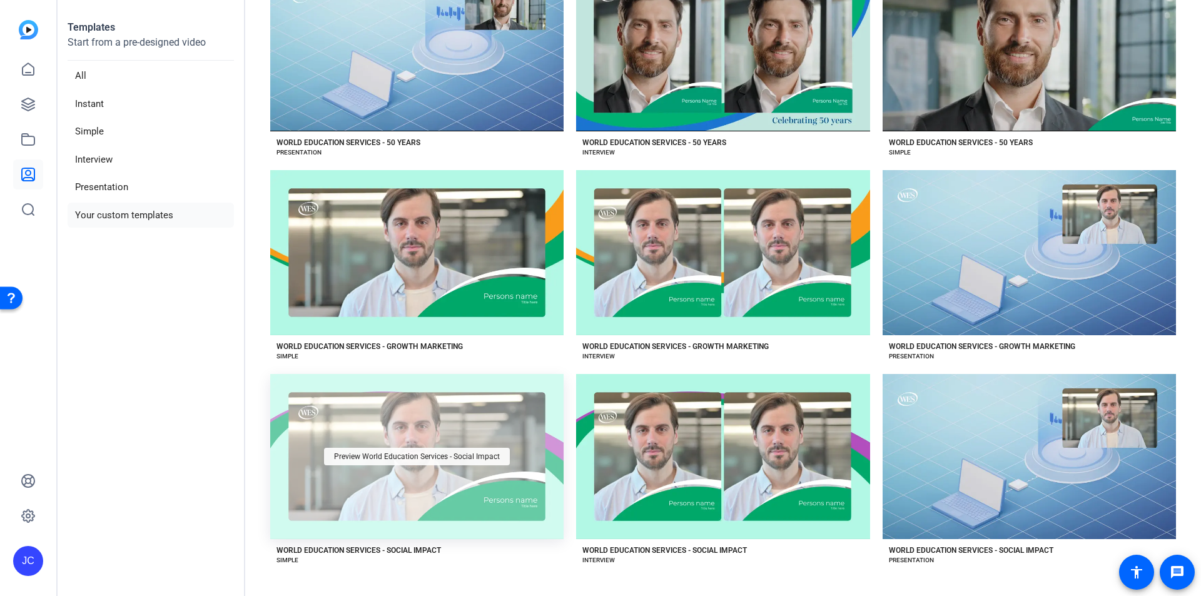
click at [465, 453] on span "Preview World Education Services - Social Impact" at bounding box center [417, 457] width 166 height 8
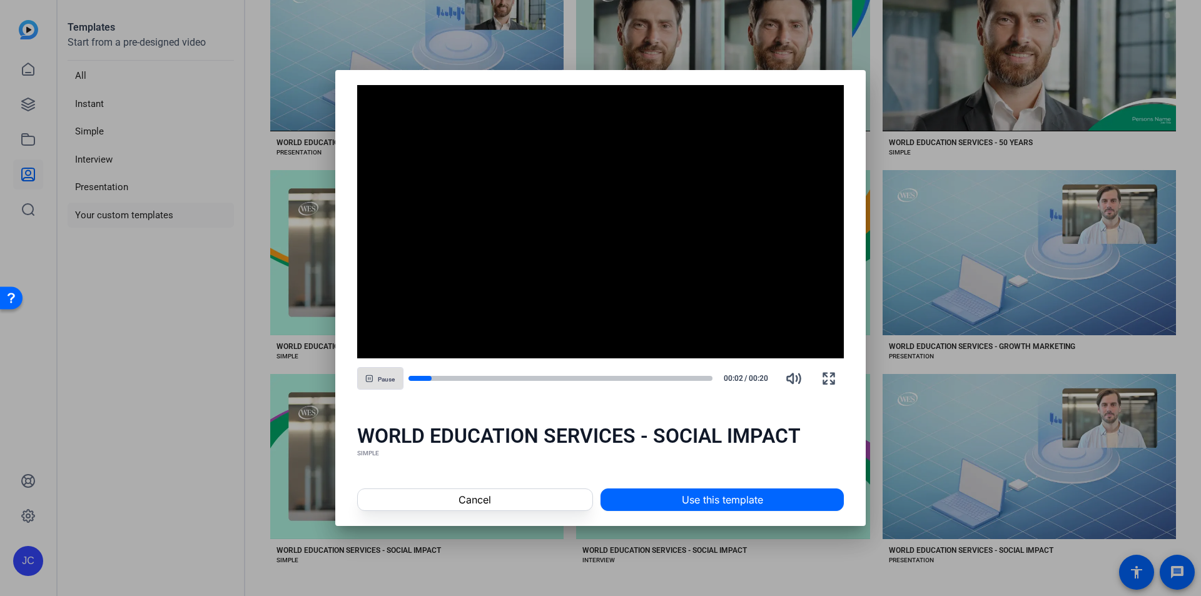
click at [677, 499] on span at bounding box center [722, 500] width 242 height 30
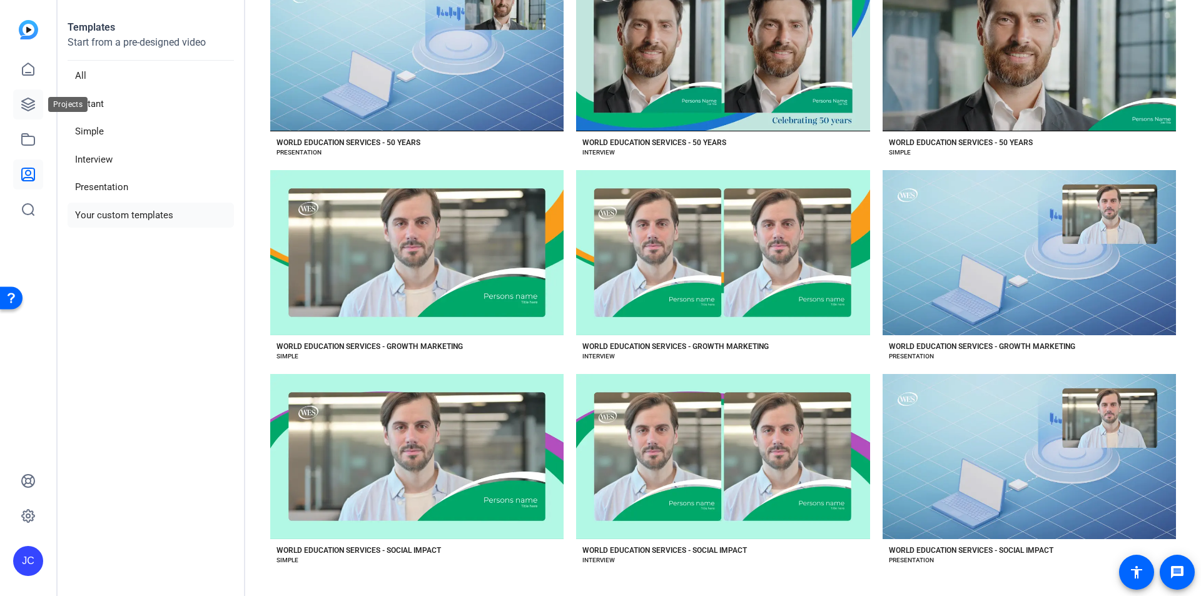
click at [22, 108] on icon at bounding box center [28, 104] width 13 height 13
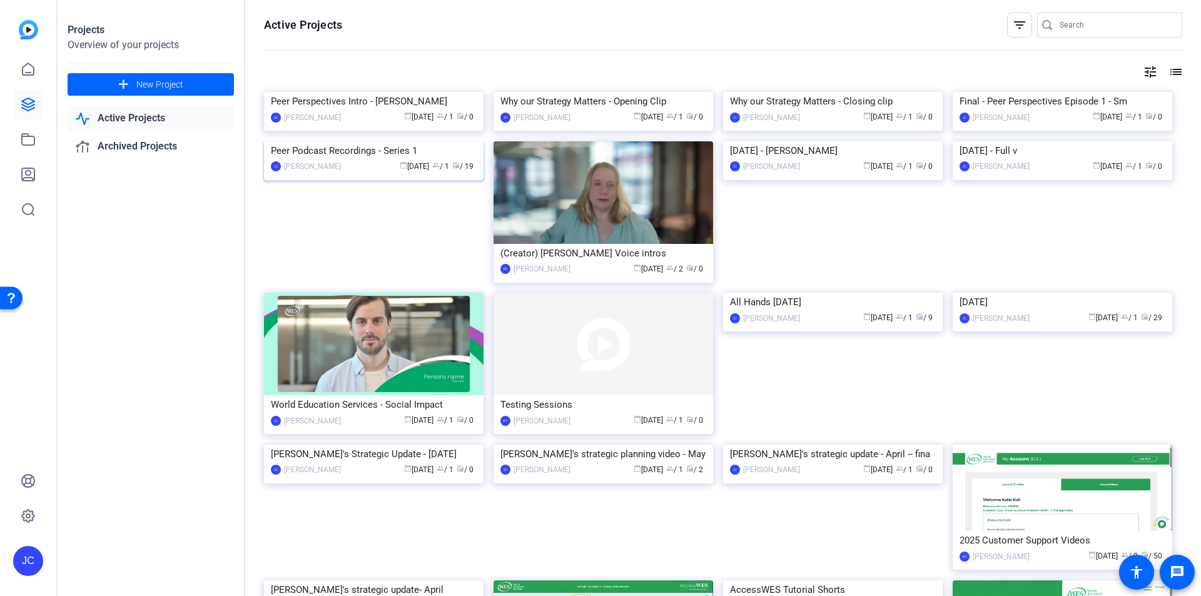
click at [314, 160] on div "Peer Podcast Recordings - Series 1" at bounding box center [374, 150] width 206 height 19
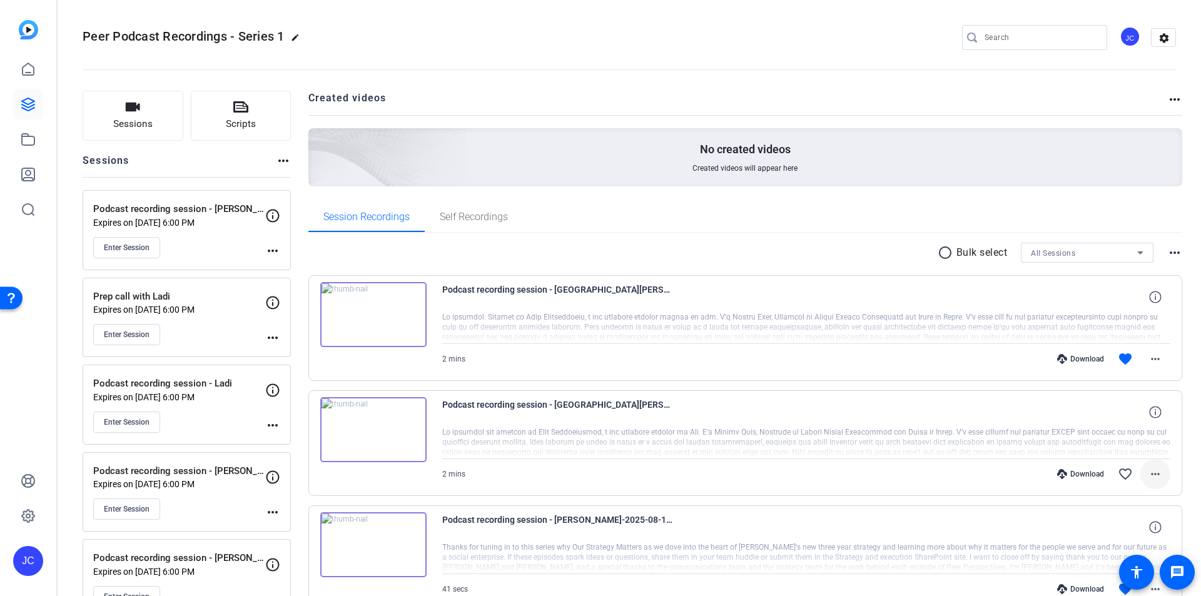
click at [1151, 472] on mat-icon "more_horiz" at bounding box center [1155, 474] width 15 height 15
click at [1121, 433] on span "Archive clip" at bounding box center [1116, 432] width 75 height 15
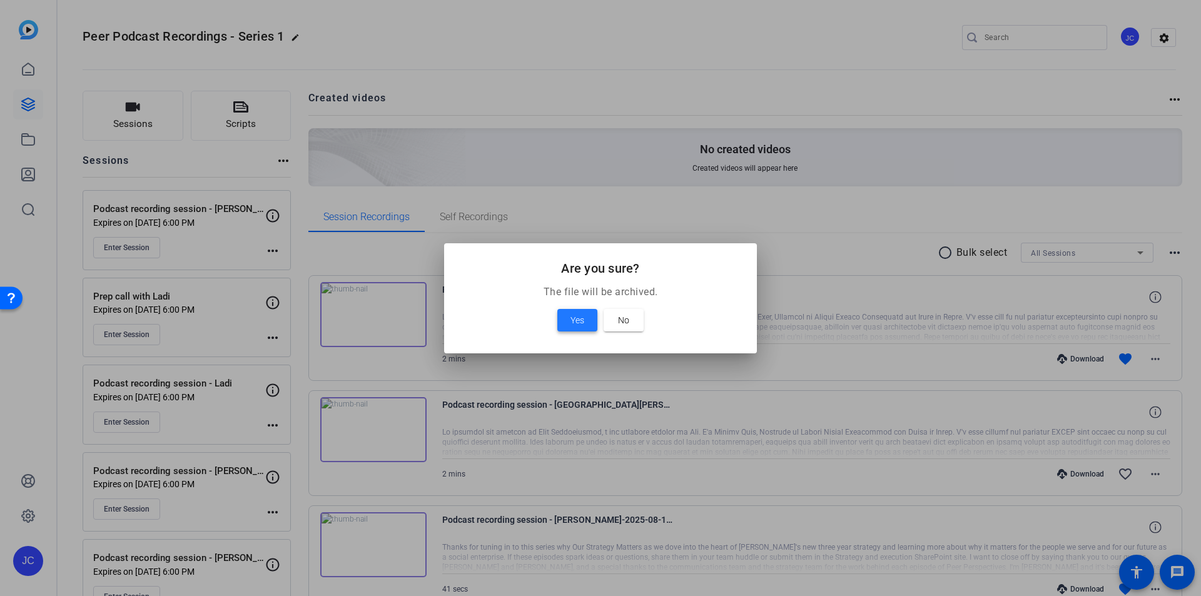
click at [579, 317] on span "Yes" at bounding box center [577, 320] width 14 height 15
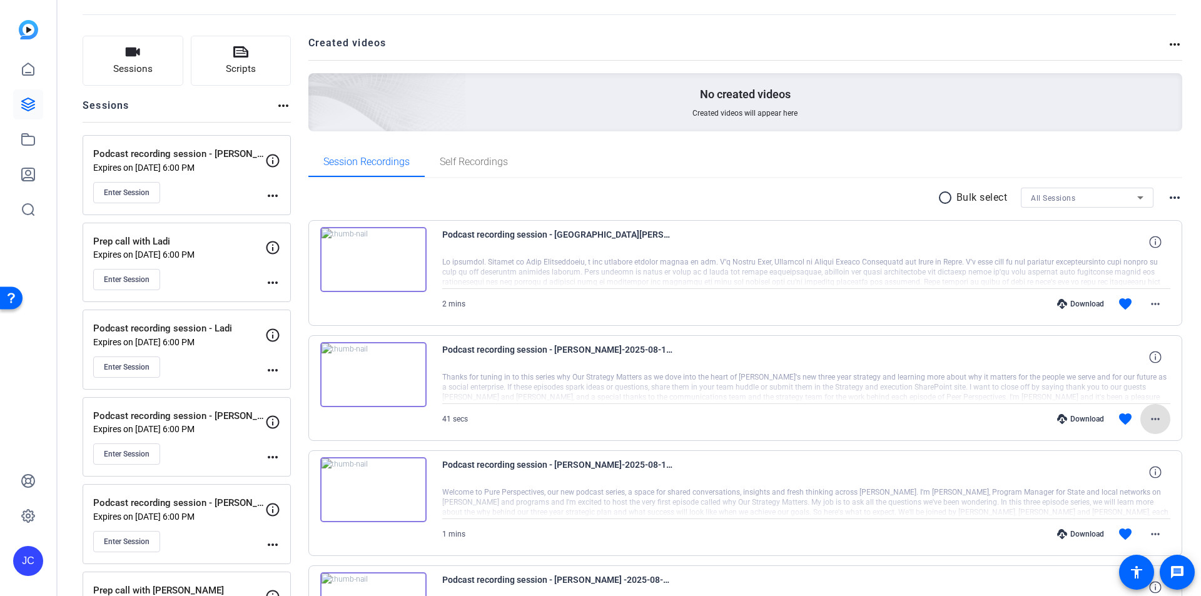
scroll to position [125, 0]
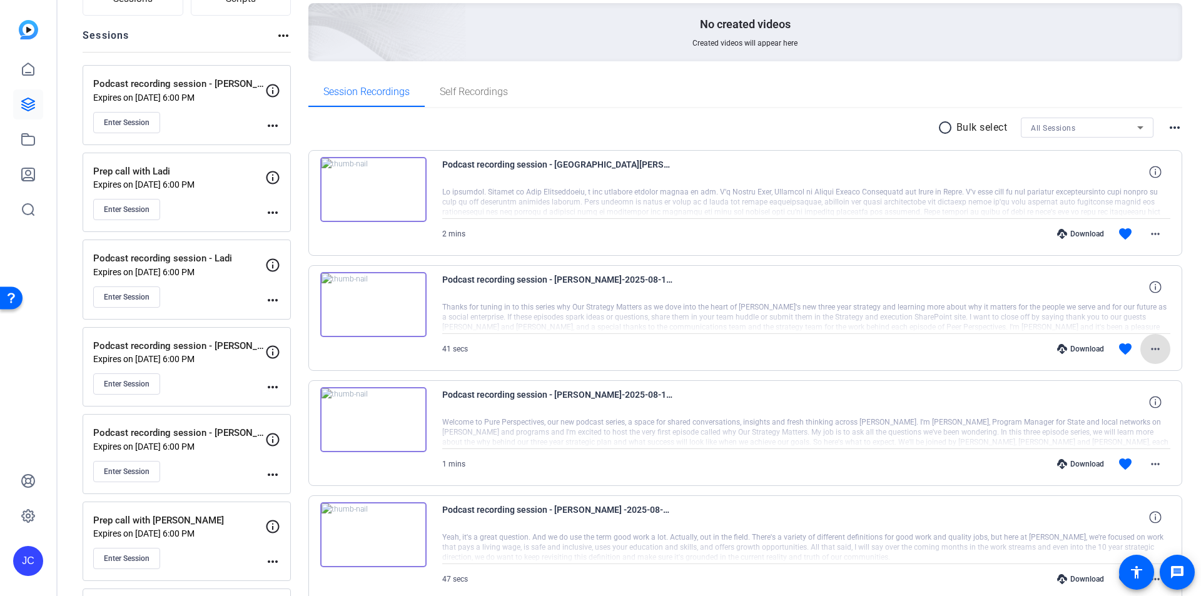
click at [276, 212] on mat-icon "more_horiz" at bounding box center [272, 212] width 15 height 15
click at [288, 231] on span "Edit Session" at bounding box center [303, 231] width 57 height 15
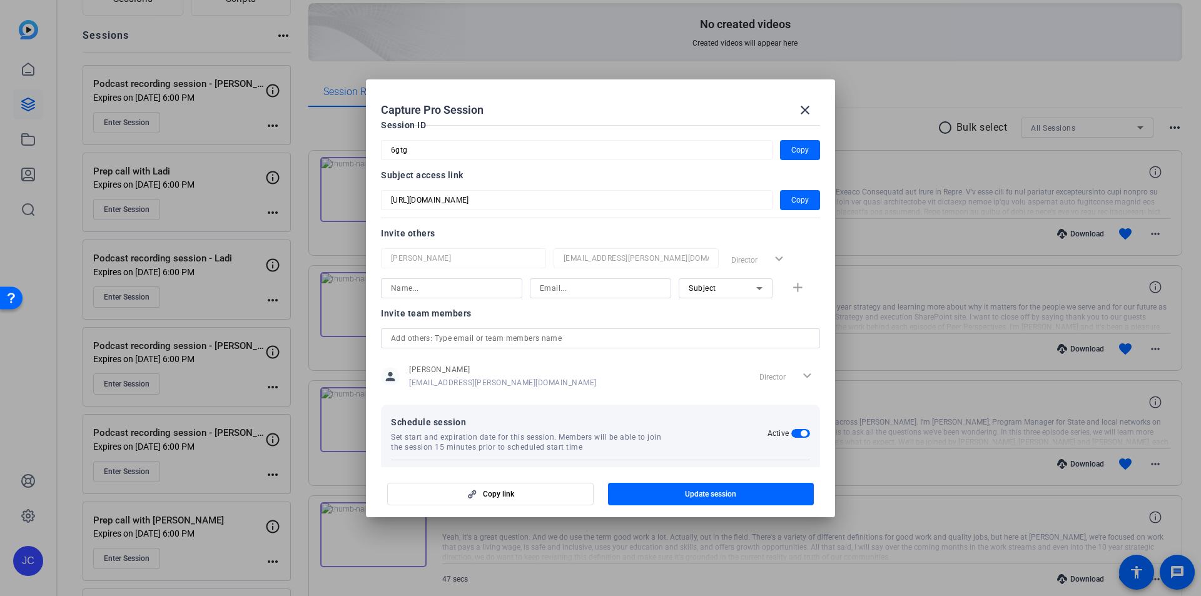
scroll to position [137, 0]
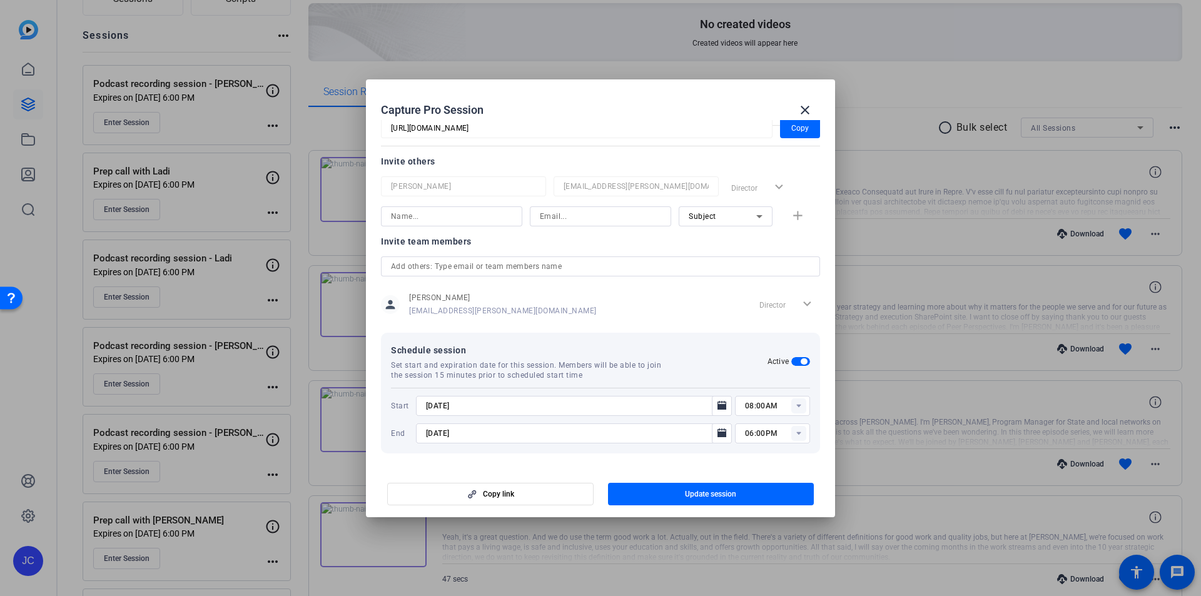
click at [791, 432] on rect at bounding box center [798, 433] width 15 height 15
click at [763, 349] on span "09:30PM" at bounding box center [755, 353] width 33 height 9
type input "09:30PM"
click at [682, 493] on span "button" at bounding box center [711, 494] width 206 height 30
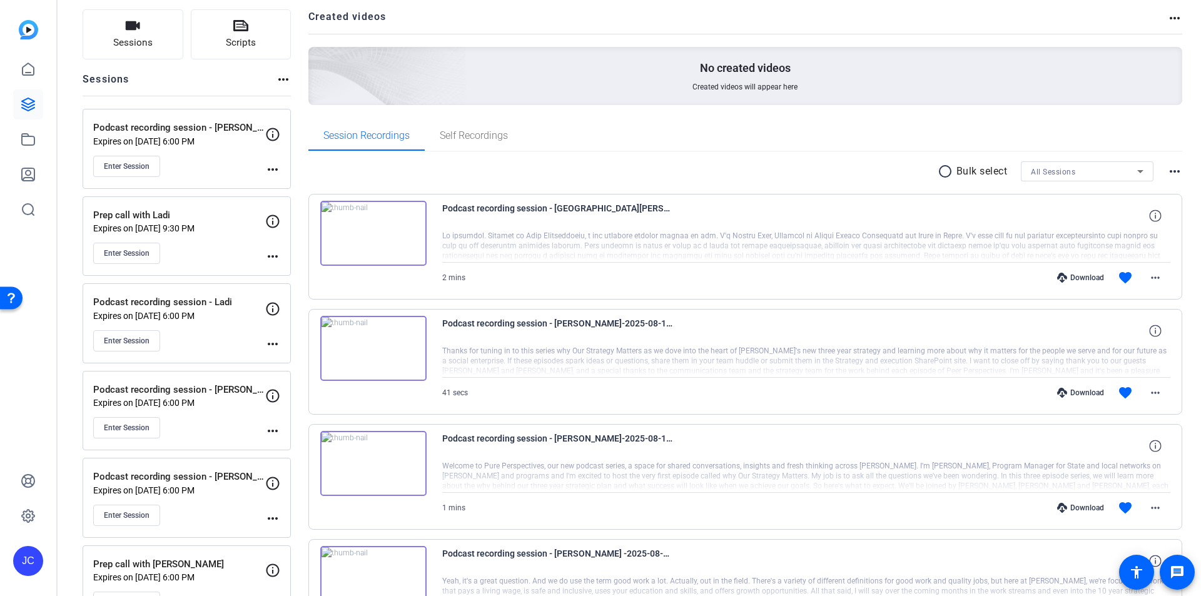
scroll to position [0, 0]
